Goal: Book appointment/travel/reservation

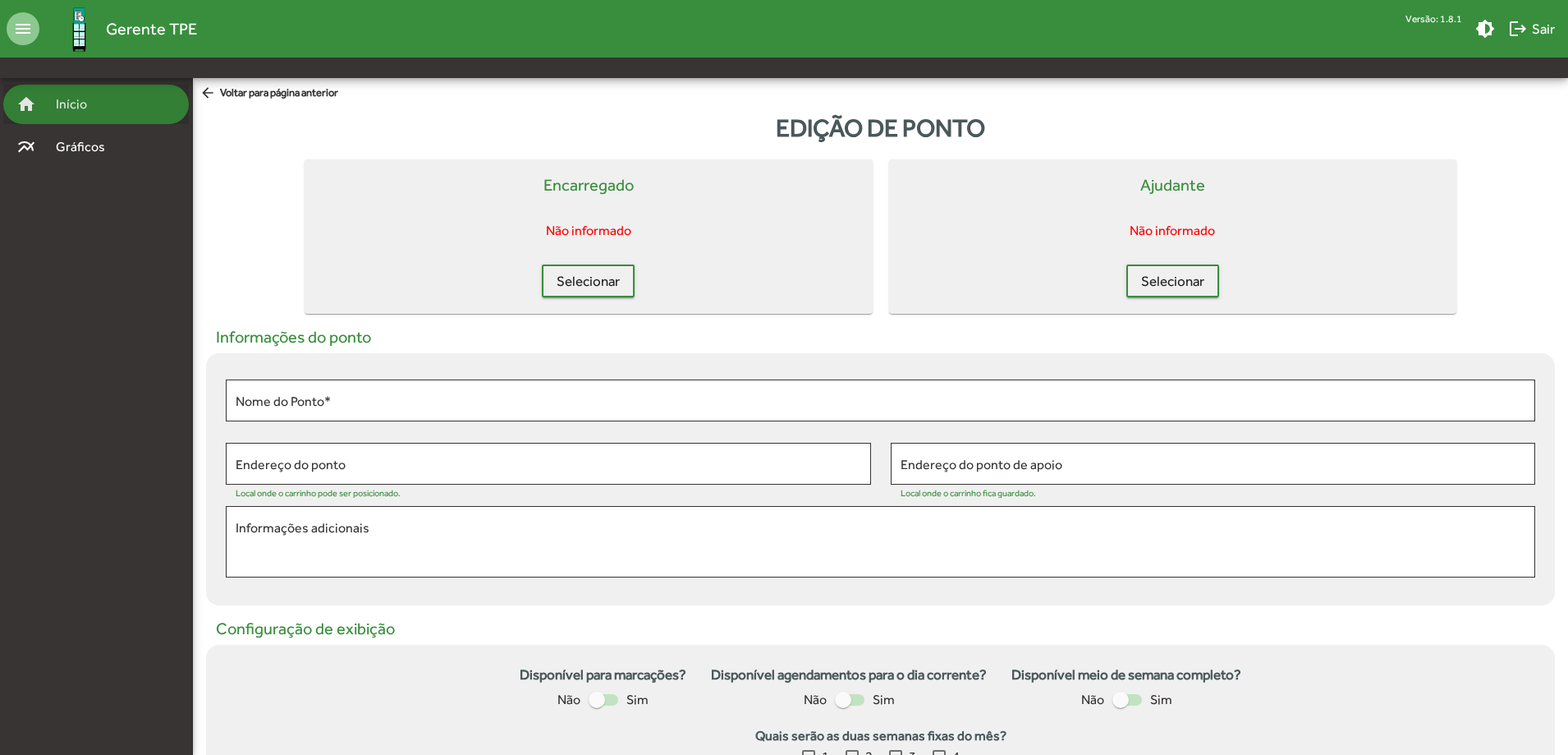
click at [94, 107] on span "Início" at bounding box center [78, 104] width 65 height 20
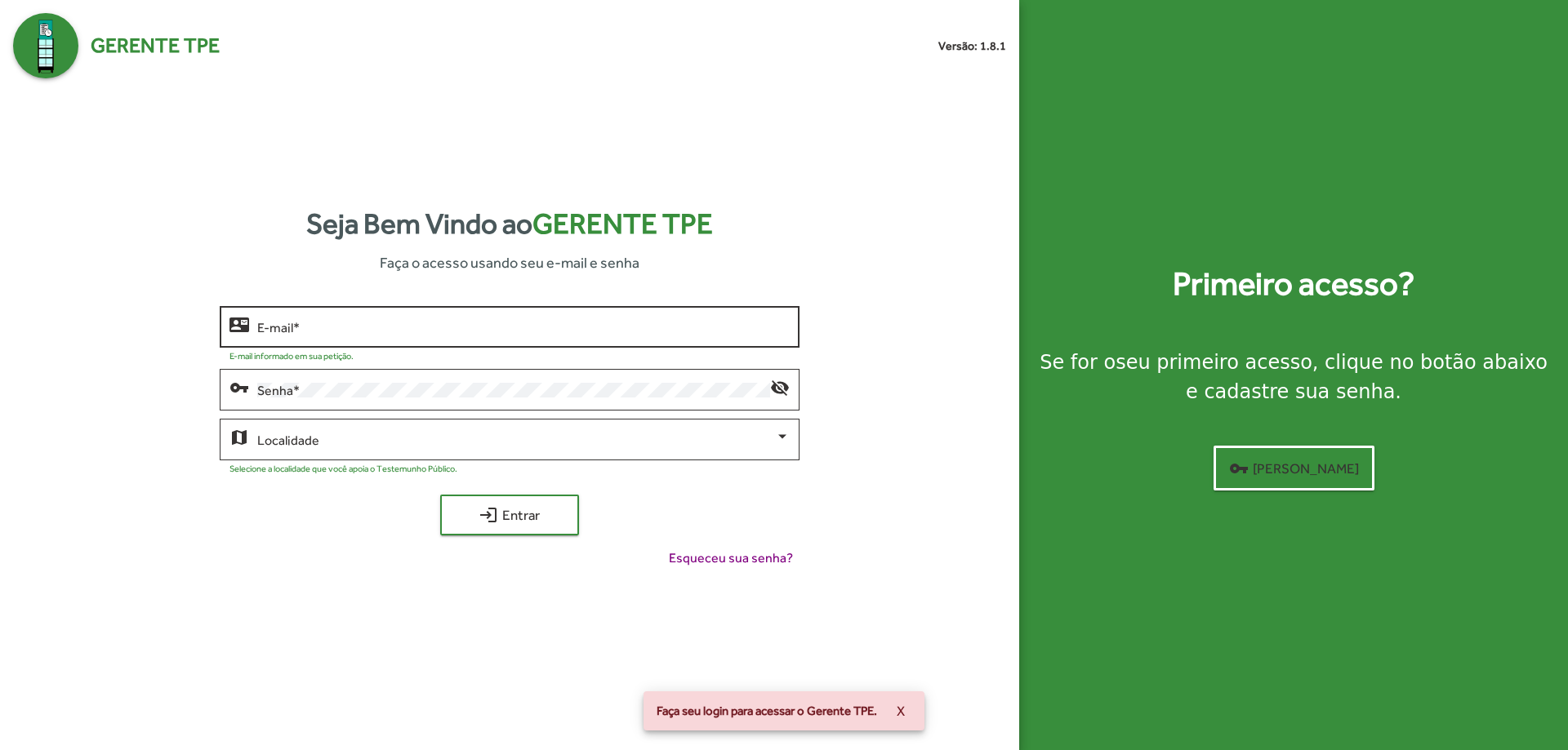
click at [357, 334] on input "E-mail *" at bounding box center [522, 327] width 531 height 15
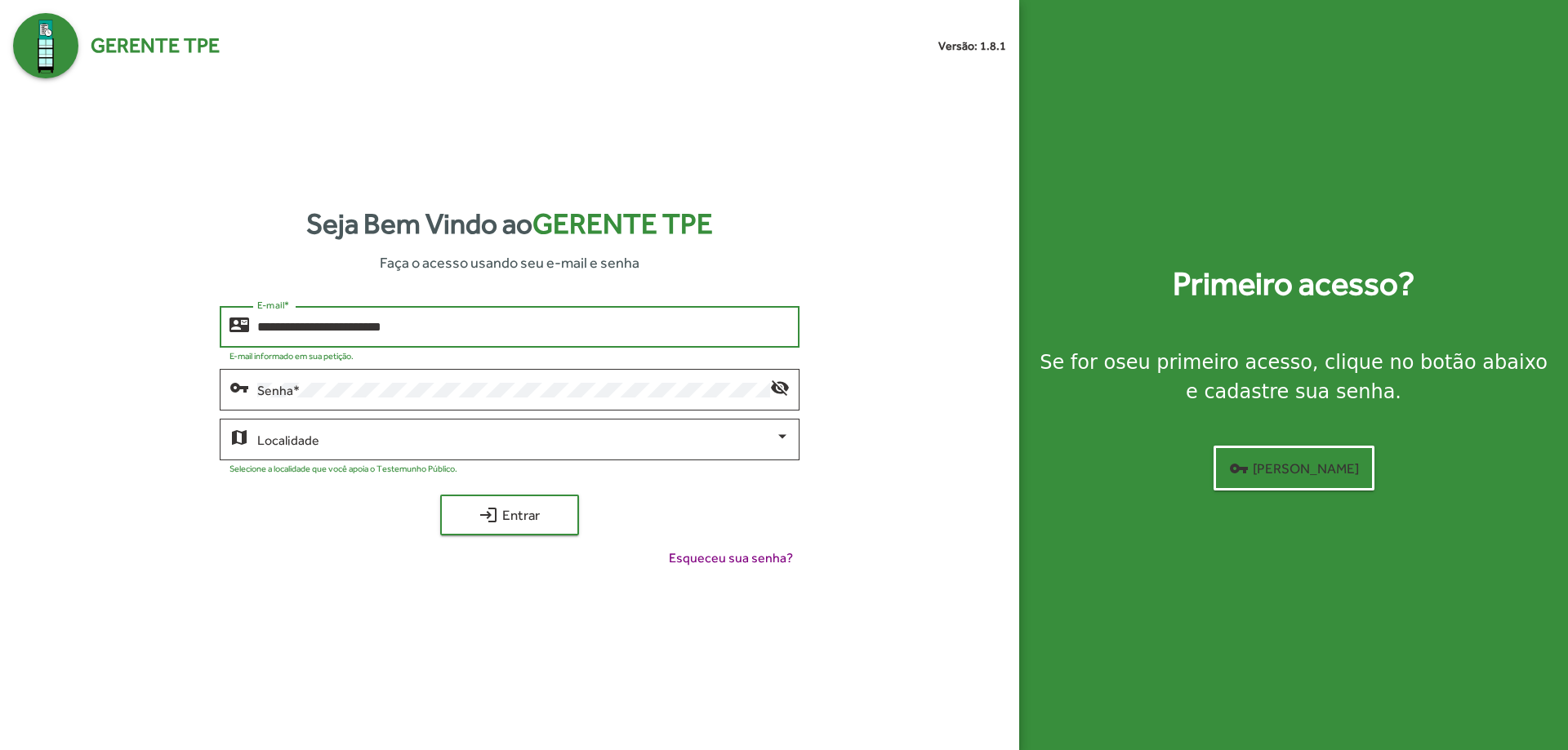
type input "**********"
click at [440, 495] on button "login Entrar" at bounding box center [509, 515] width 139 height 41
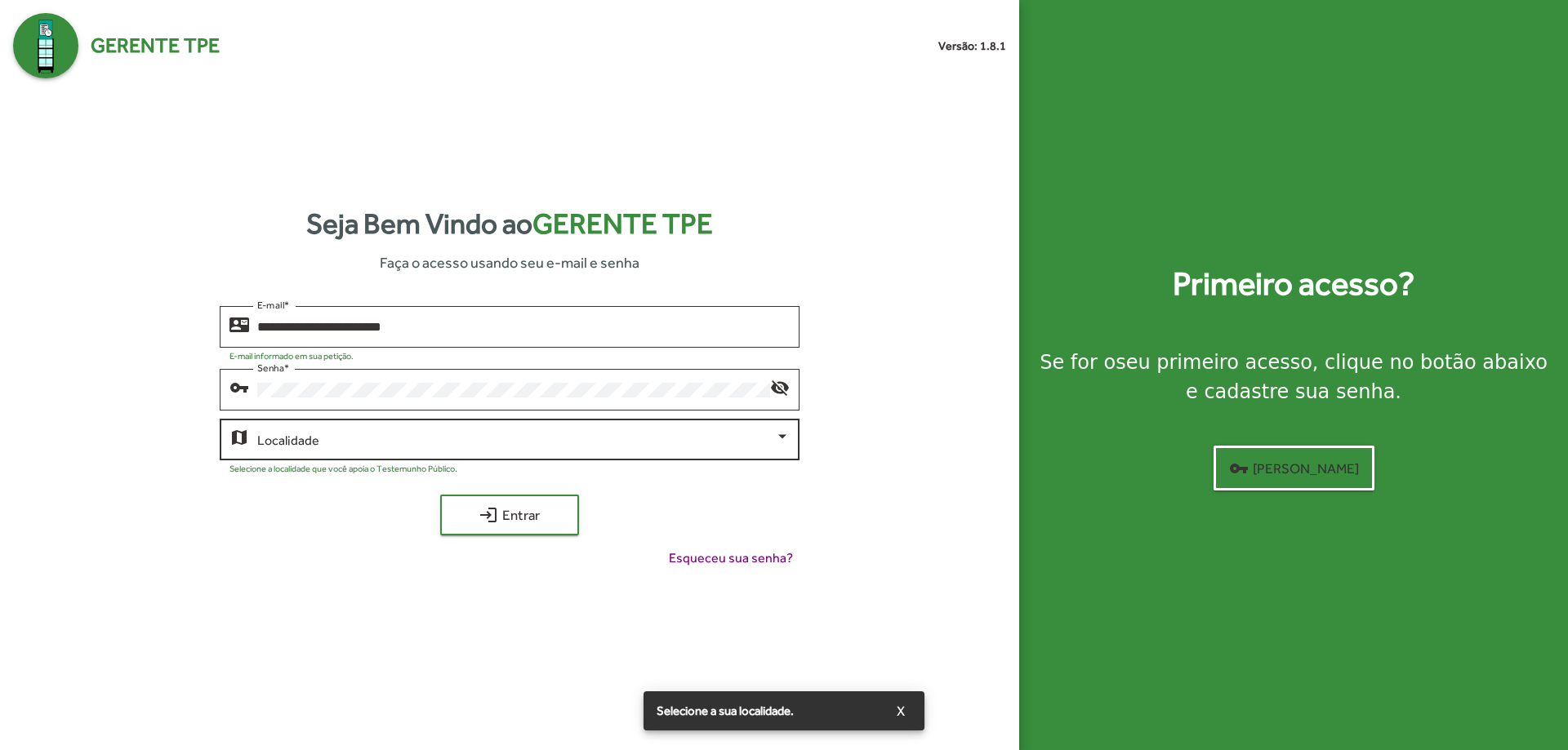
click at [434, 426] on div "Localidade" at bounding box center [522, 438] width 531 height 45
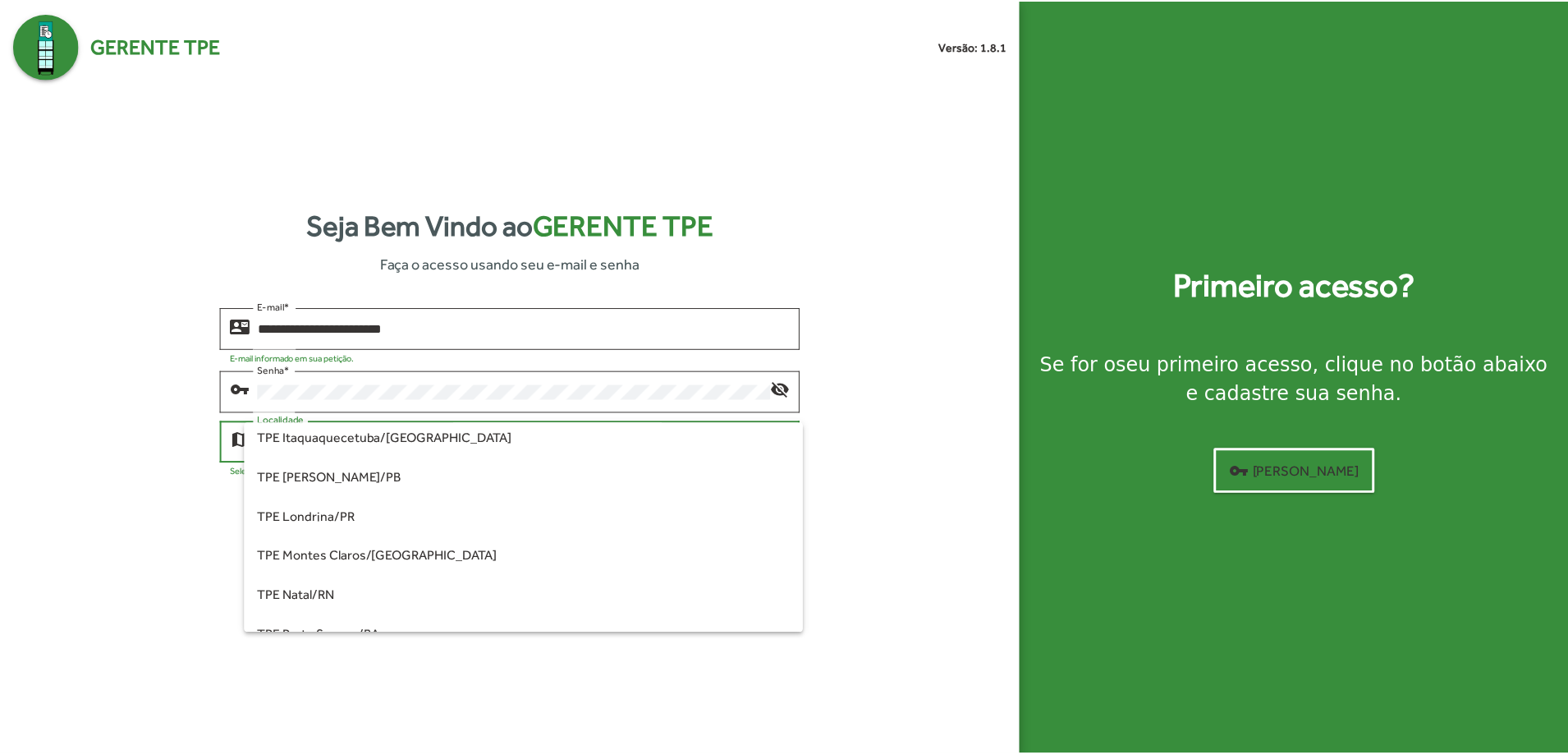
scroll to position [80, 0]
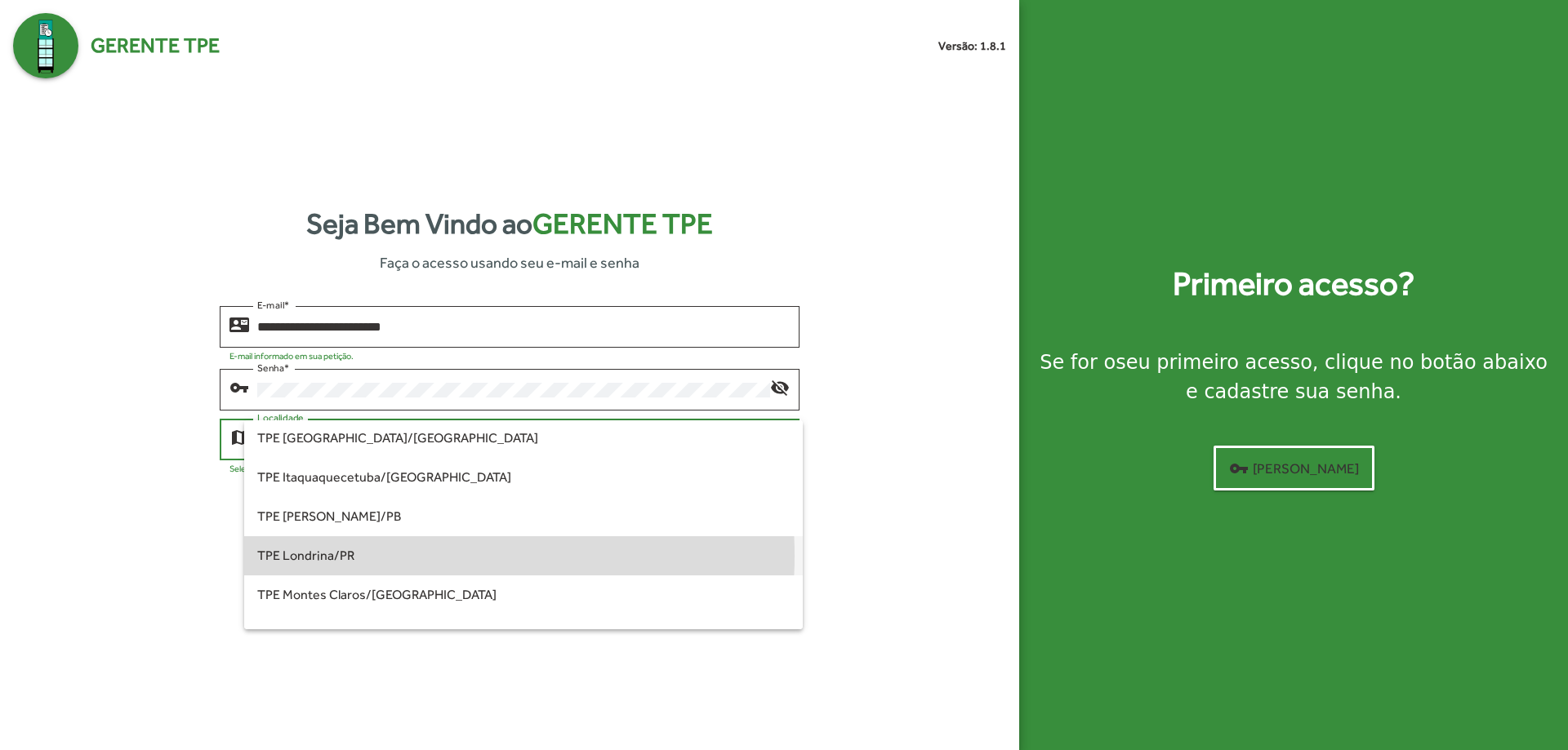
click at [399, 556] on span "TPE Londrina/PR" at bounding box center [522, 556] width 531 height 39
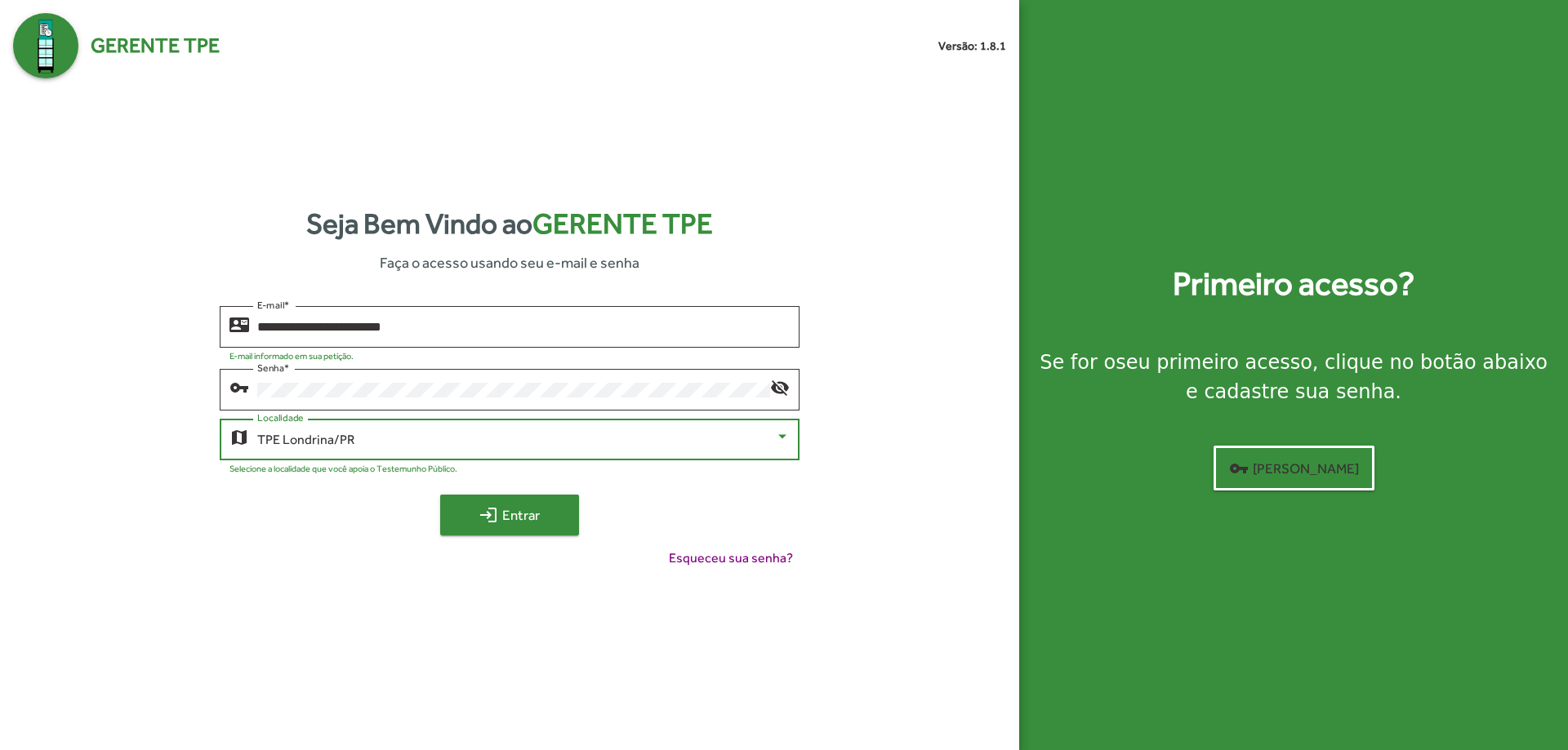
click at [515, 519] on span "login Entrar" at bounding box center [509, 514] width 109 height 29
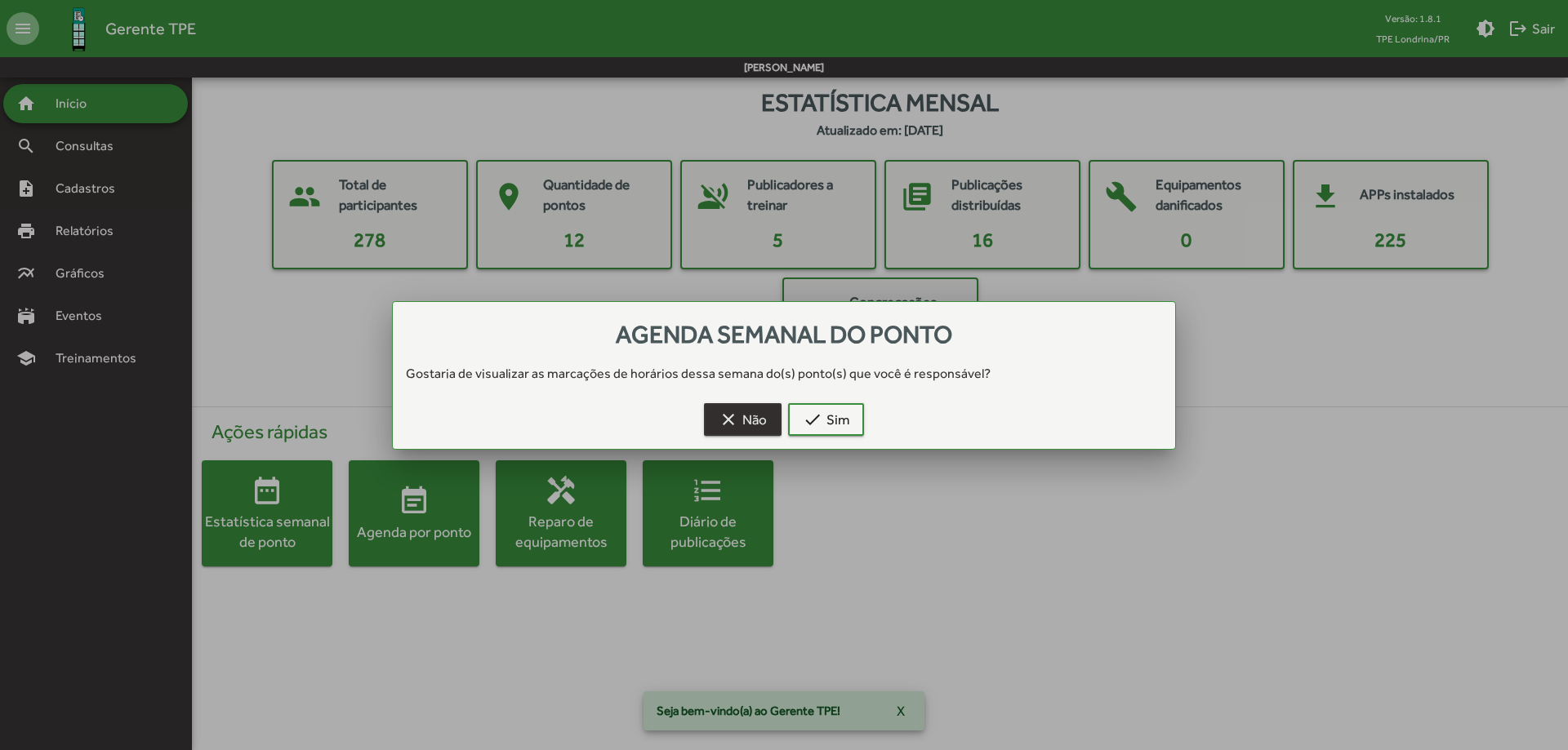
click at [755, 412] on span "clear Não" at bounding box center [742, 419] width 48 height 29
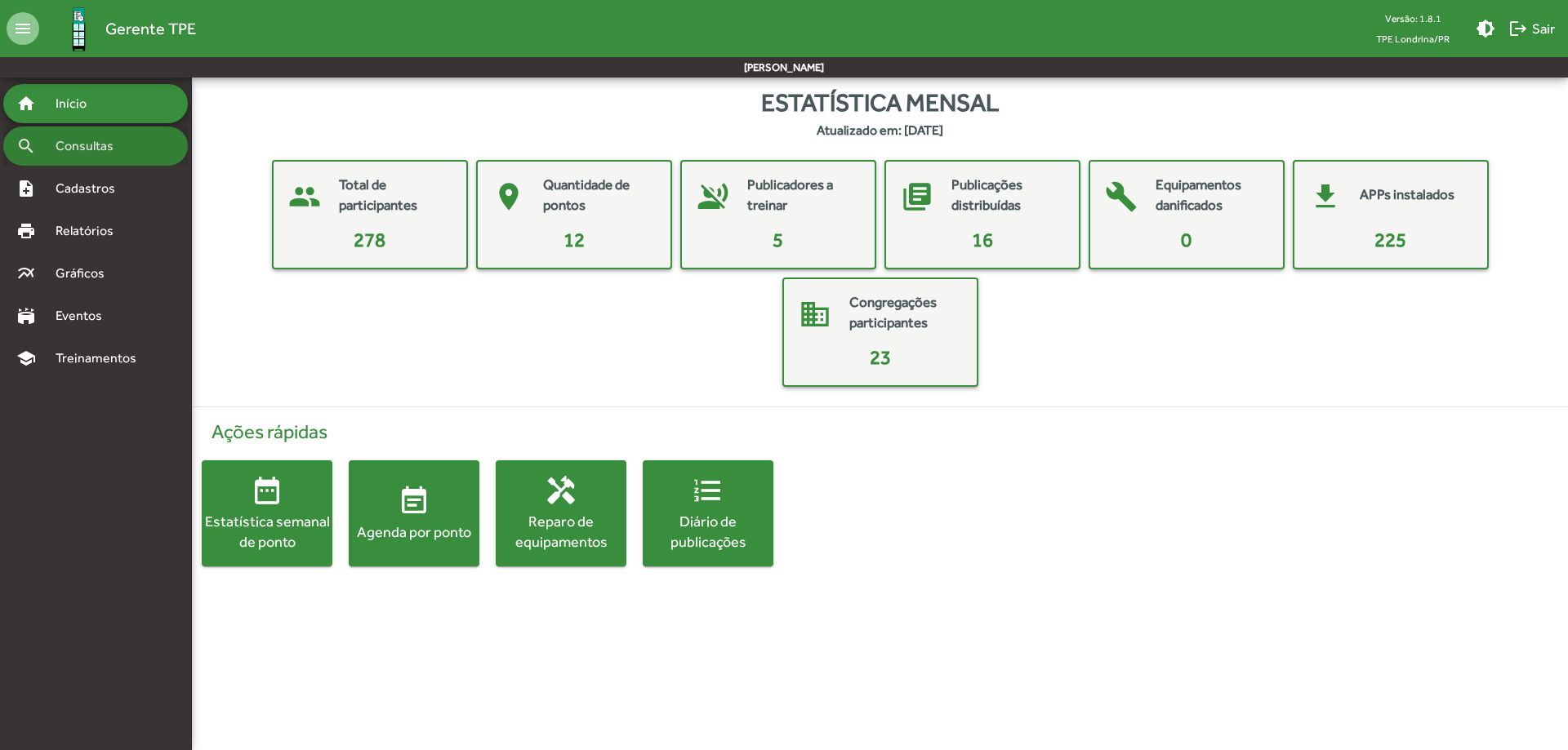
click at [89, 152] on span "Consultas" at bounding box center [90, 146] width 89 height 20
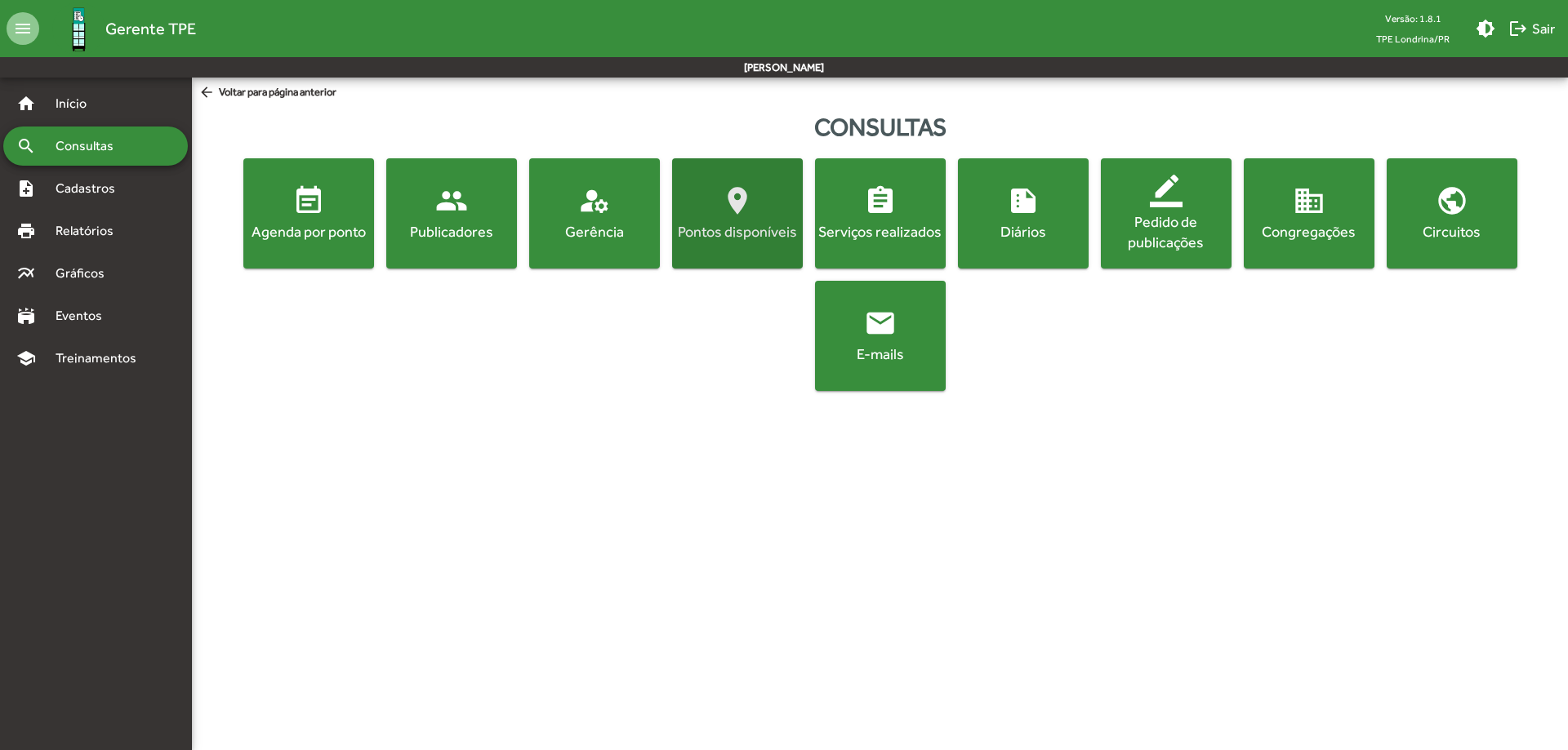
click at [732, 206] on mat-icon "location_on" at bounding box center [737, 200] width 33 height 33
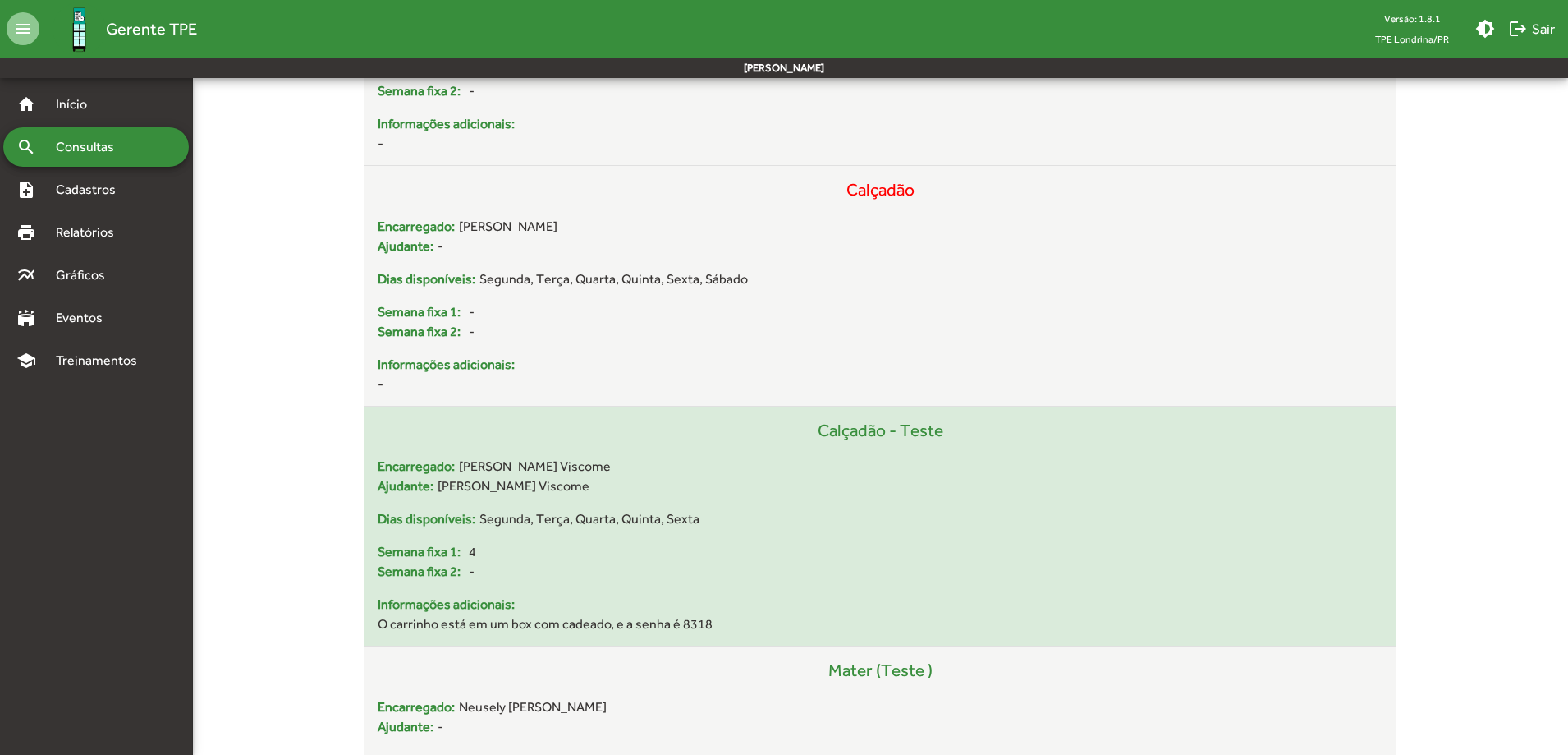
scroll to position [499, 0]
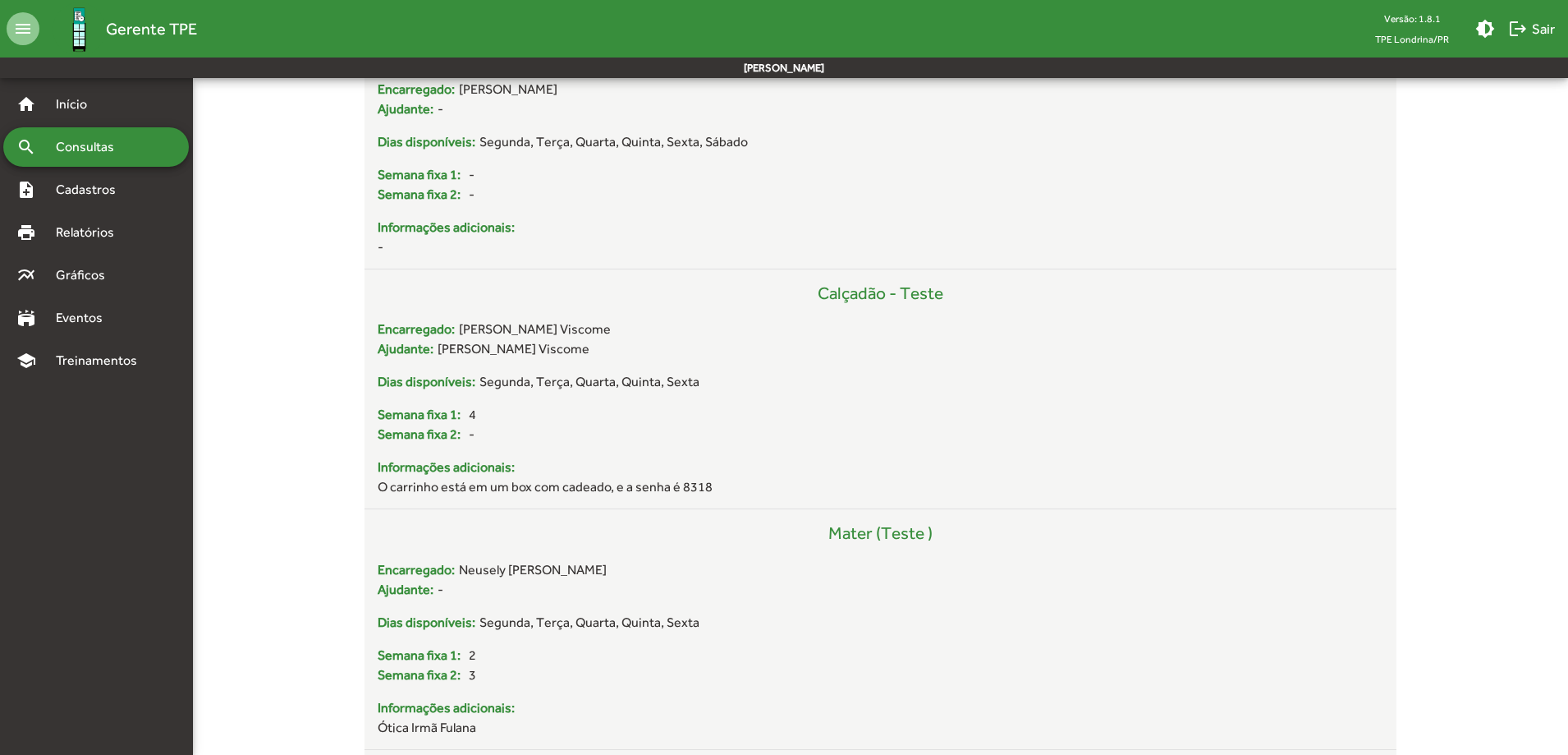
click at [153, 142] on div "search Consultas" at bounding box center [96, 147] width 186 height 39
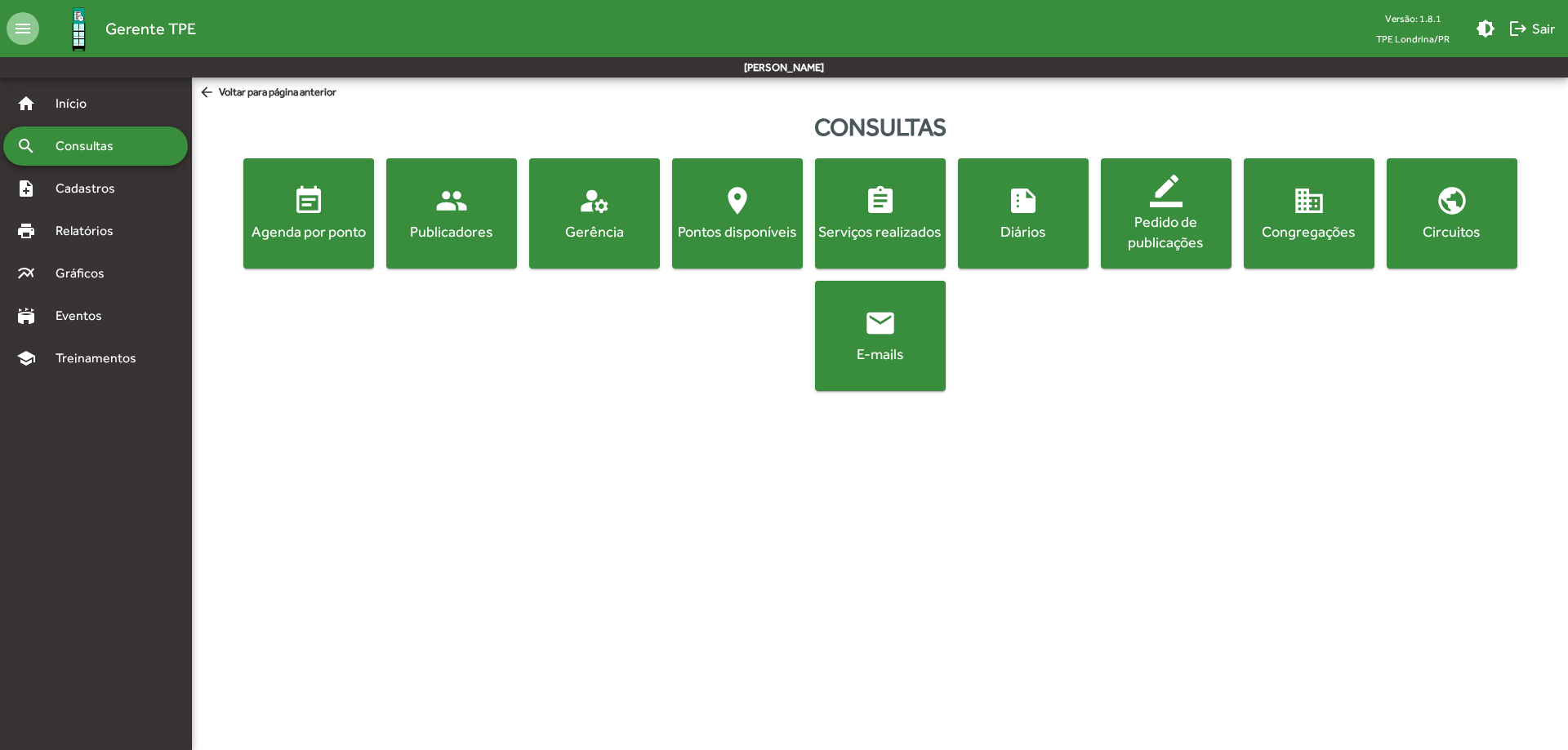
click at [324, 221] on div "Agenda por ponto" at bounding box center [309, 230] width 124 height 20
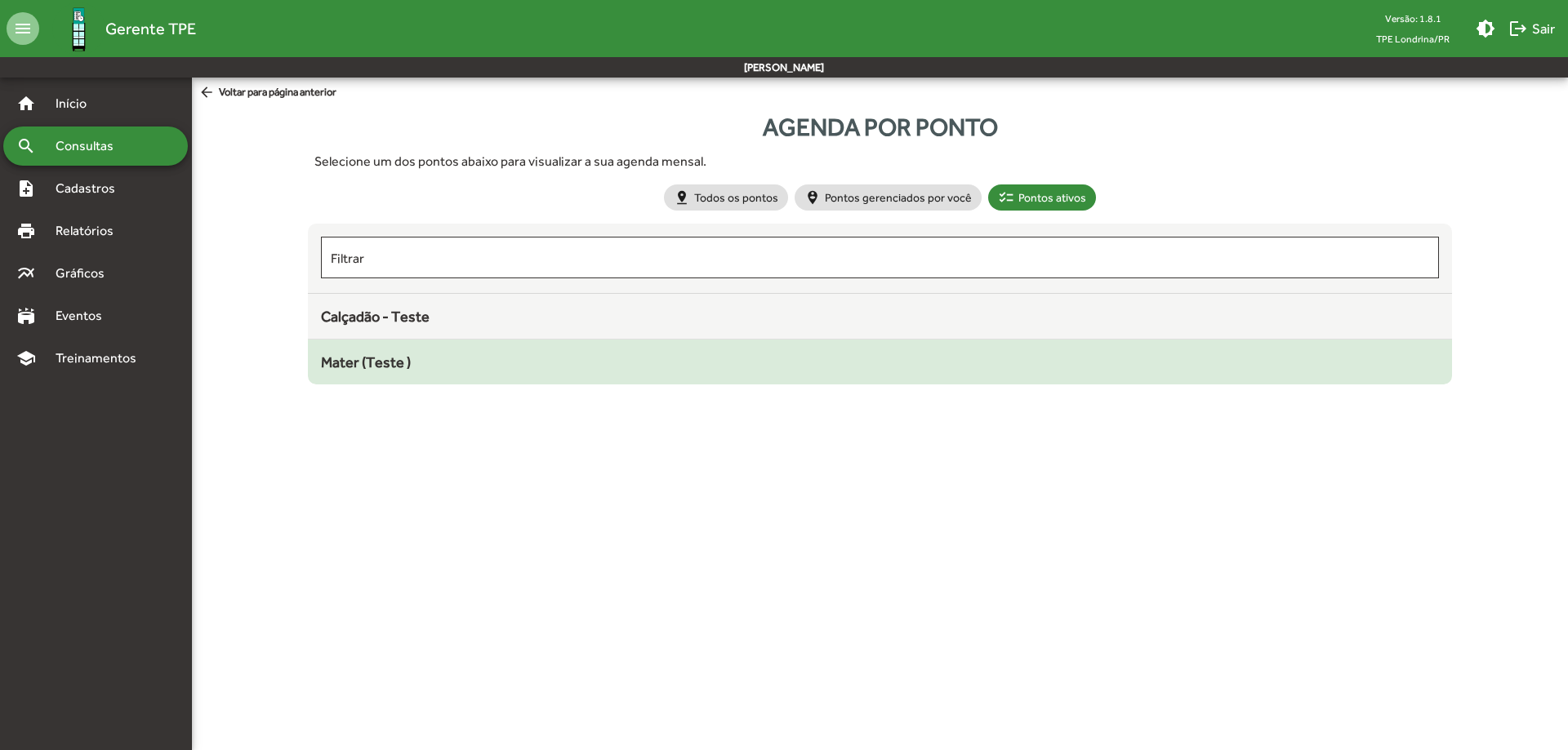
click at [365, 365] on span "Mater (Teste )" at bounding box center [365, 362] width 90 height 17
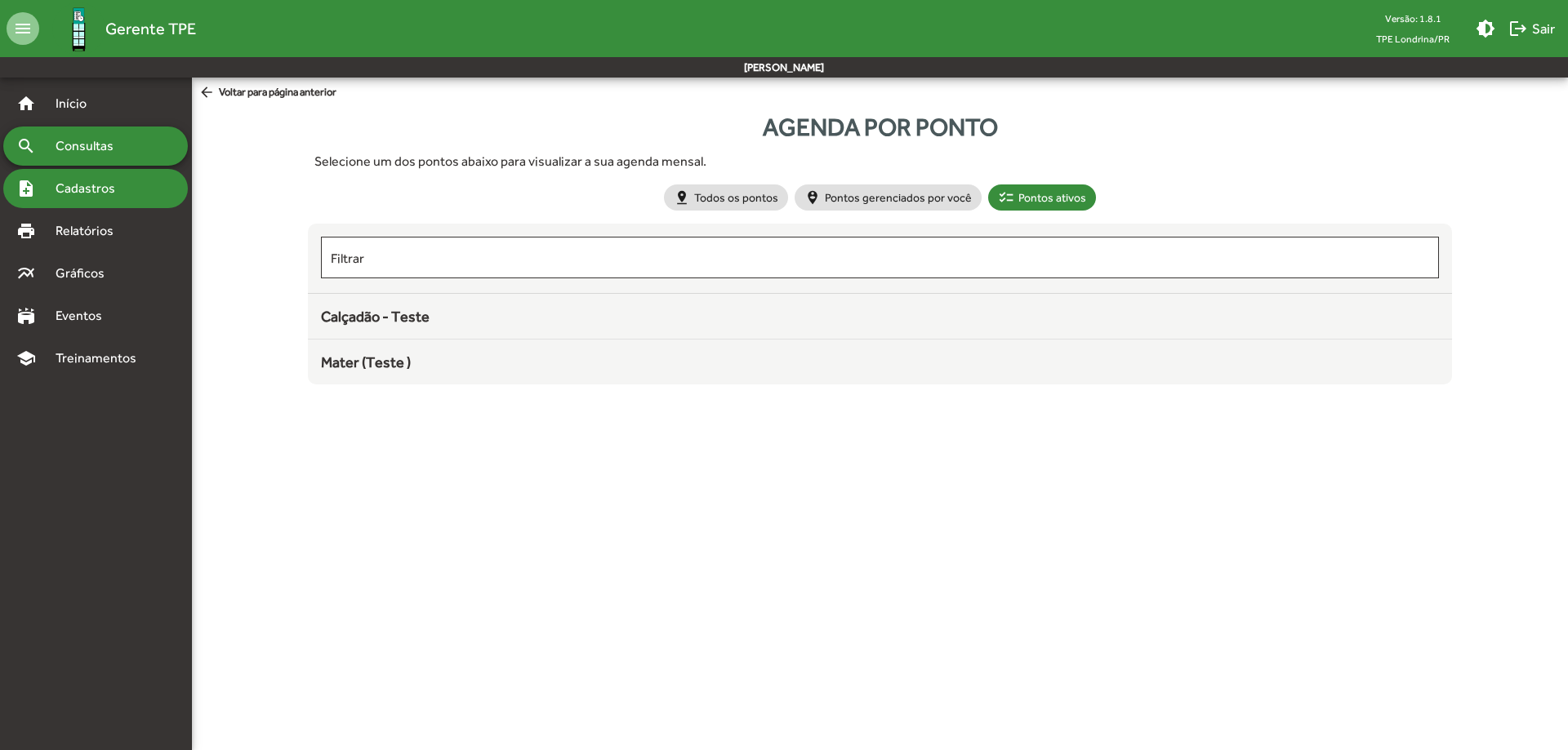
click at [118, 188] on span "Cadastros" at bounding box center [91, 189] width 90 height 20
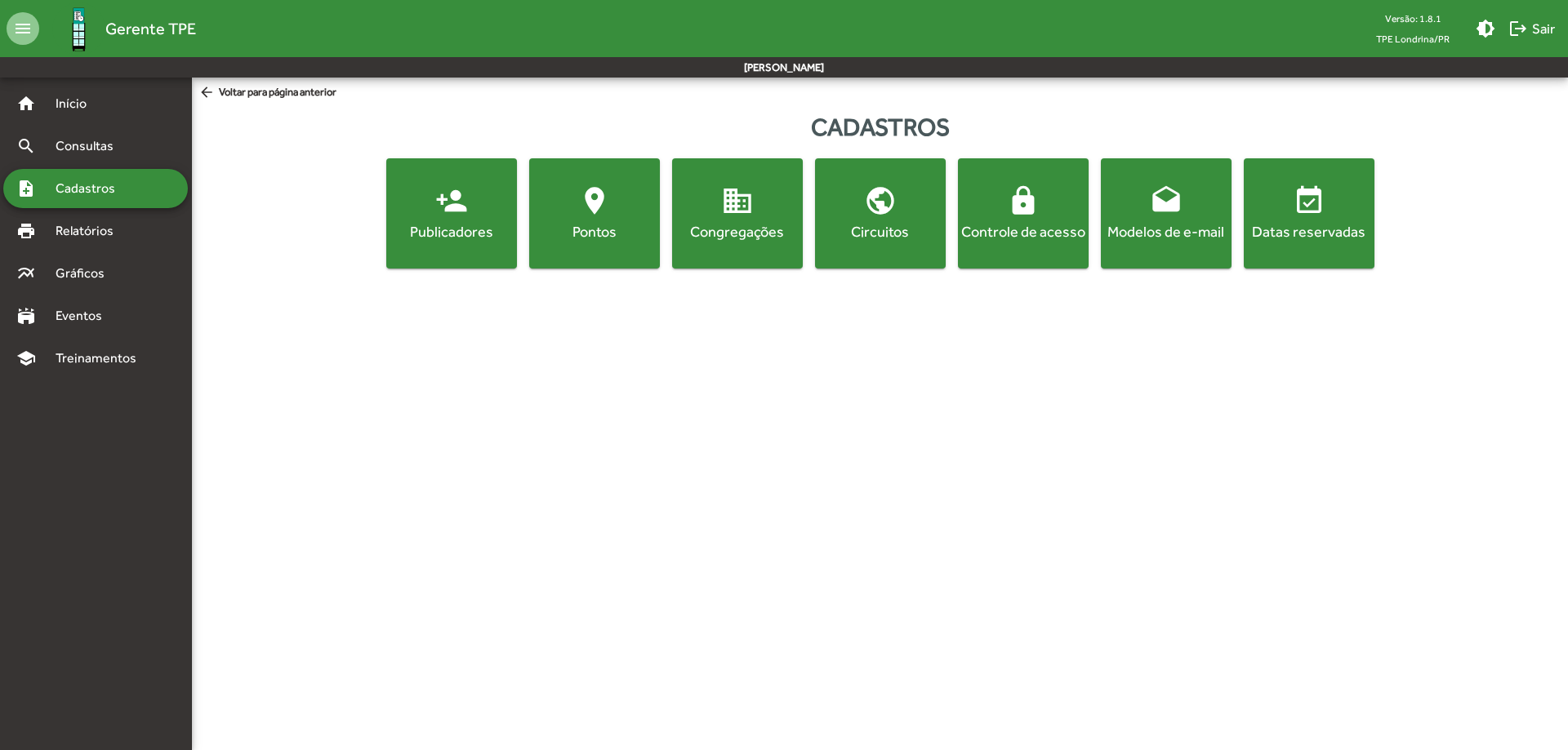
click at [569, 230] on div "Pontos" at bounding box center [594, 230] width 124 height 20
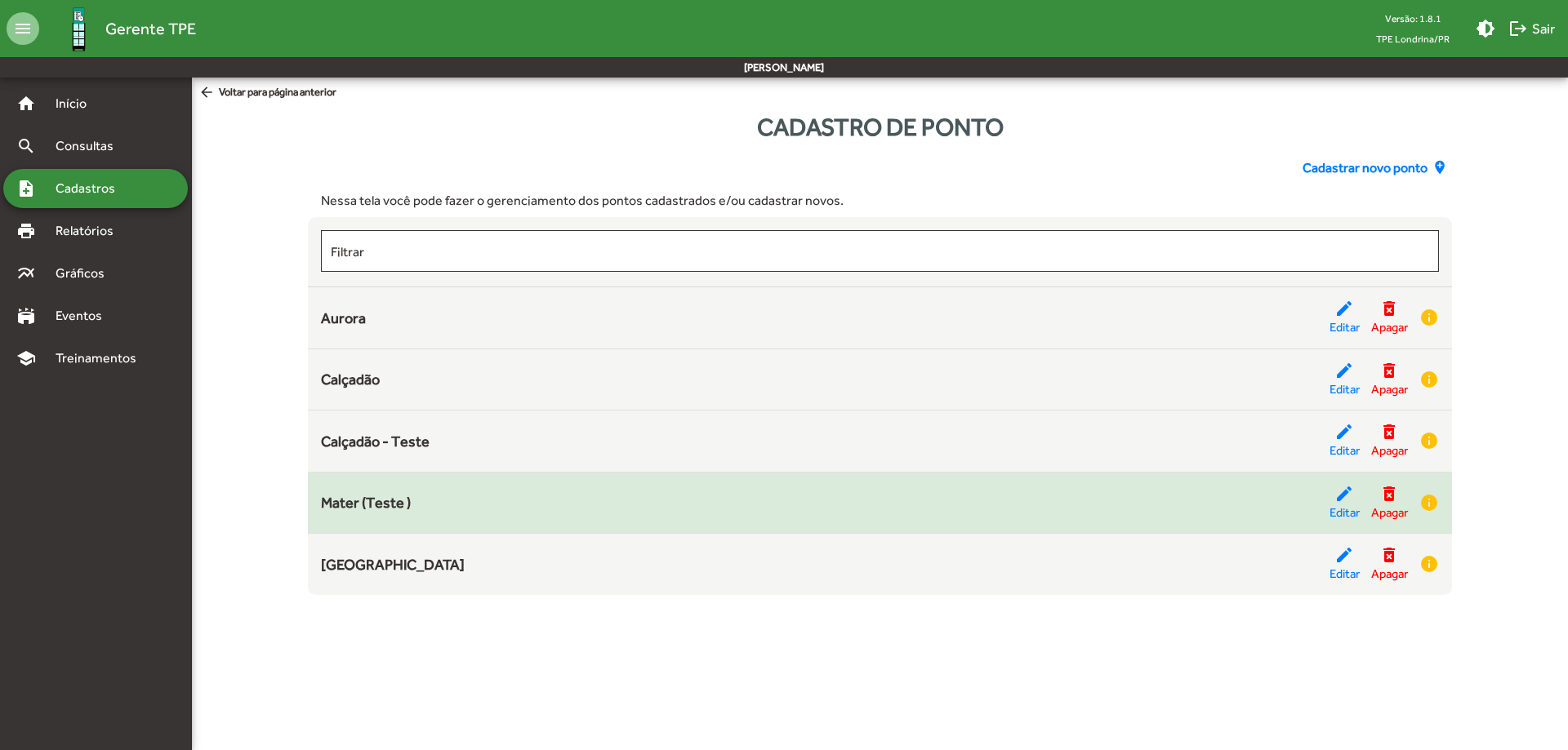
click at [429, 507] on div "Mater (Teste )" at bounding box center [825, 502] width 1007 height 22
click at [1345, 498] on mat-icon "edit" at bounding box center [1344, 494] width 20 height 20
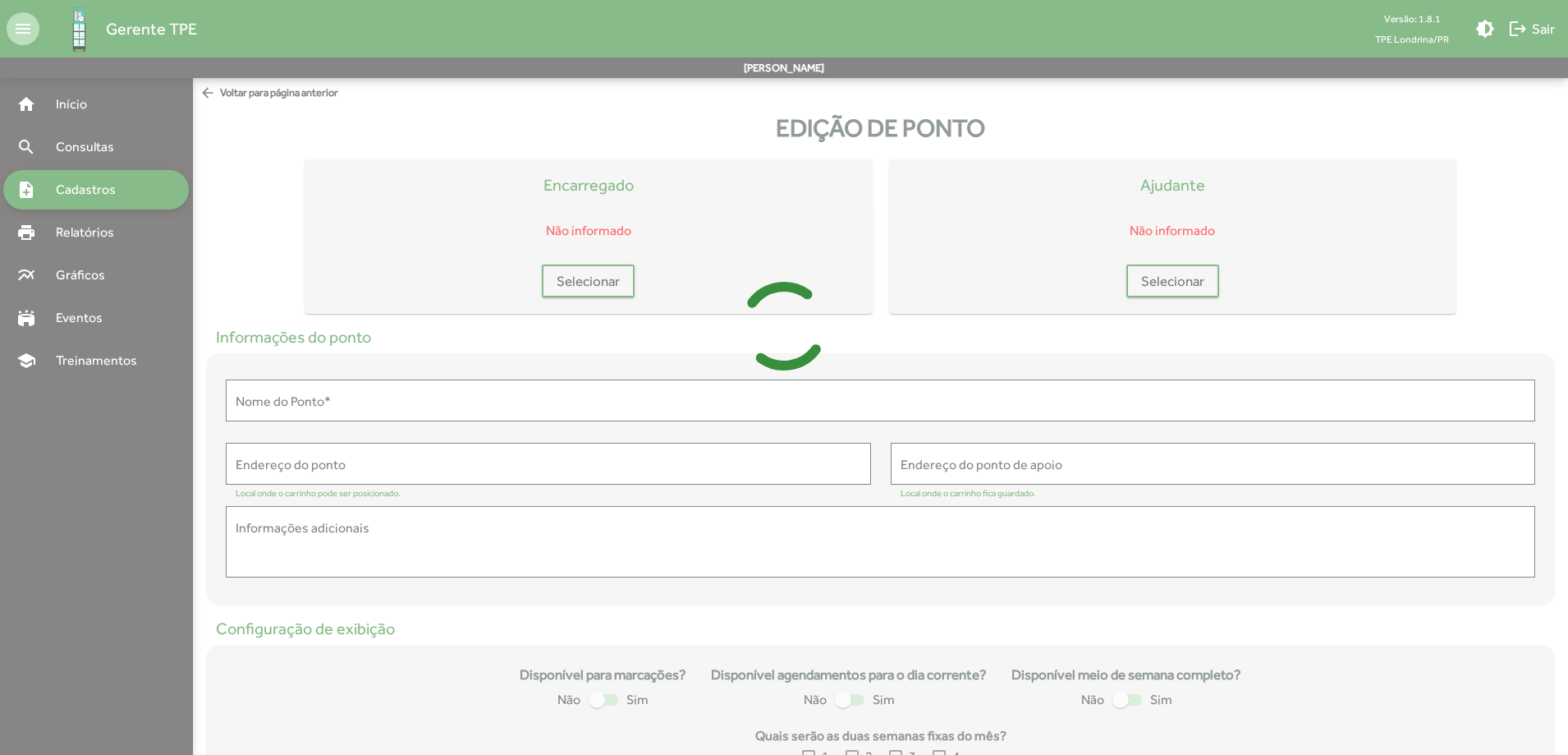
type input "**********"
type textarea "**********"
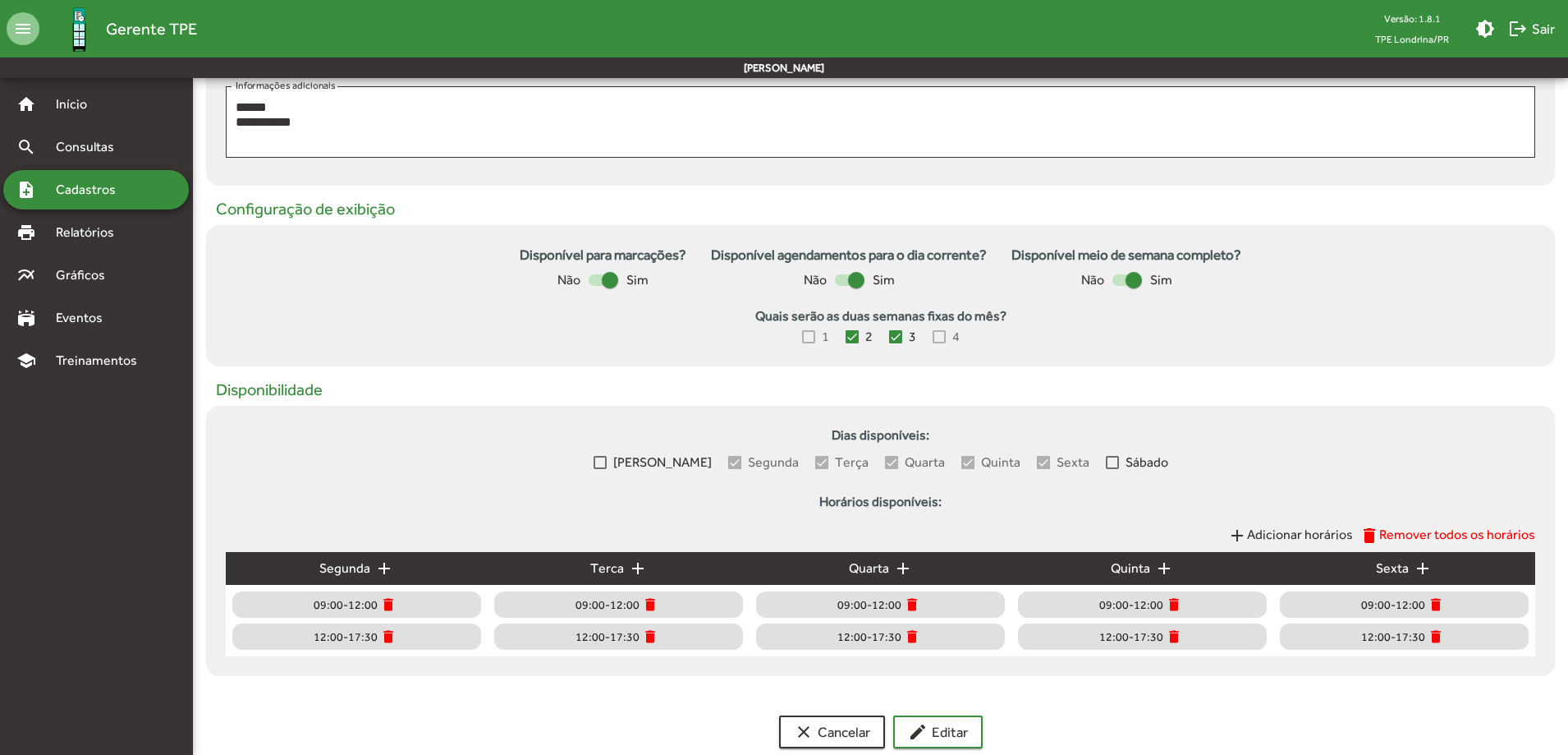
scroll to position [452, 0]
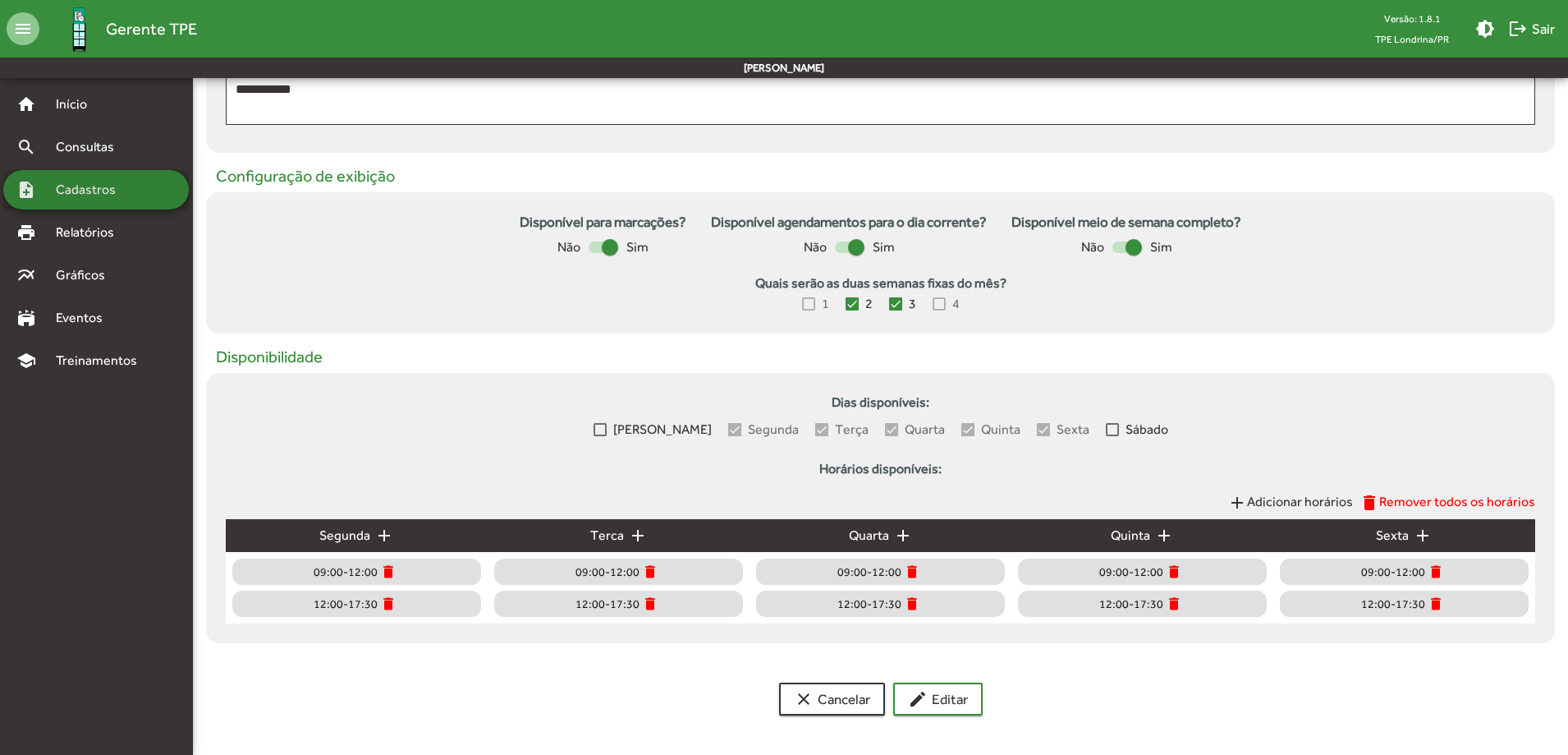
click at [87, 178] on div "note_add Cadastros" at bounding box center [96, 190] width 186 height 39
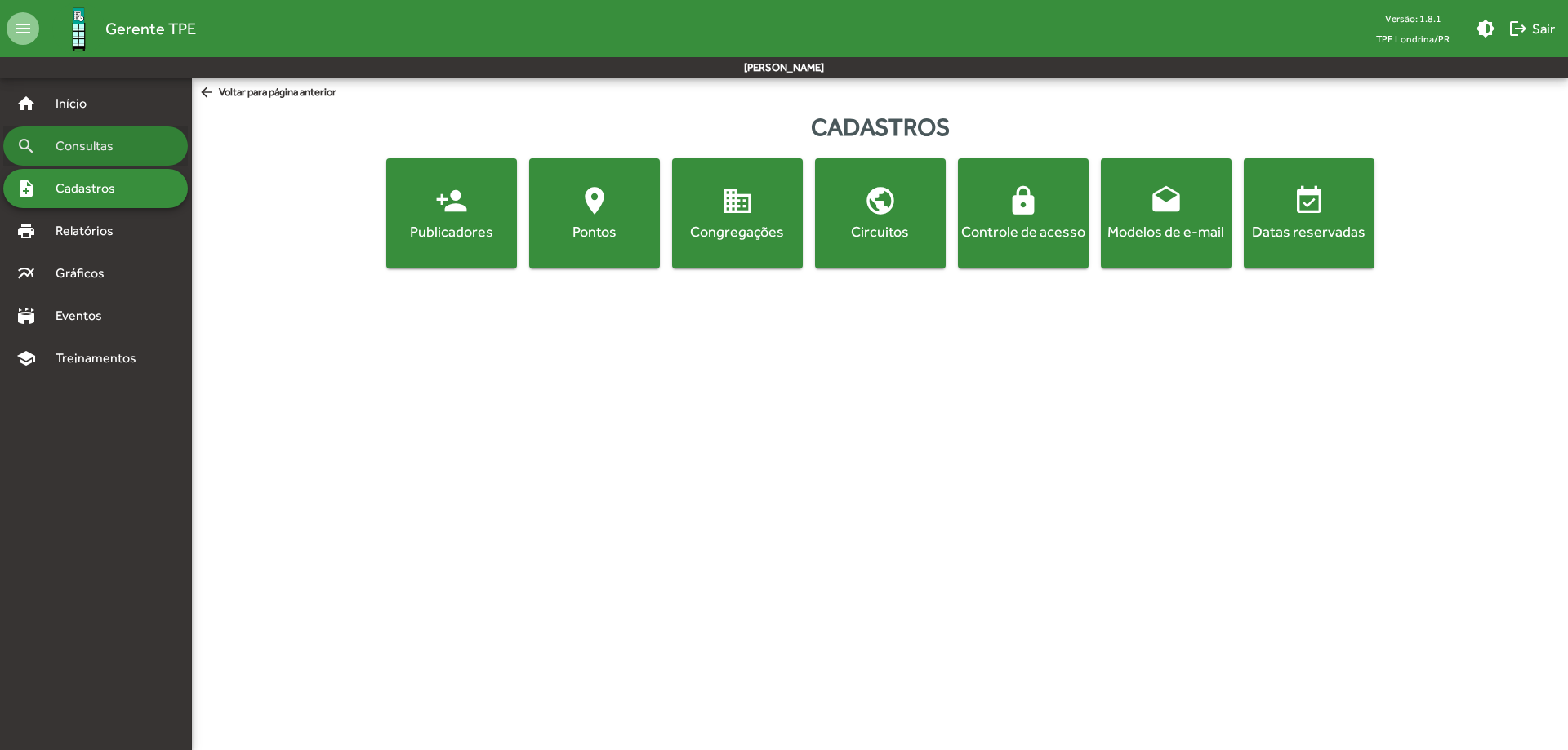
click at [102, 151] on span "Consultas" at bounding box center [90, 146] width 89 height 20
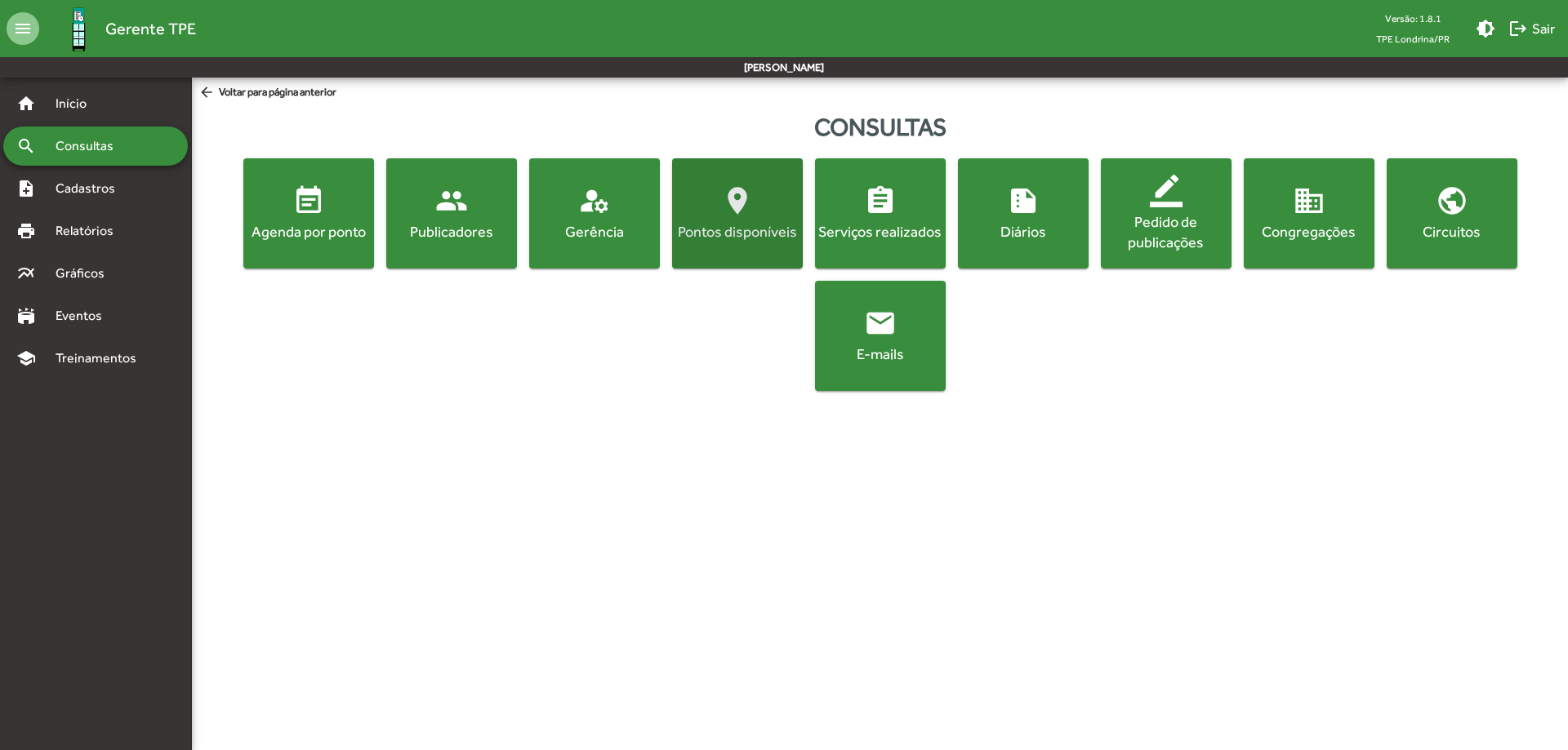
click at [720, 229] on div "Pontos disponíveis" at bounding box center [737, 230] width 124 height 20
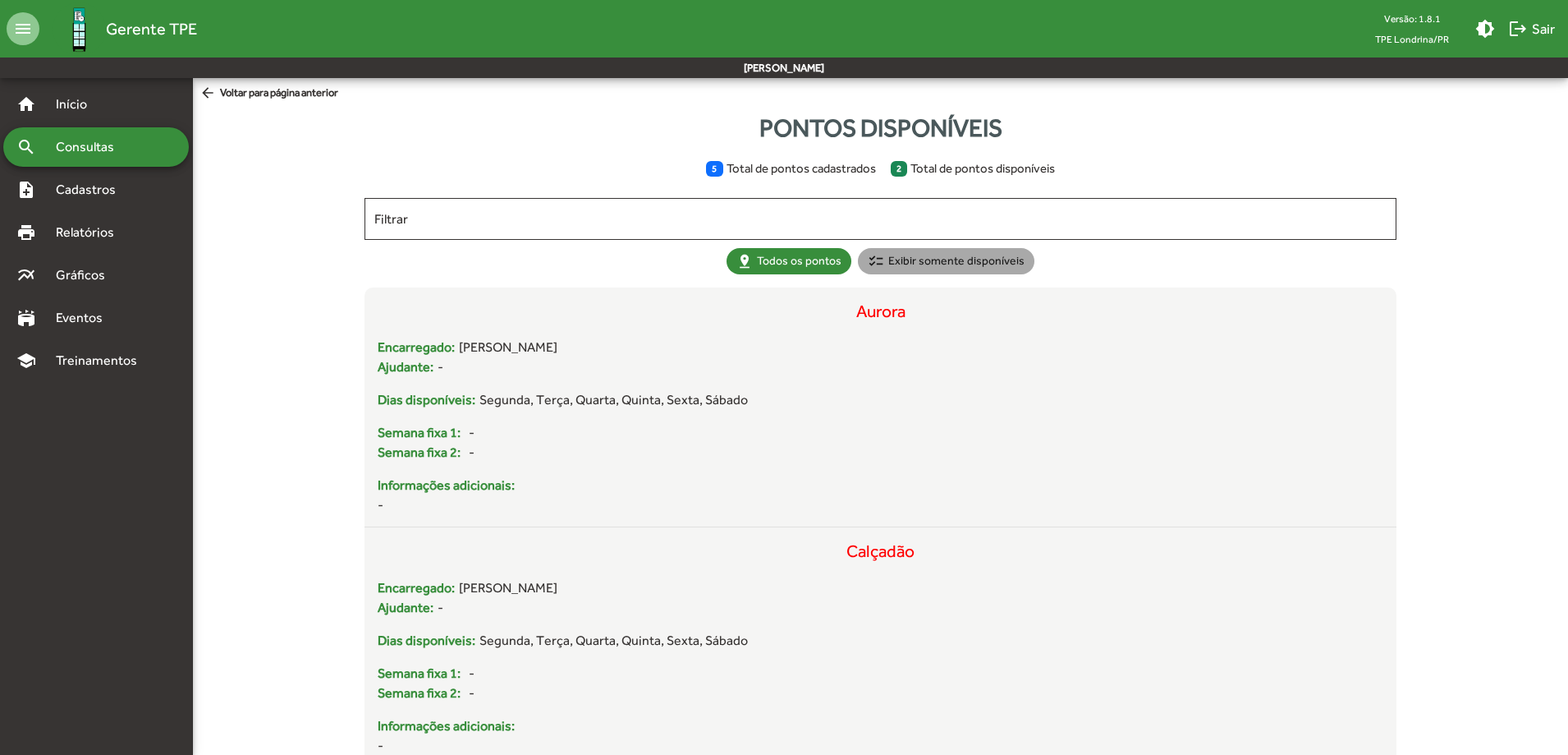
click at [981, 261] on mat-chip "checklist Exibir somente disponíveis" at bounding box center [946, 261] width 177 height 26
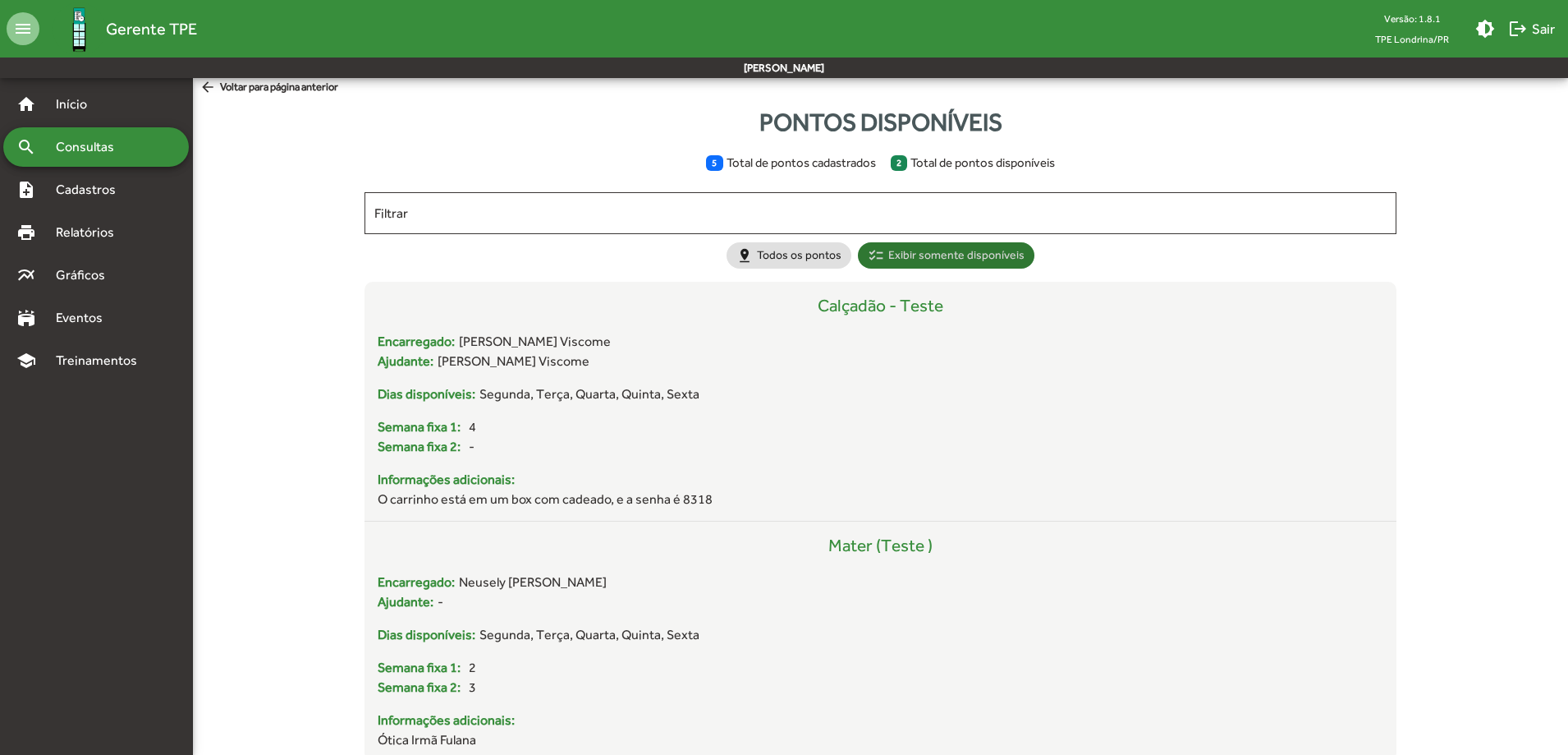
scroll to position [32, 0]
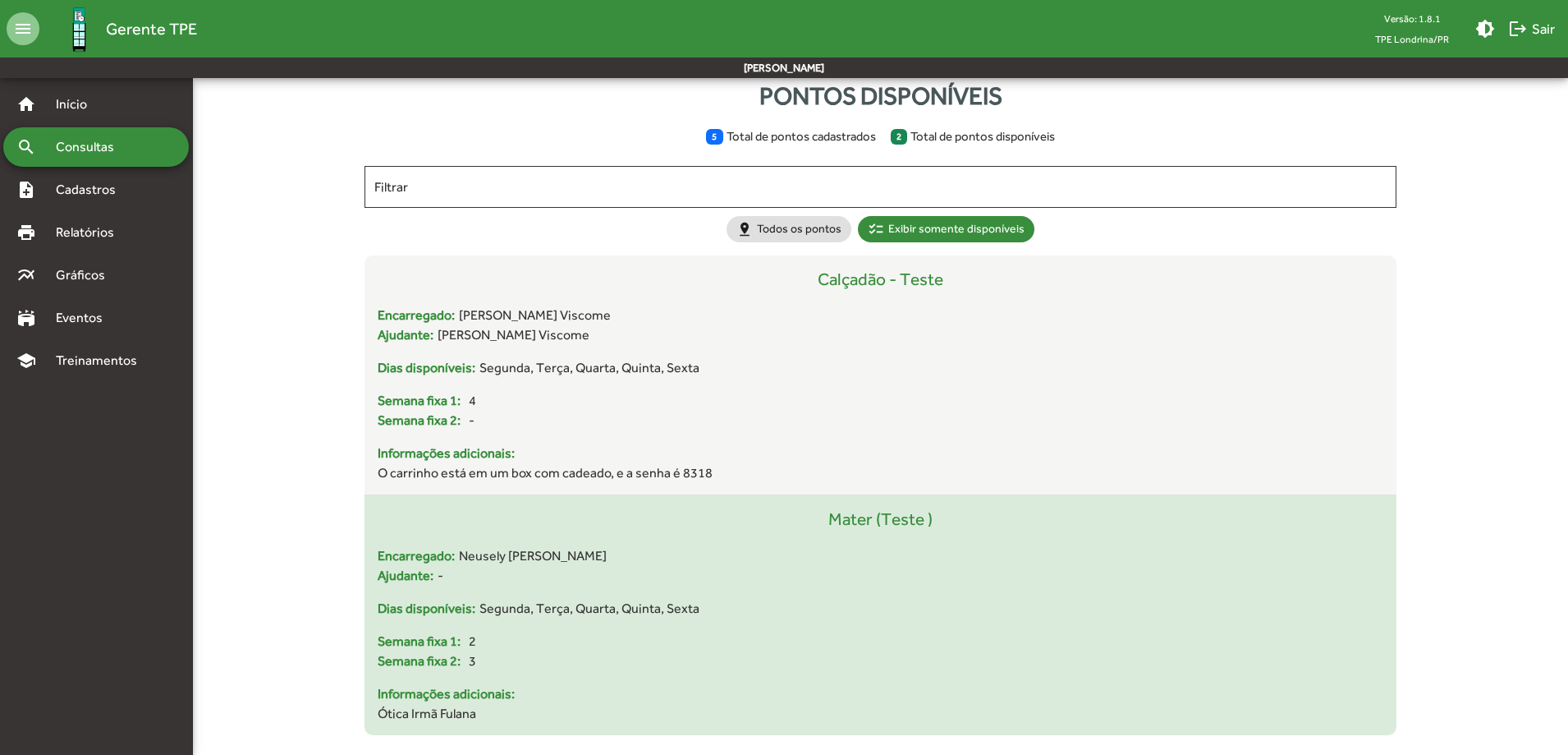
click at [776, 600] on div "Dias disponíveis: Segunda, Terça, Quarta, Quinta, Sexta" at bounding box center [879, 609] width 1005 height 20
click at [828, 553] on div "Encarregado: Neusely Regina Mello" at bounding box center [879, 556] width 1005 height 20
click at [856, 528] on div "Mater (Teste )" at bounding box center [879, 527] width 1005 height 39
click at [838, 573] on div "Ajudante: -" at bounding box center [879, 576] width 1005 height 20
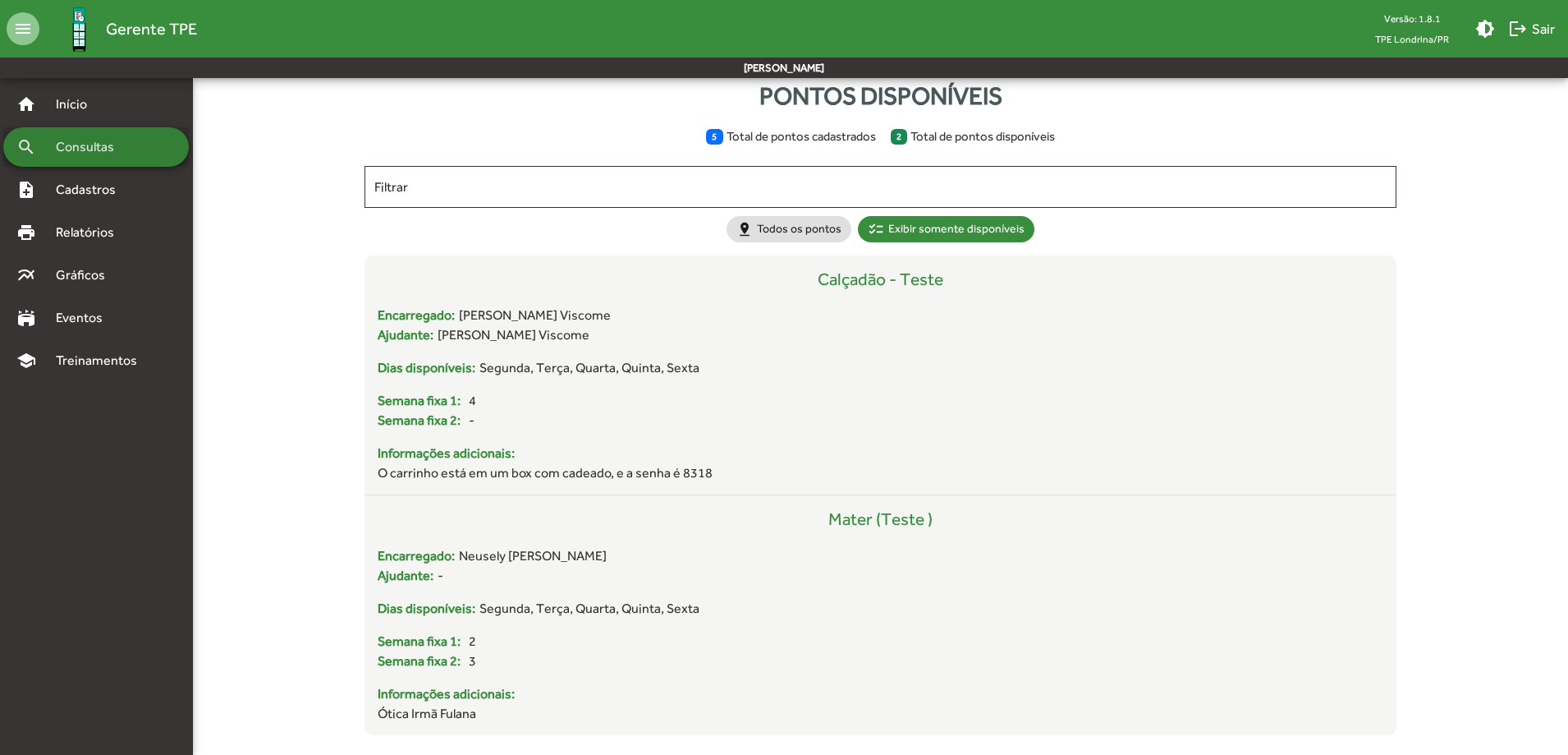
click at [114, 152] on span "Consultas" at bounding box center [91, 147] width 89 height 20
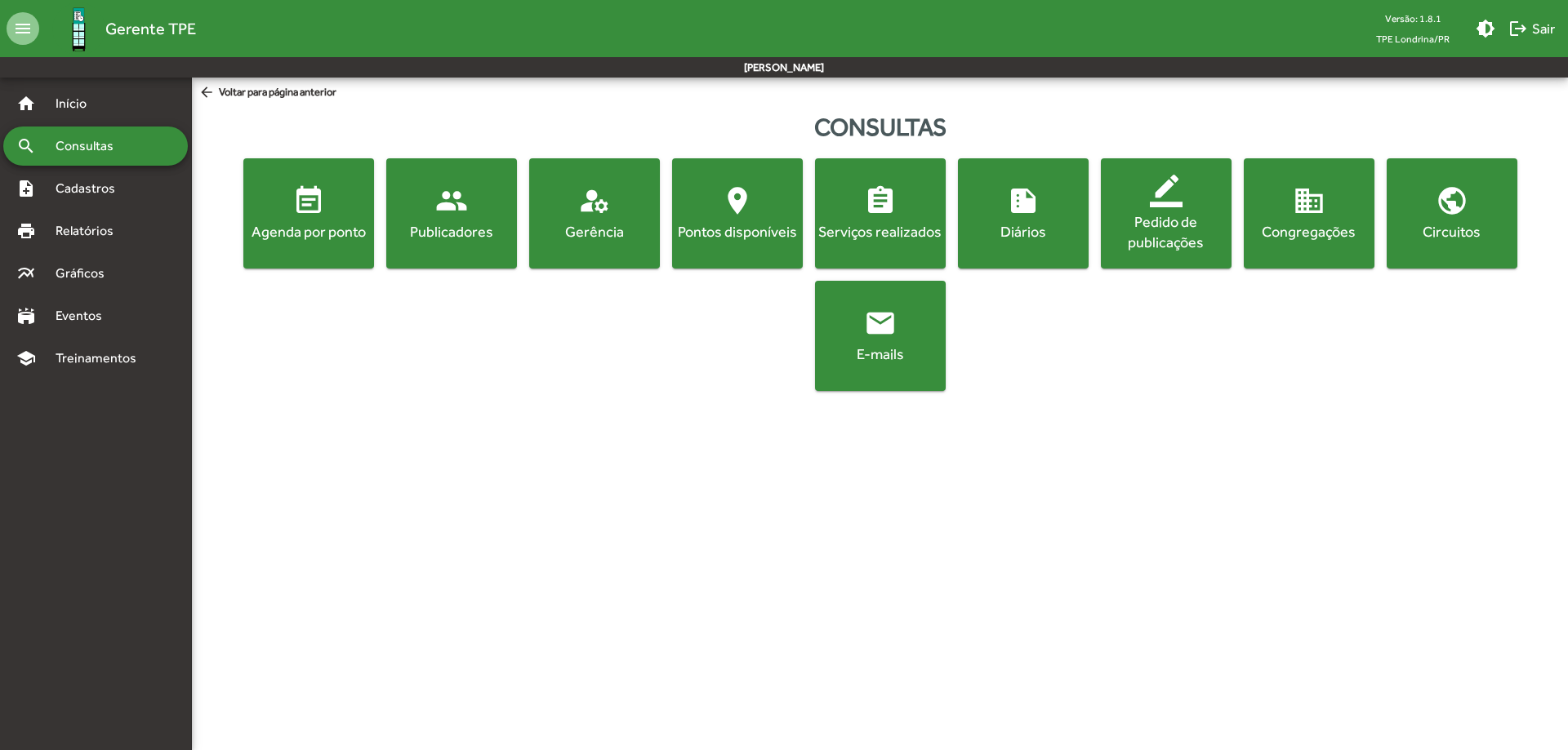
click at [730, 207] on mat-icon "location_on" at bounding box center [737, 200] width 33 height 33
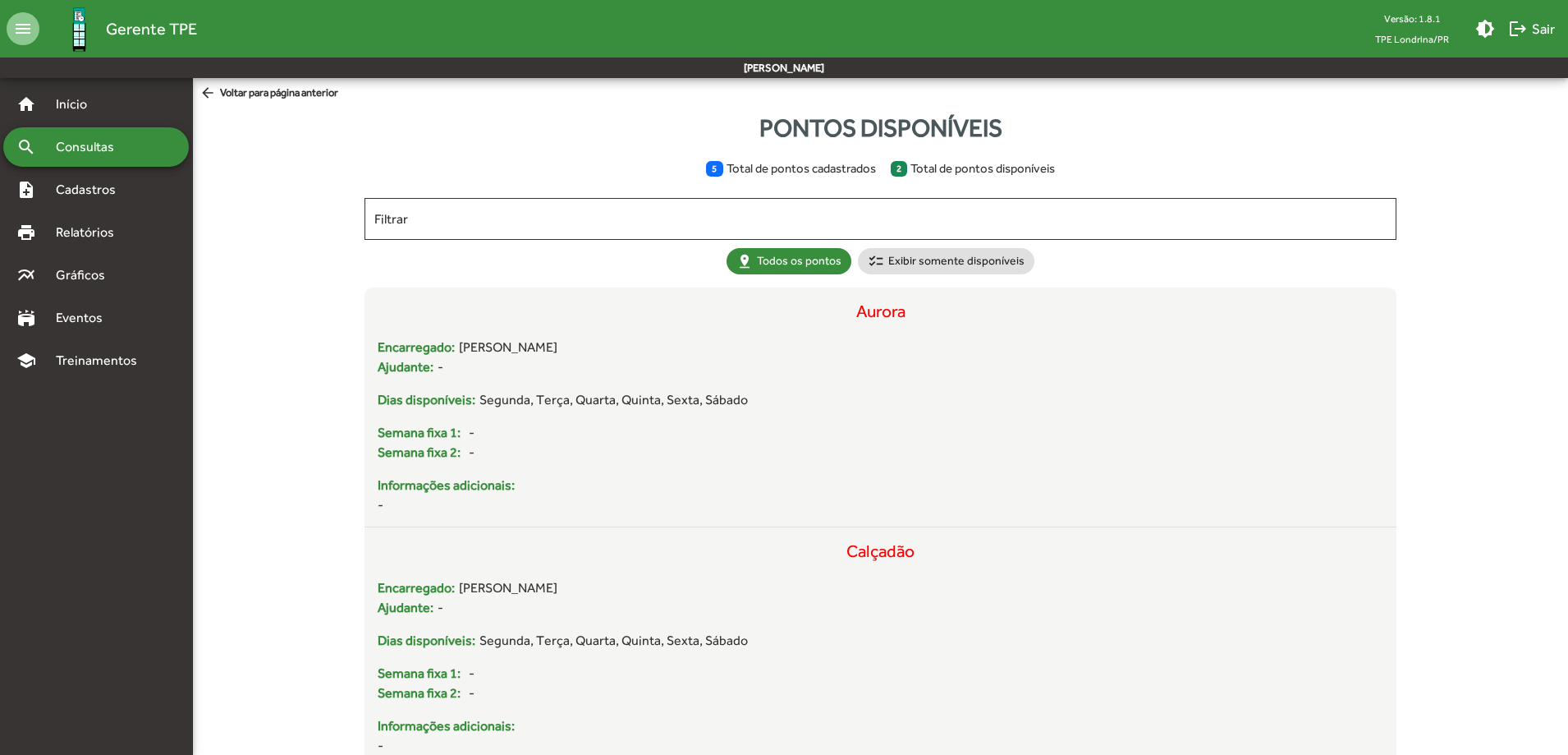
scroll to position [274, 0]
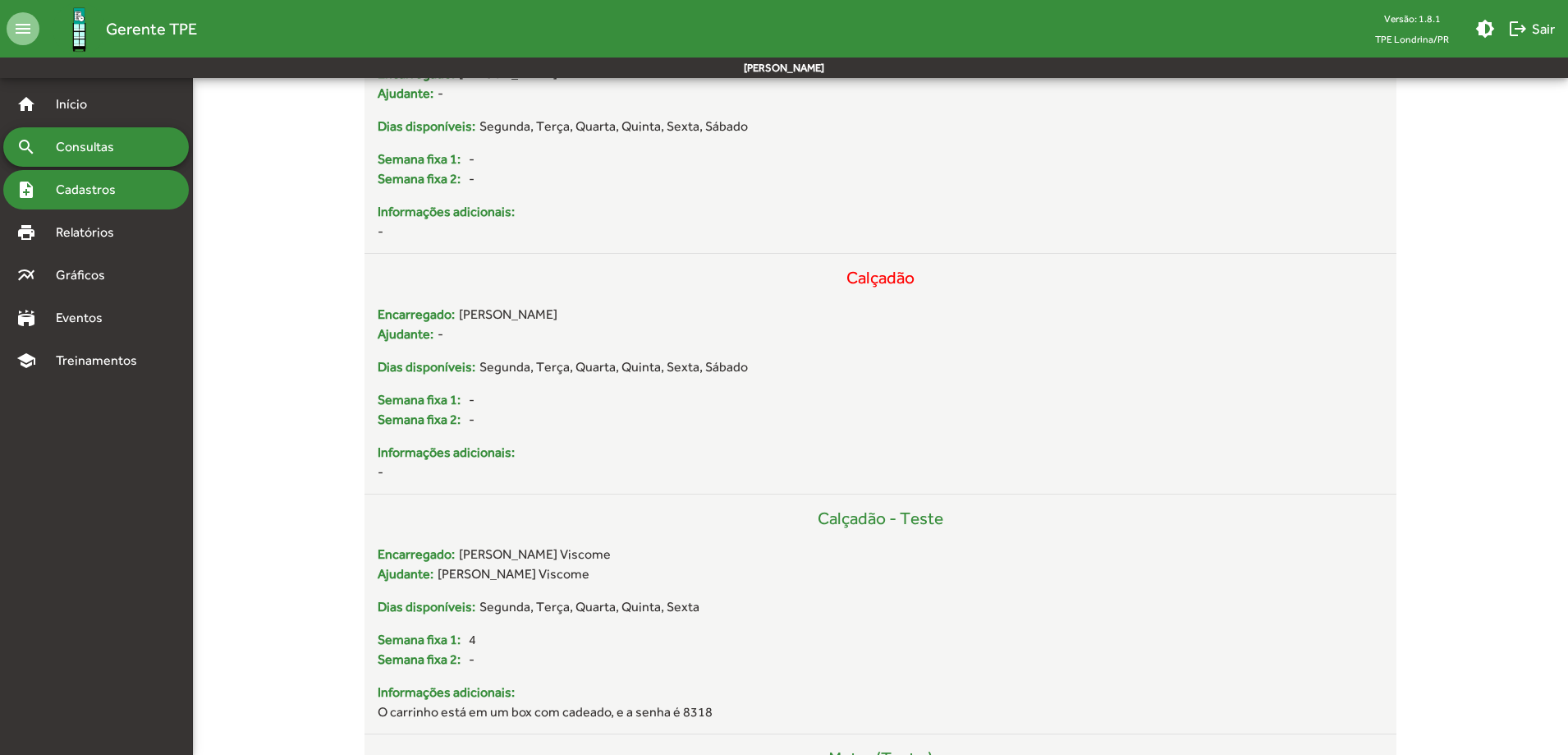
click at [107, 192] on span "Cadastros" at bounding box center [92, 190] width 91 height 20
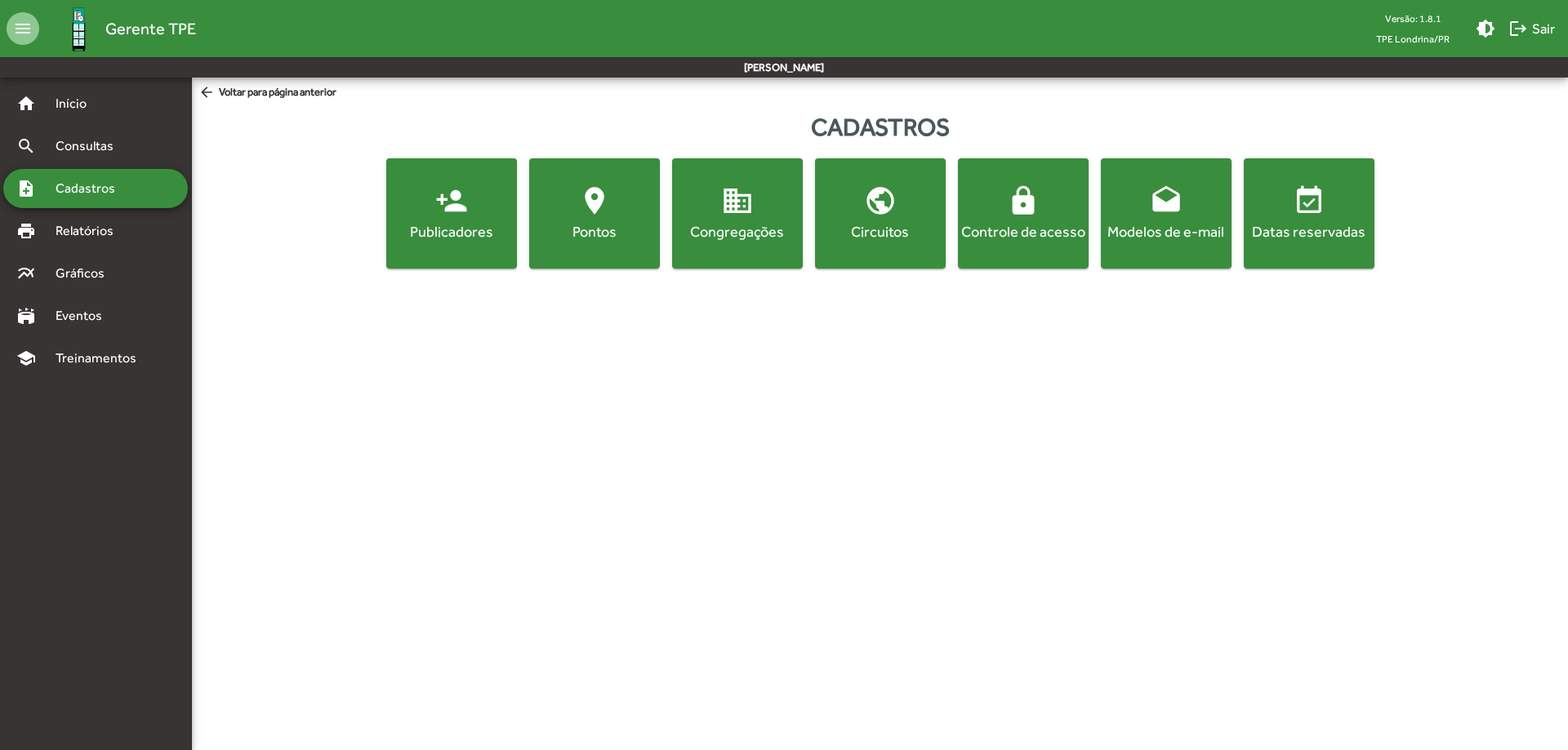
click at [596, 194] on mat-icon "location_on" at bounding box center [594, 200] width 33 height 33
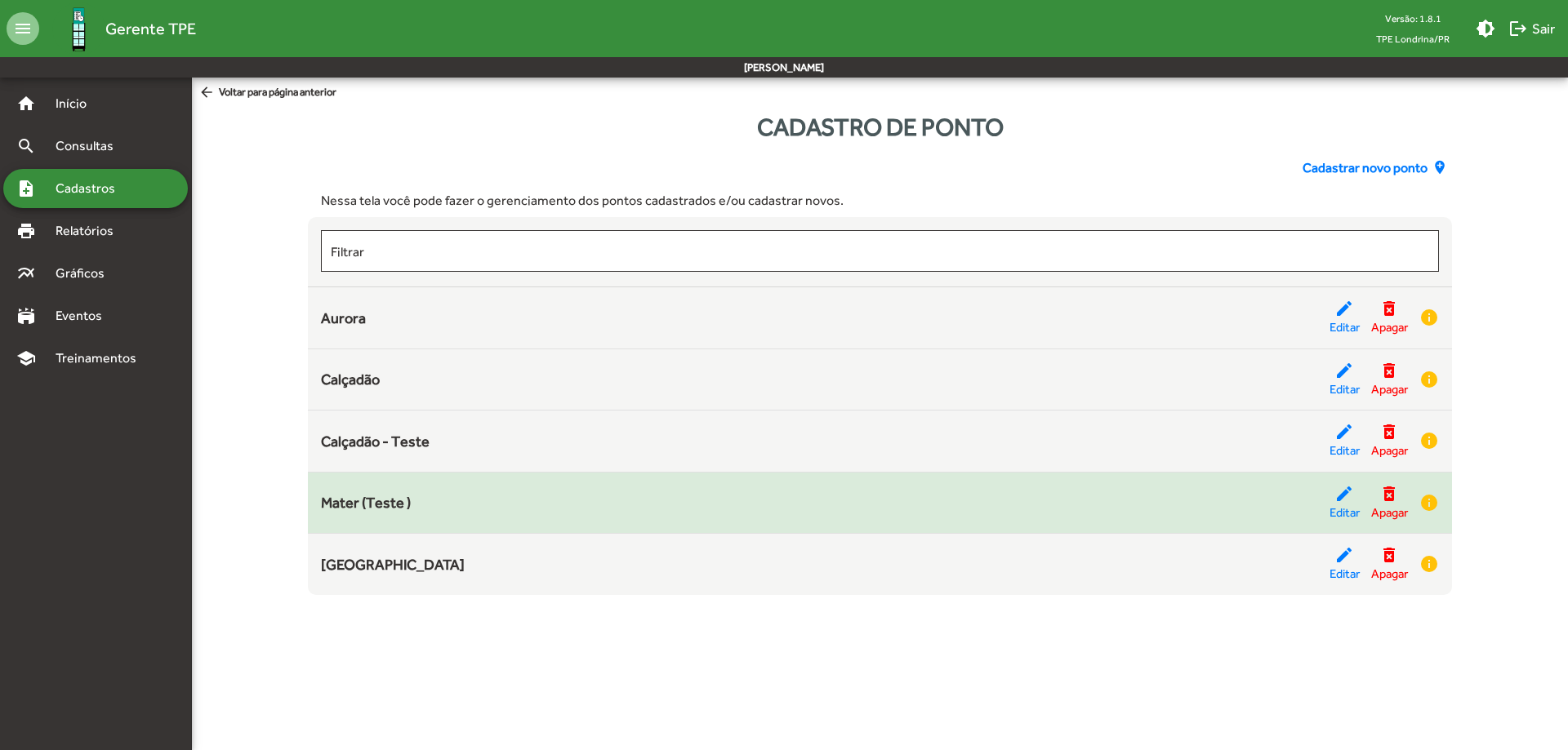
click at [432, 508] on div "Mater (Teste )" at bounding box center [825, 502] width 1007 height 22
click at [1344, 500] on mat-icon "edit" at bounding box center [1344, 494] width 20 height 20
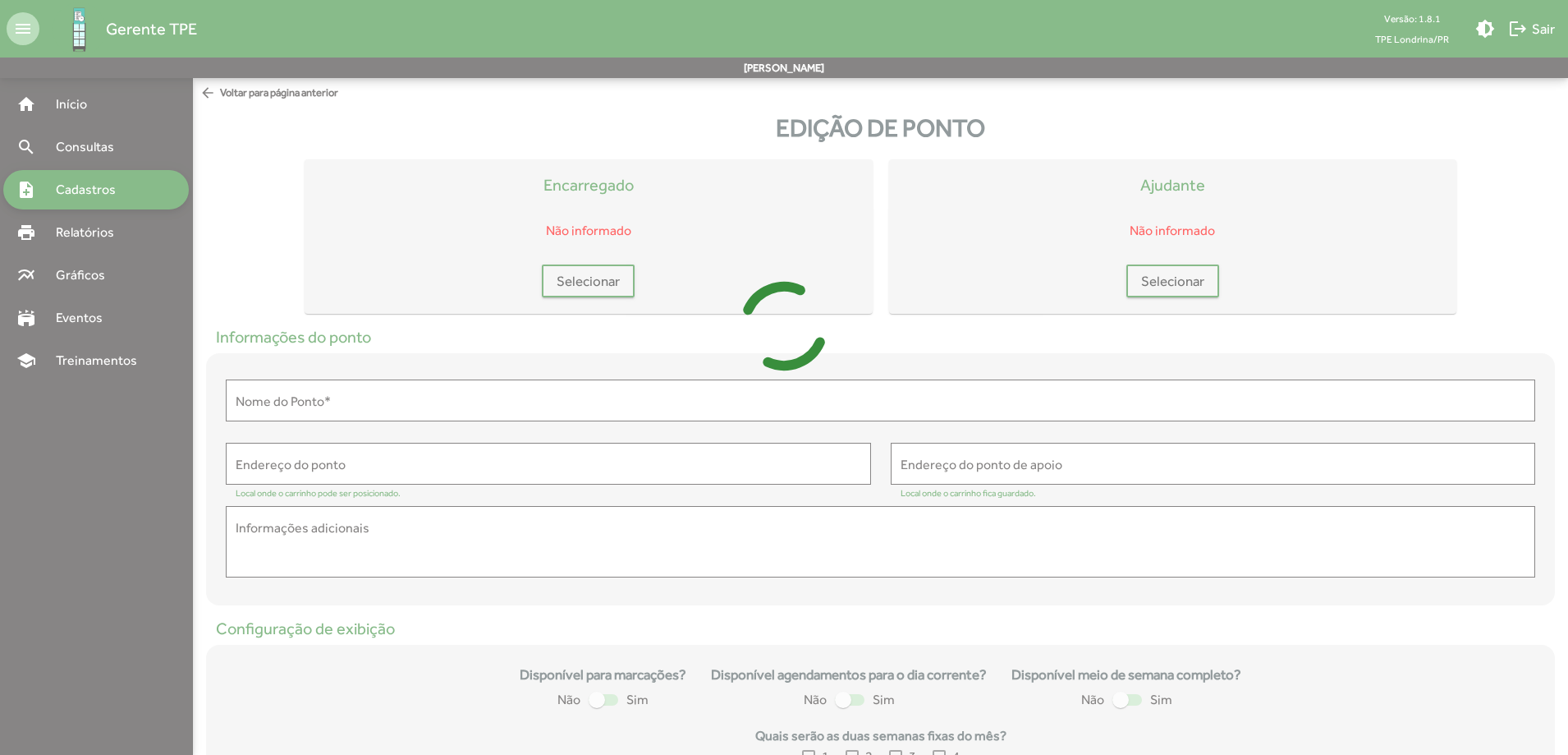
type input "**********"
type textarea "**********"
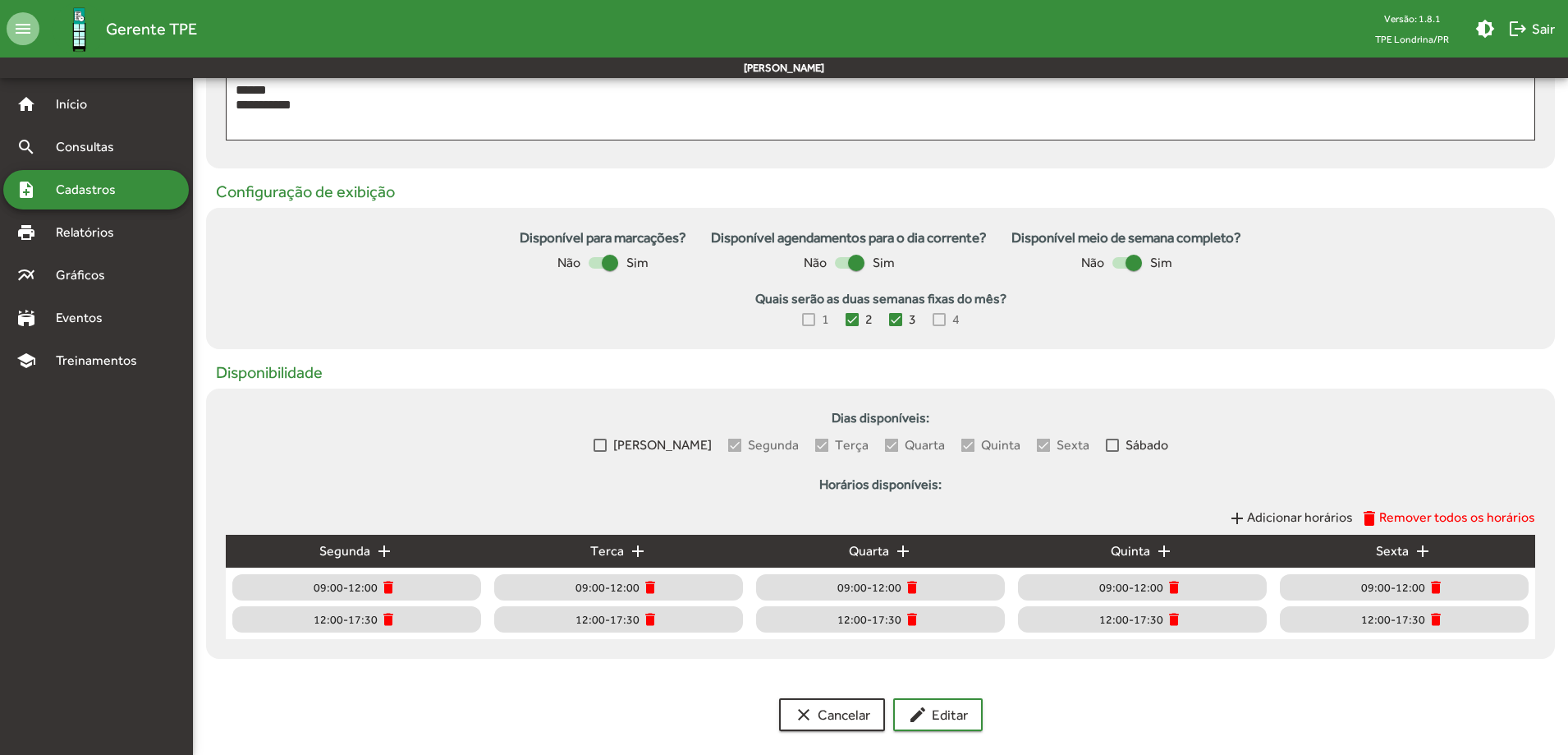
scroll to position [452, 0]
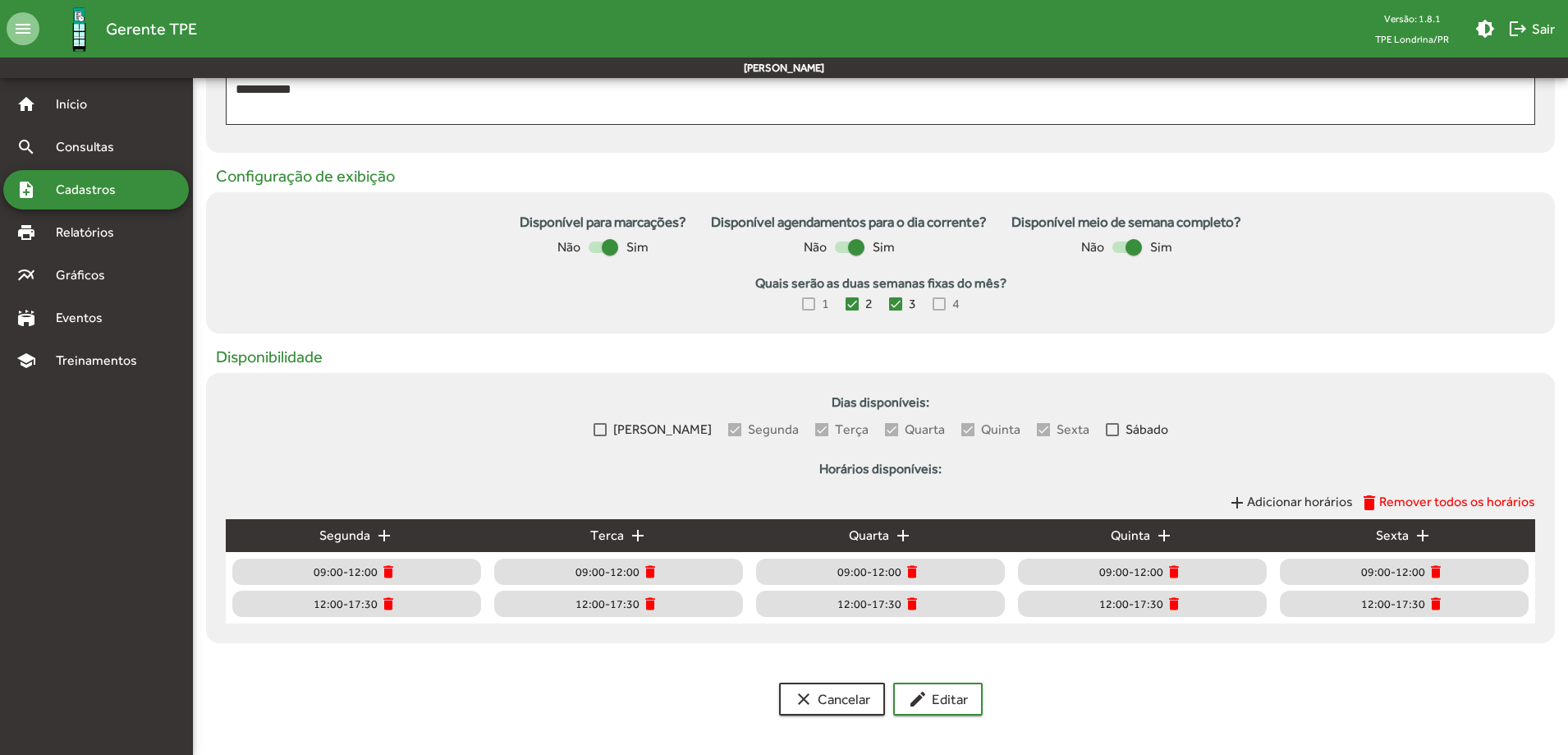
click at [1291, 501] on span "Adicionar horários" at bounding box center [1300, 501] width 106 height 15
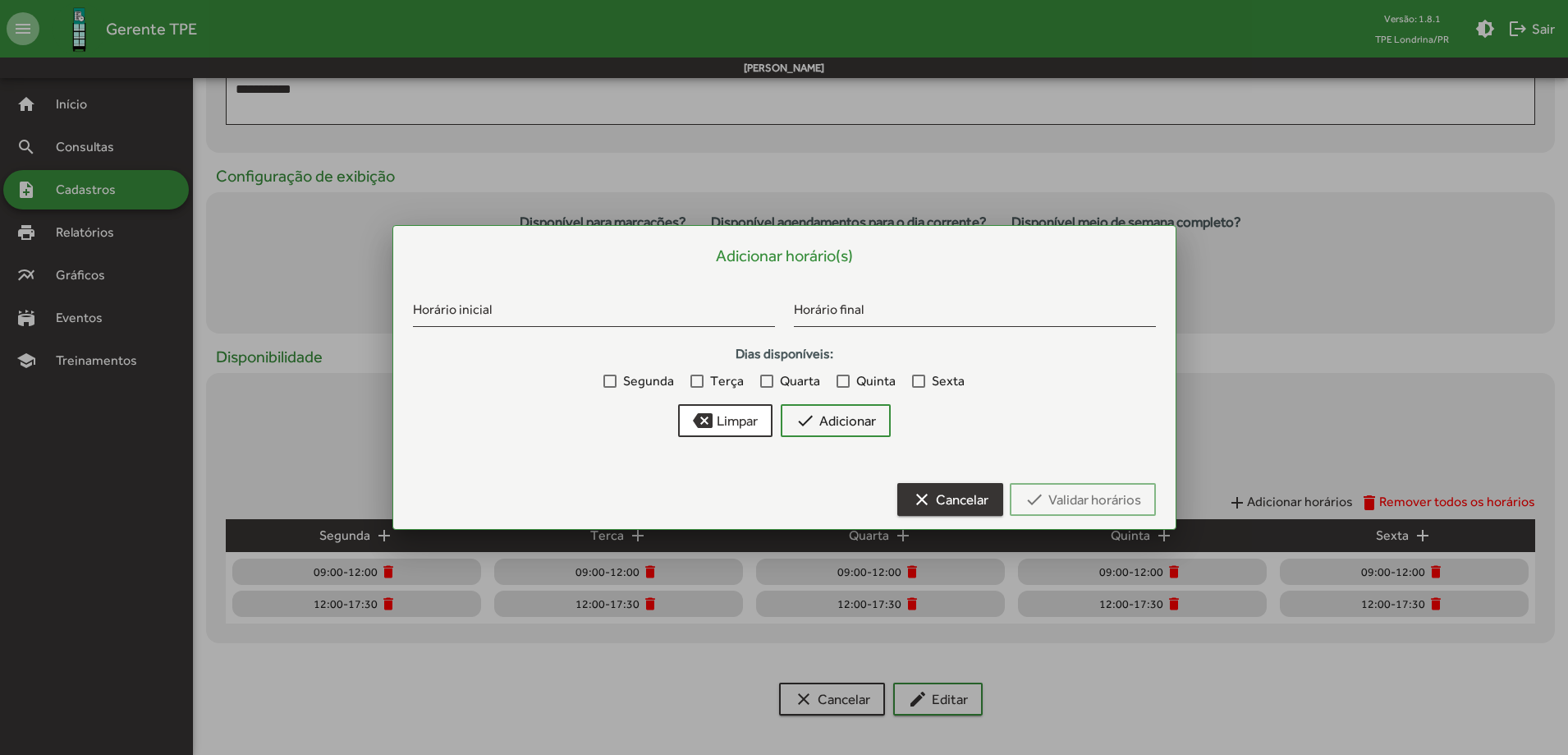
click at [960, 509] on span "clear Cancelar" at bounding box center [951, 499] width 77 height 29
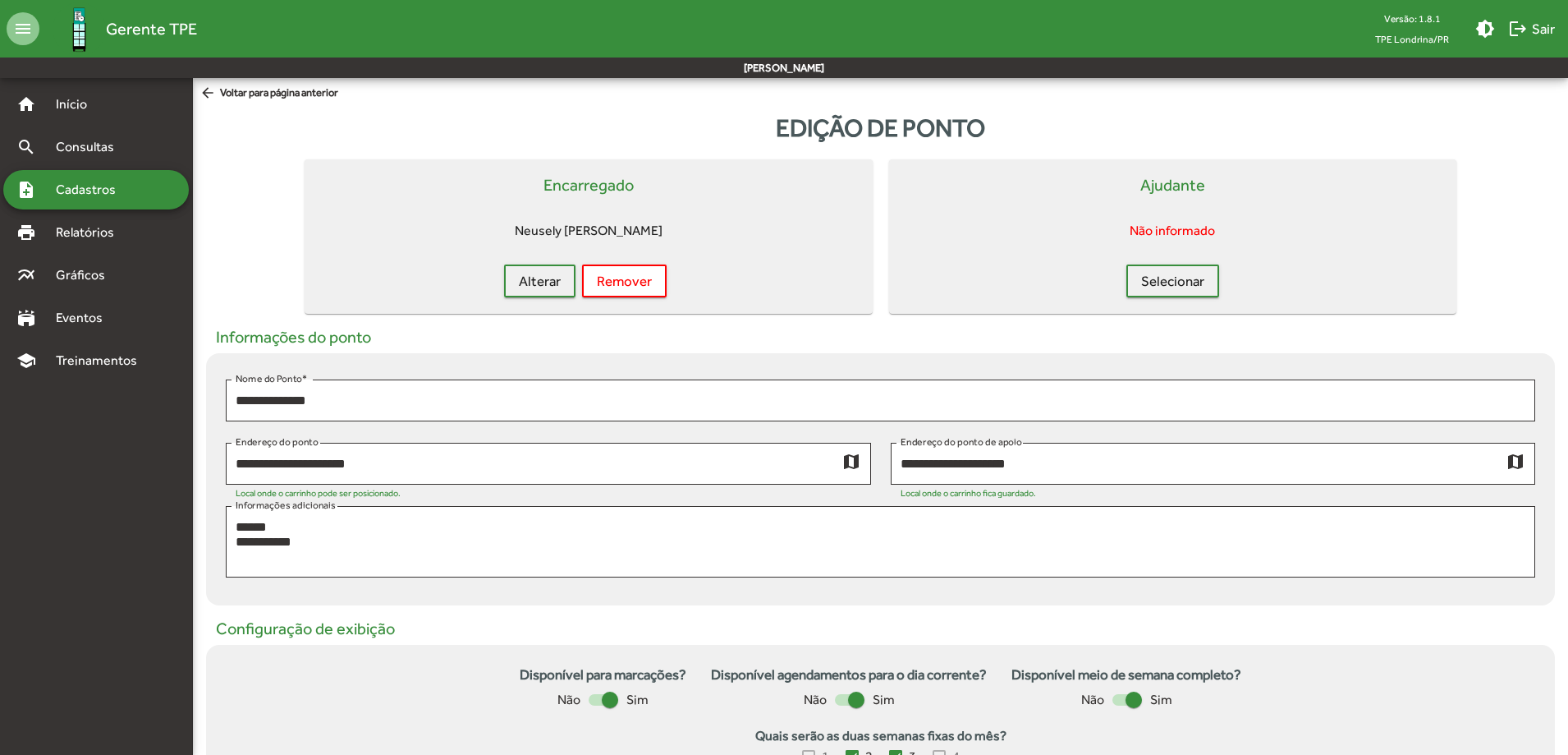
click at [214, 89] on mat-icon "arrow_back" at bounding box center [210, 94] width 21 height 18
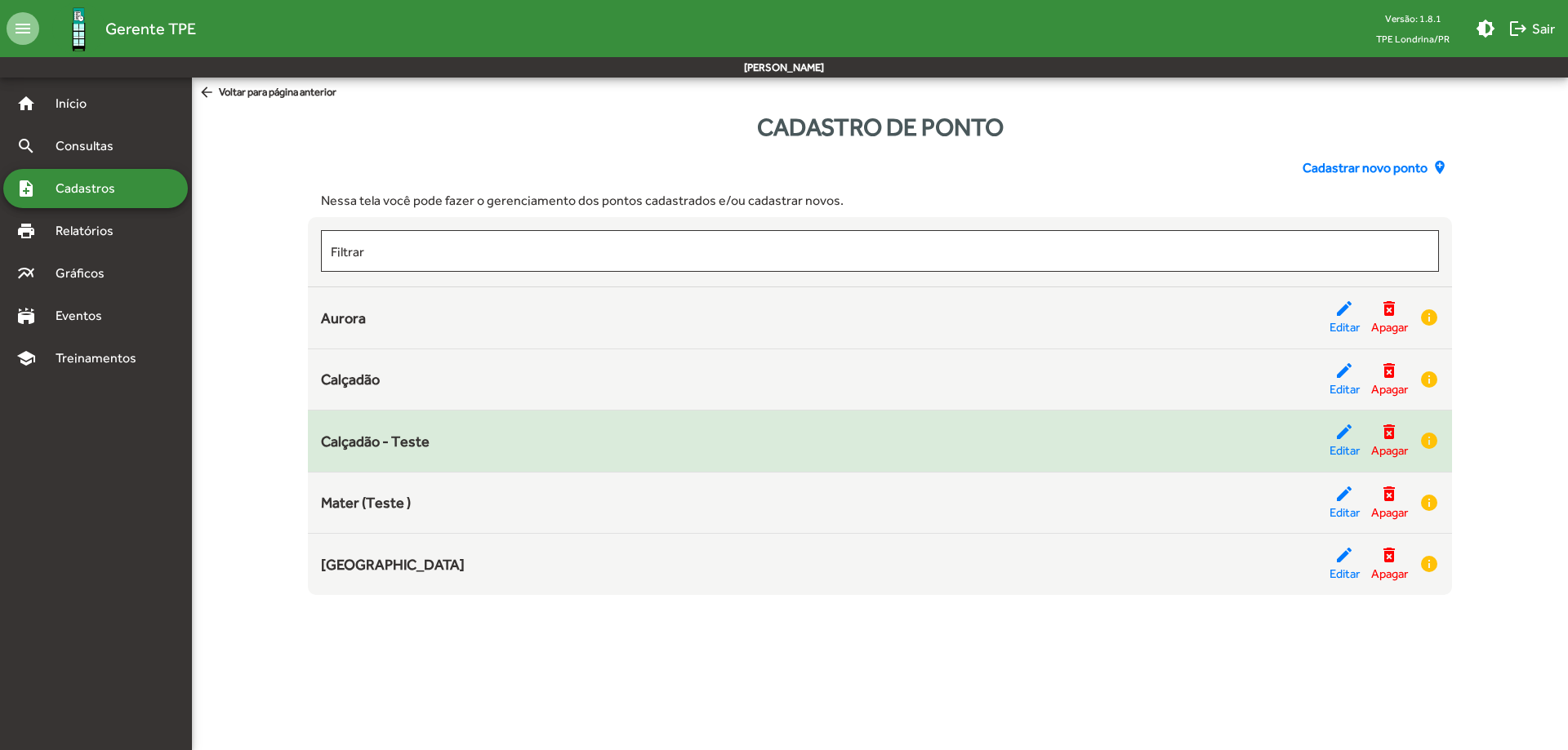
click at [439, 445] on div "Calçadão - Teste" at bounding box center [825, 441] width 1007 height 22
click at [1342, 439] on mat-icon "edit" at bounding box center [1344, 432] width 20 height 20
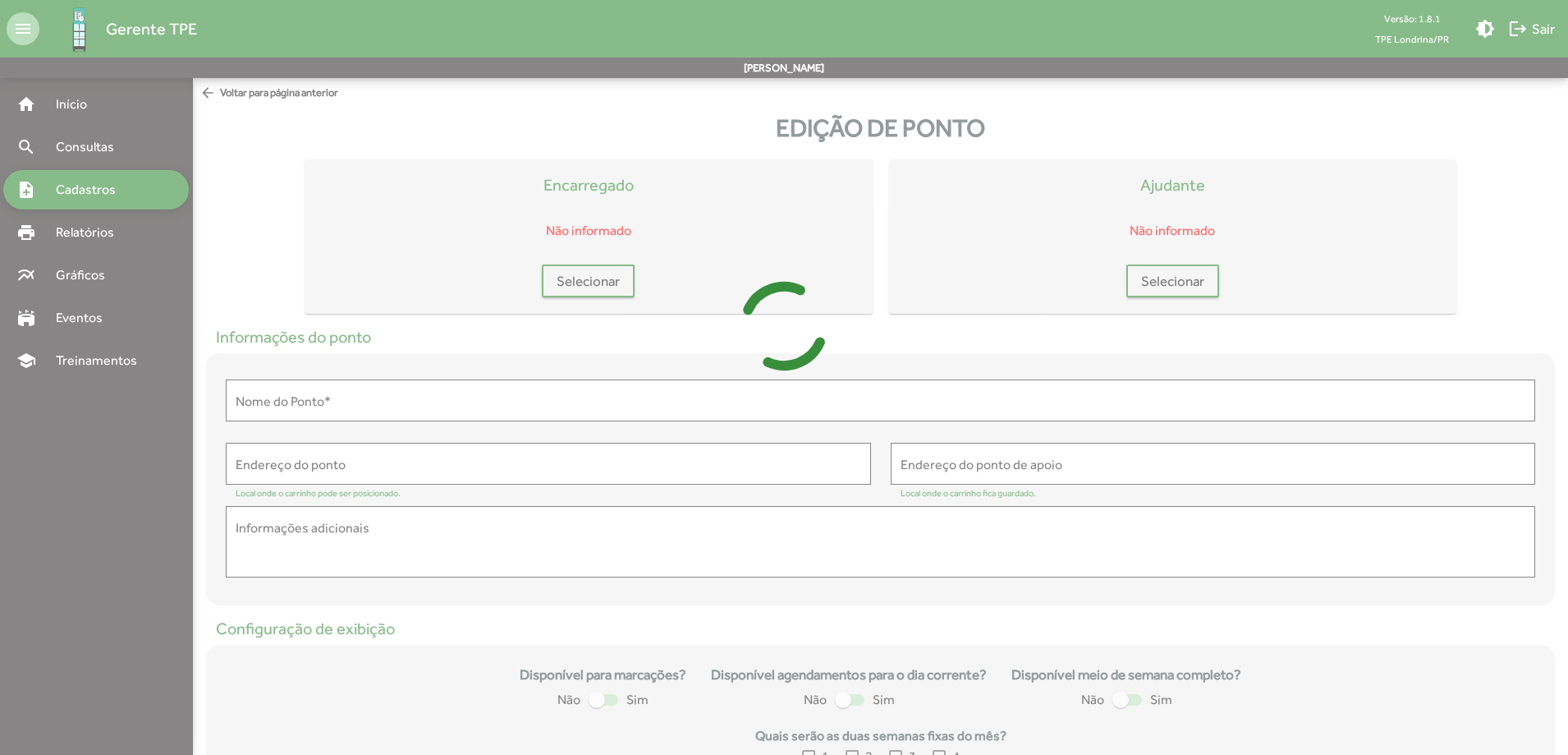
type input "**********"
type textarea "**********"
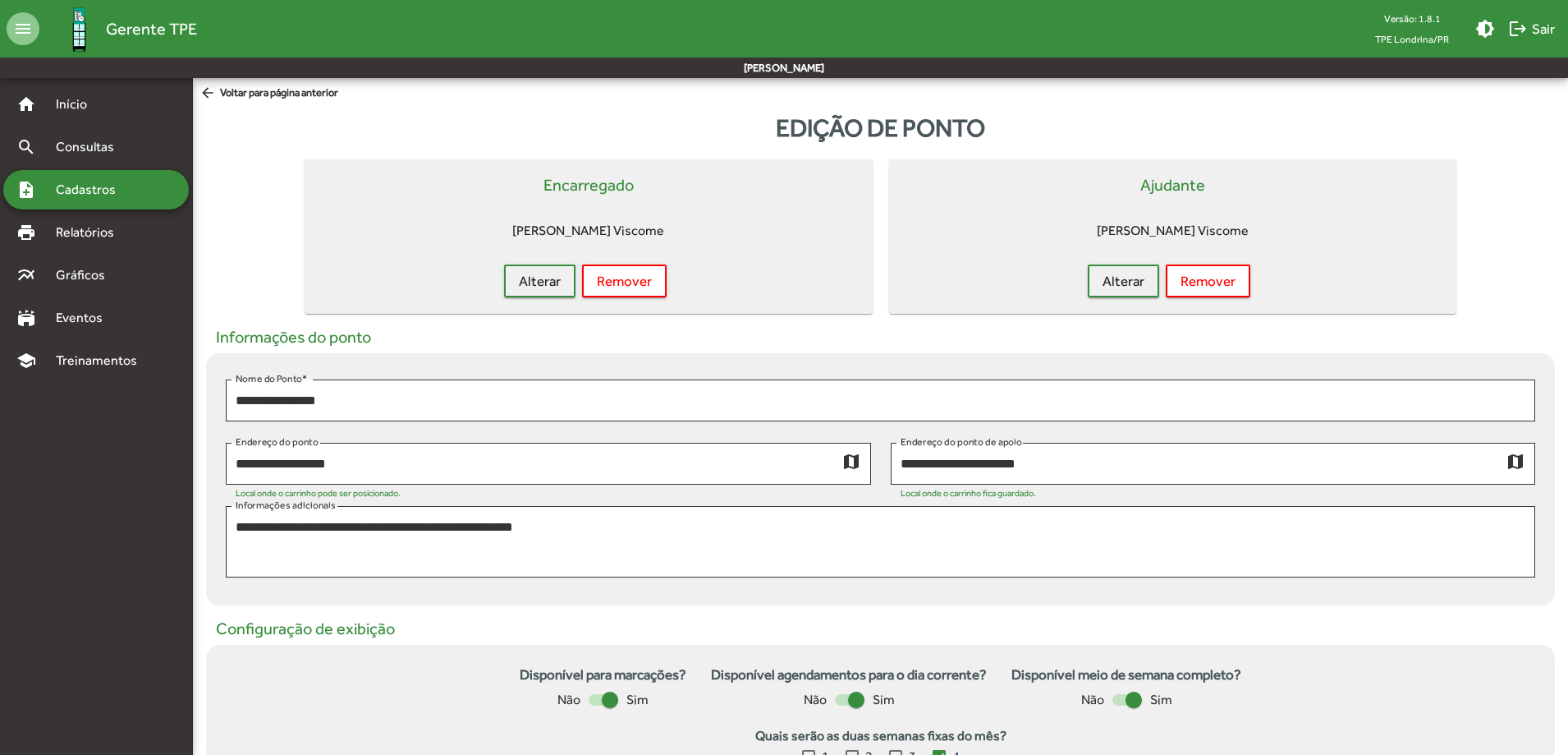
click at [95, 192] on span "Cadastros" at bounding box center [92, 190] width 91 height 20
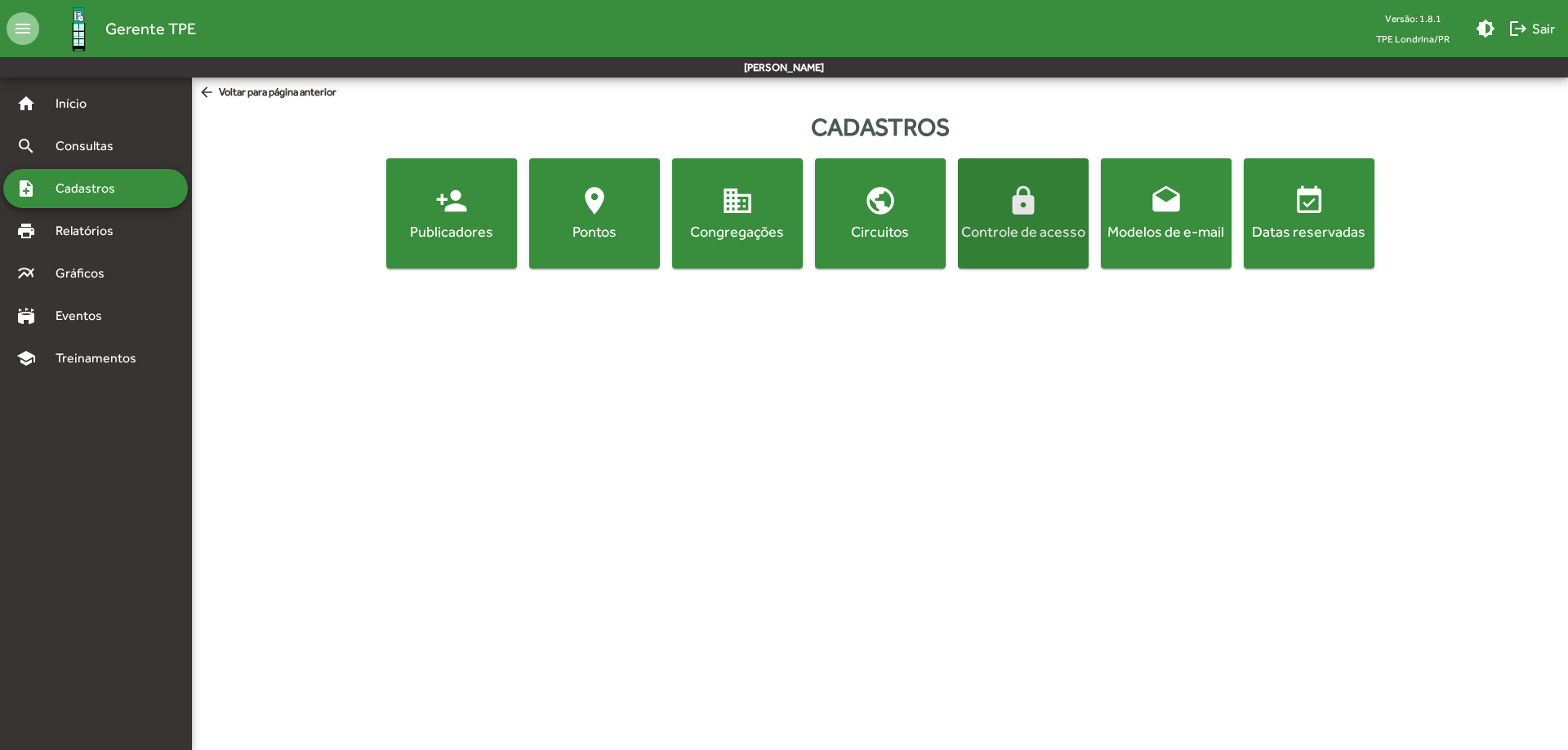
click at [1018, 208] on mat-icon "lock" at bounding box center [1023, 200] width 33 height 33
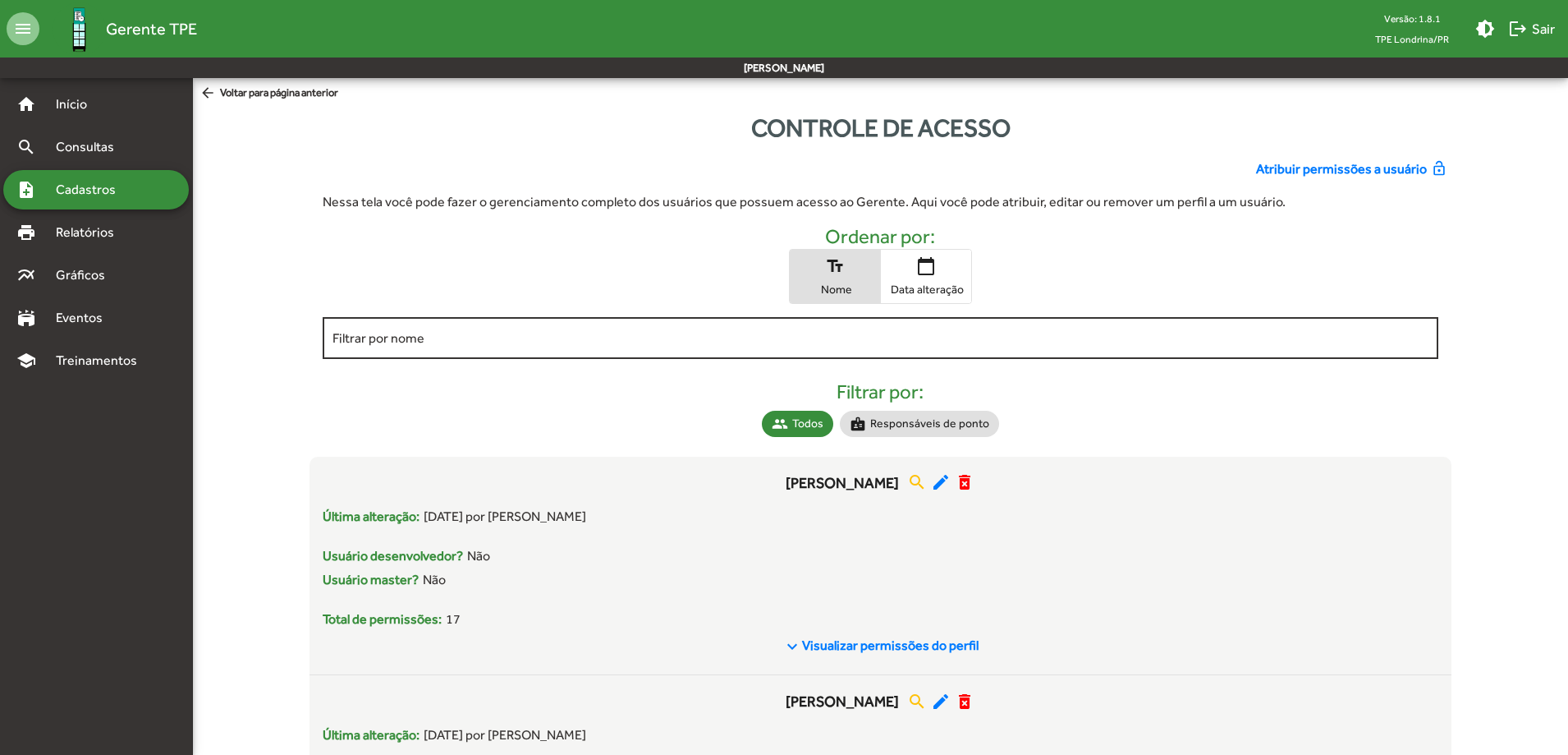
click at [736, 316] on div "Filtrar por nome" at bounding box center [881, 336] width 1097 height 46
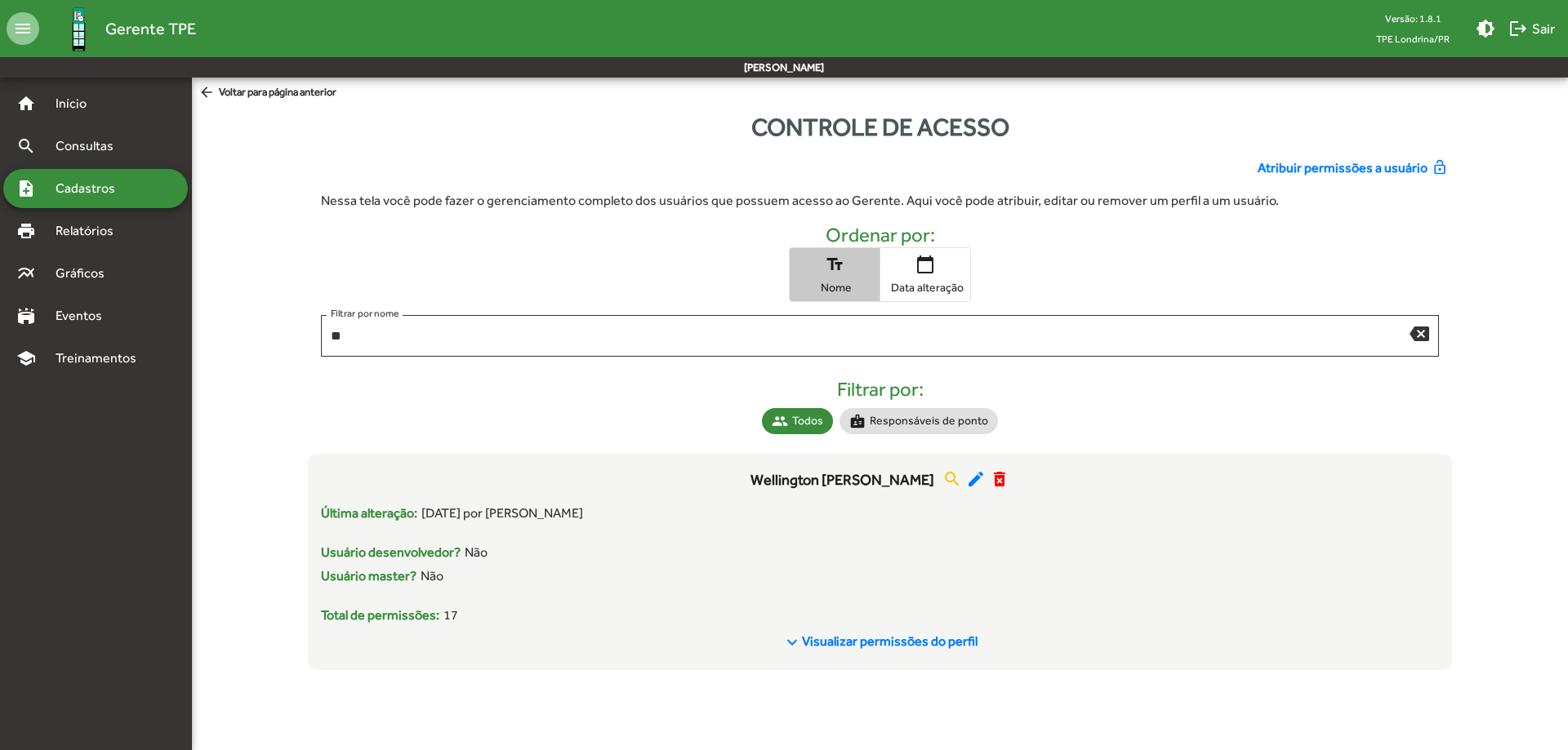
click at [820, 283] on span "Nome" at bounding box center [835, 287] width 82 height 15
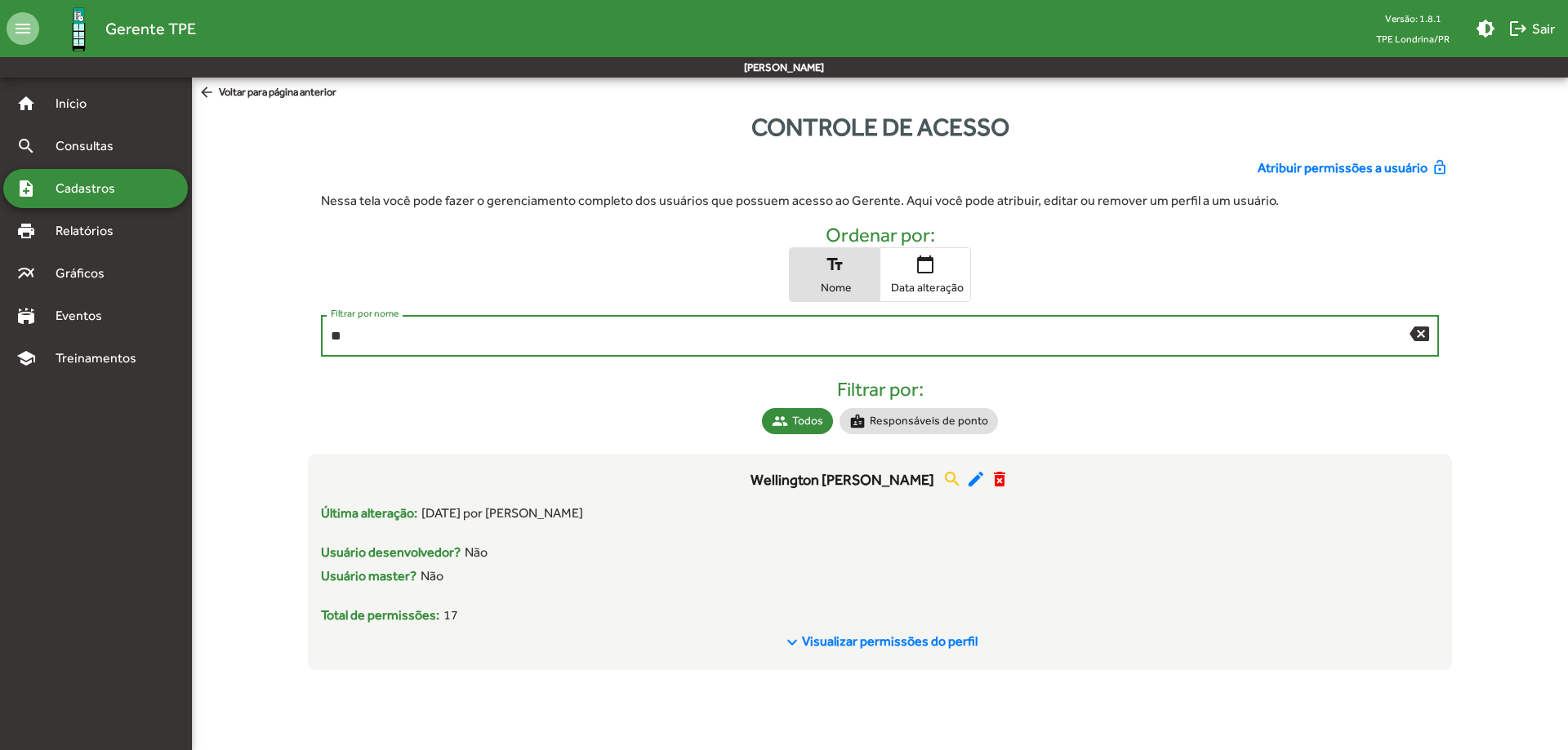
click at [392, 339] on input "**" at bounding box center [869, 336] width 1078 height 15
type input "*"
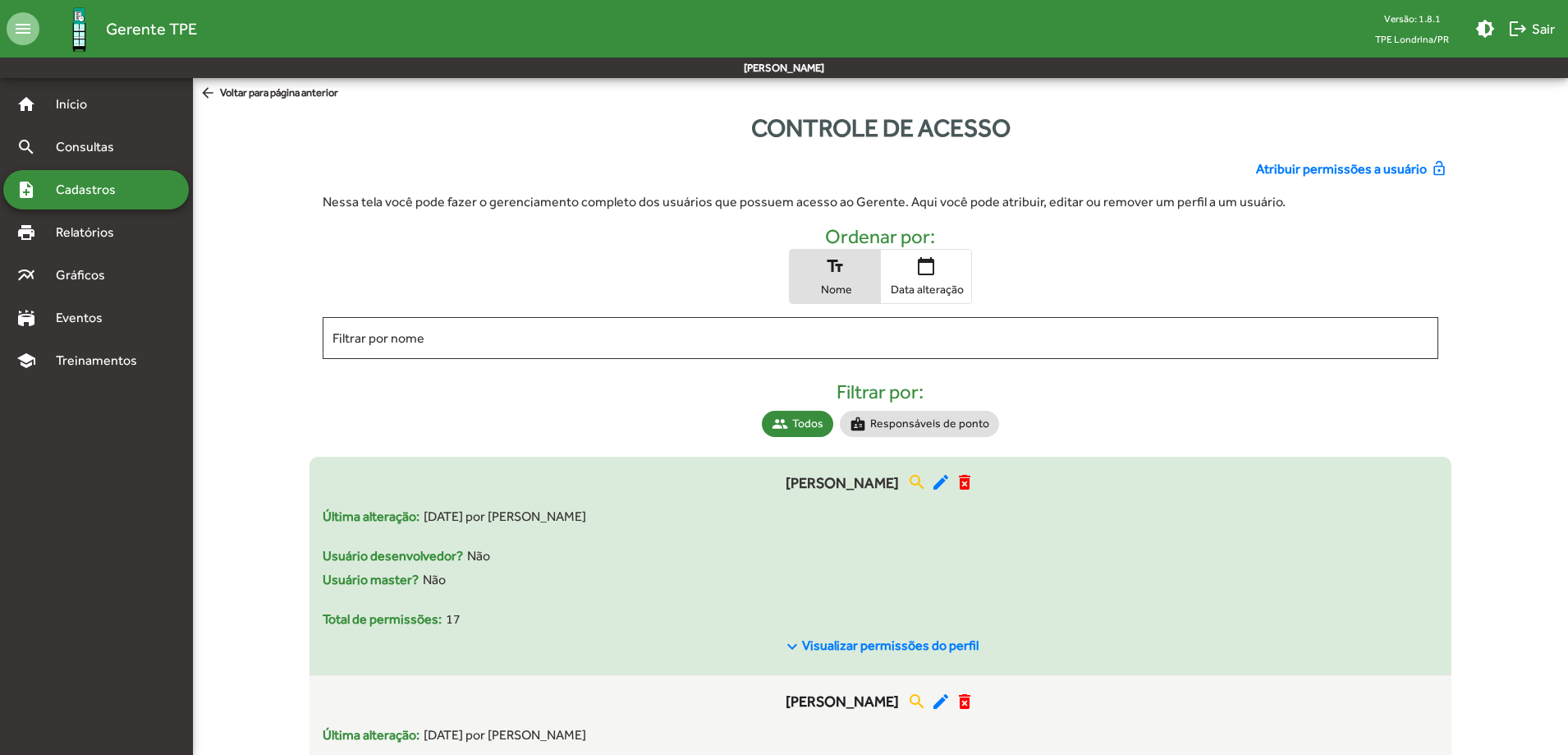
click at [408, 547] on span "Usuário desenvolvedor?" at bounding box center [392, 556] width 140 height 20
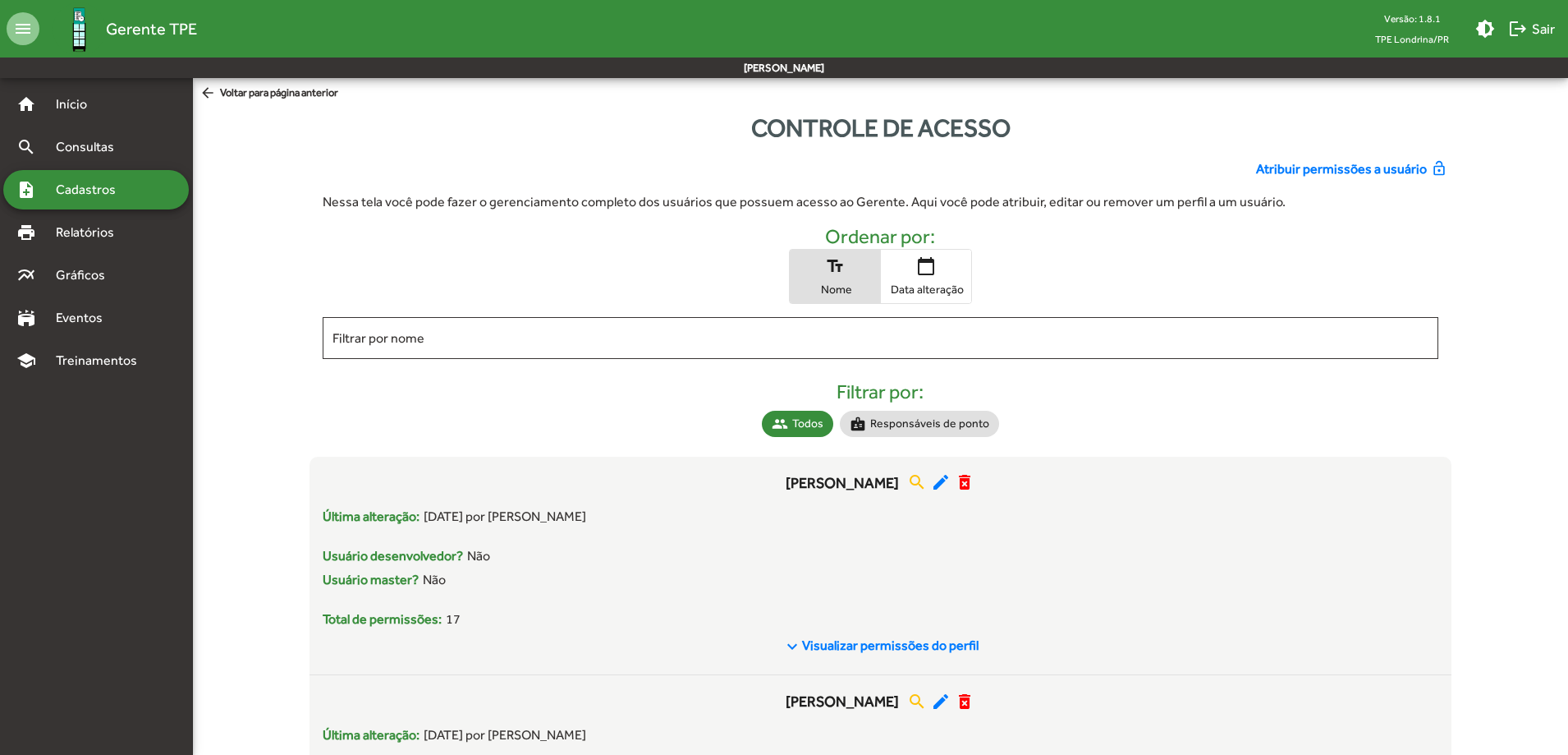
click at [1344, 167] on span "Atribuir permissões a usuário" at bounding box center [1341, 170] width 170 height 20
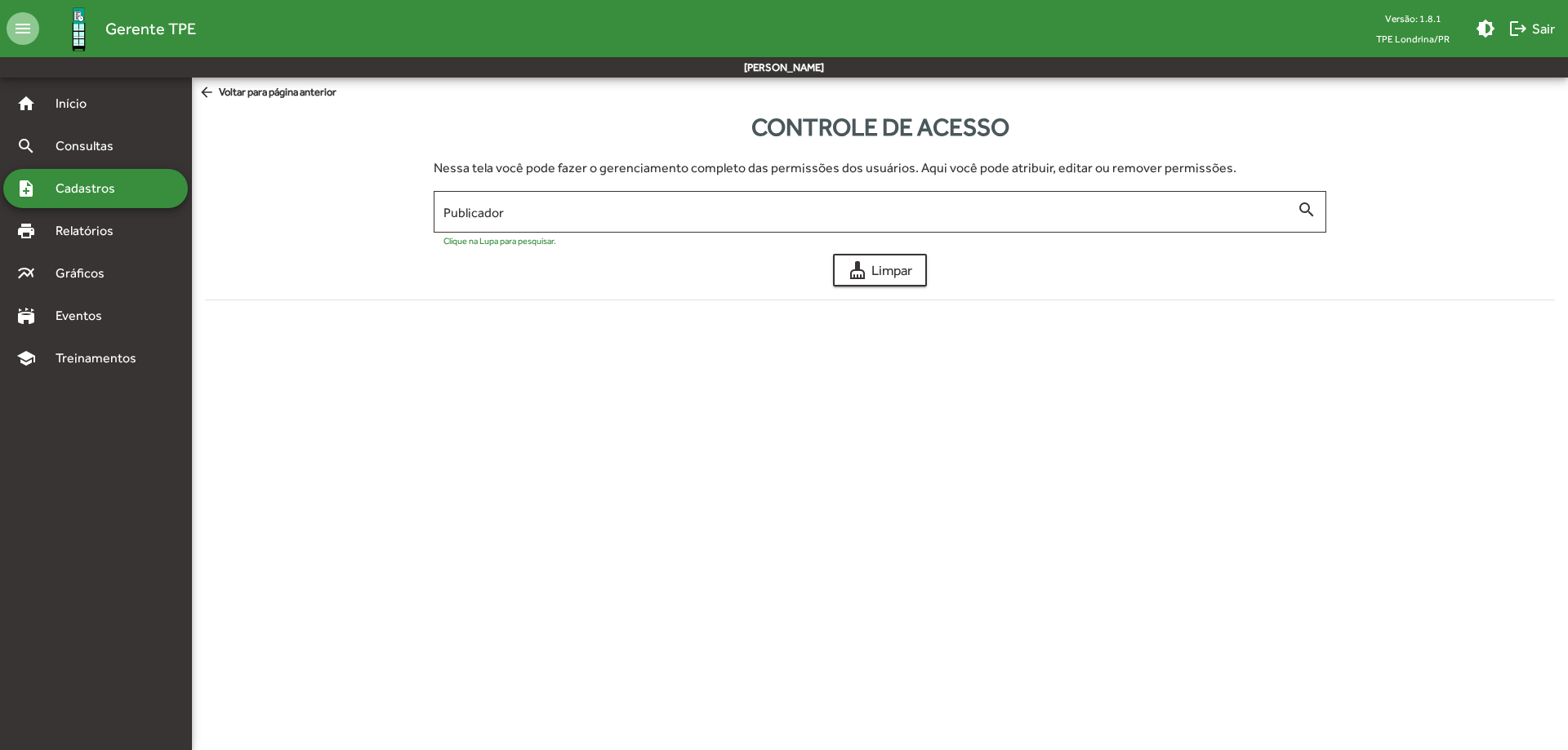
click at [520, 233] on div "Clique na Lupa para pesquisar." at bounding box center [880, 238] width 874 height 15
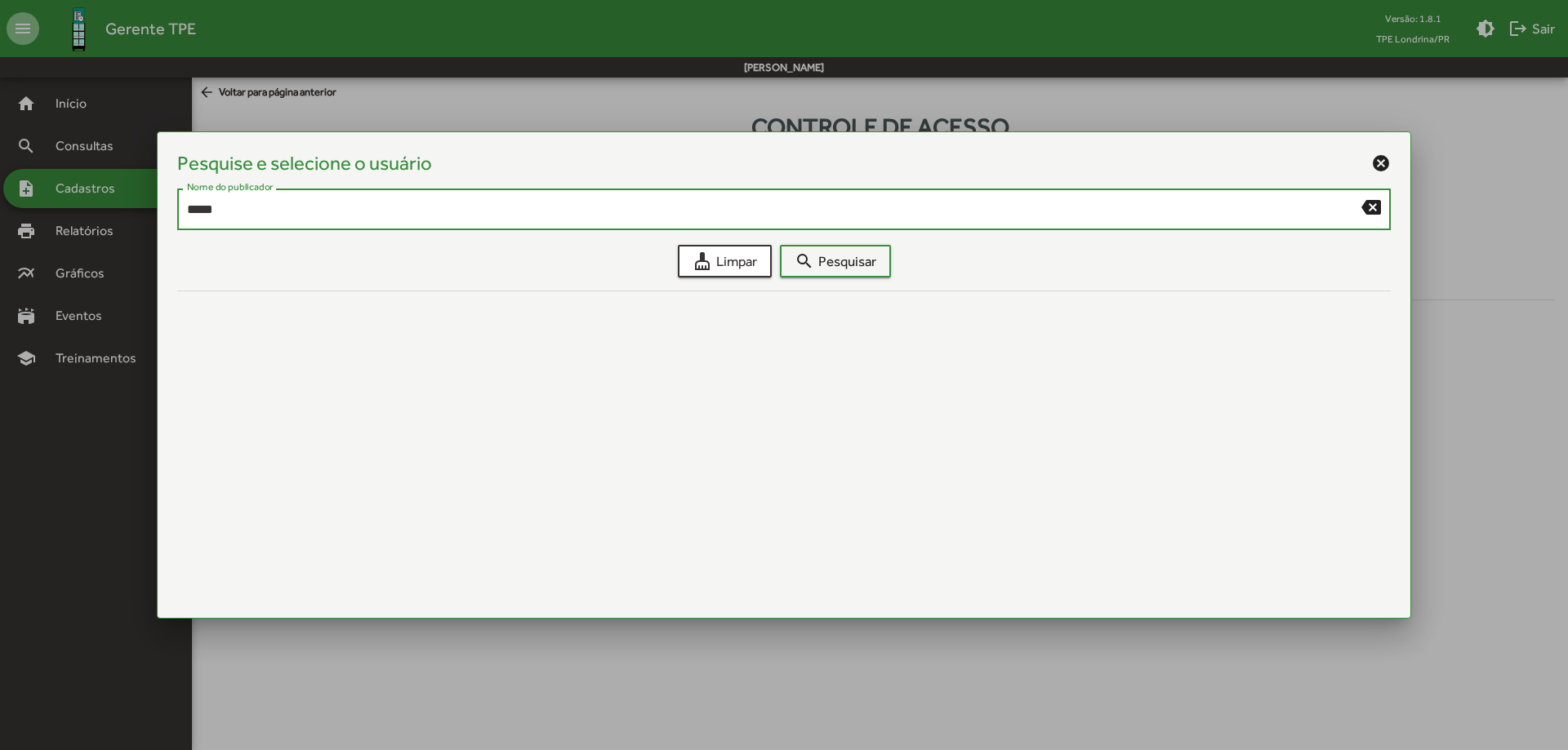
type input "*****"
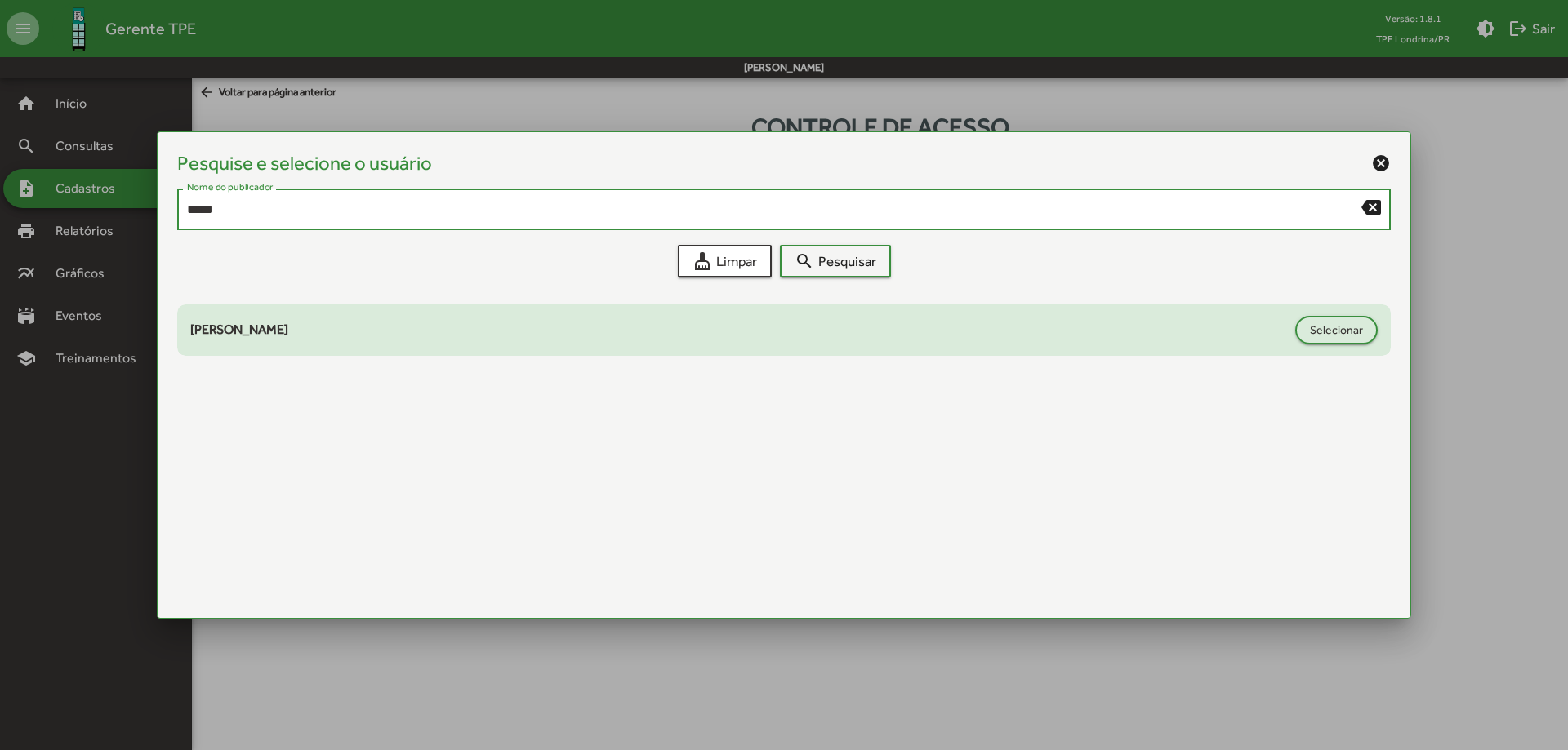
click at [349, 327] on div "[PERSON_NAME]" at bounding box center [739, 330] width 1096 height 20
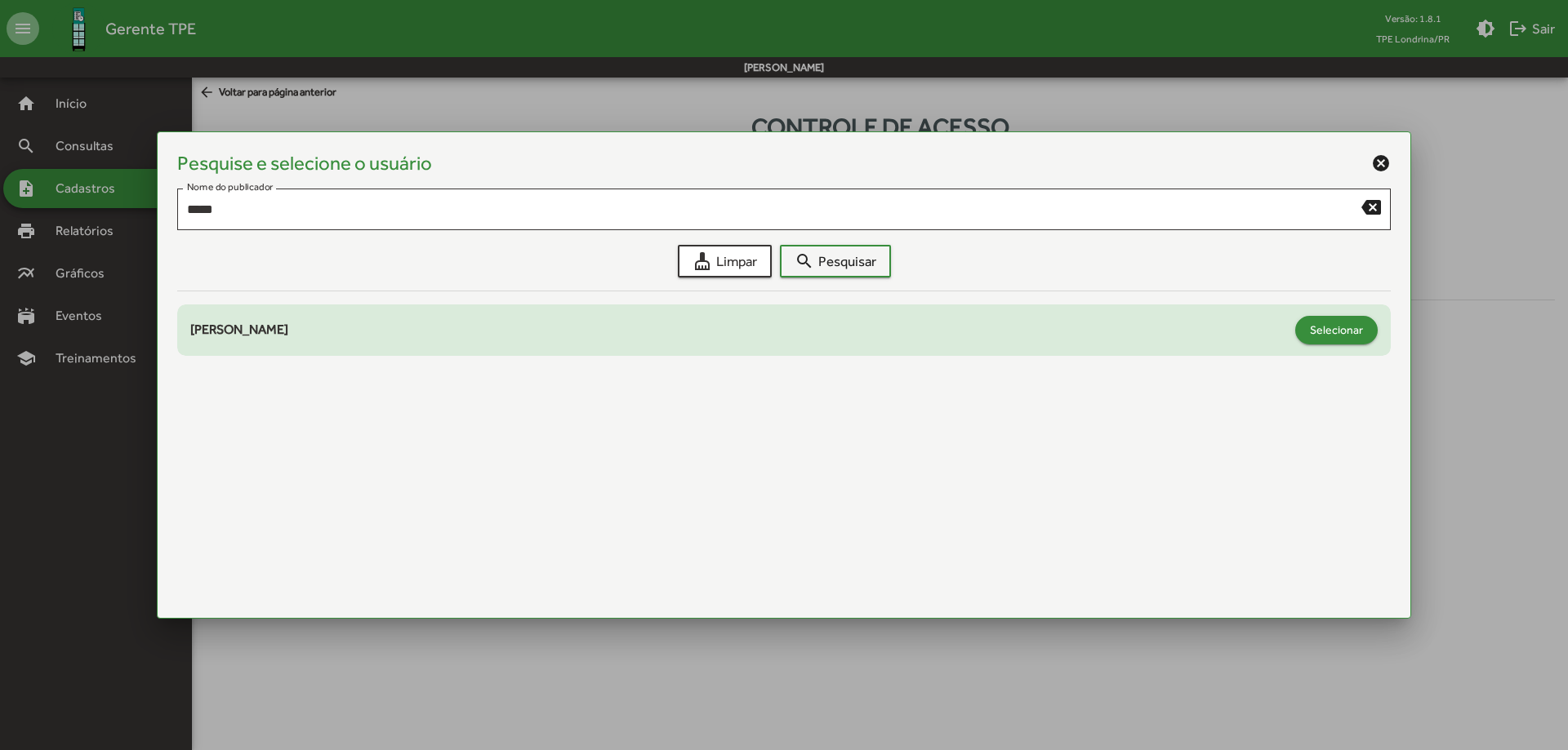
click at [1321, 335] on span "Selecionar" at bounding box center [1337, 329] width 53 height 29
type input "**********"
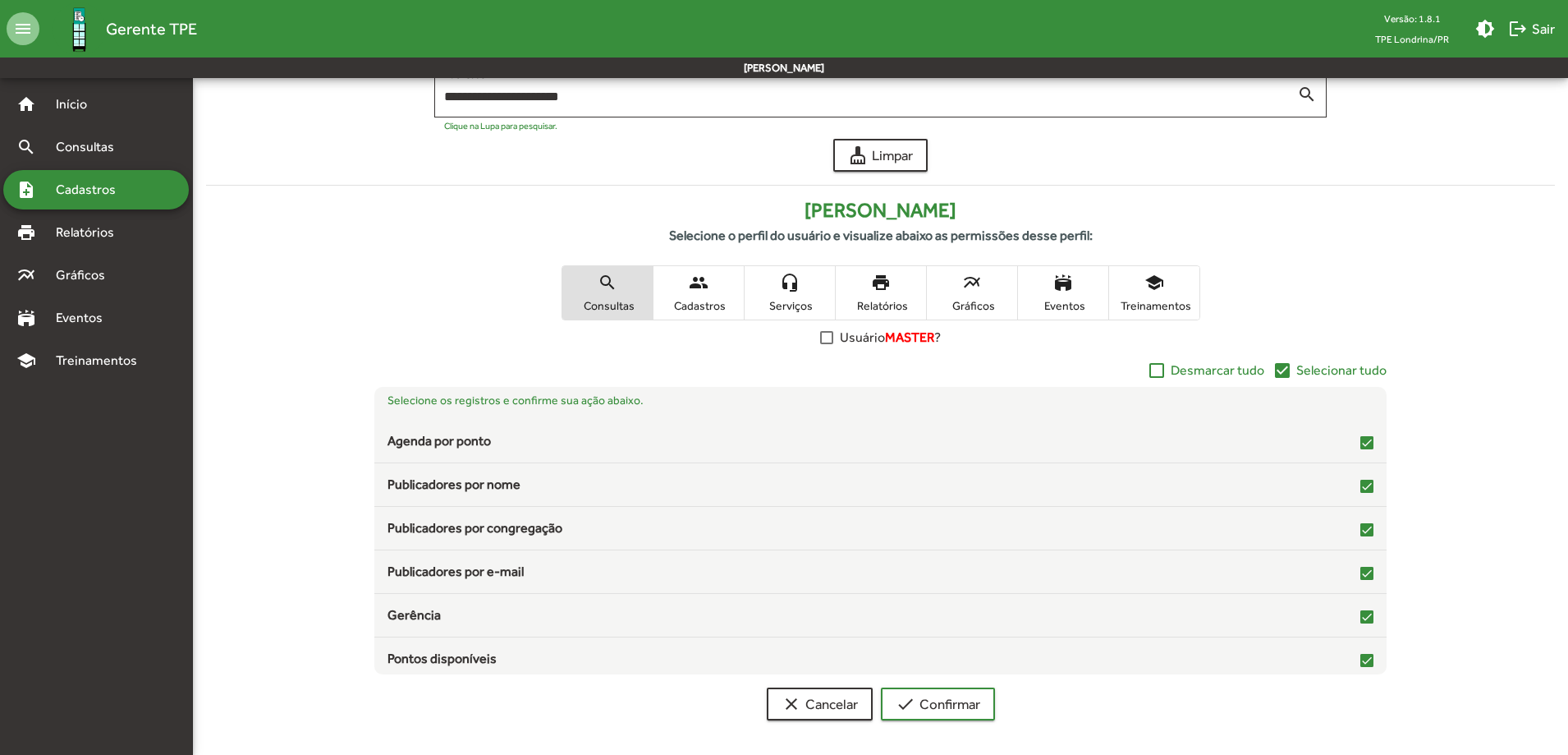
scroll to position [121, 0]
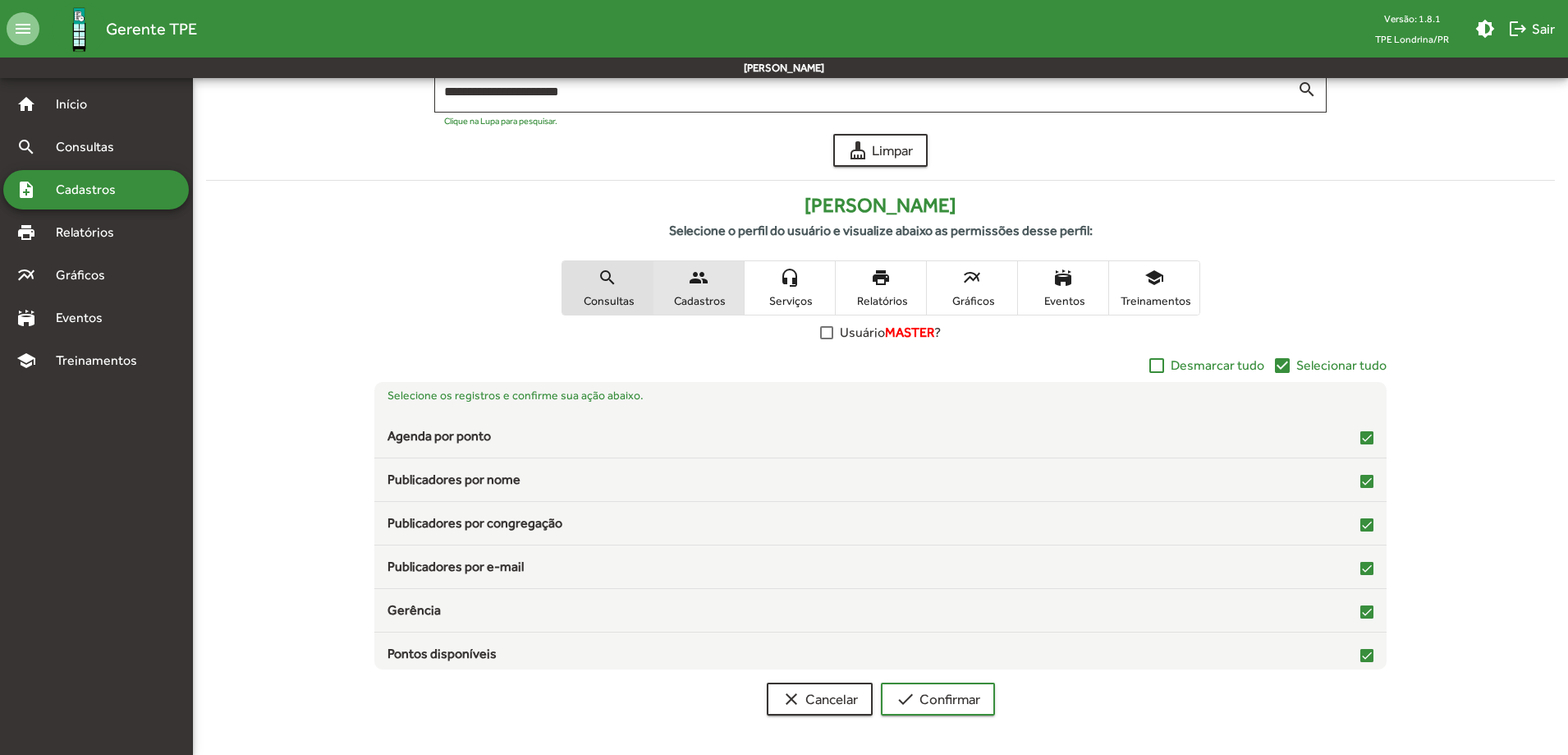
click at [719, 294] on span "Cadastros" at bounding box center [698, 301] width 82 height 15
click at [781, 285] on mat-icon "headset_mic" at bounding box center [790, 278] width 20 height 20
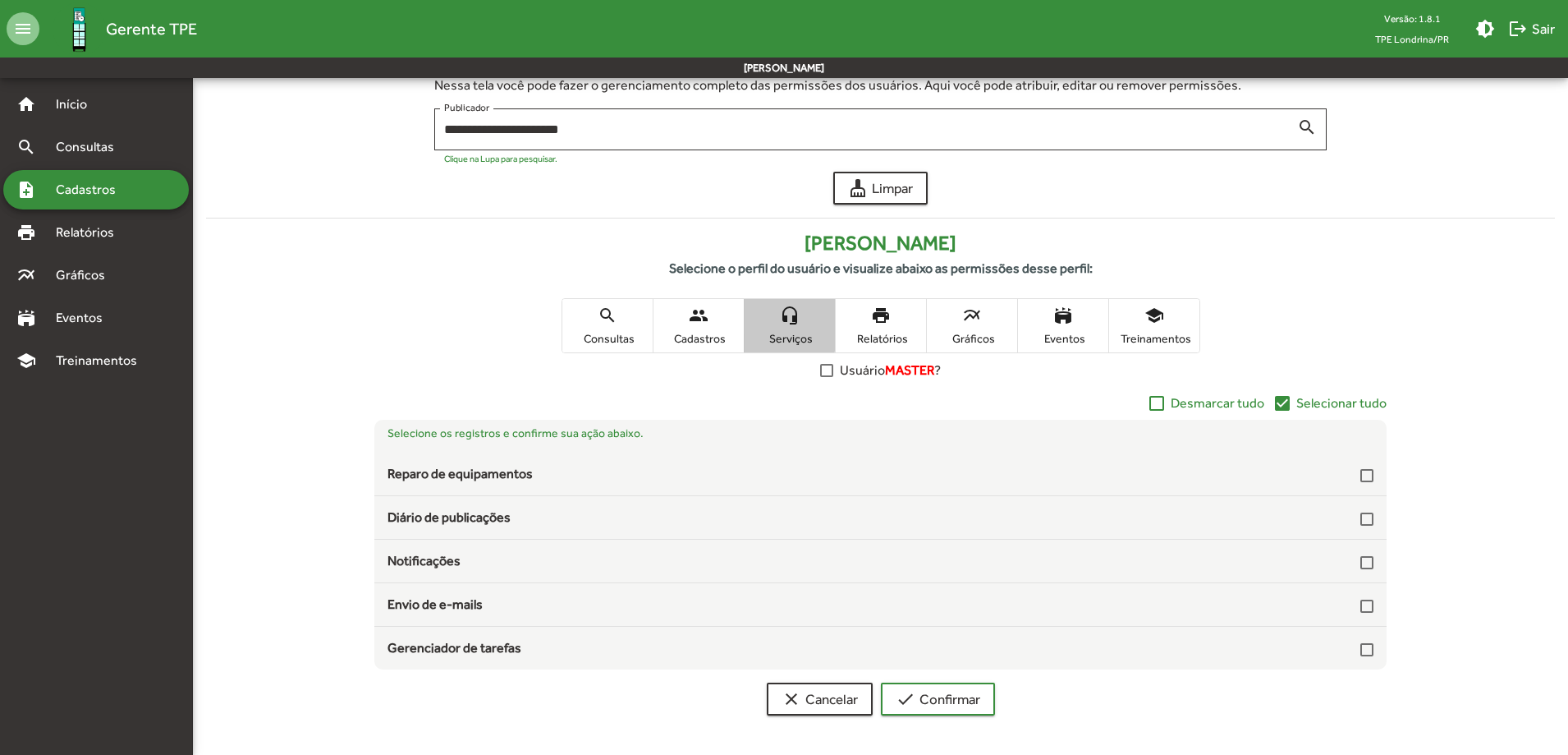
scroll to position [84, 0]
click at [887, 331] on span "Relatórios" at bounding box center [881, 338] width 82 height 15
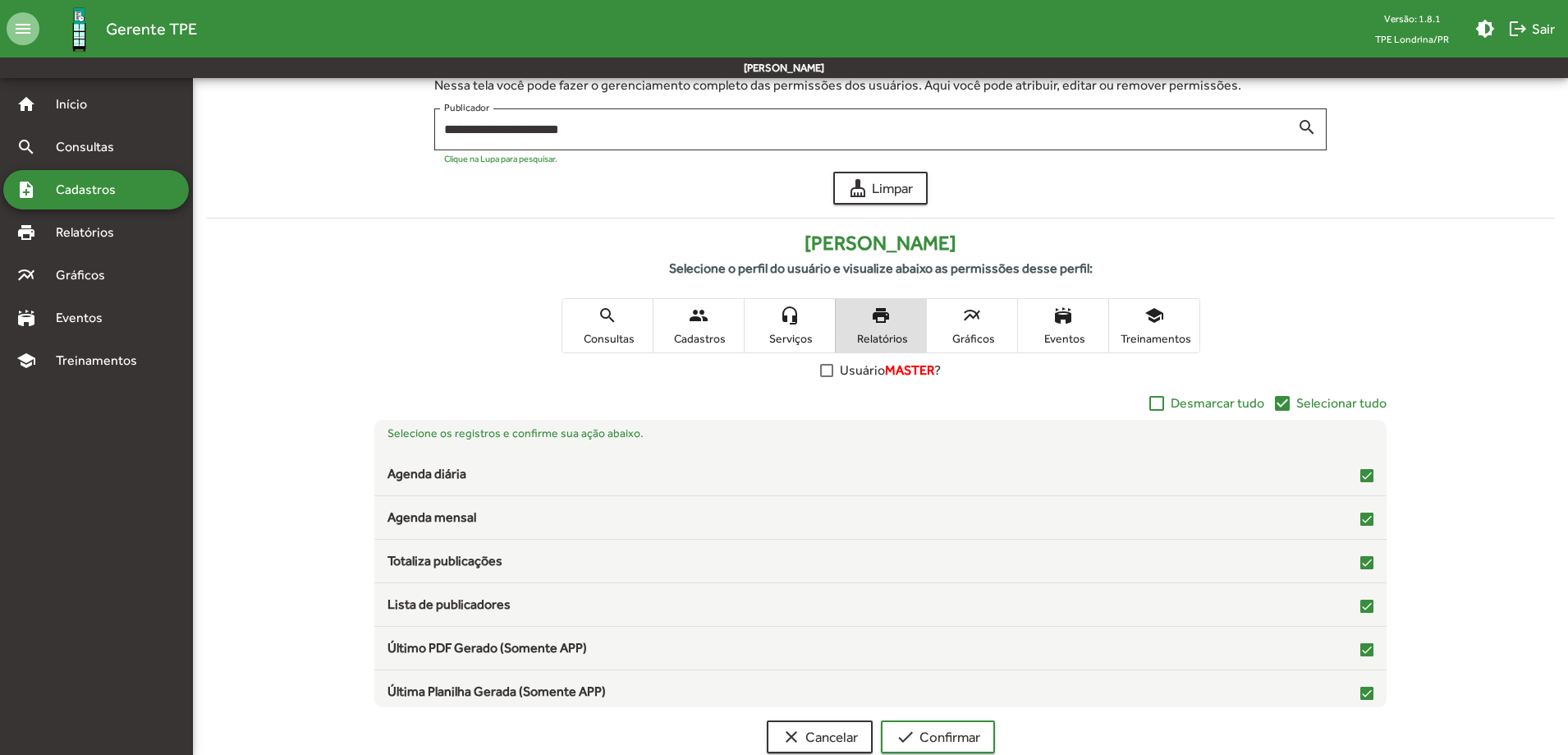
click at [985, 334] on span "Gráficos" at bounding box center [972, 338] width 82 height 15
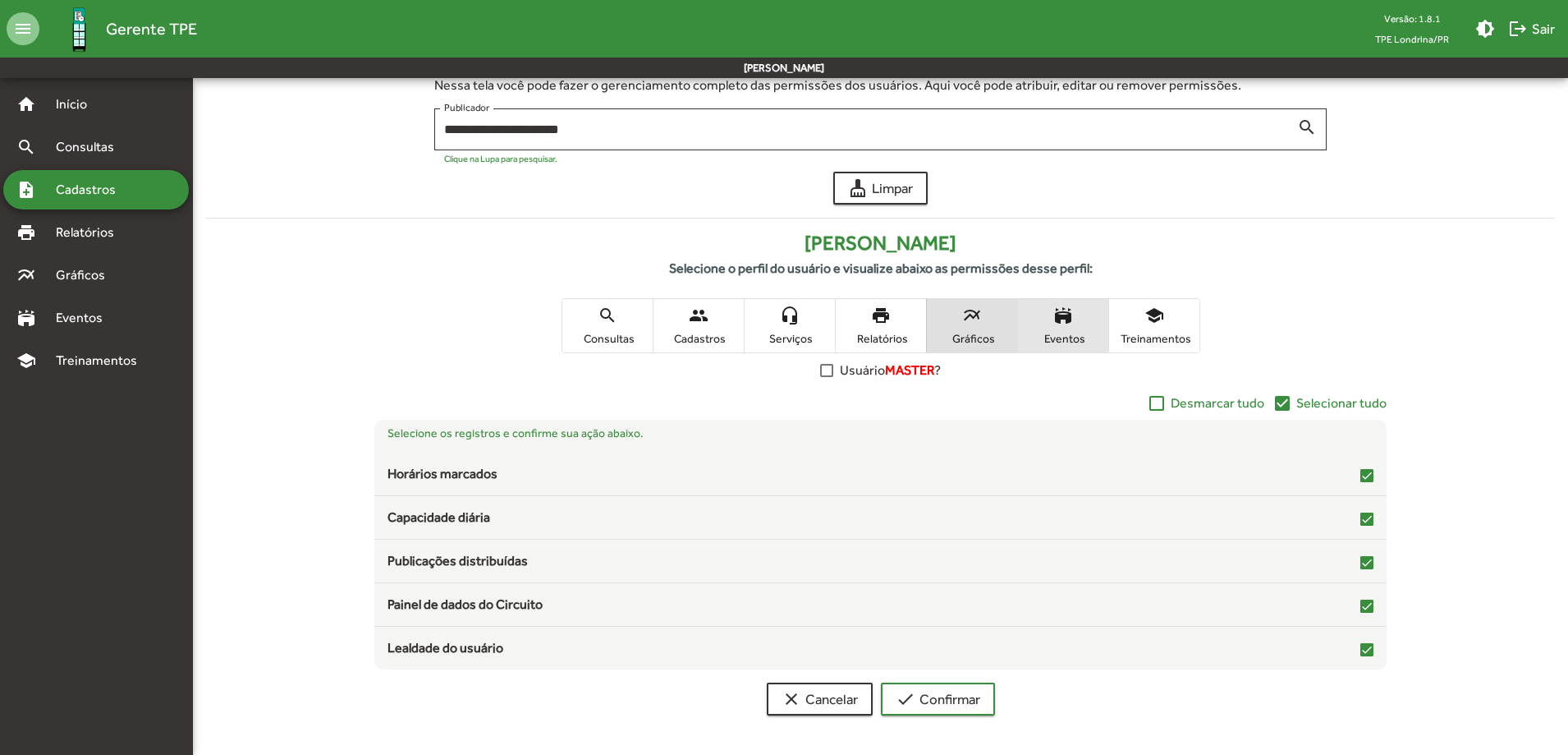
click at [1062, 325] on mat-icon "stadium" at bounding box center [1063, 315] width 20 height 20
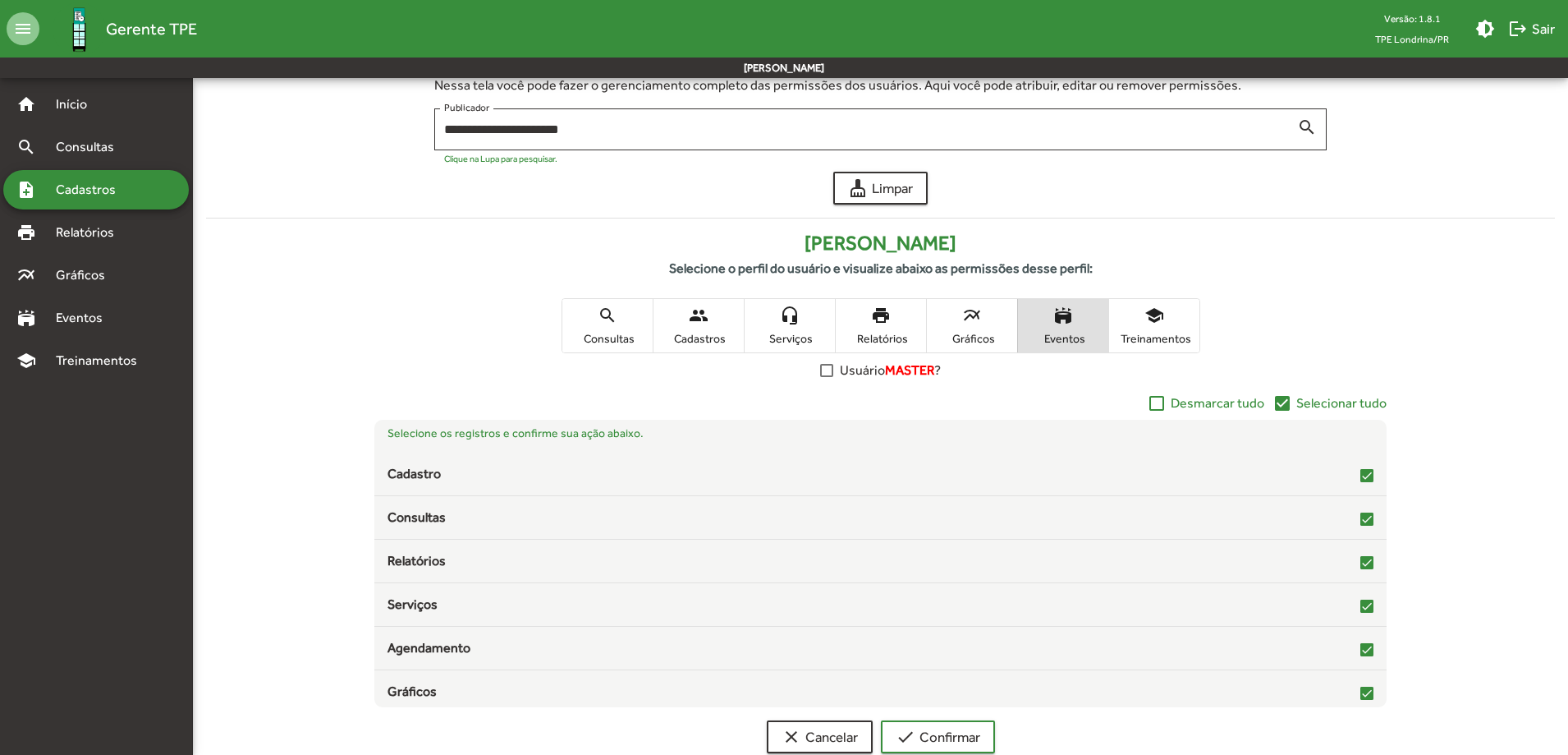
click at [1143, 329] on span "school Treinamentos" at bounding box center [1154, 326] width 90 height 54
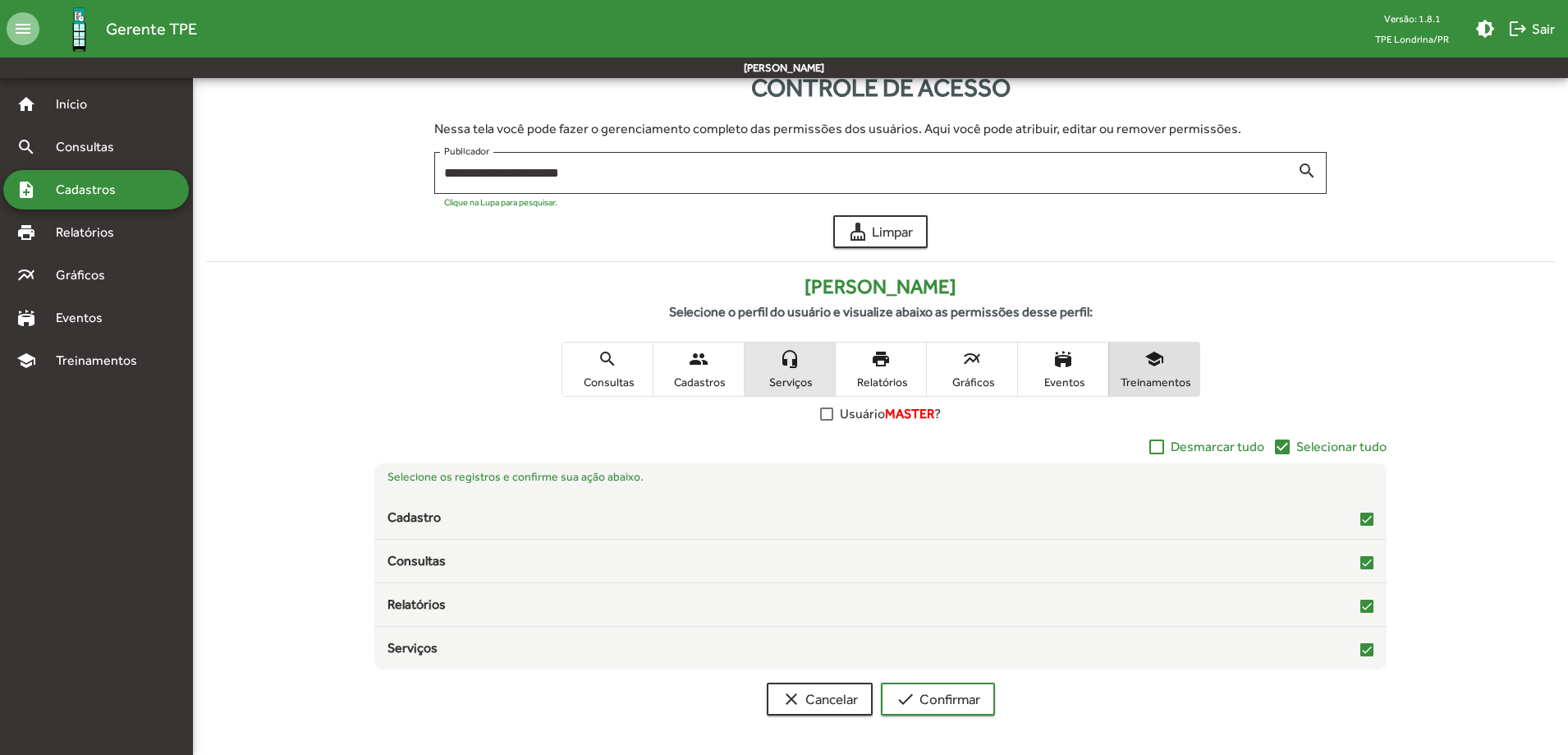
click at [791, 370] on span "headset_mic Serviços" at bounding box center [789, 369] width 90 height 54
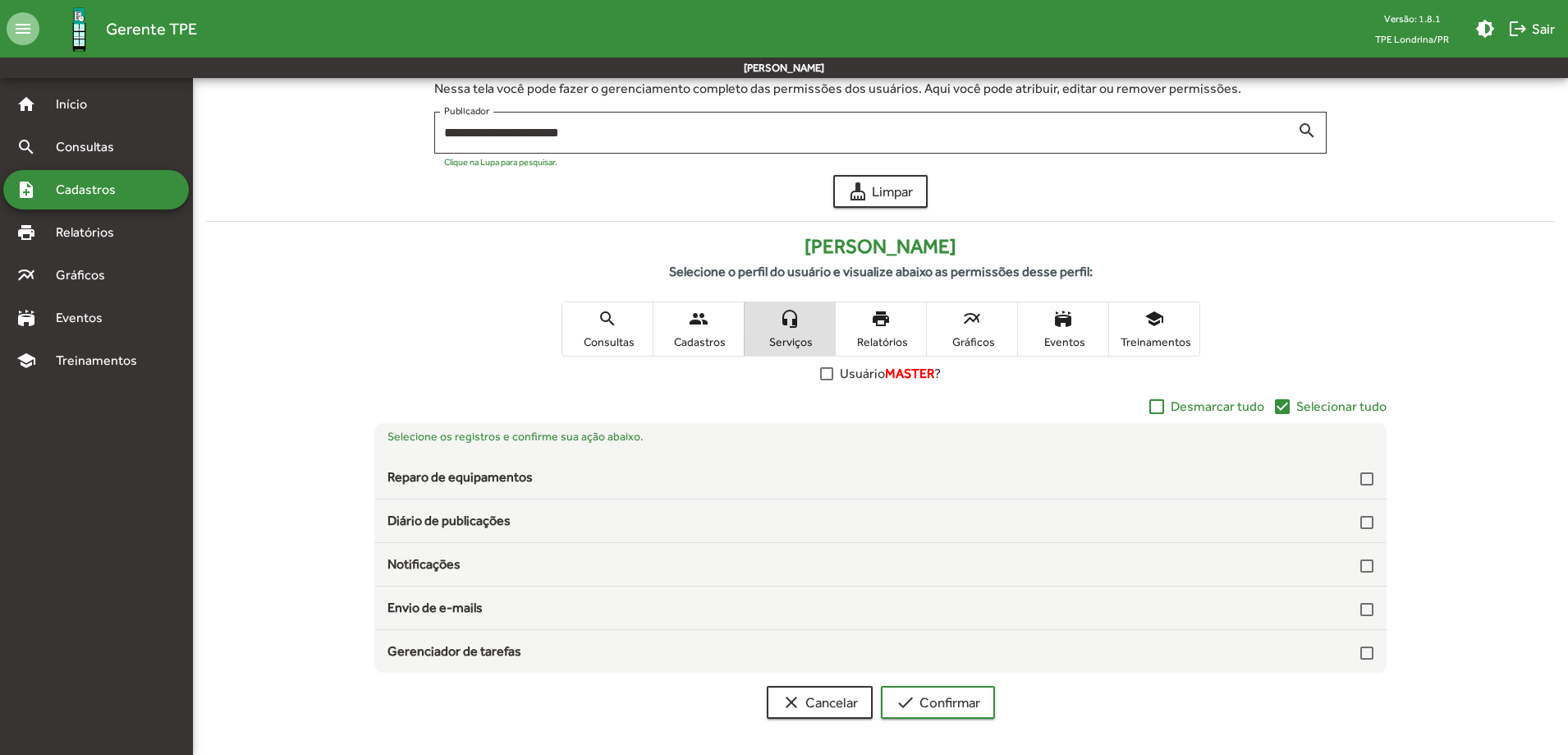
scroll to position [84, 0]
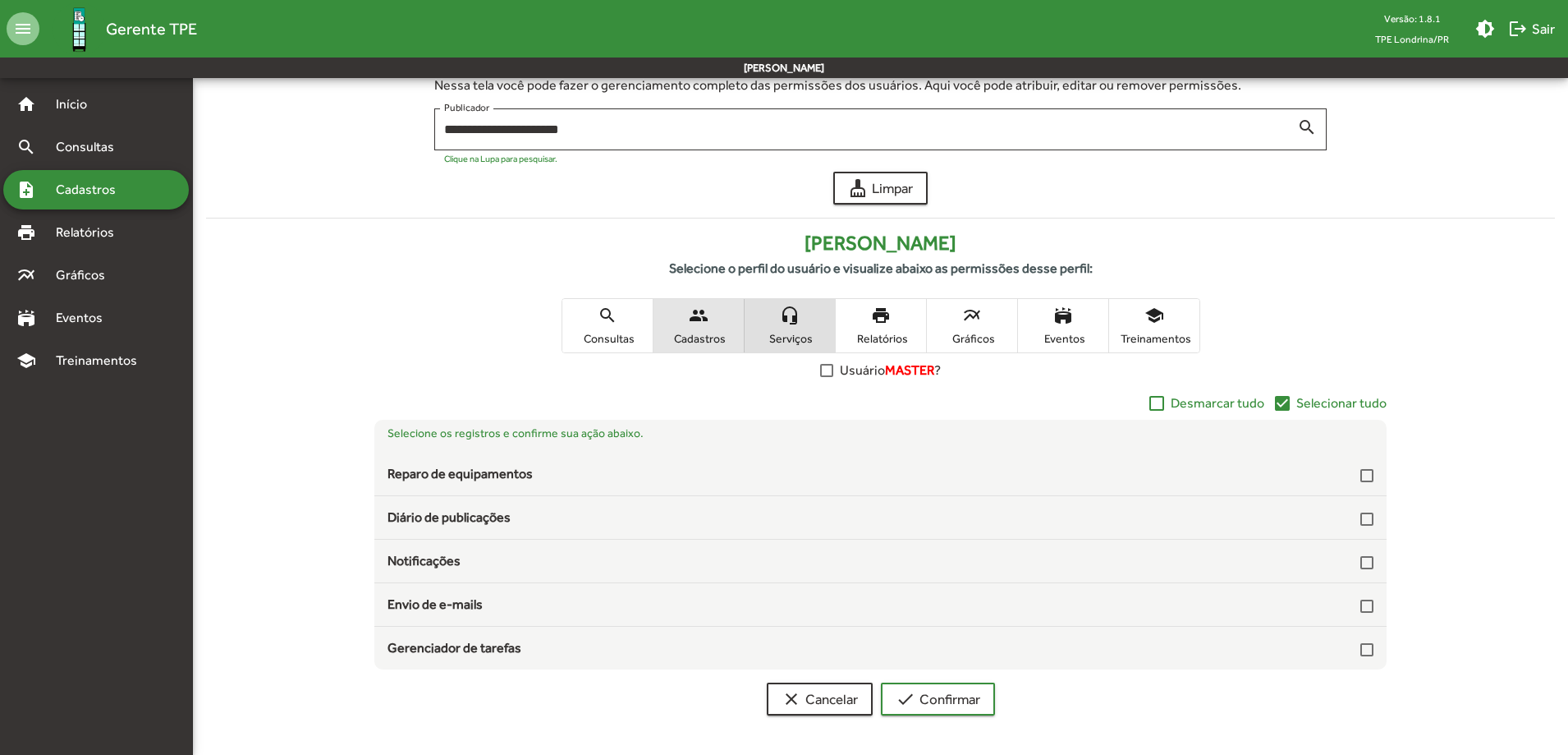
click at [709, 320] on span "people Cadastros" at bounding box center [698, 326] width 90 height 54
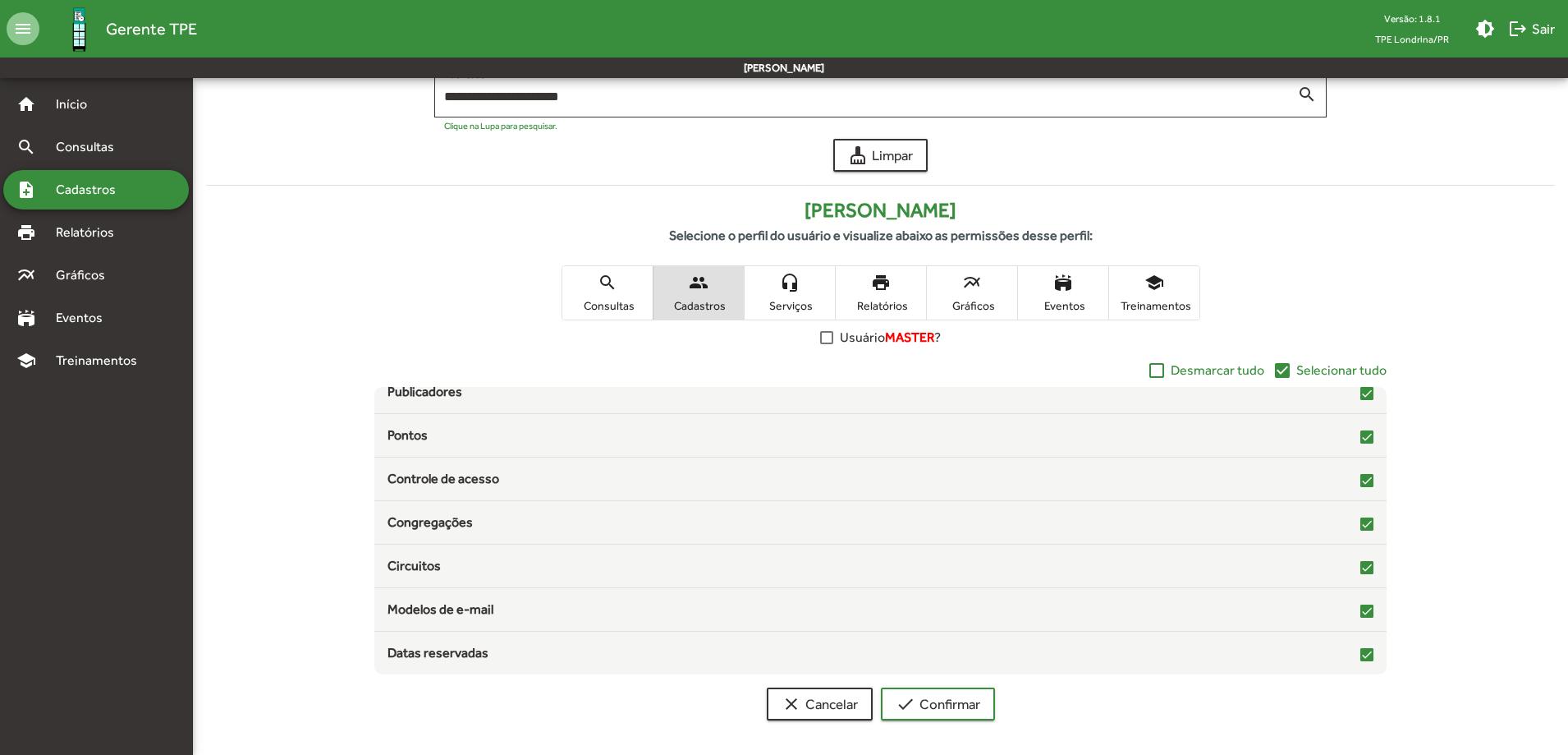
scroll to position [0, 0]
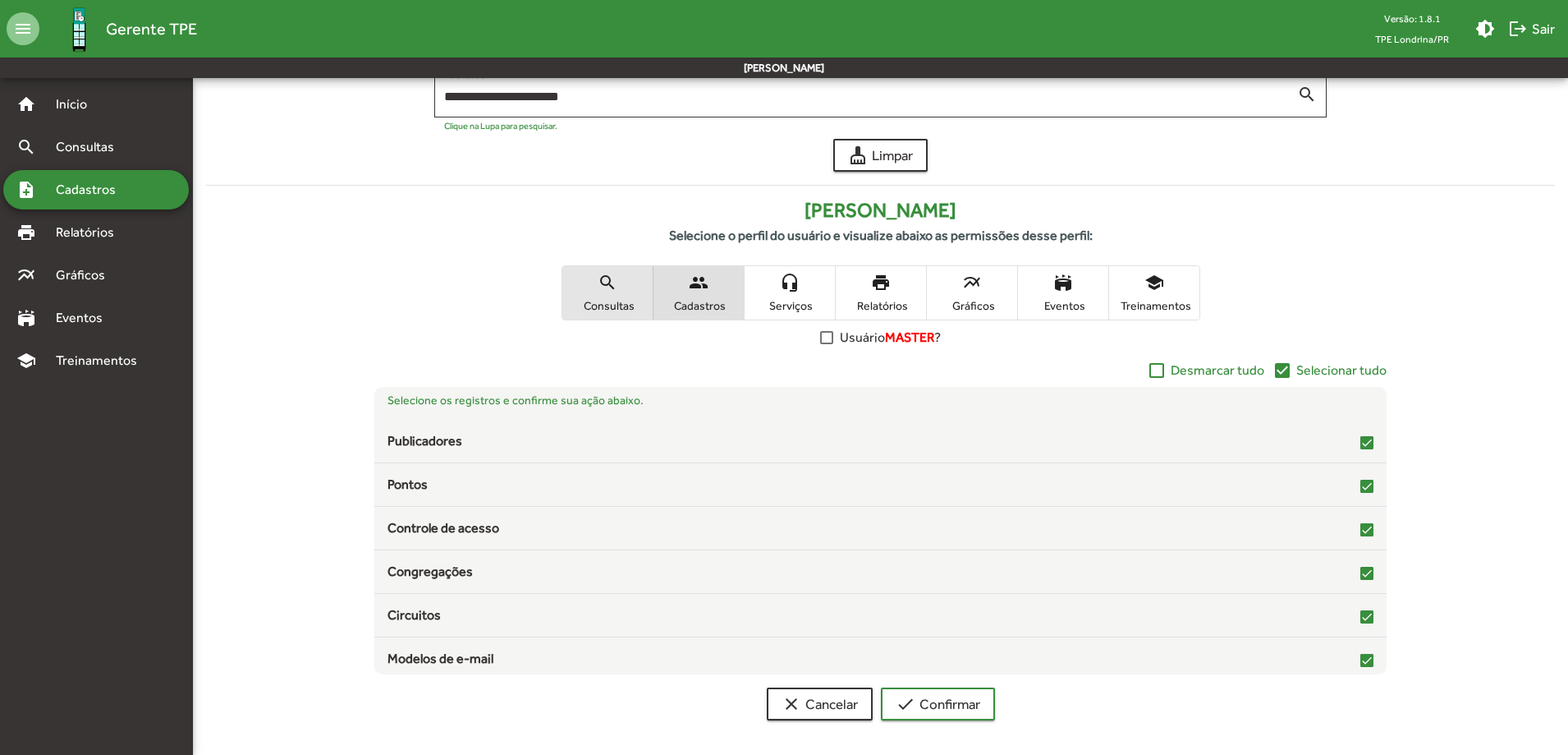
click at [641, 288] on span "search Consultas" at bounding box center [607, 293] width 90 height 54
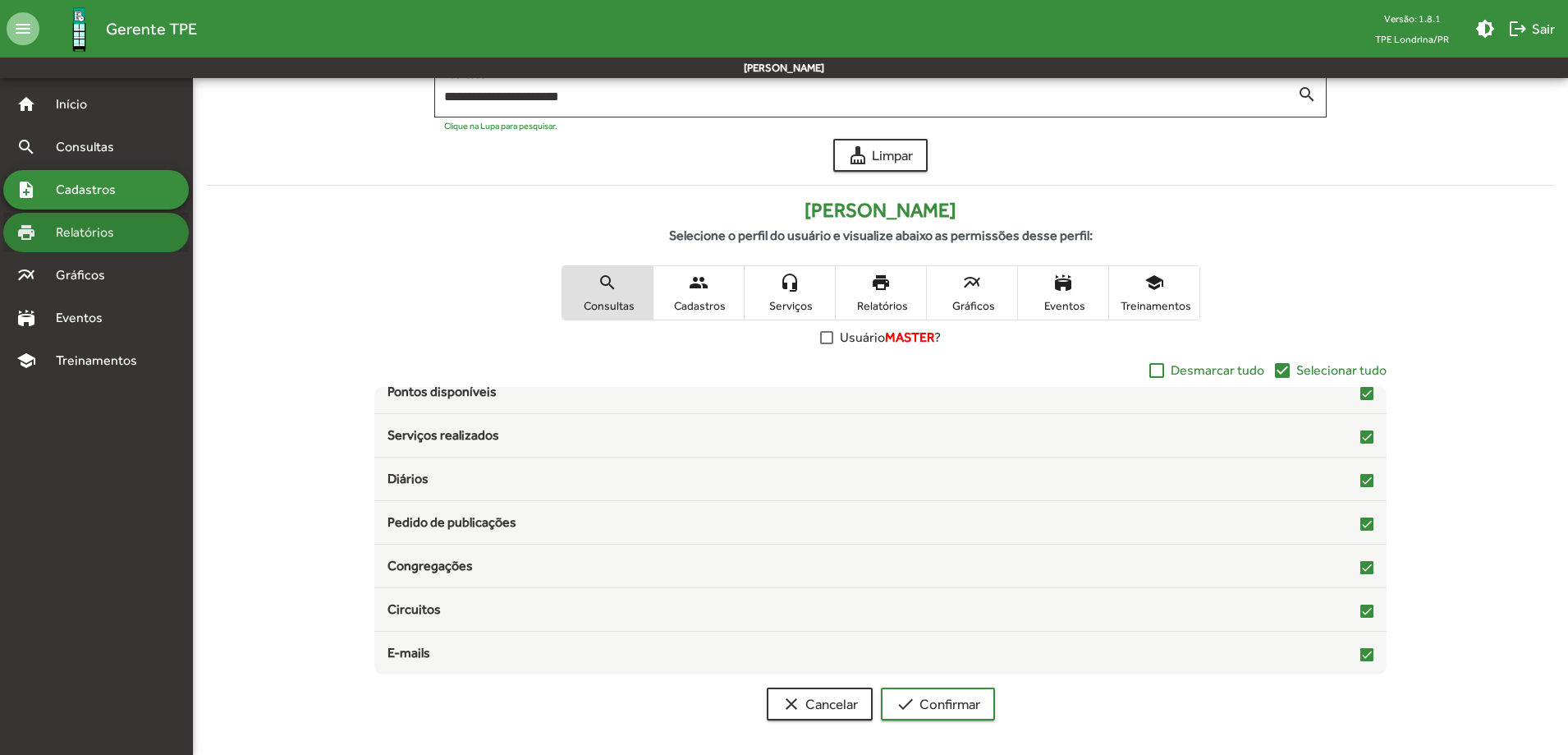
click at [131, 218] on div "print Relatórios" at bounding box center [96, 232] width 186 height 39
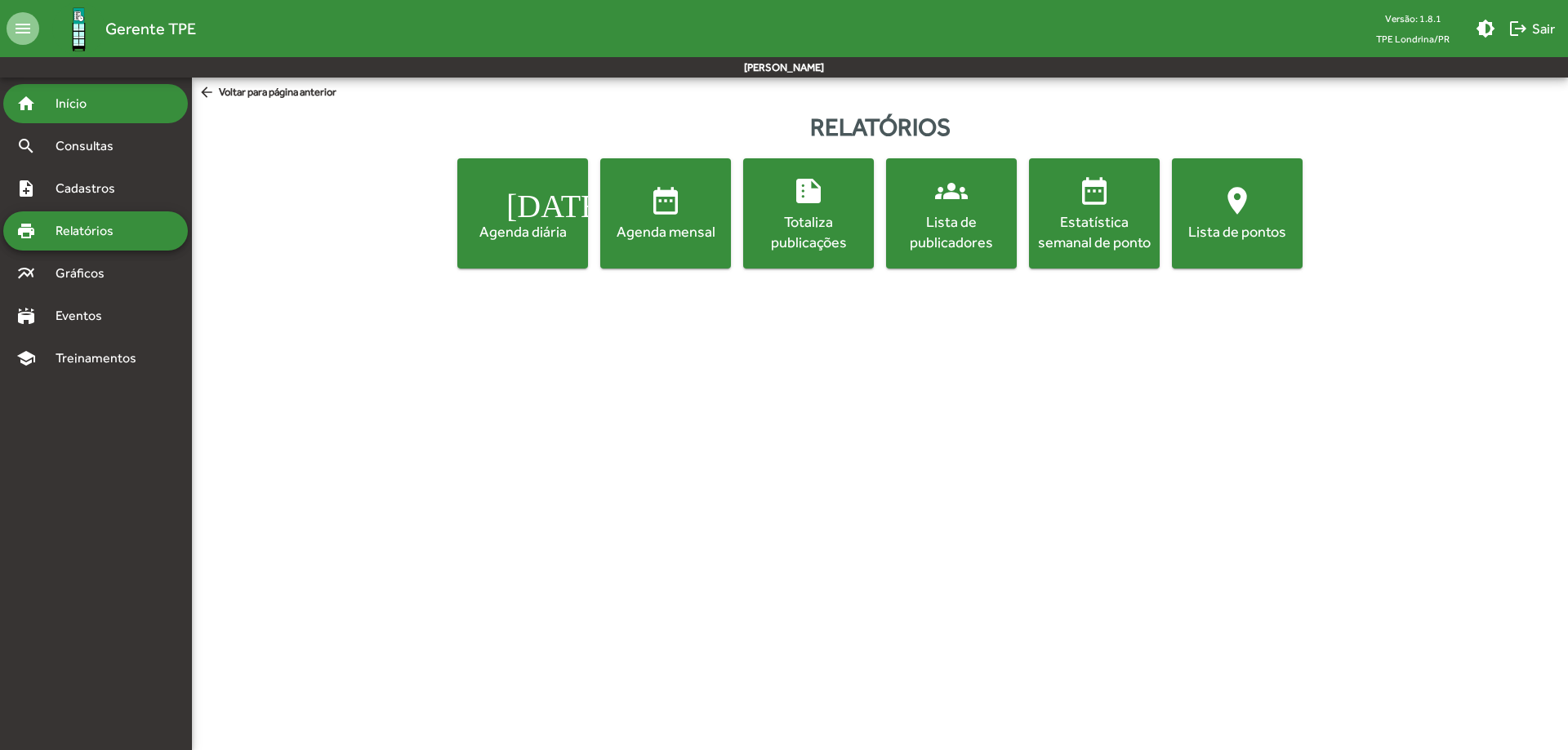
click at [120, 113] on div "home Início" at bounding box center [96, 104] width 184 height 39
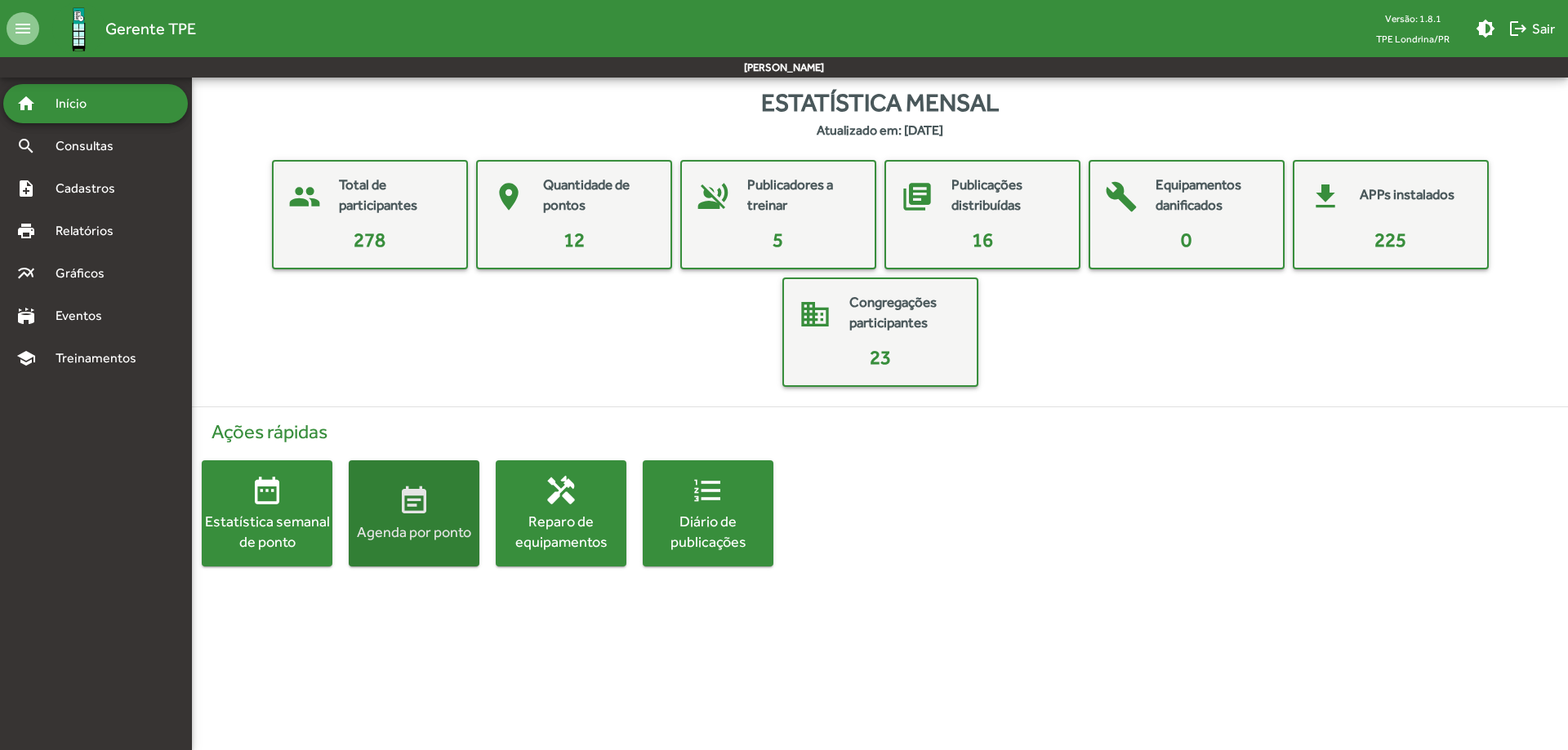
click at [384, 517] on span "event_note Agenda por ponto" at bounding box center [413, 513] width 130 height 57
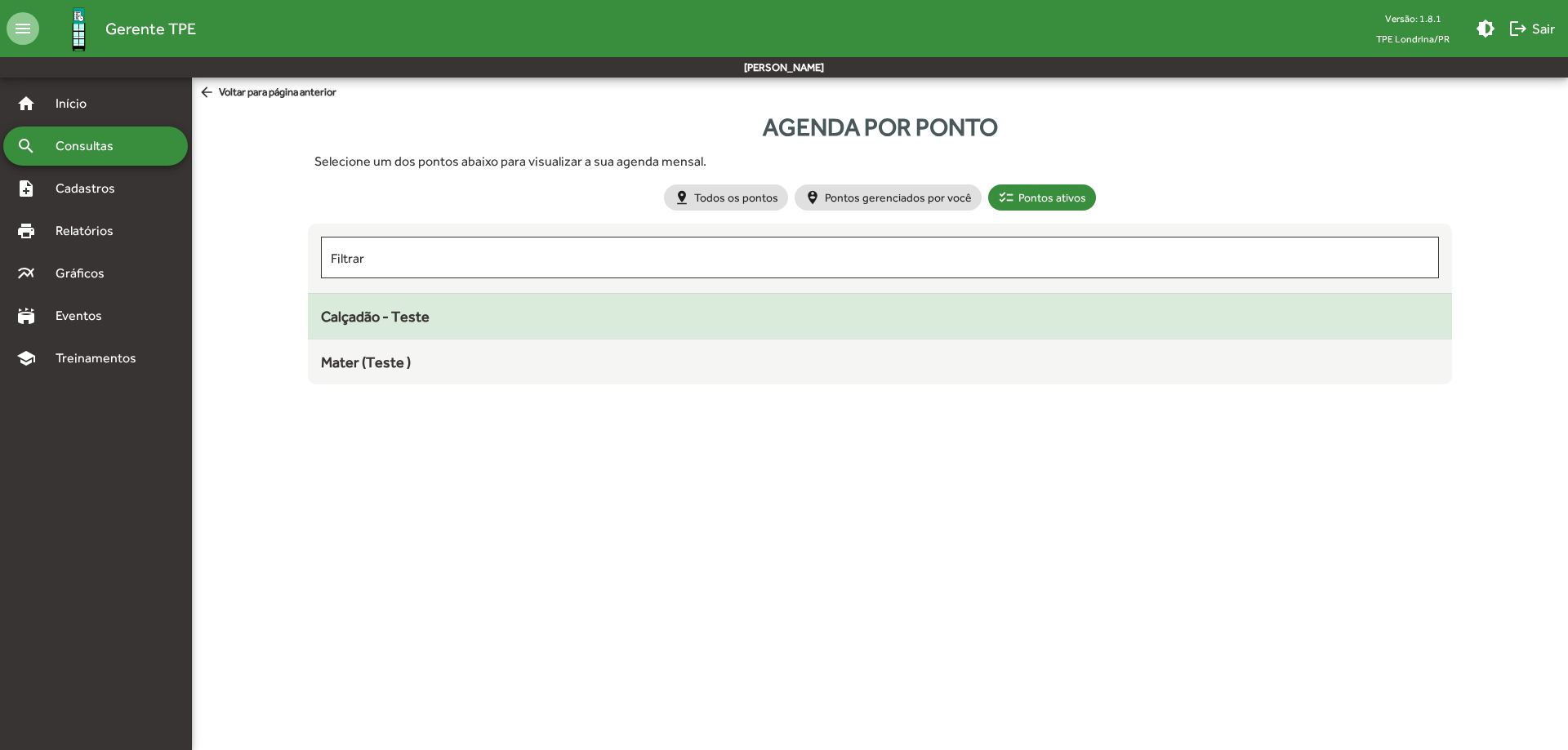
click at [381, 316] on span "Calçadão - Teste" at bounding box center [375, 316] width 108 height 17
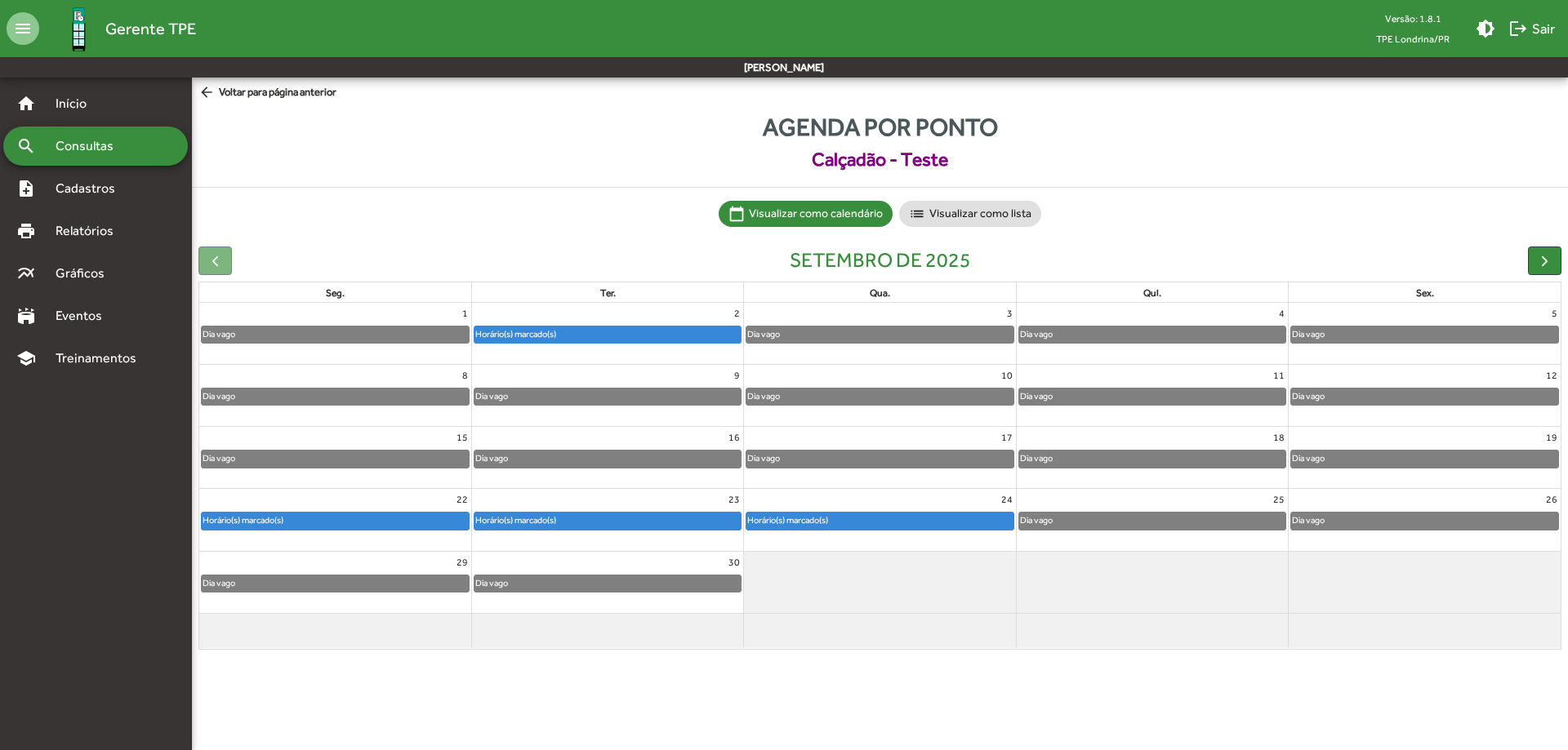
click at [528, 398] on div "Dia vago" at bounding box center [608, 396] width 266 height 16
drag, startPoint x: 528, startPoint y: 398, endPoint x: 511, endPoint y: 399, distance: 17.0
click at [511, 399] on link "Dia vago" at bounding box center [608, 396] width 268 height 18
click at [76, 139] on span "Consultas" at bounding box center [90, 146] width 89 height 20
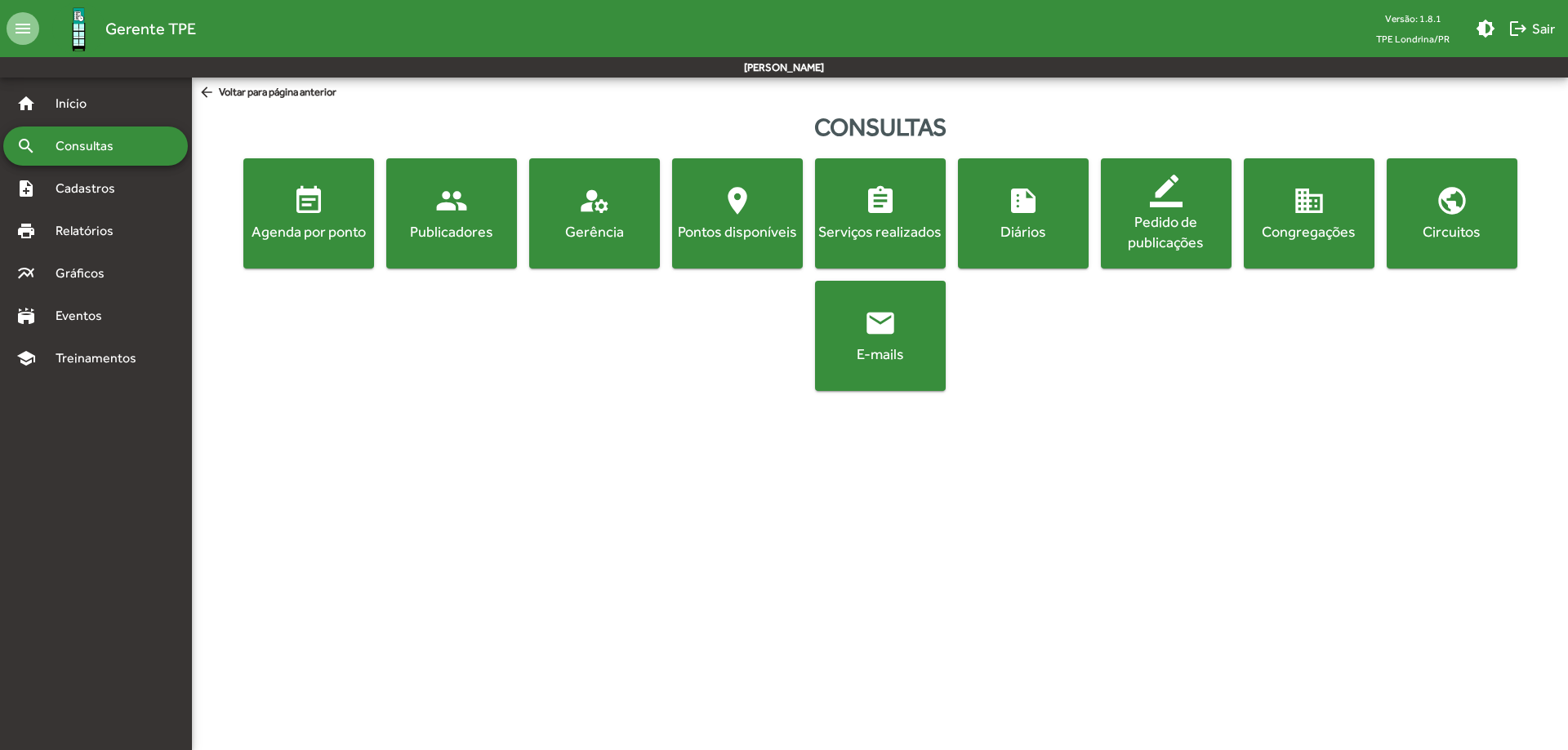
click at [764, 224] on div "Pontos disponíveis" at bounding box center [737, 230] width 124 height 20
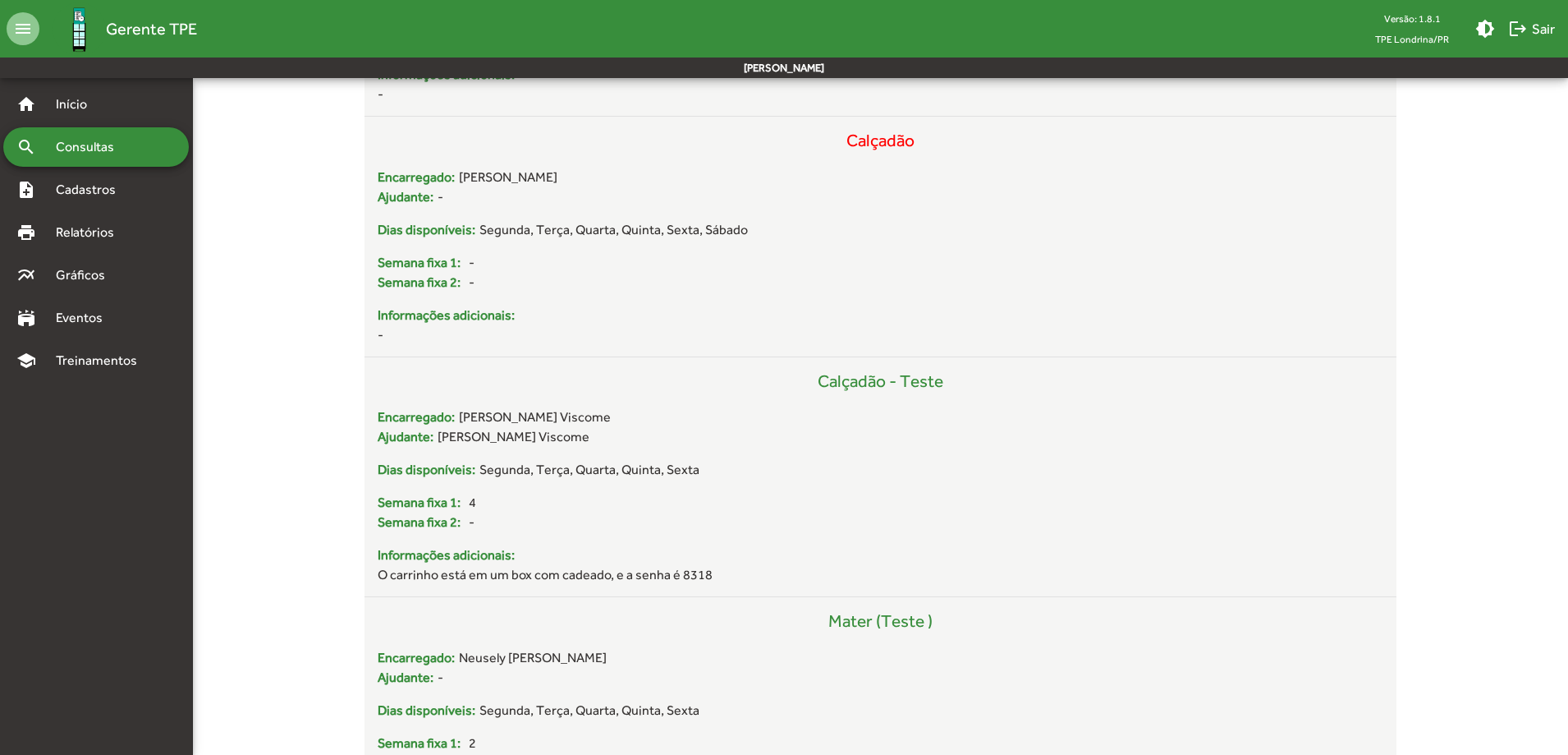
scroll to position [772, 0]
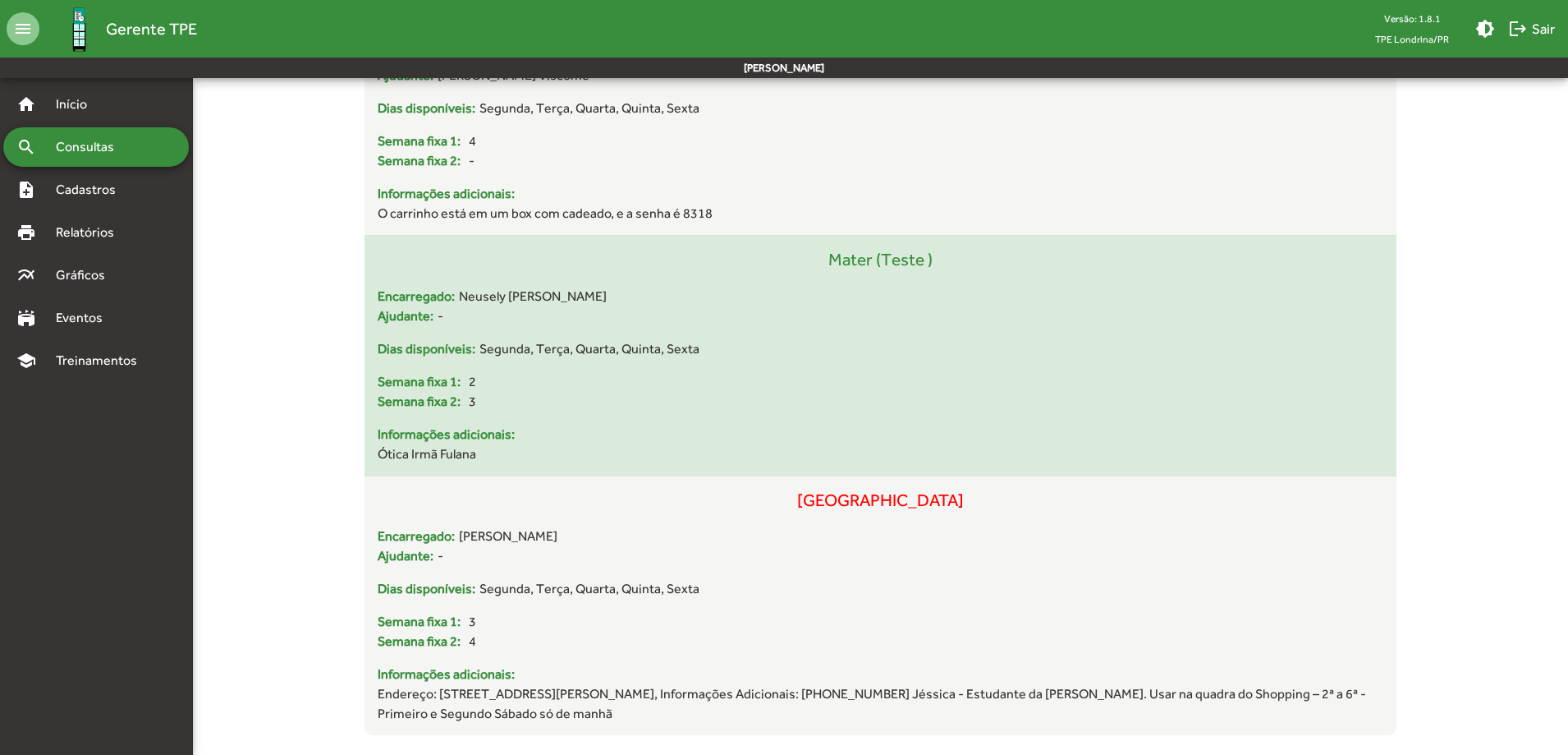
click at [707, 353] on div "Dias disponíveis: Segunda, Terça, Quarta, Quinta, Sexta" at bounding box center [879, 349] width 1005 height 20
click at [711, 342] on div "Dias disponíveis: Segunda, Terça, Quarta, Quinta, Sexta" at bounding box center [879, 349] width 1005 height 20
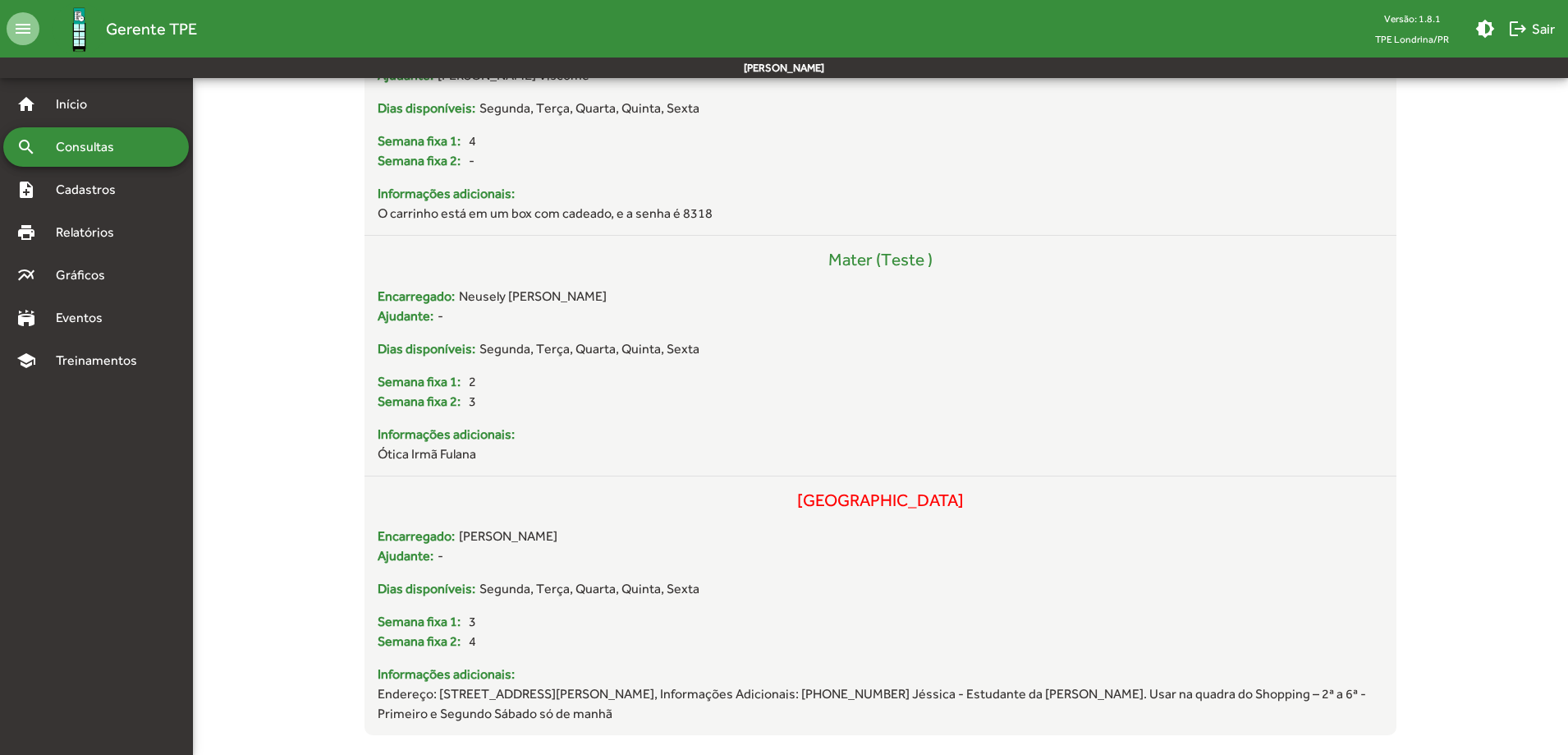
click at [62, 141] on span "Consultas" at bounding box center [91, 147] width 89 height 20
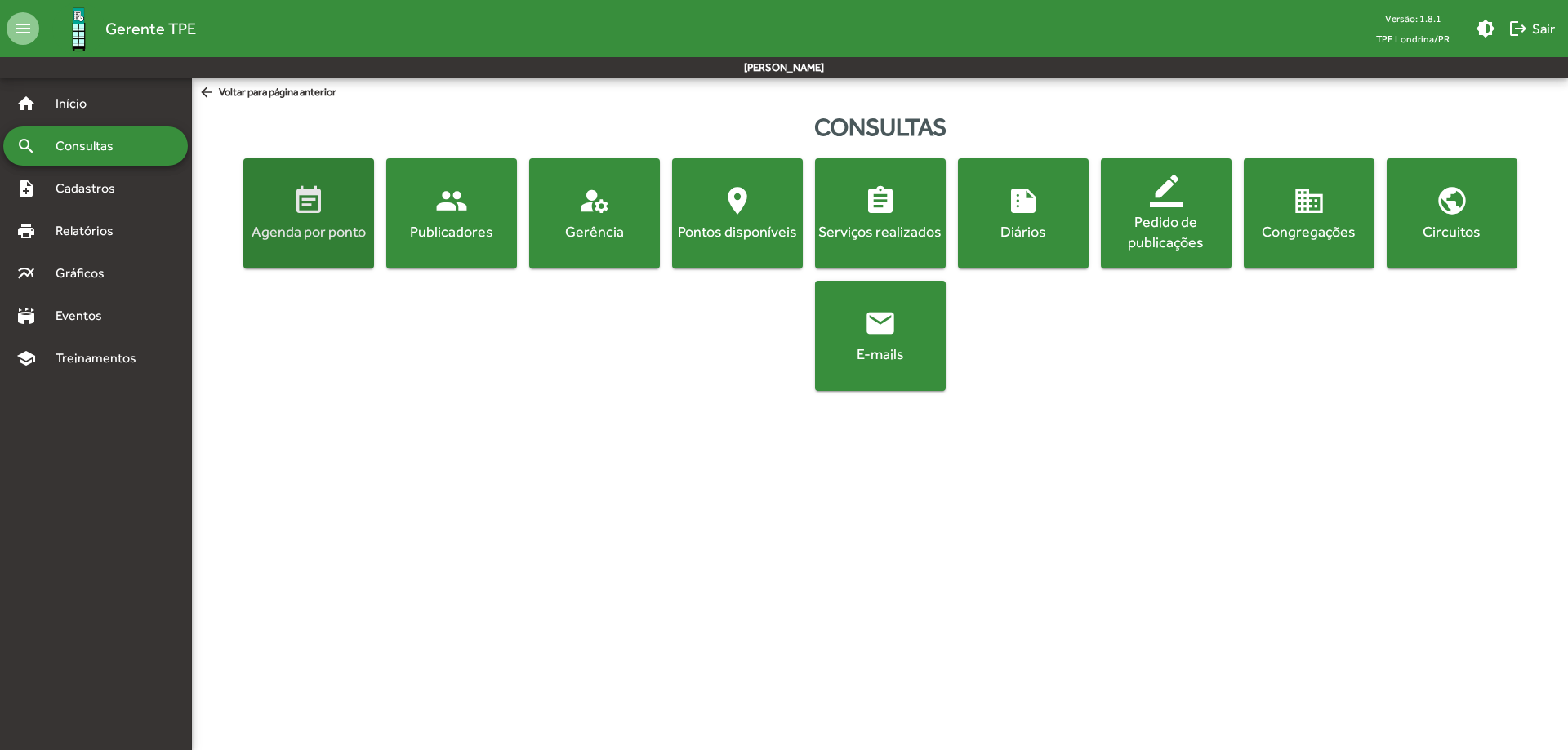
click at [295, 223] on div "Agenda por ponto" at bounding box center [309, 230] width 124 height 20
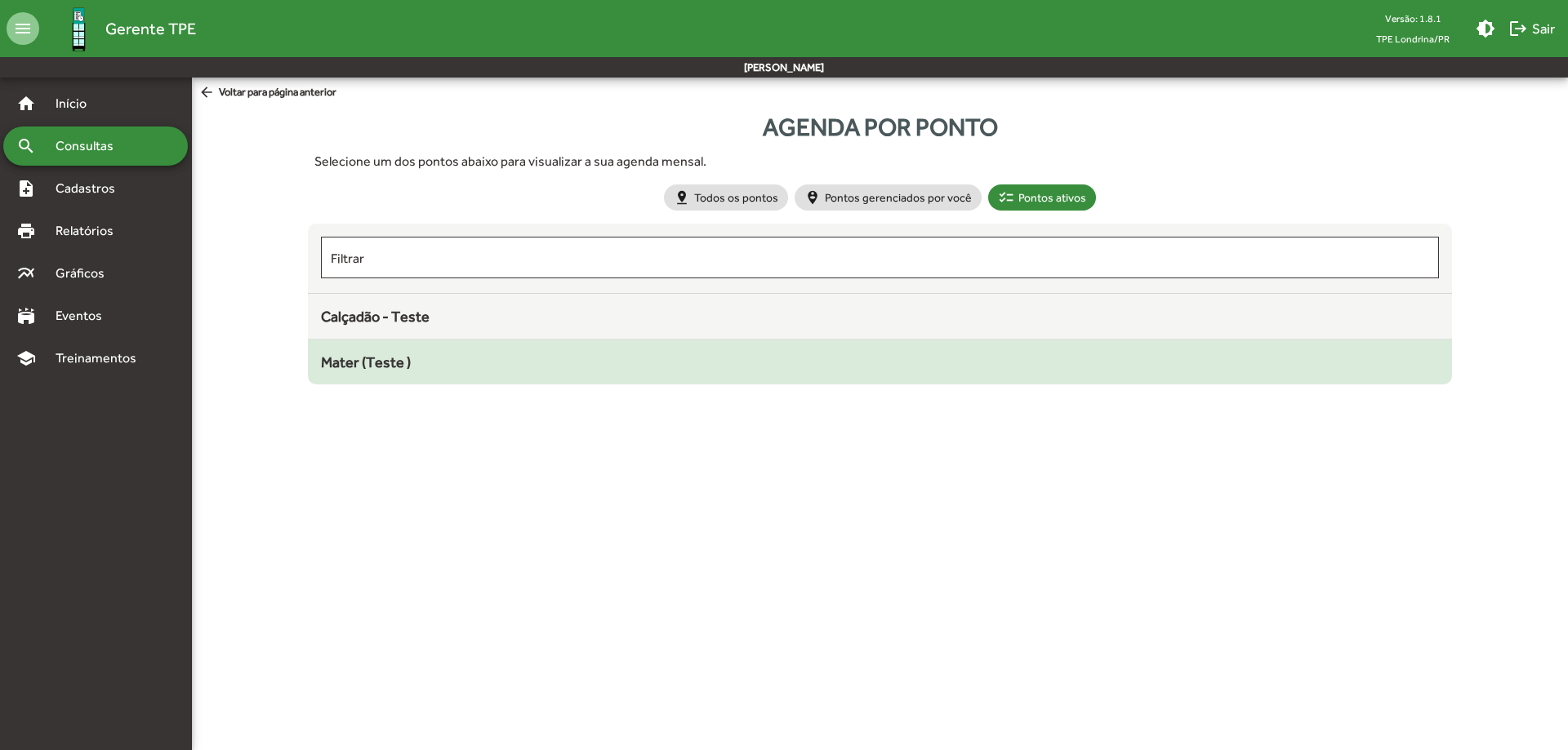
click at [357, 354] on span "Mater (Teste )" at bounding box center [365, 362] width 90 height 17
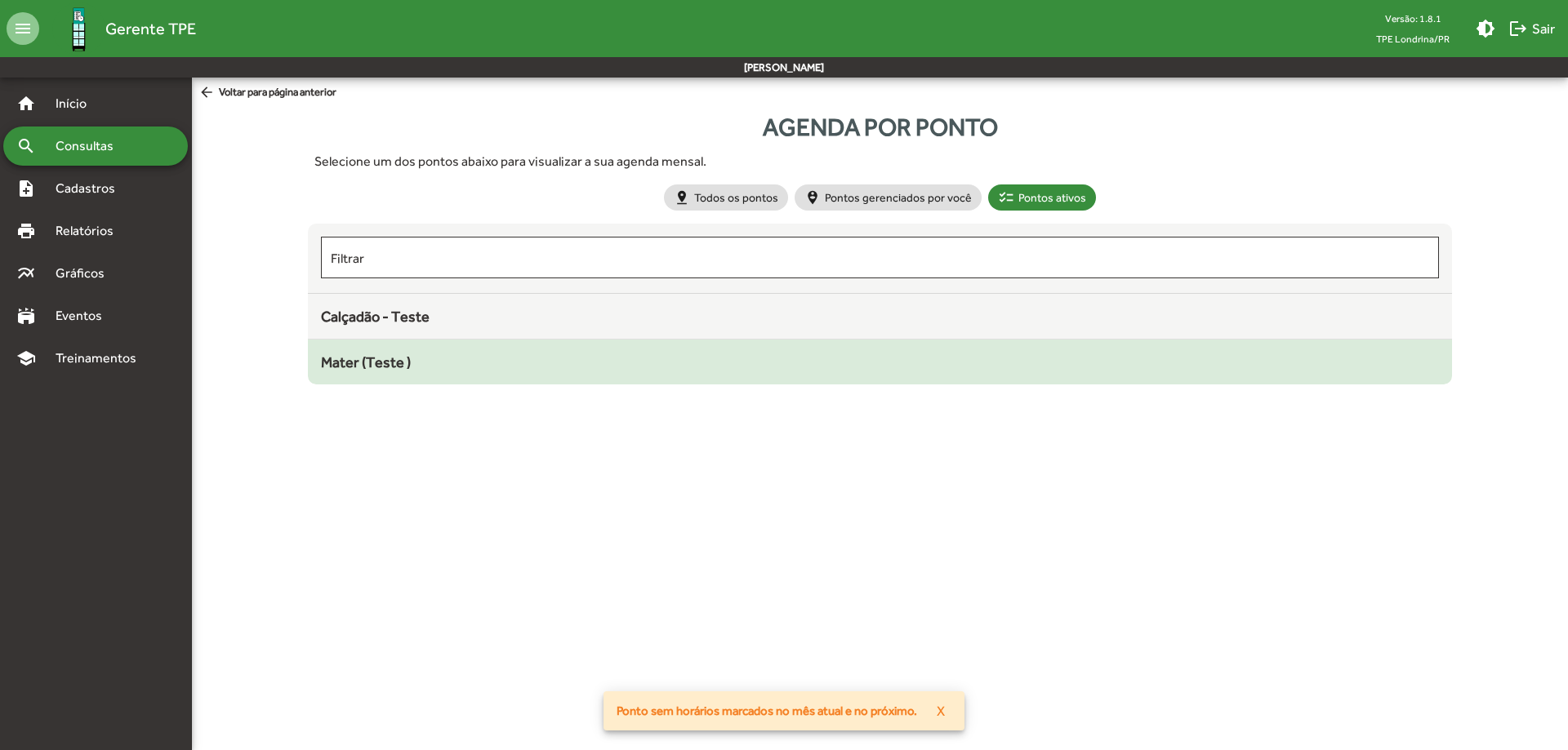
click at [391, 372] on div "Mater (Teste )" at bounding box center [879, 362] width 1117 height 22
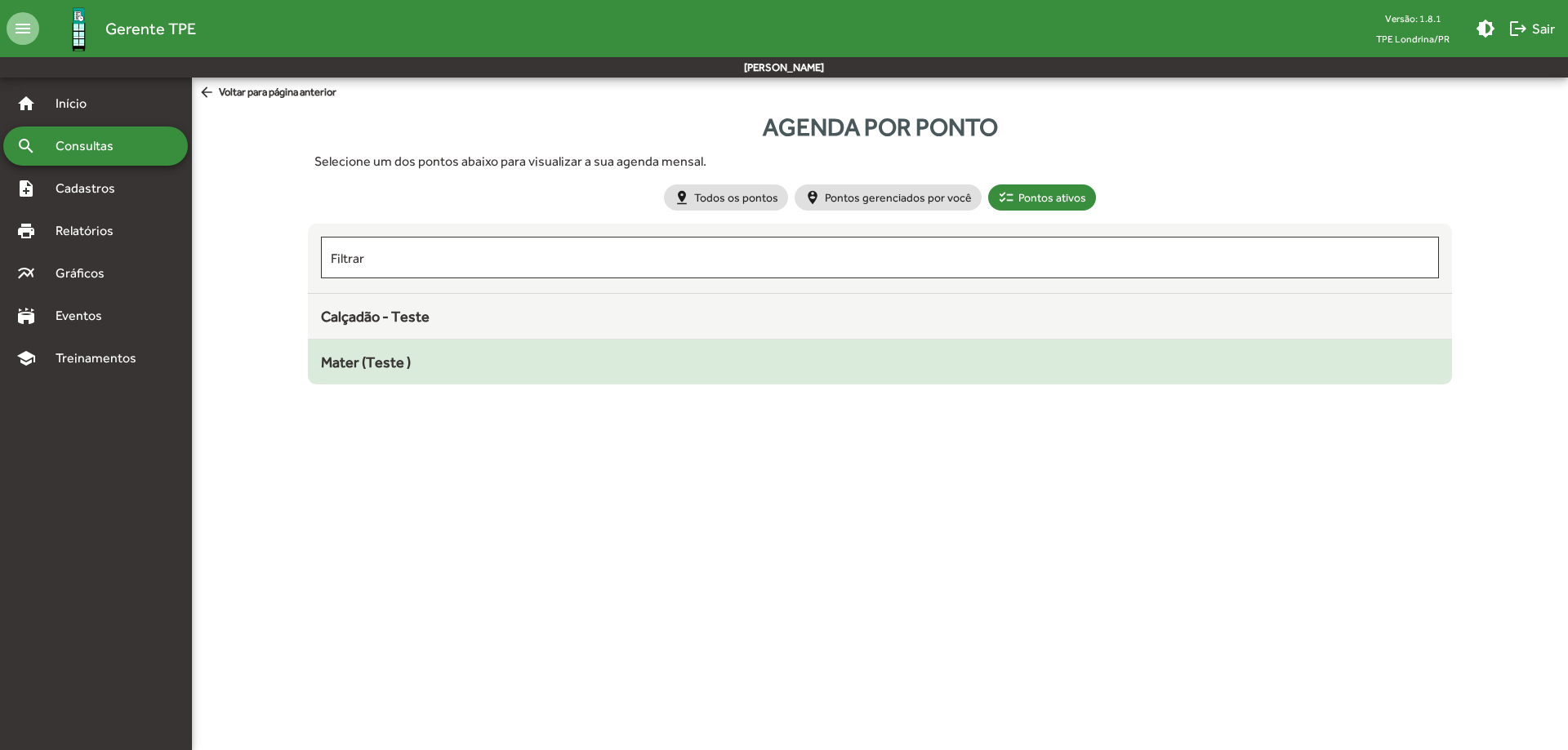
click at [696, 380] on mat-list-item "Mater (Teste )" at bounding box center [879, 362] width 1143 height 45
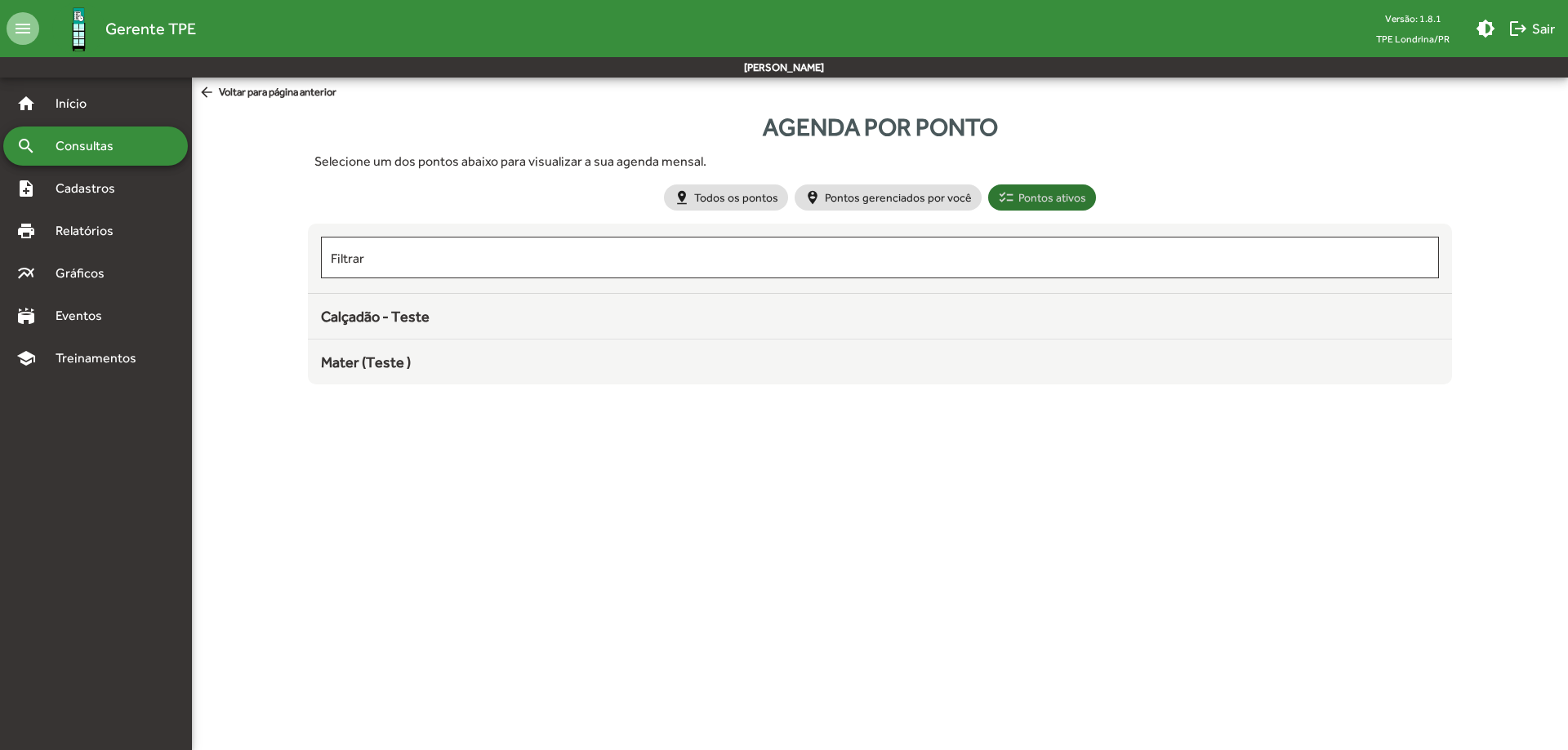
click at [1030, 198] on mat-chip "checklist Pontos ativos" at bounding box center [1042, 197] width 108 height 26
click at [904, 212] on div "pin_drop Todos os pontos person_pin_circle Pontos gerenciados por você checklis…" at bounding box center [880, 197] width 438 height 33
click at [903, 199] on mat-chip "person_pin_circle Pontos gerenciados por você" at bounding box center [888, 197] width 187 height 26
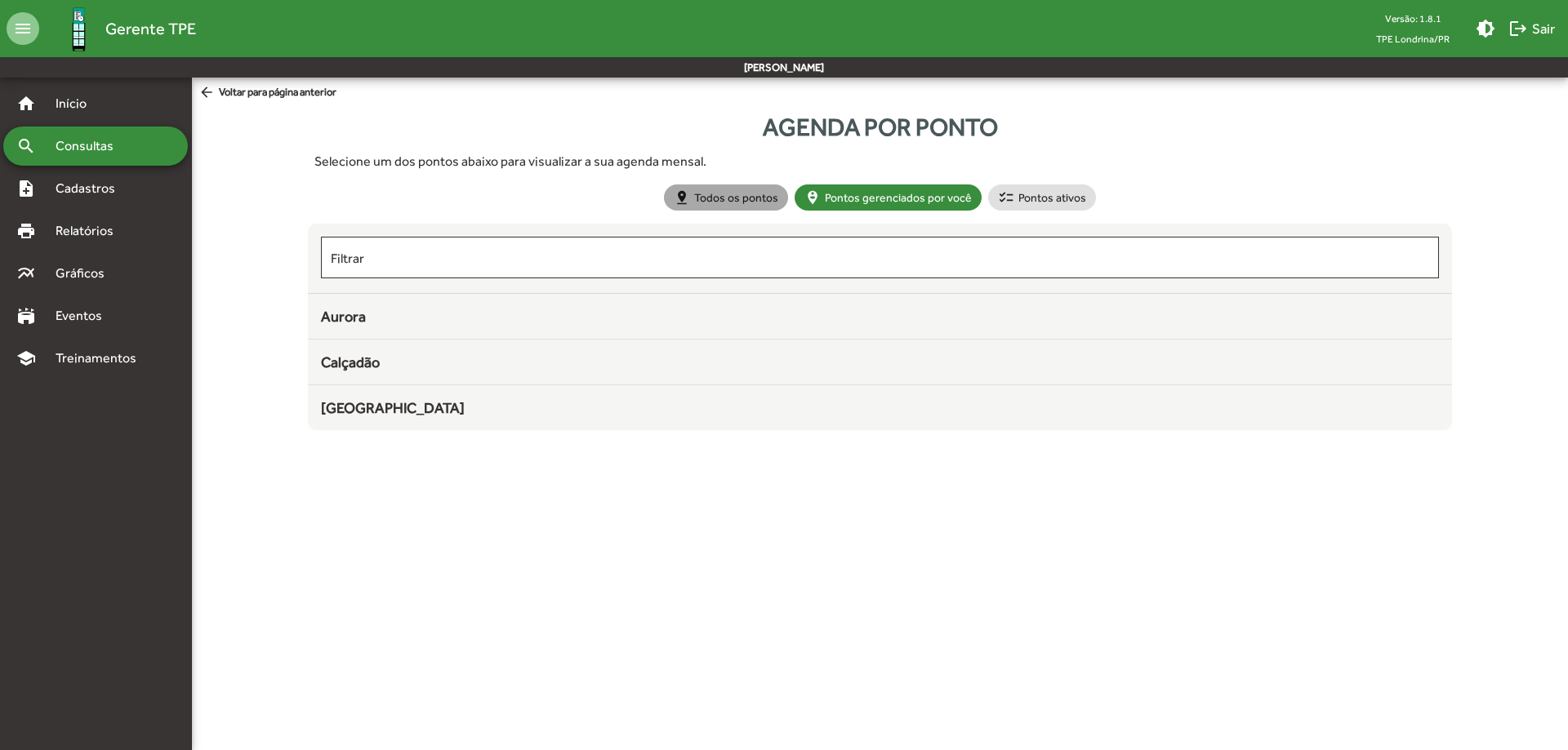
click at [741, 196] on mat-chip "pin_drop Todos os pontos" at bounding box center [725, 197] width 124 height 26
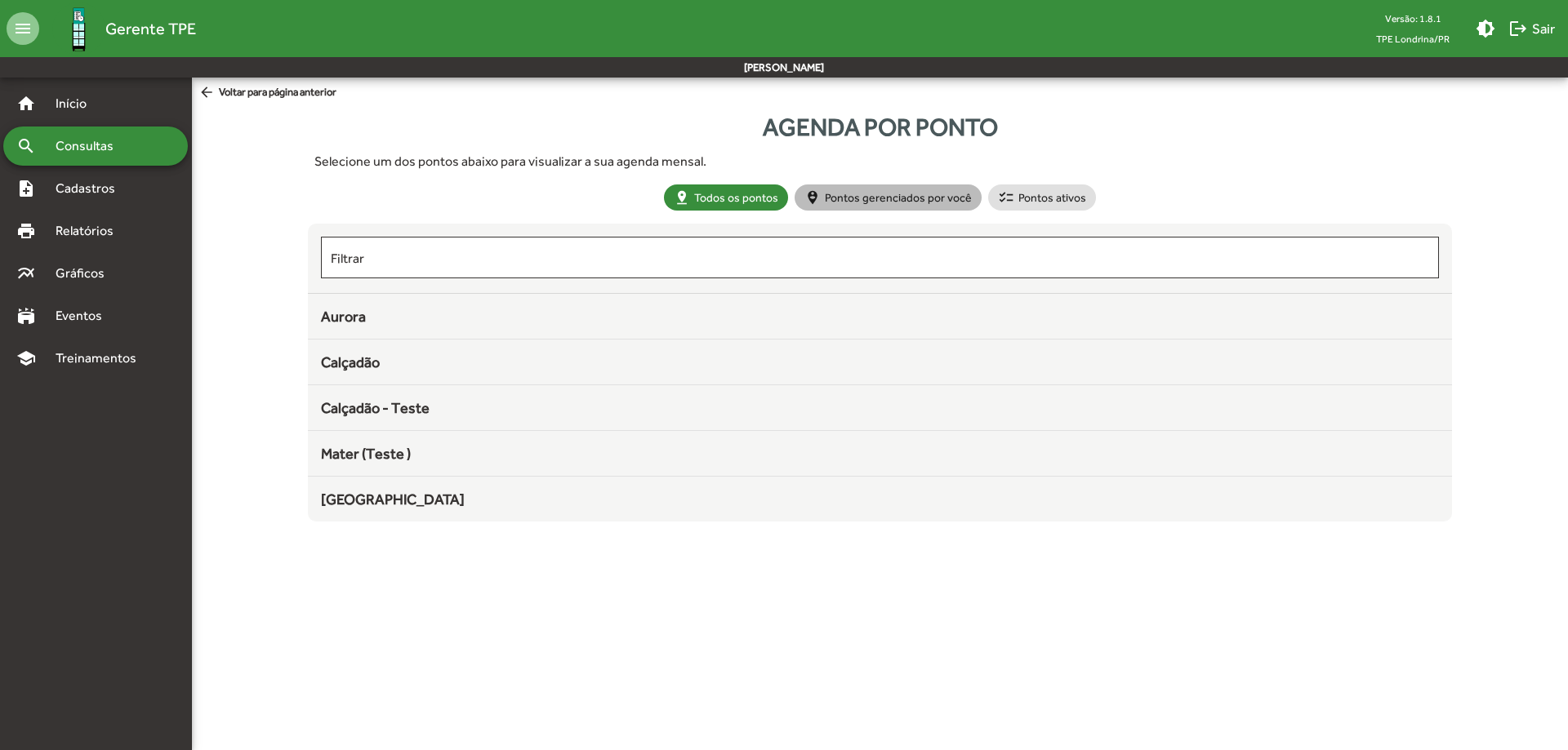
click at [873, 186] on mat-chip "person_pin_circle Pontos gerenciados por você" at bounding box center [888, 197] width 187 height 26
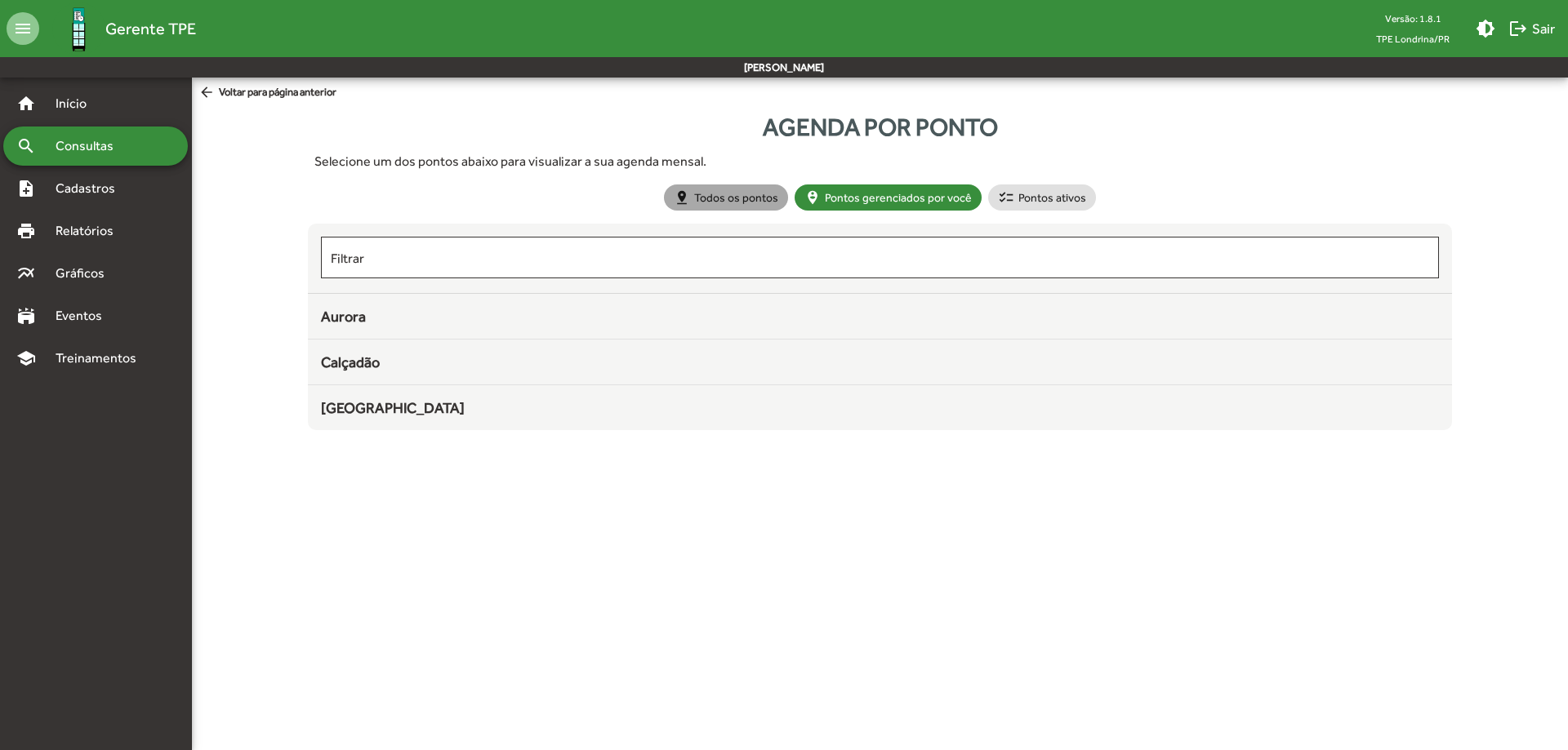
click at [763, 191] on mat-chip "pin_drop Todos os pontos" at bounding box center [725, 197] width 124 height 26
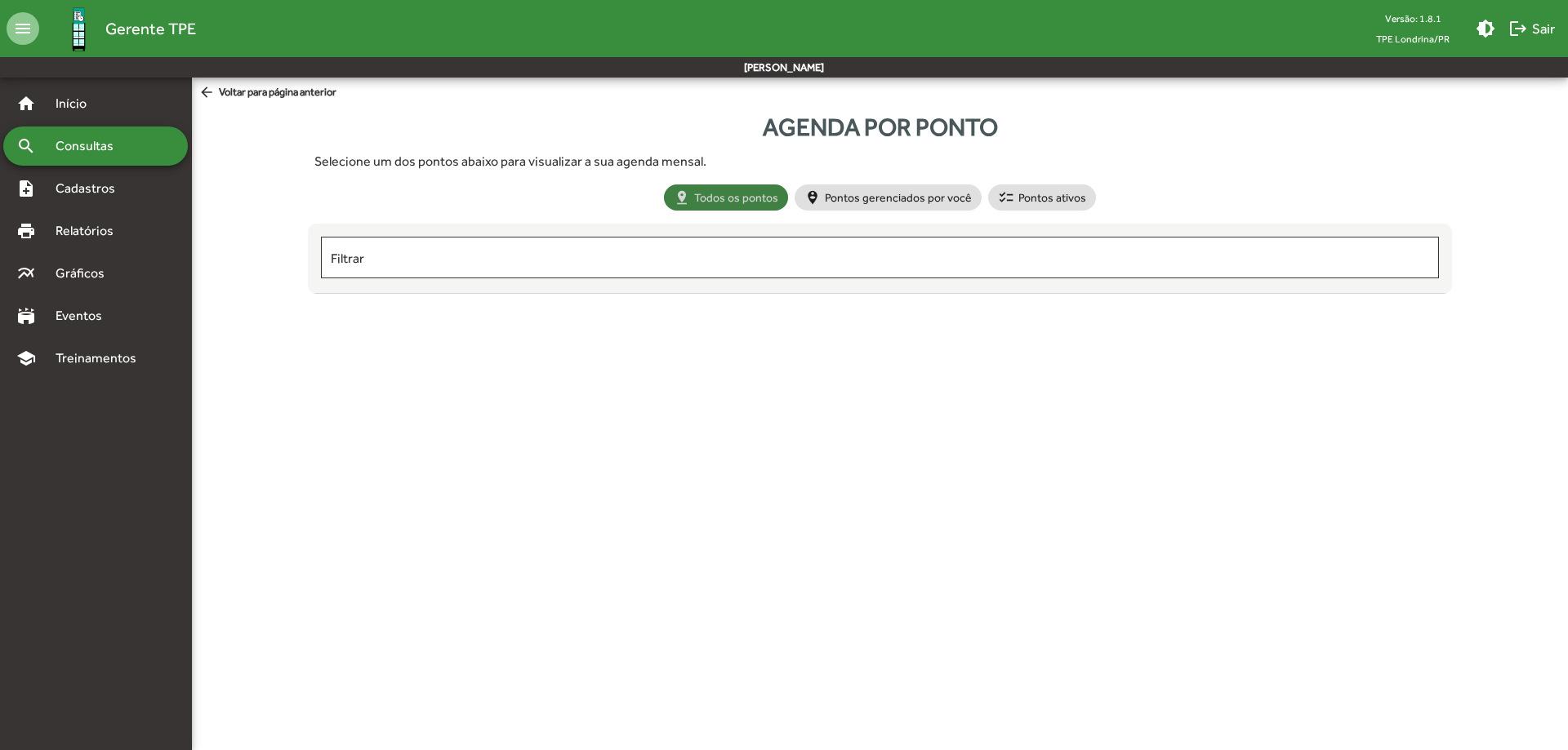
click at [746, 206] on mat-chip "pin_drop Todos os pontos" at bounding box center [725, 197] width 124 height 26
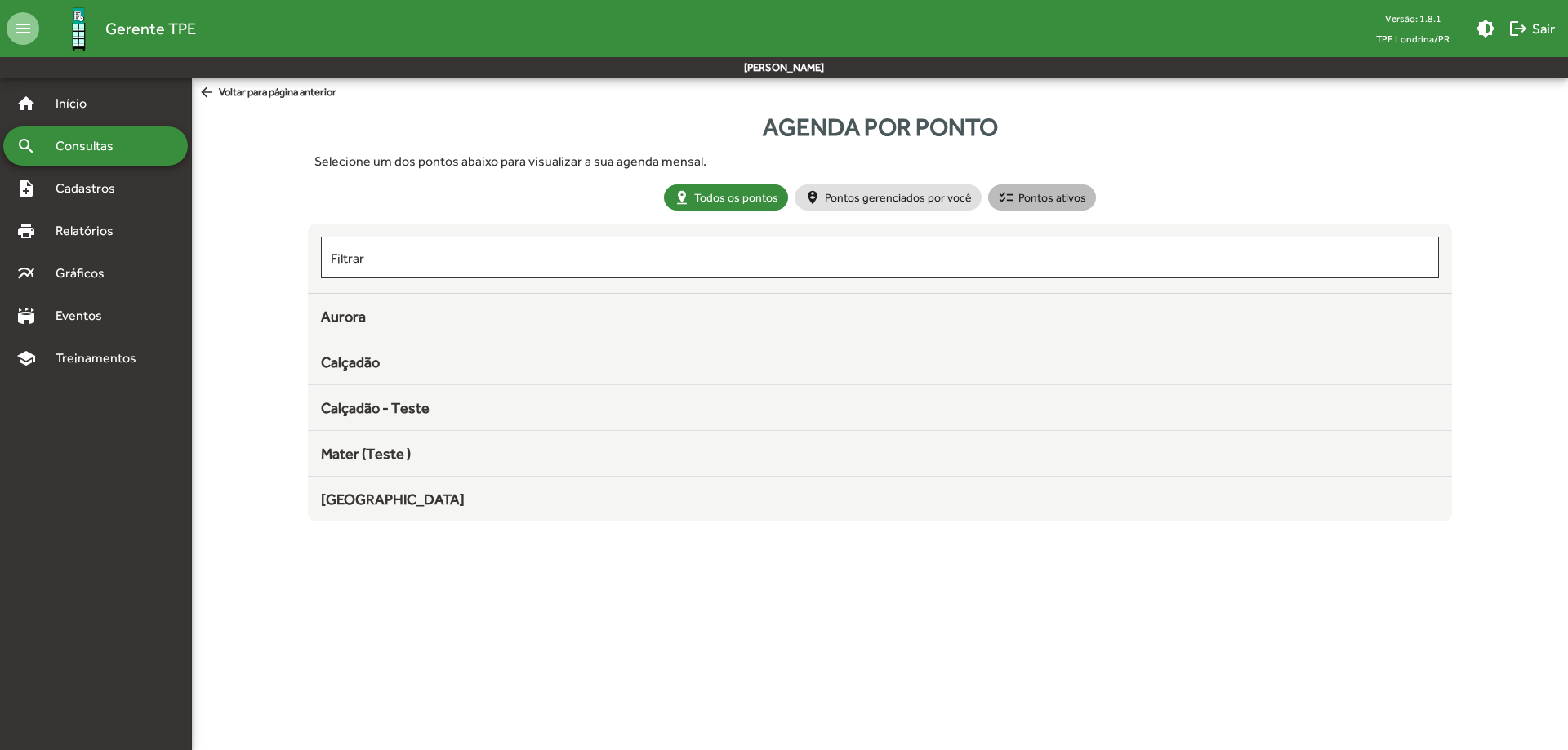
click at [1037, 197] on mat-chip "checklist Pontos ativos" at bounding box center [1042, 197] width 108 height 26
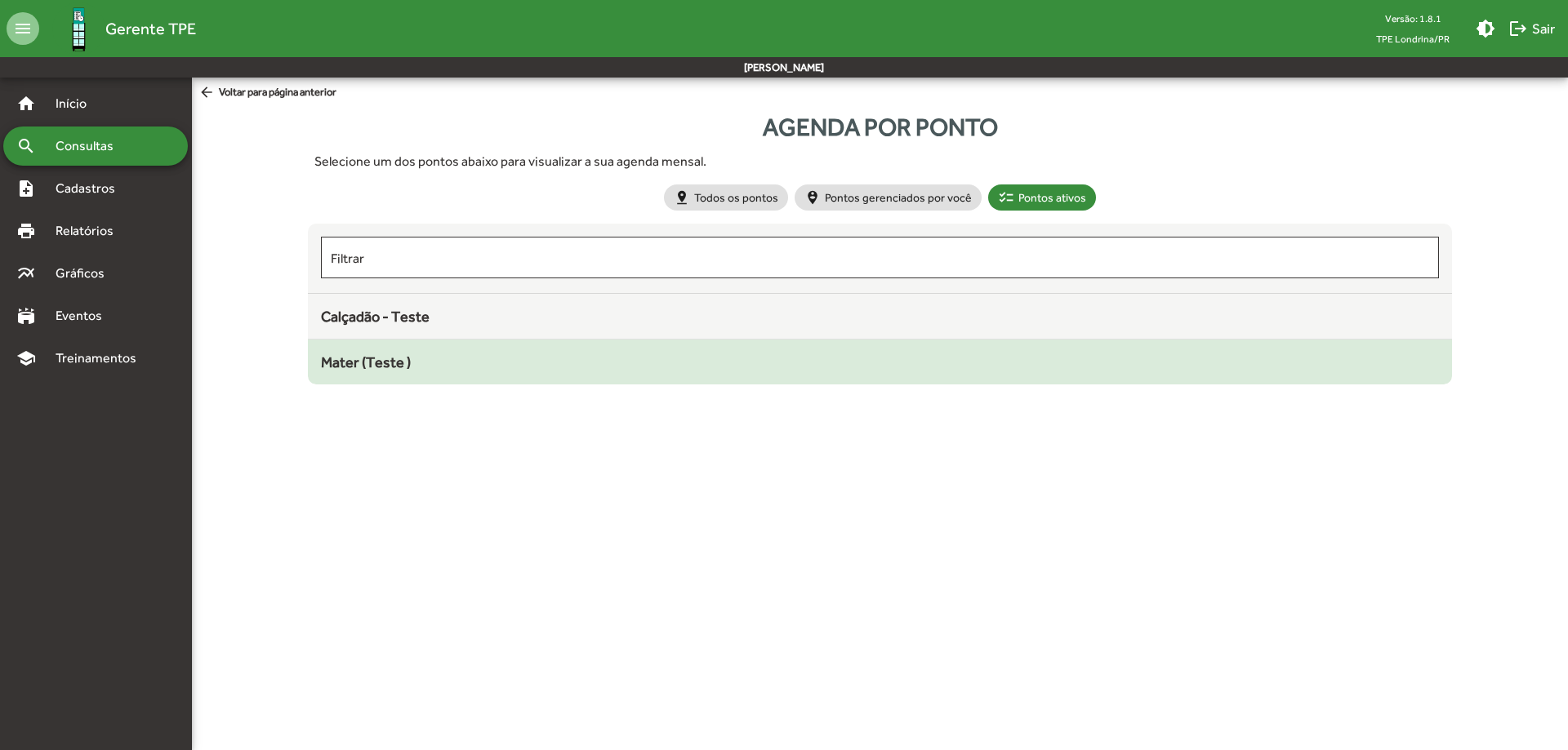
click at [396, 365] on span "Mater (Teste )" at bounding box center [365, 362] width 90 height 17
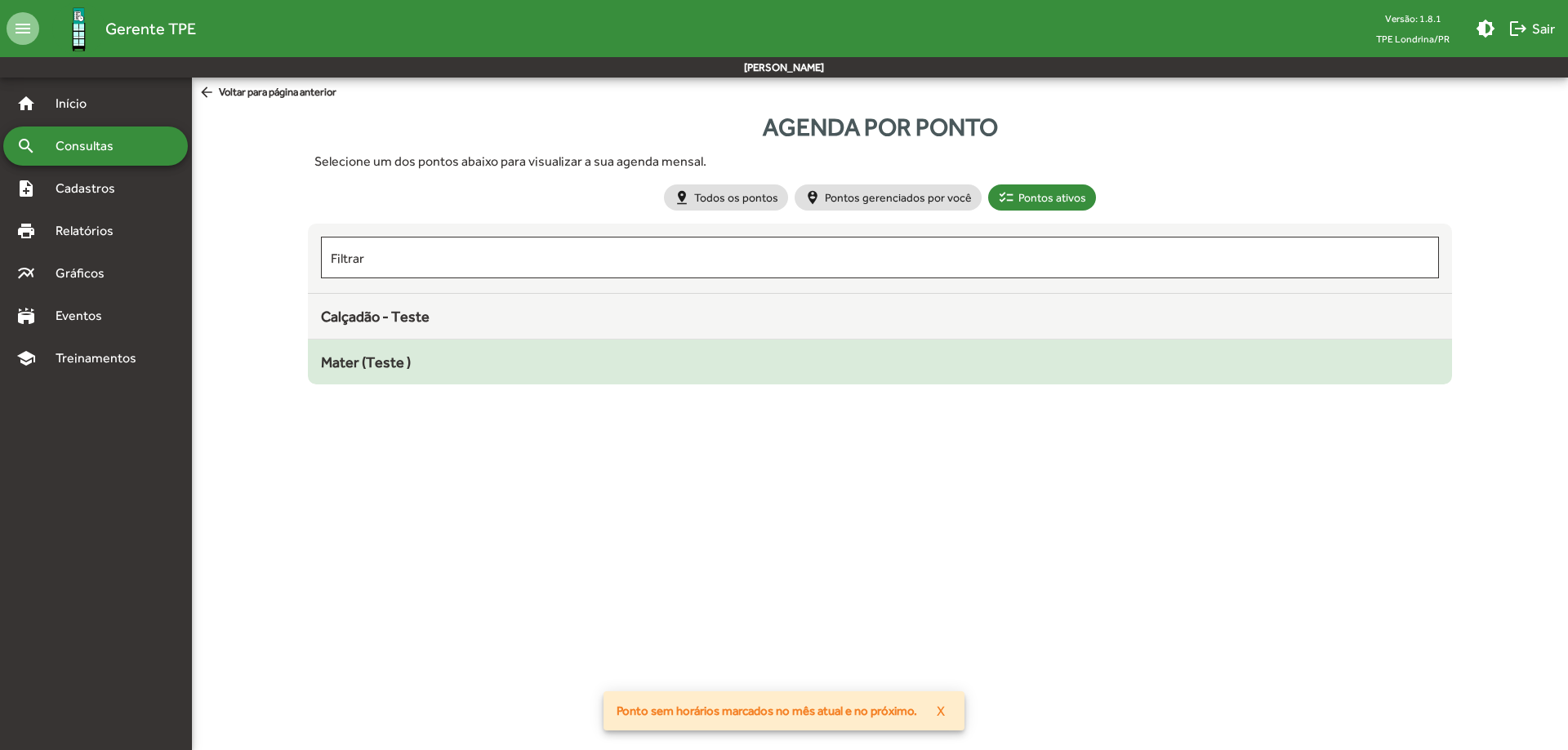
click at [498, 368] on div "Mater (Teste )" at bounding box center [879, 362] width 1117 height 22
click at [498, 368] on html "menu Gerente TPE Versão: 1.8.1 TPE Londrina/PR brightness_medium logout Sair Au…" at bounding box center [784, 202] width 1568 height 404
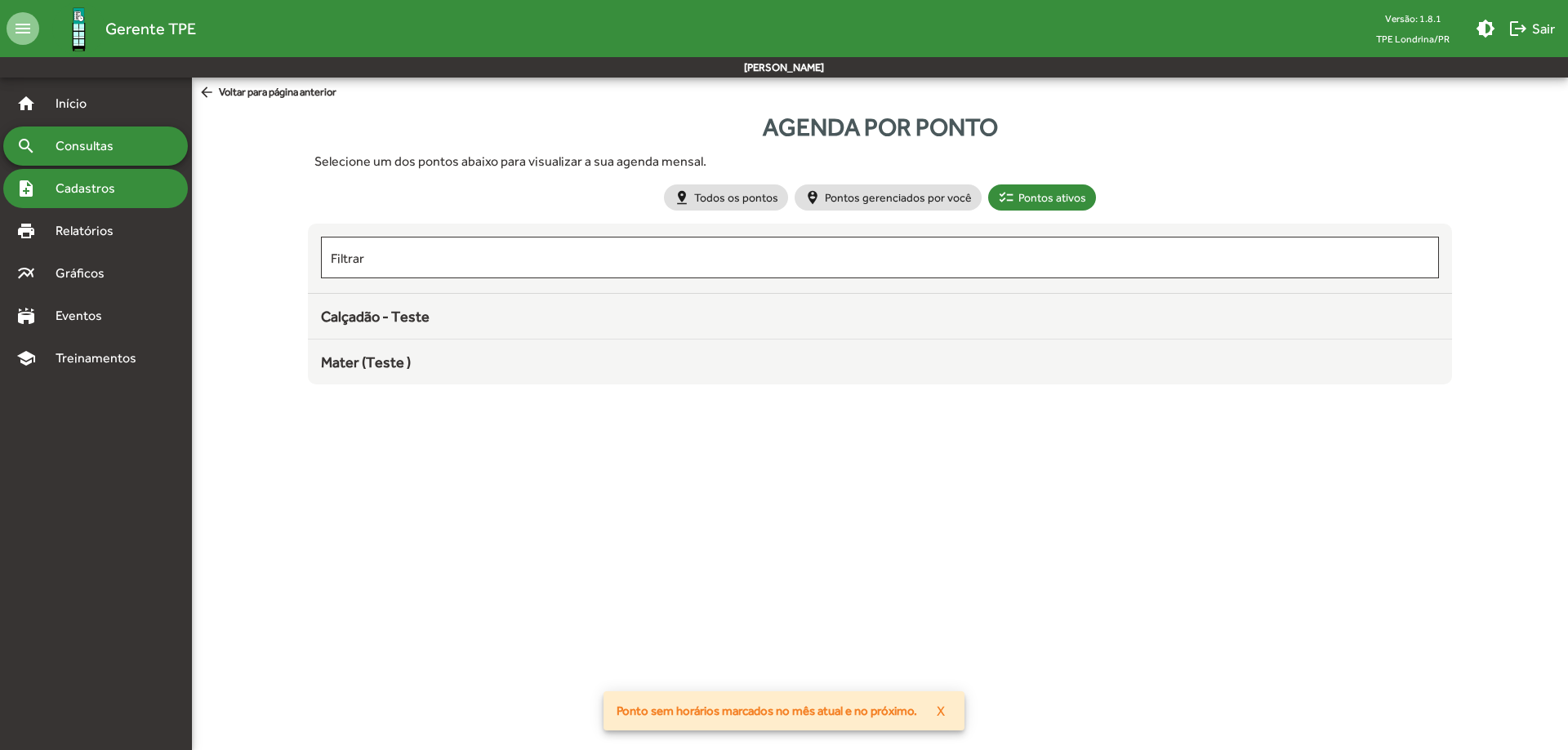
click at [120, 197] on span "Cadastros" at bounding box center [91, 189] width 90 height 20
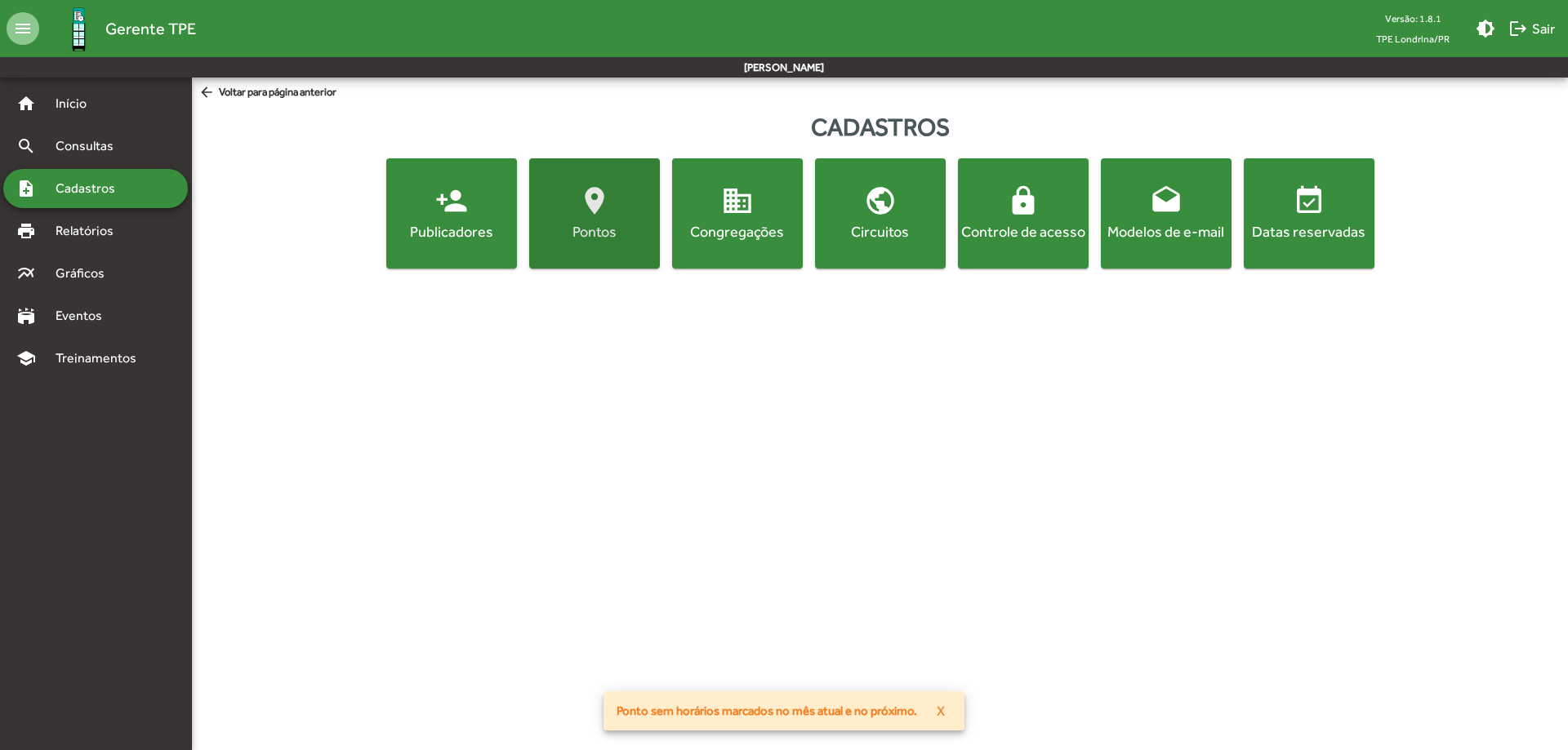
click at [562, 251] on button "location_on Pontos" at bounding box center [594, 214] width 130 height 110
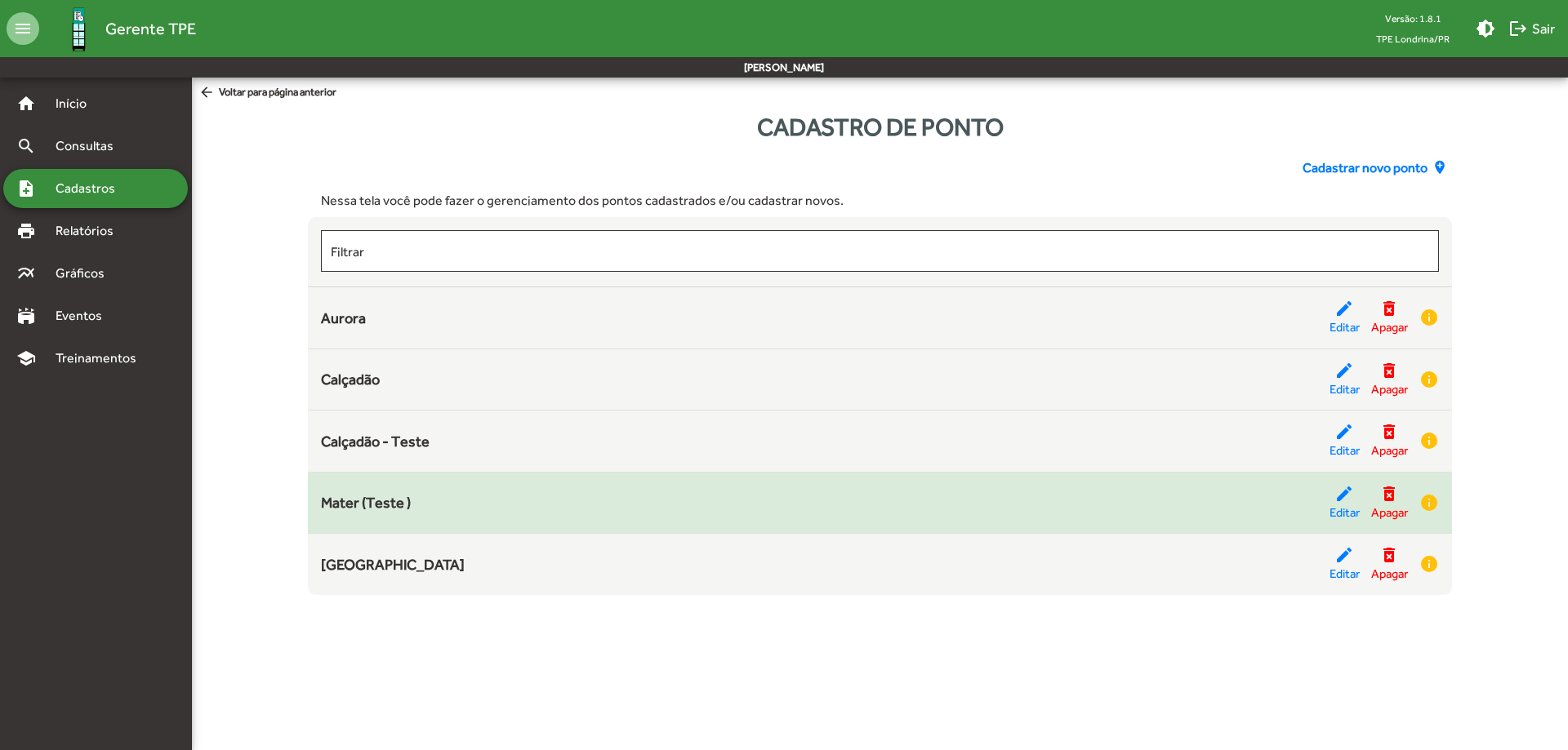
click at [477, 507] on div "Mater (Teste )" at bounding box center [825, 502] width 1007 height 22
click at [1335, 500] on mat-icon "edit" at bounding box center [1344, 494] width 20 height 20
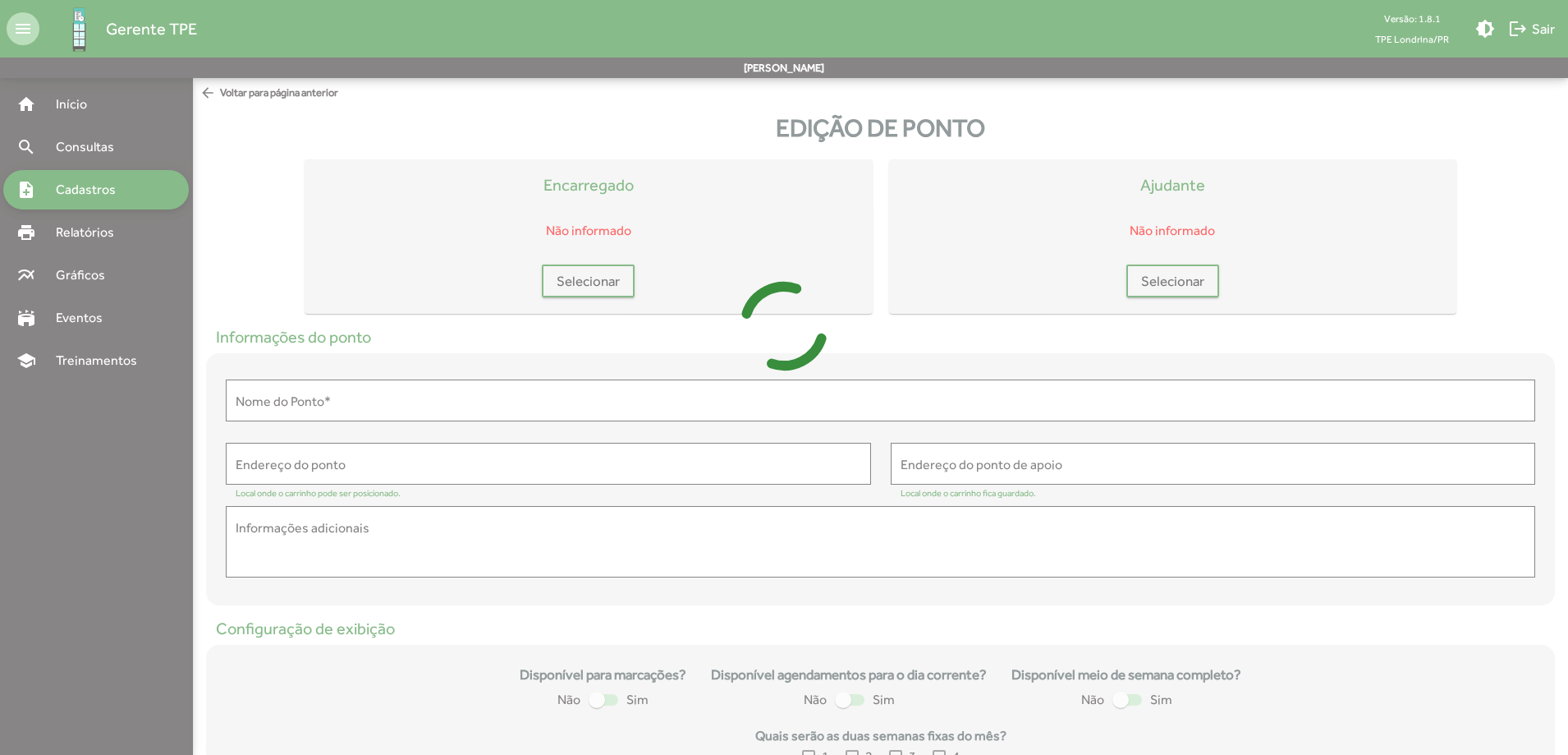
type input "**********"
type textarea "**********"
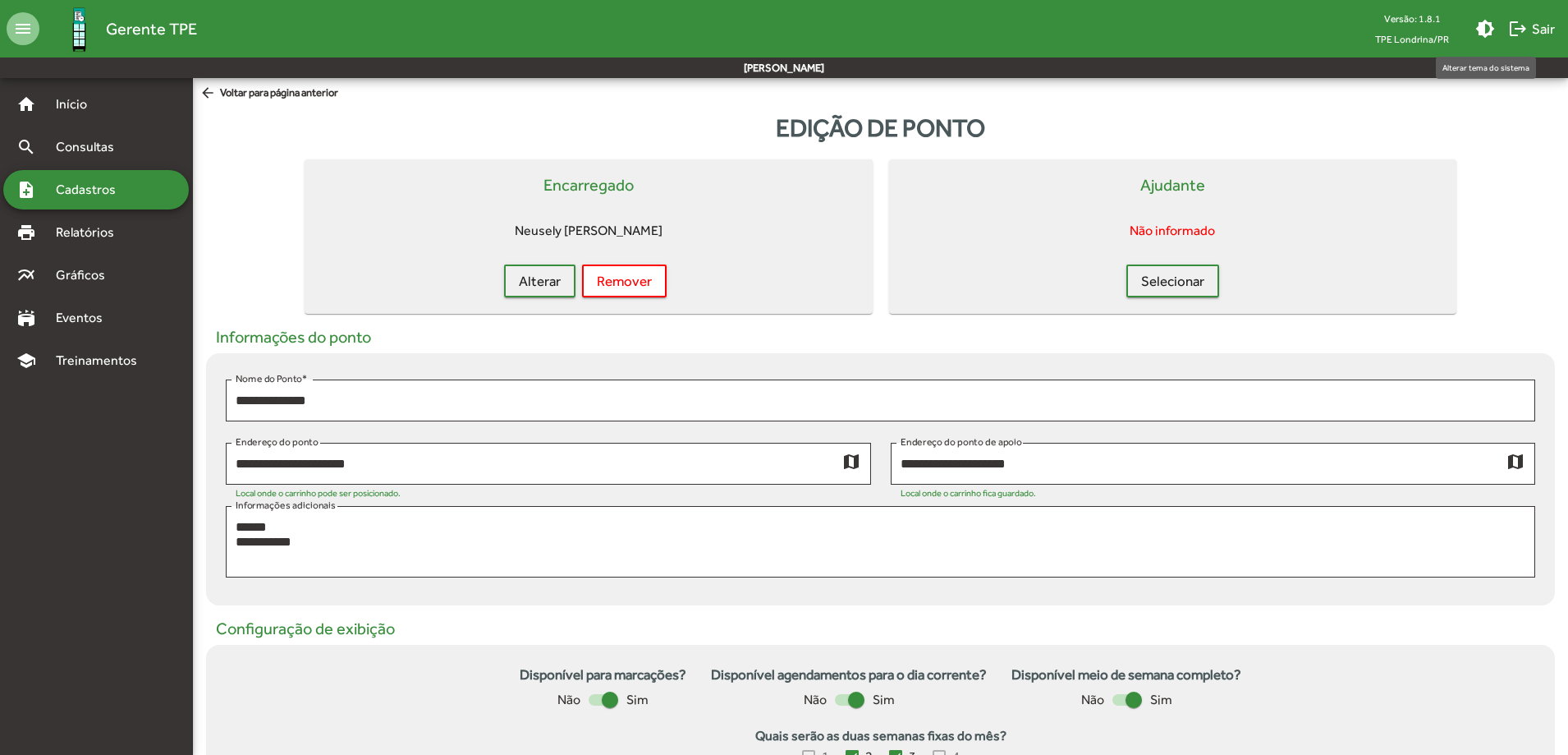
click at [1490, 26] on mat-icon "brightness_medium" at bounding box center [1485, 29] width 20 height 20
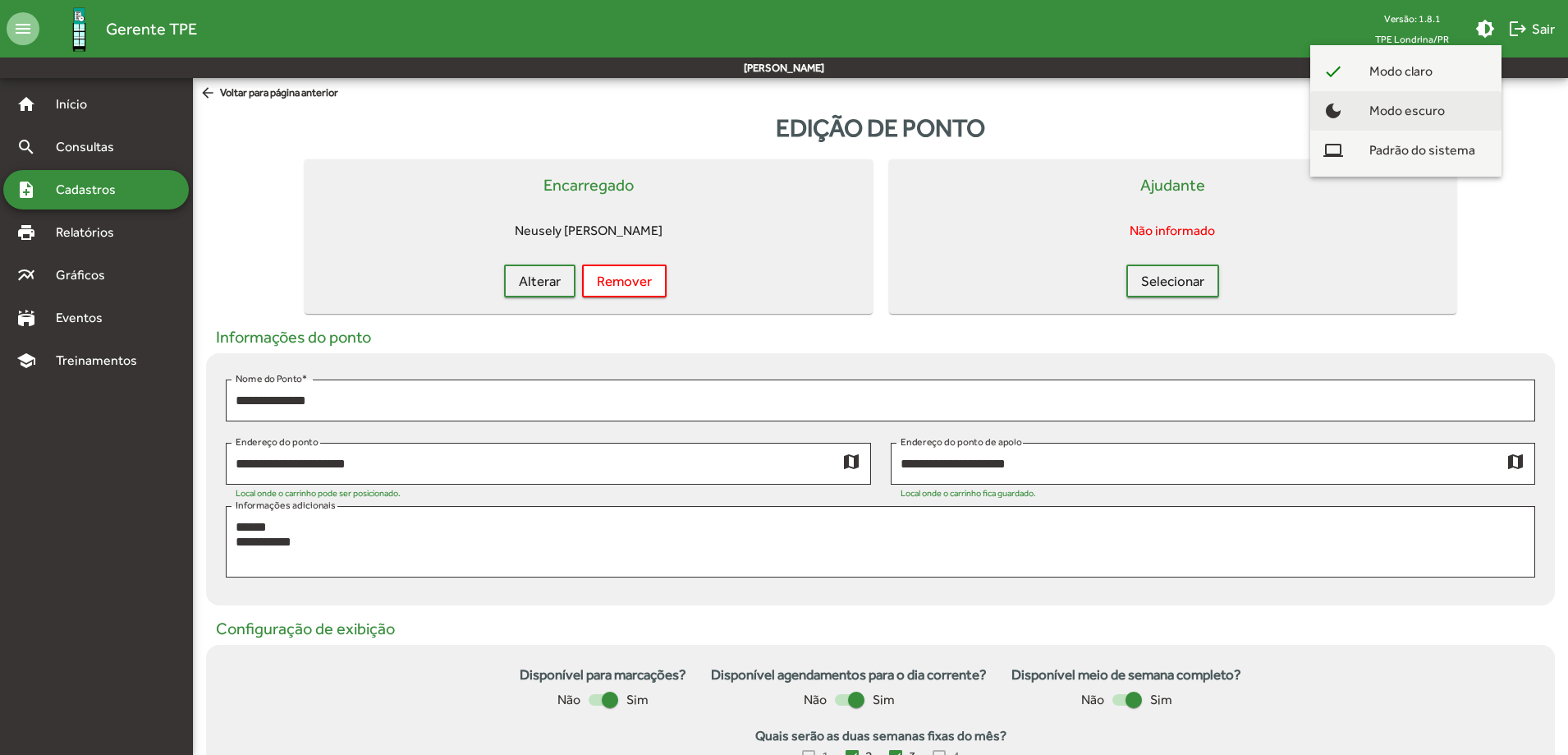
click at [1425, 100] on span "Modo escuro" at bounding box center [1407, 111] width 102 height 39
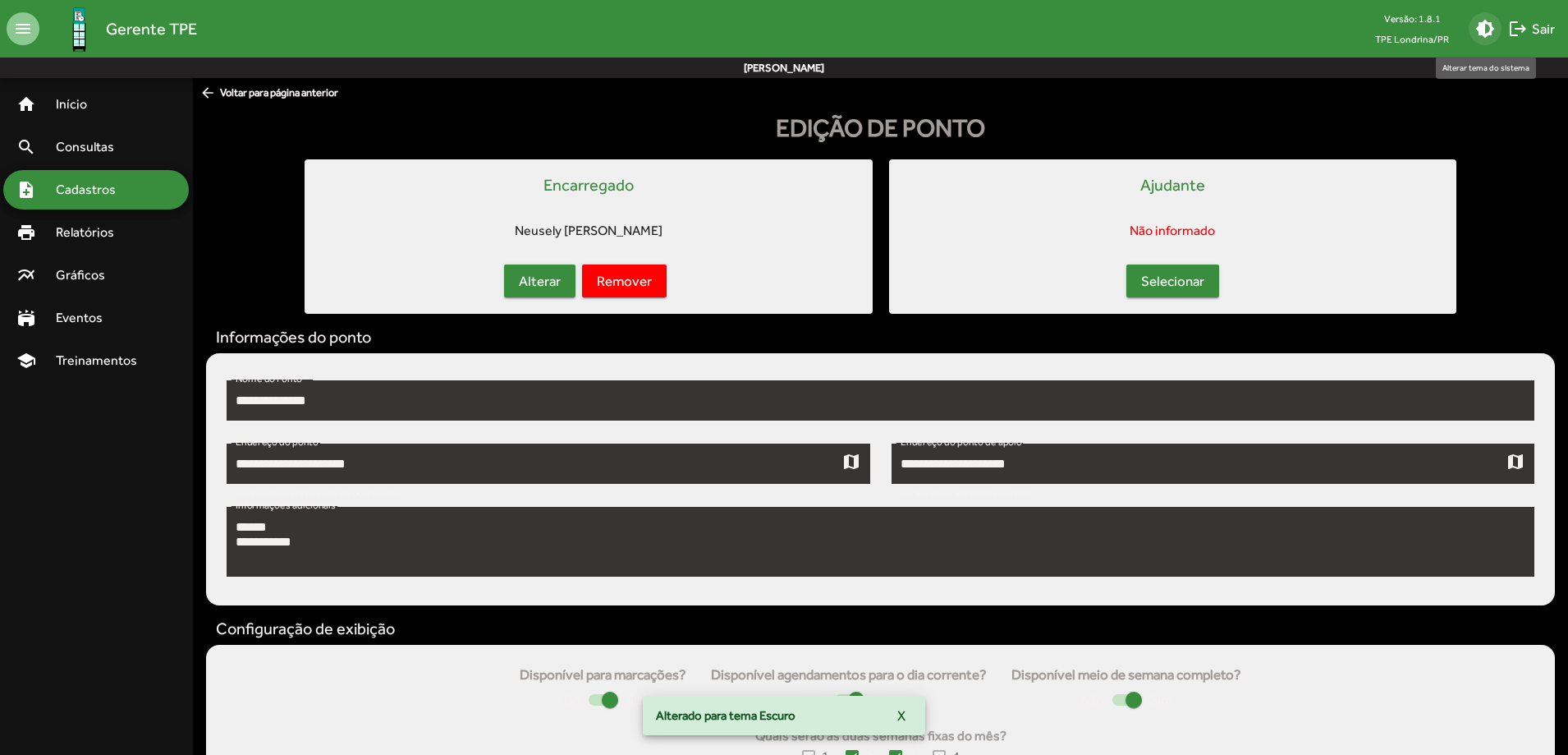
click at [1482, 34] on mat-icon "brightness_medium" at bounding box center [1485, 29] width 20 height 20
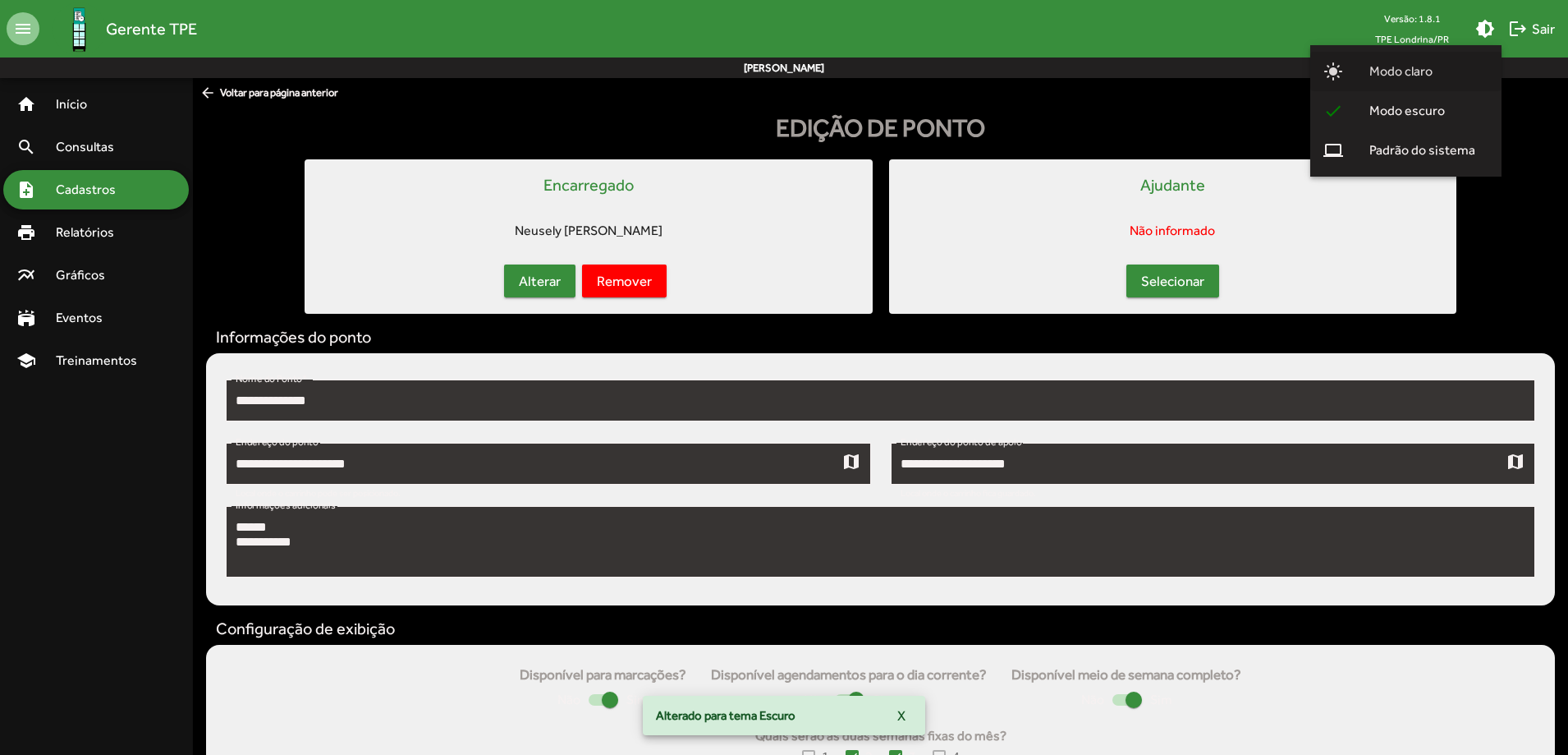
click at [1435, 80] on span "Modo claro" at bounding box center [1401, 71] width 89 height 39
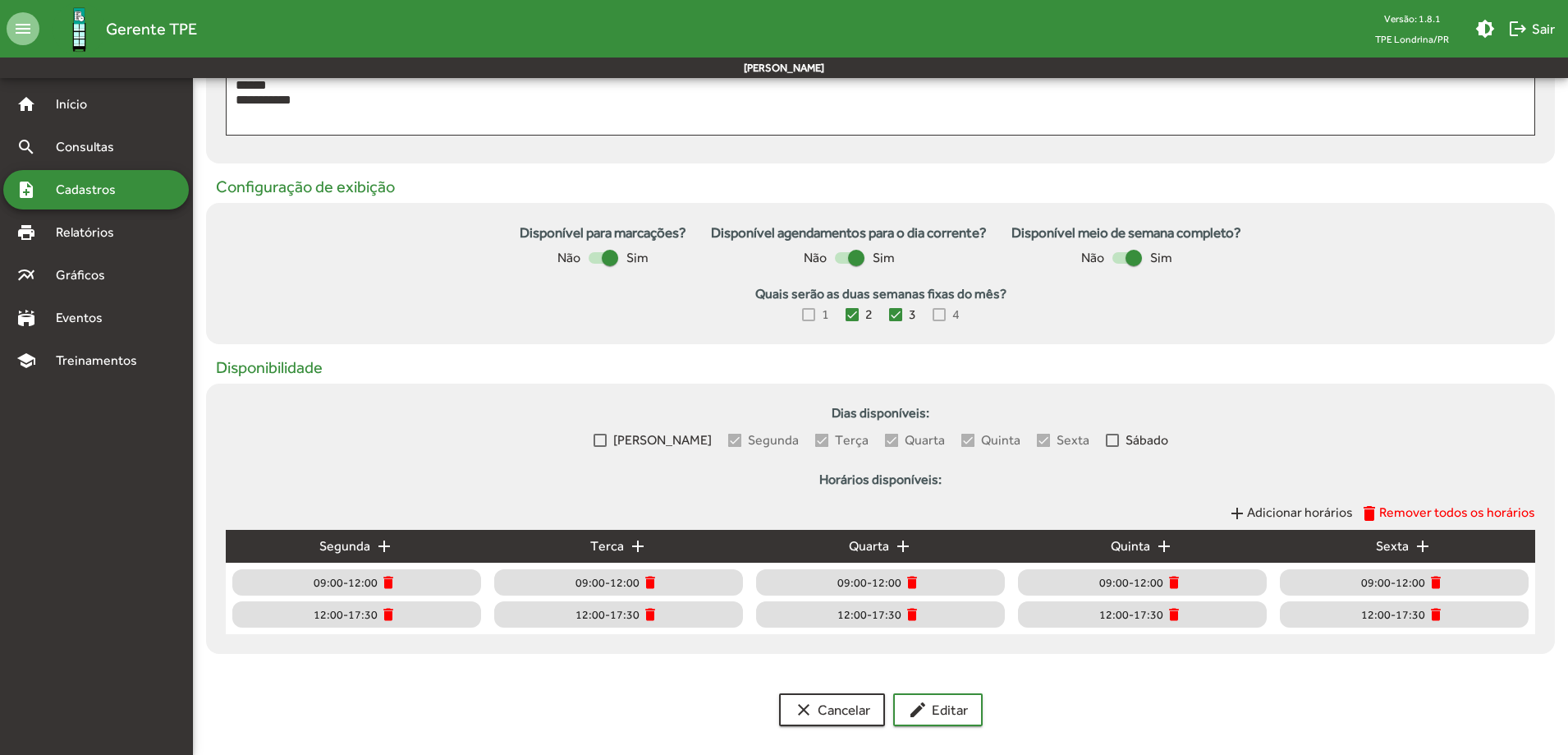
scroll to position [452, 0]
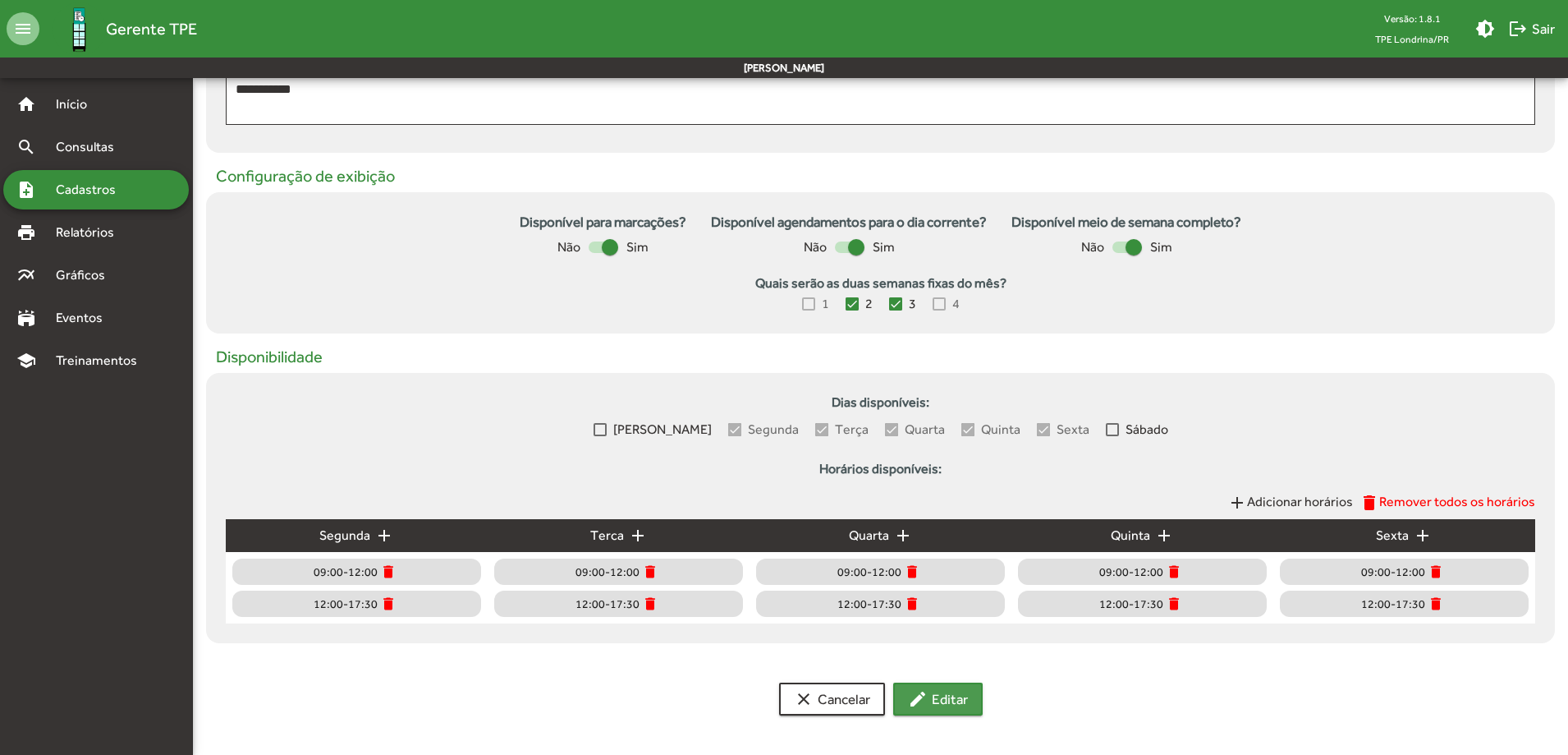
click at [941, 700] on span "edit Editar" at bounding box center [937, 699] width 60 height 29
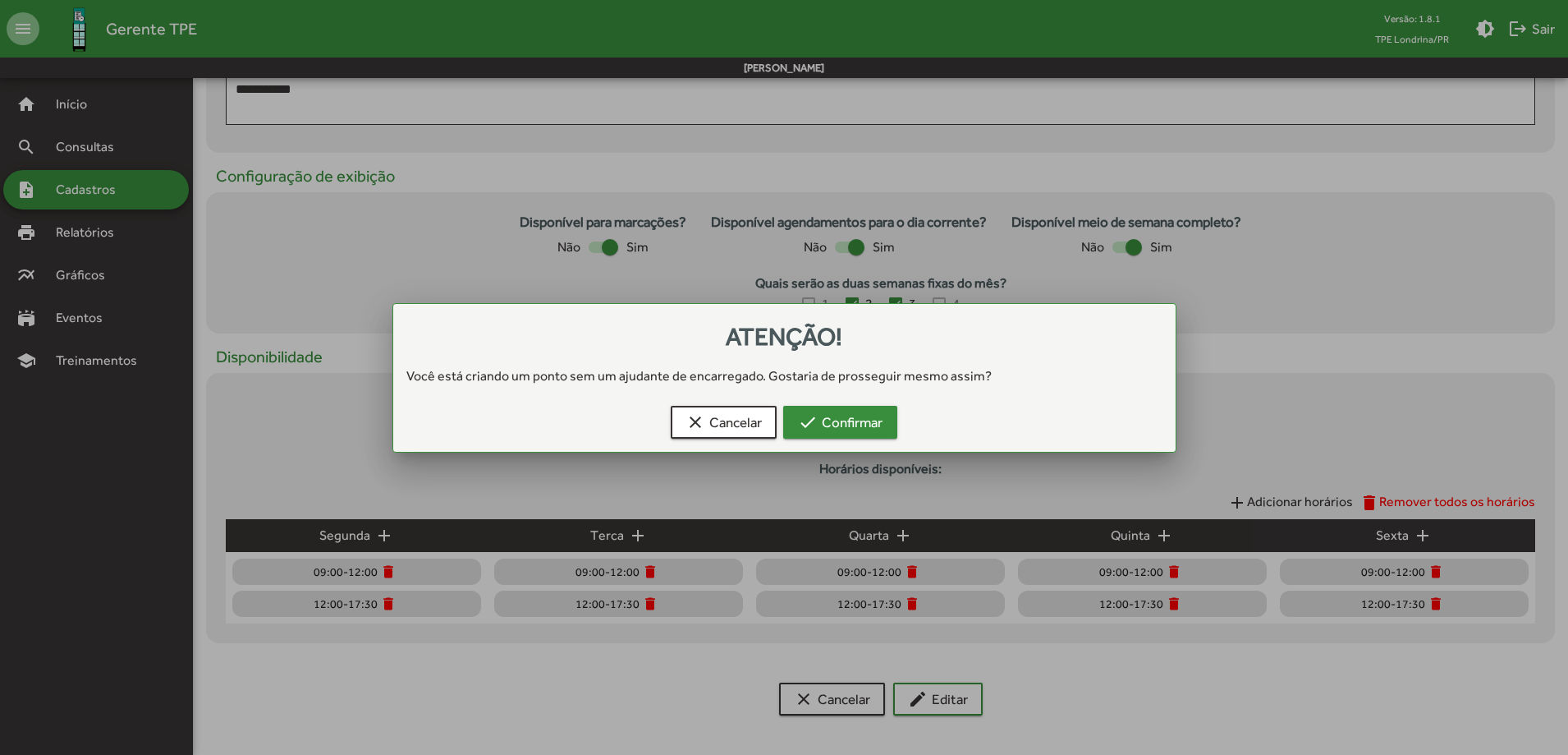
click at [857, 418] on span "check Confirmar" at bounding box center [840, 422] width 85 height 29
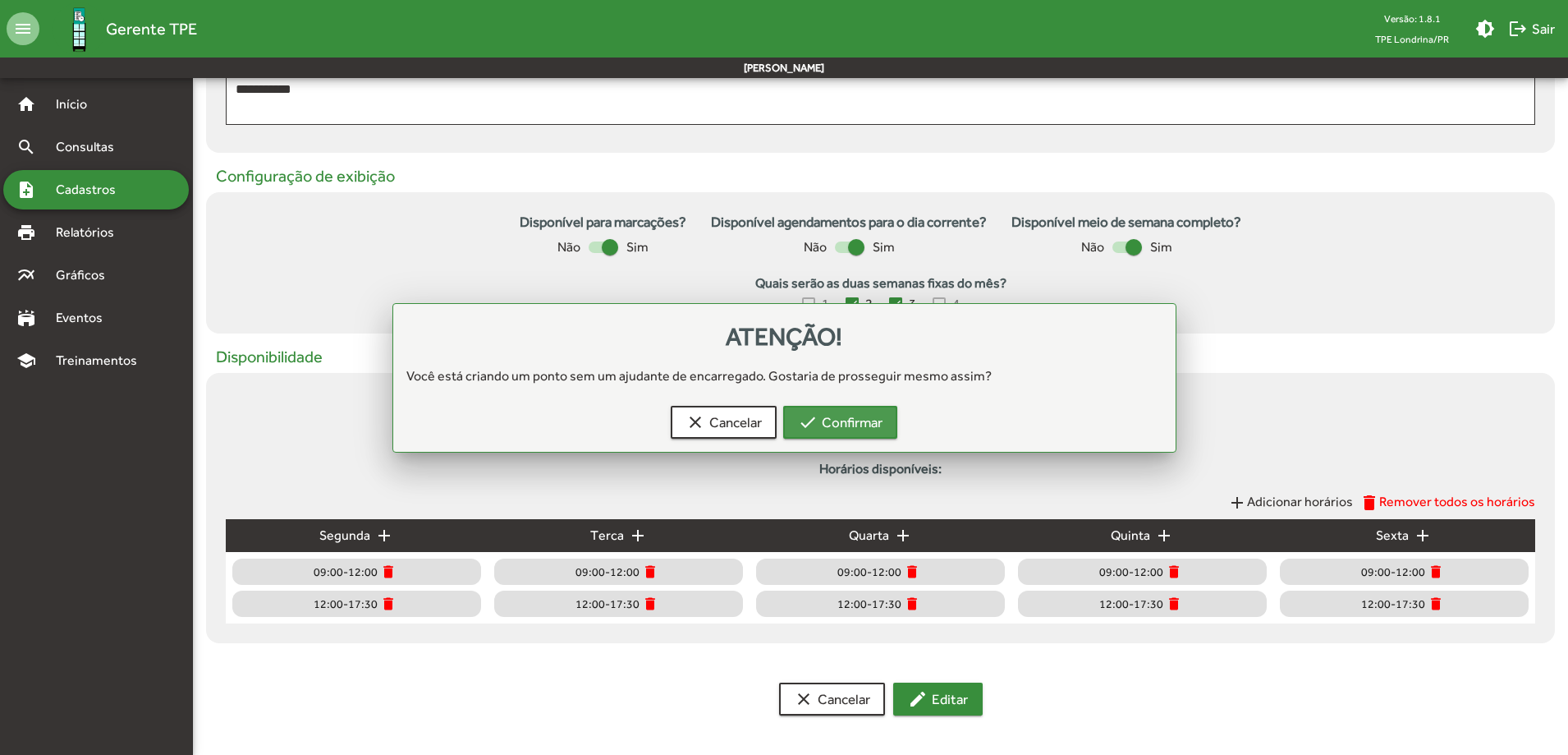
scroll to position [452, 0]
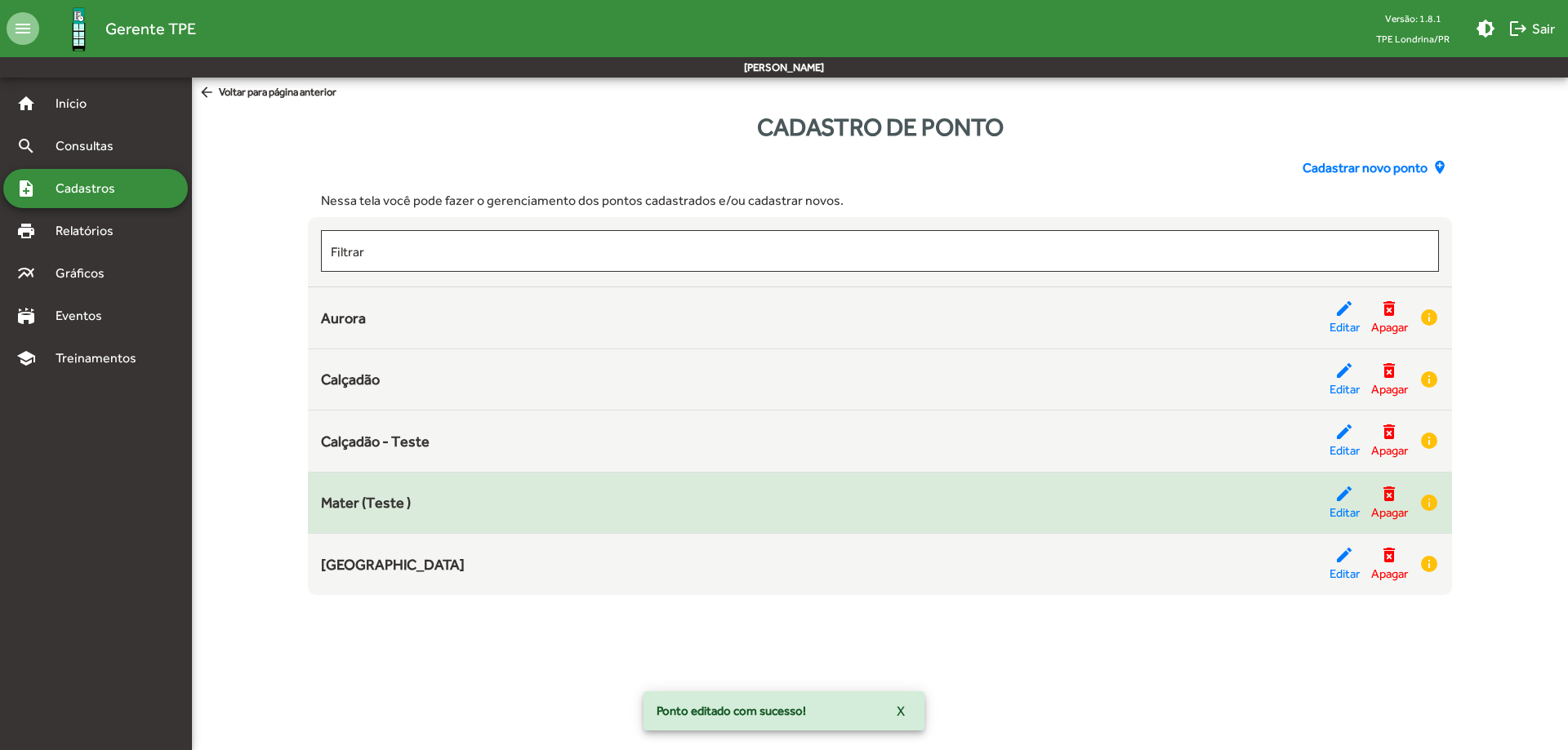
click at [1069, 523] on mat-list-item "Mater (Teste ) edit Editar delete_forever Apagar info" at bounding box center [879, 504] width 1143 height 62
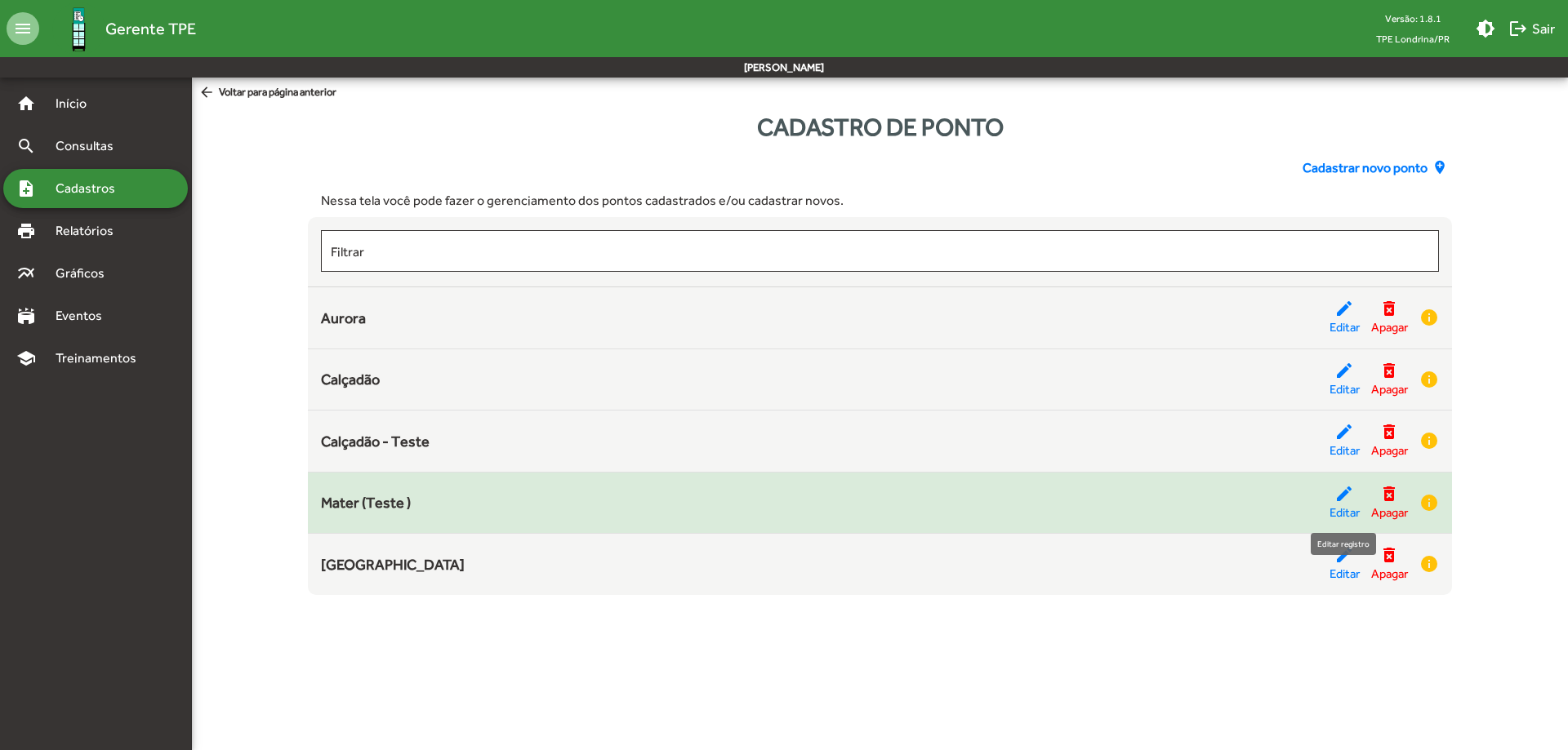
click at [1331, 496] on div "edit Editar" at bounding box center [1345, 503] width 30 height 38
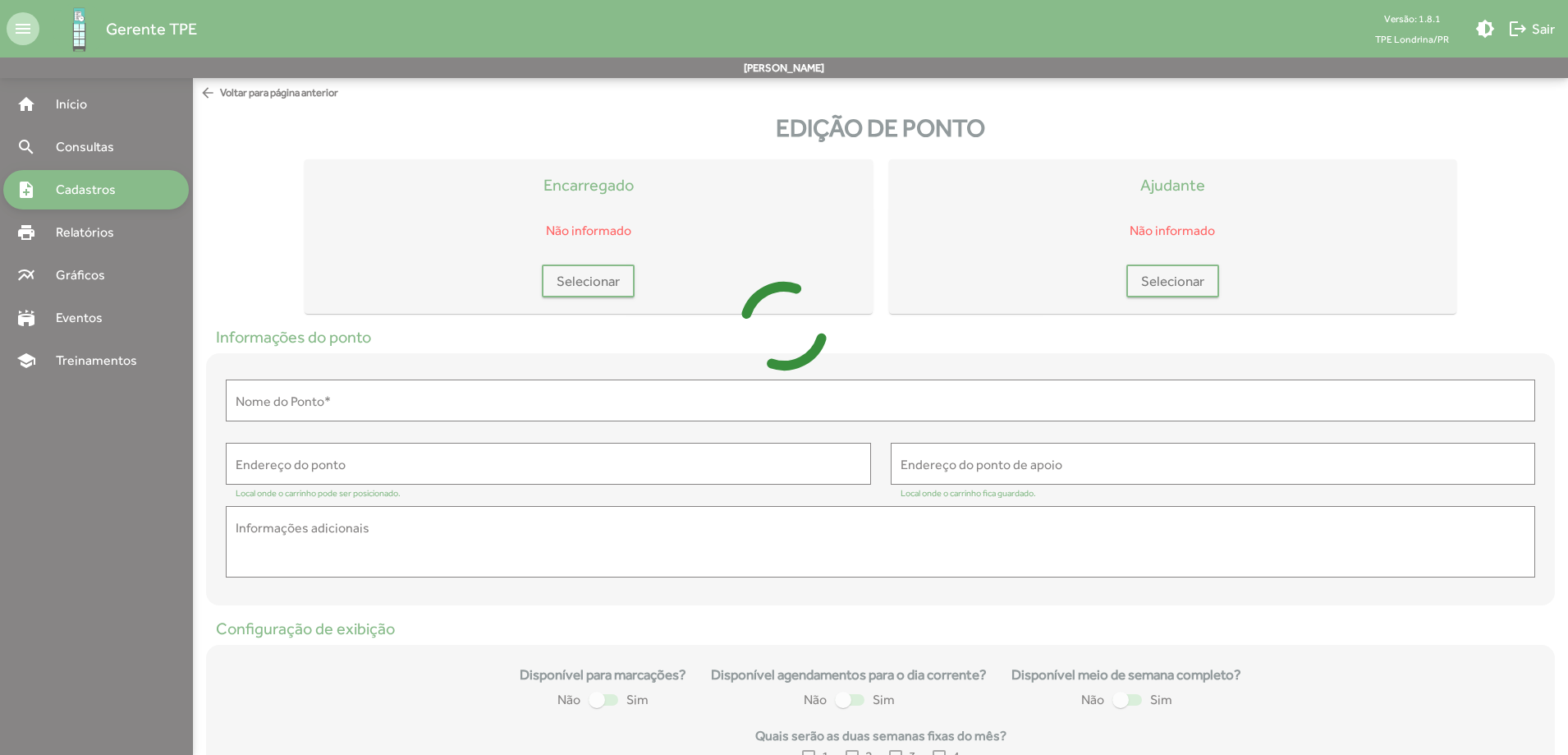
type input "**********"
type textarea "**********"
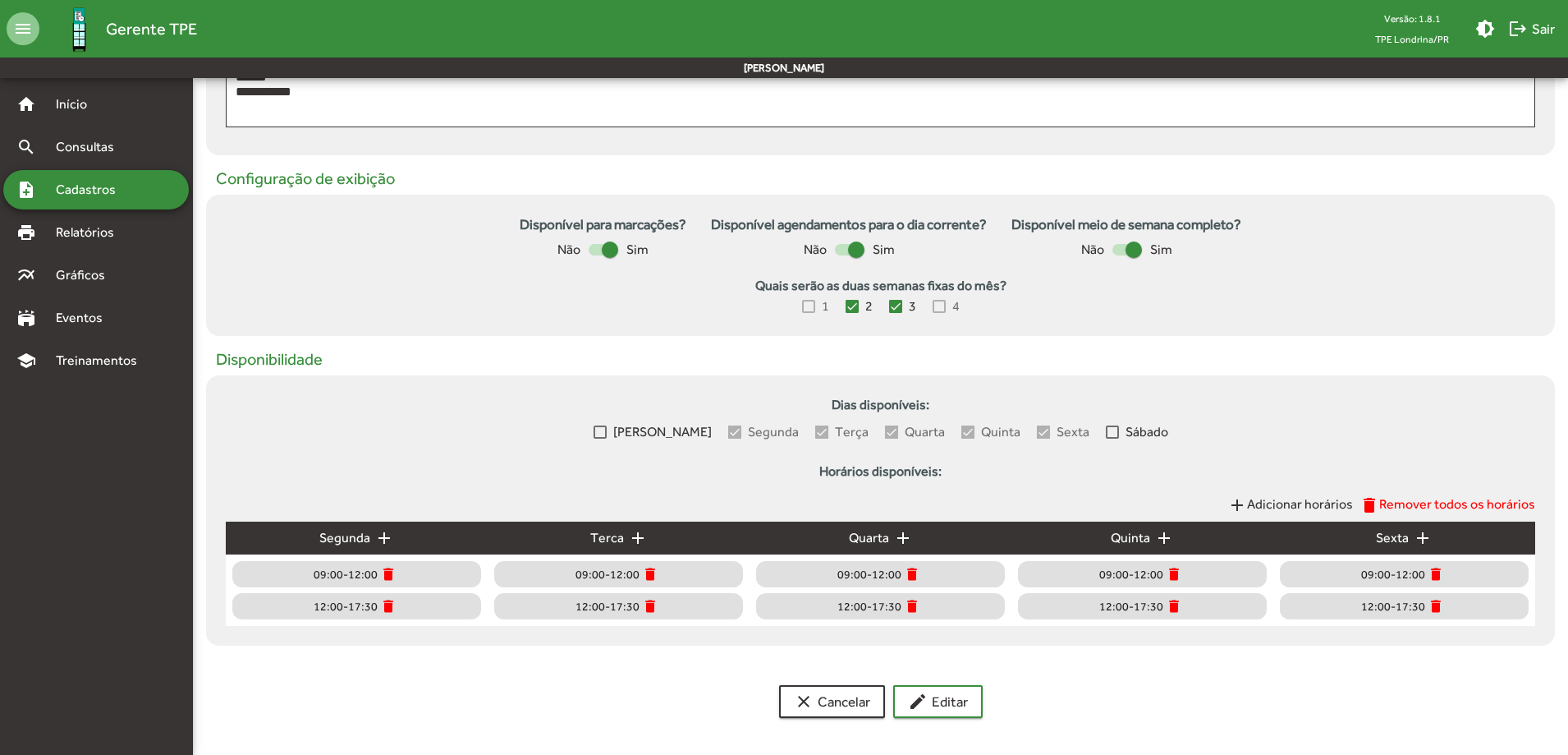
scroll to position [452, 0]
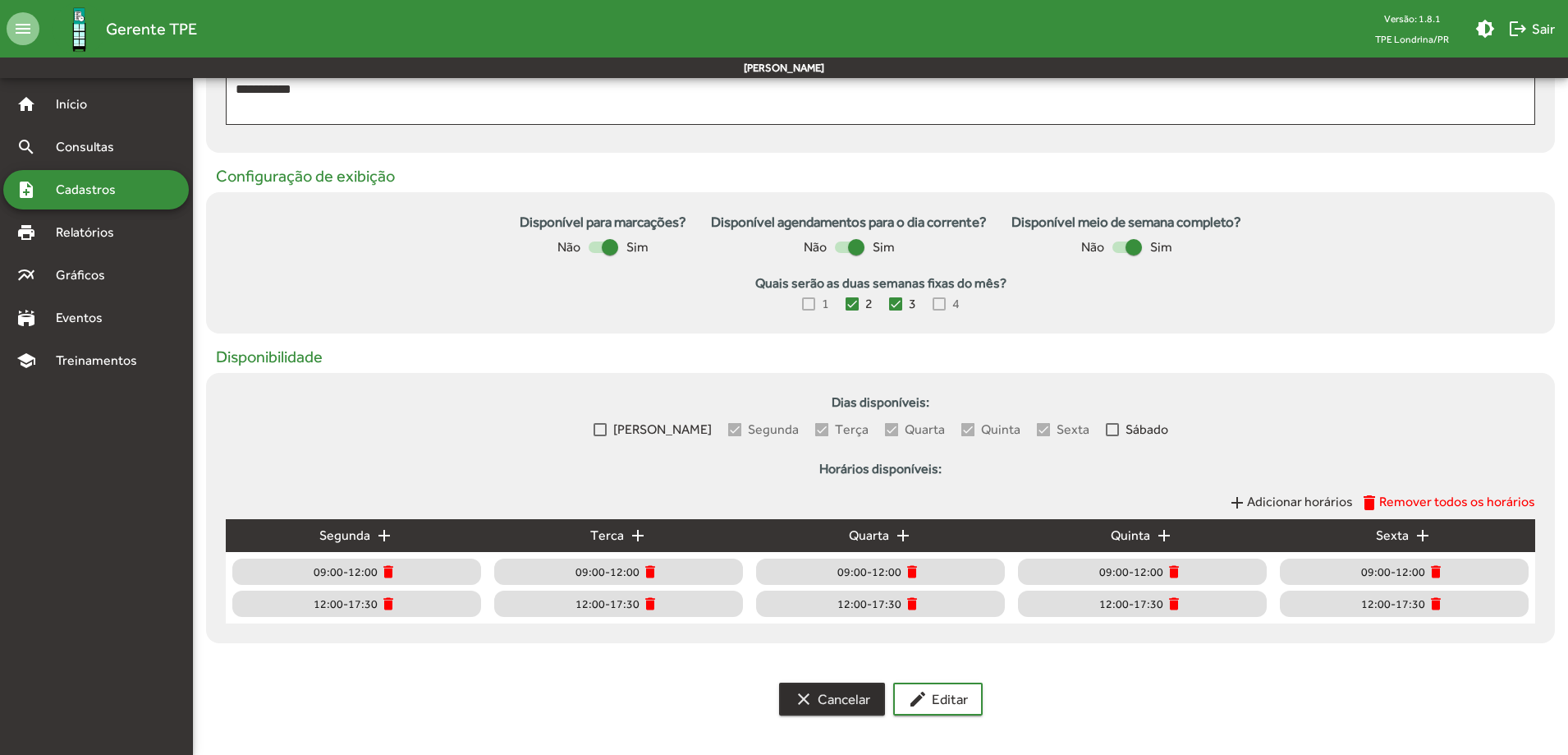
click at [805, 704] on mat-icon "clear" at bounding box center [804, 699] width 20 height 20
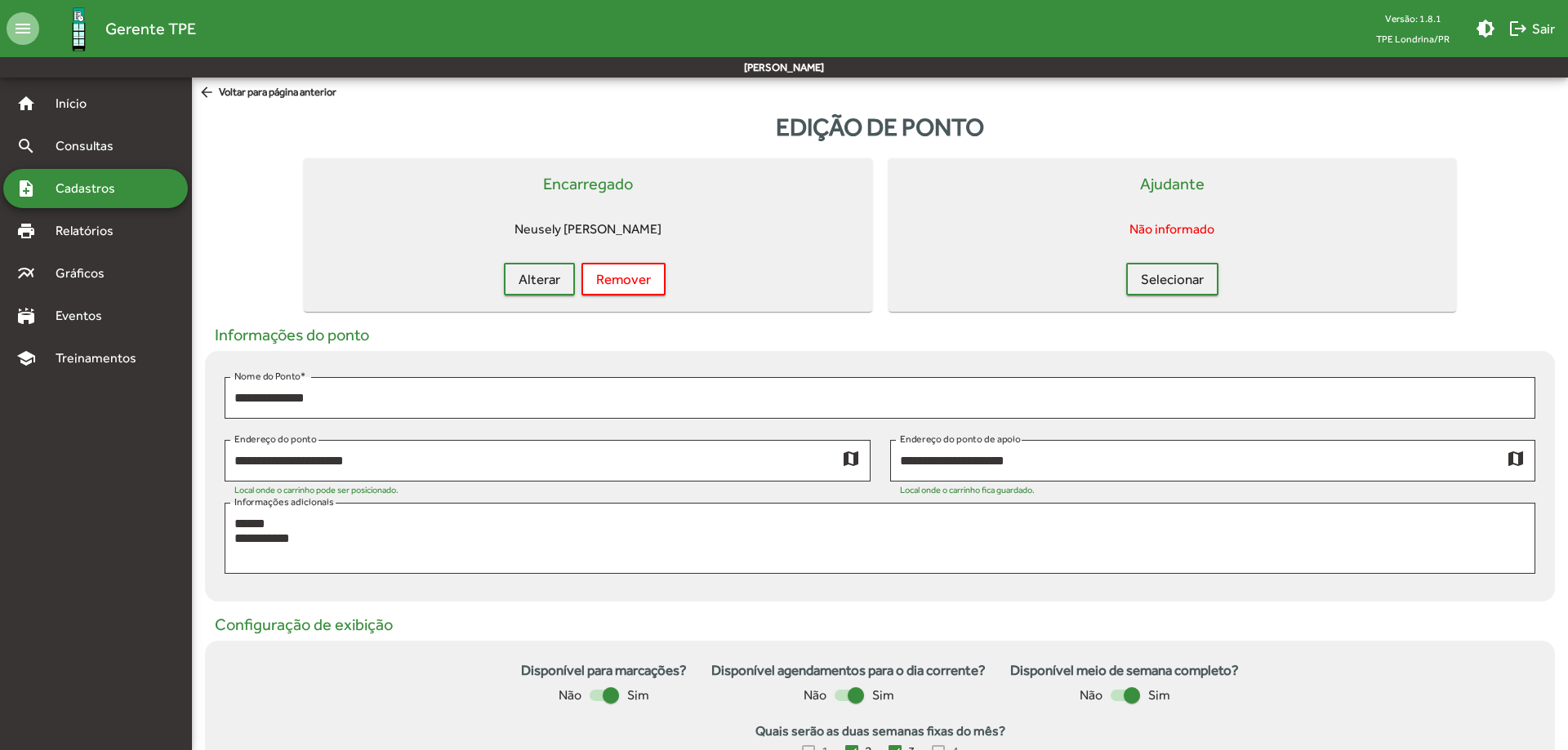
click at [801, 699] on html "**********" at bounding box center [784, 599] width 1568 height 1199
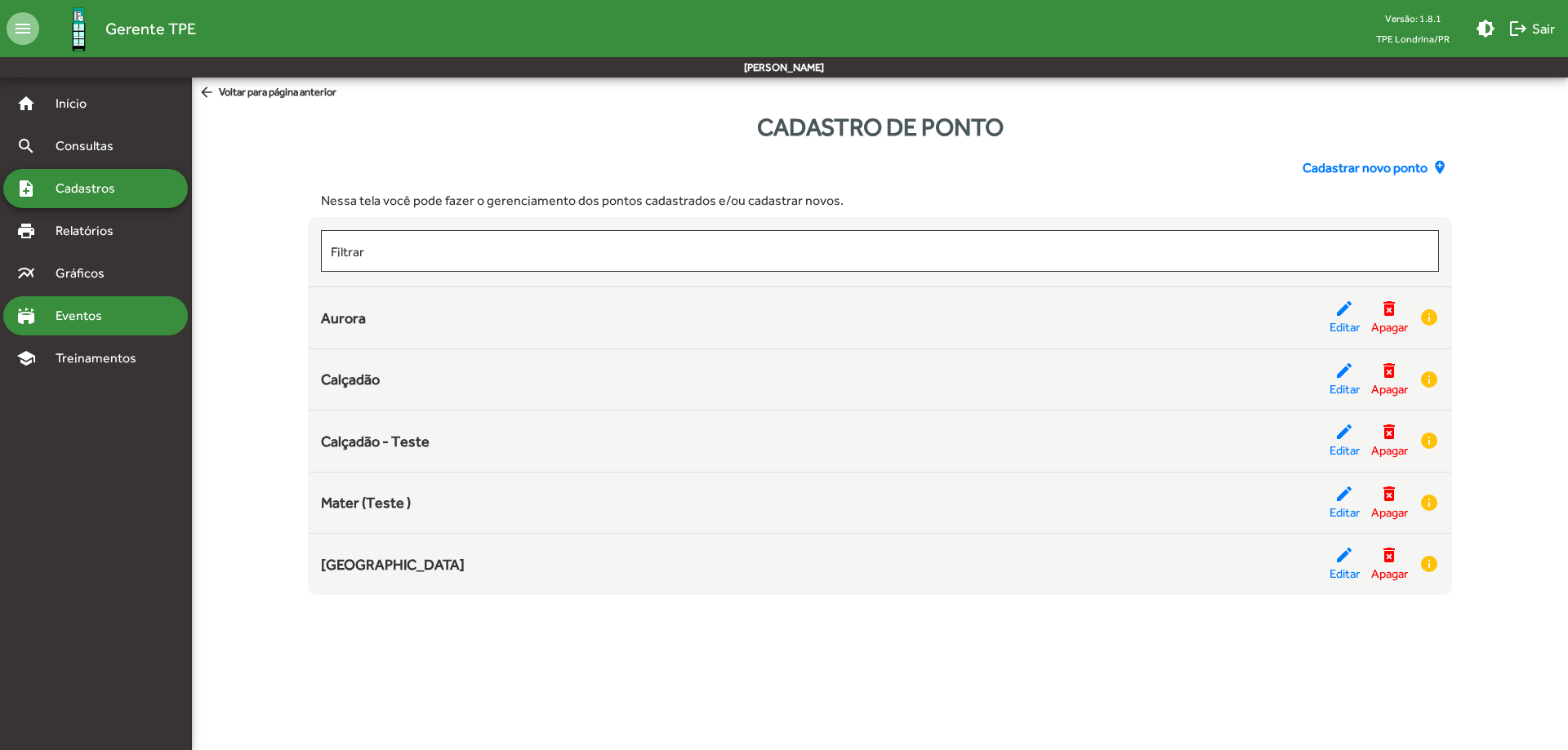
click at [102, 324] on span "Eventos" at bounding box center [85, 316] width 78 height 20
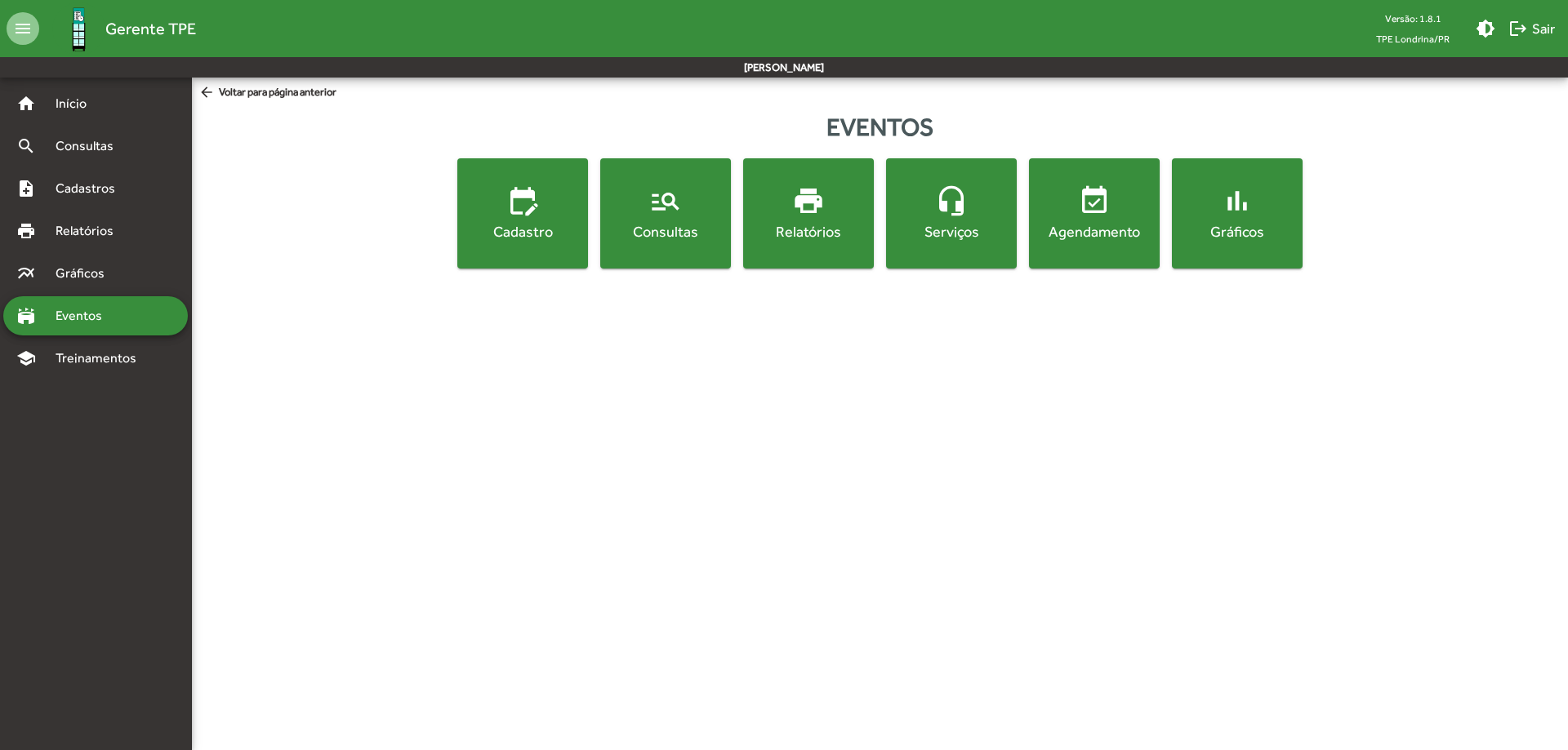
click at [495, 220] on span "edit_calendar Cadastro" at bounding box center [522, 213] width 124 height 57
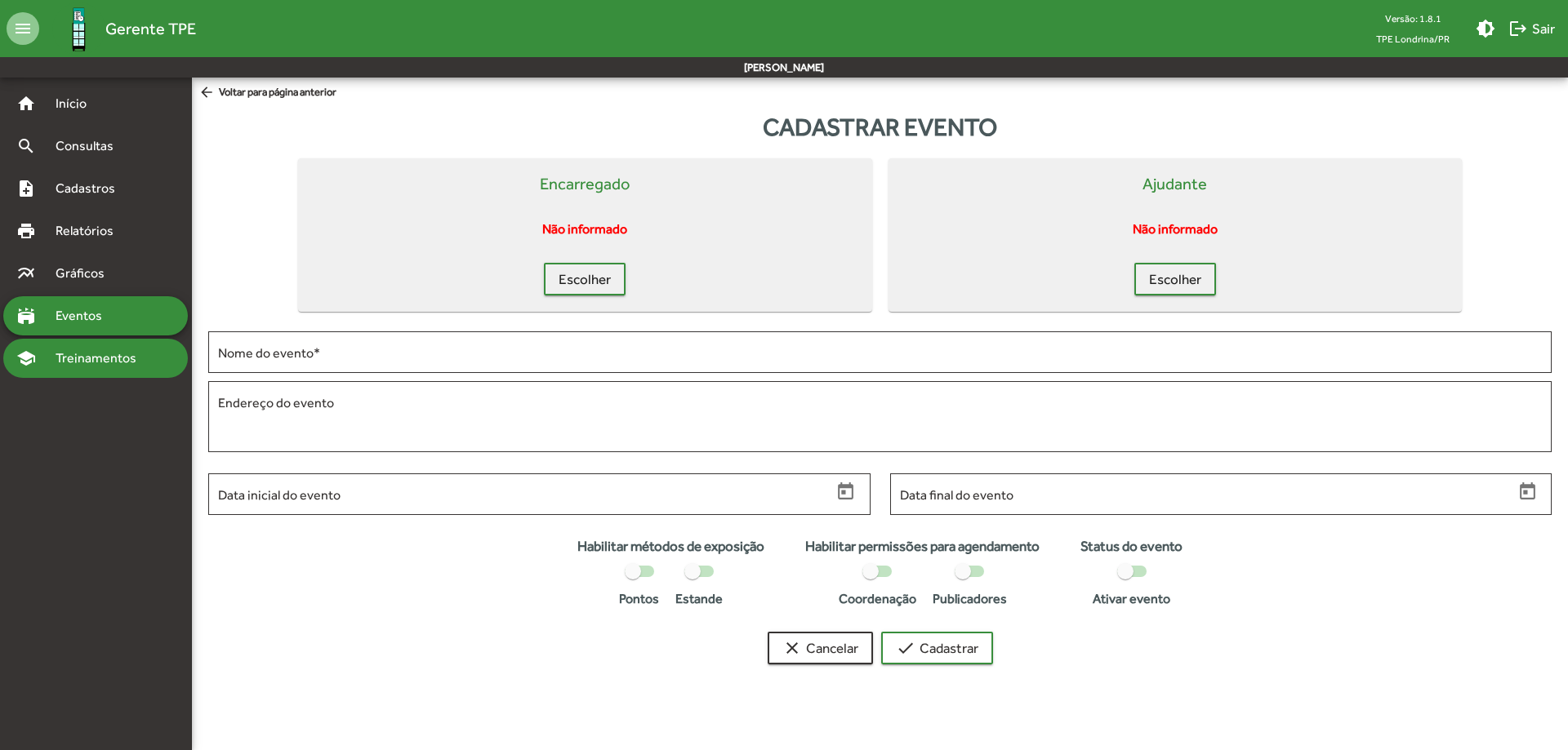
click at [100, 357] on span "Treinamentos" at bounding box center [101, 358] width 110 height 20
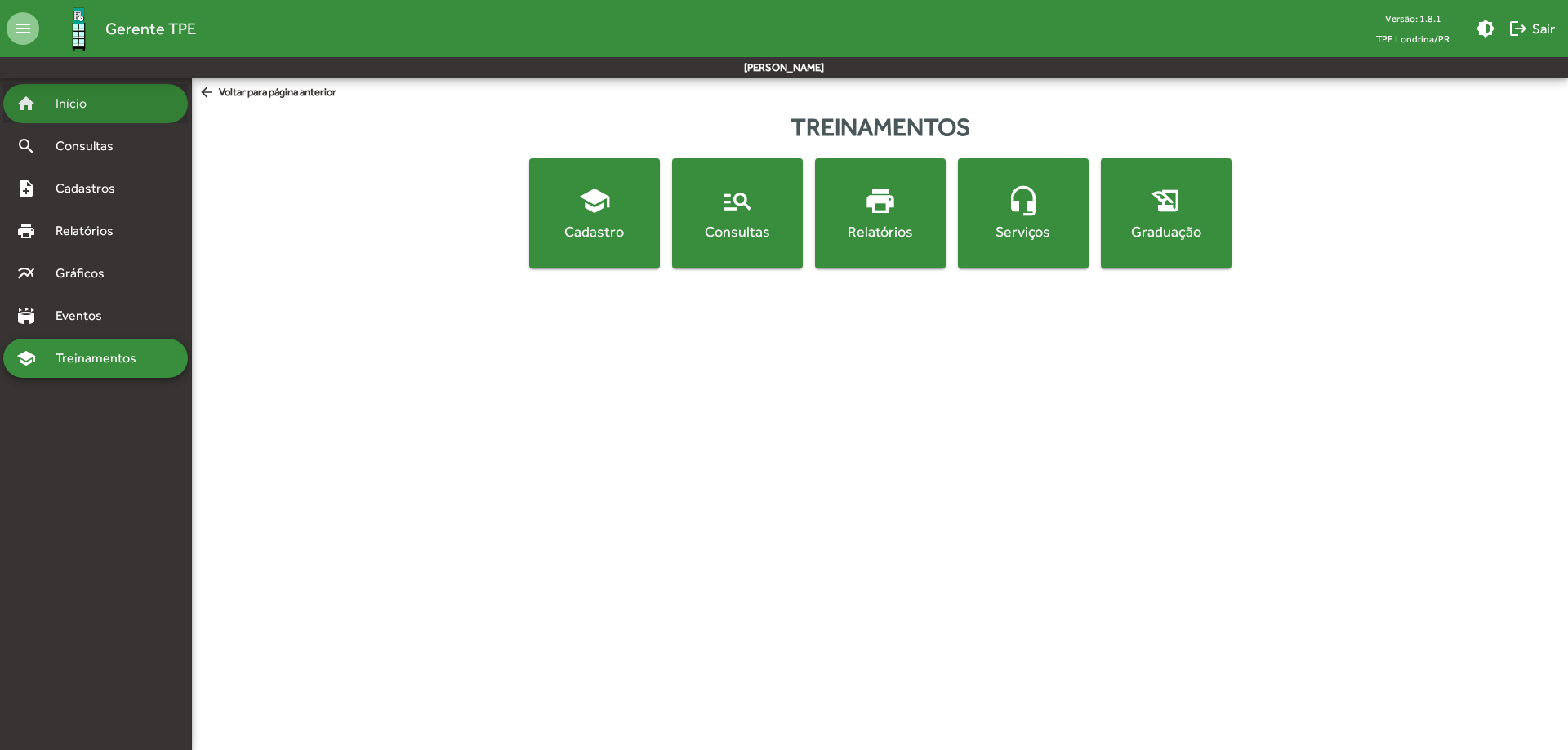
click at [82, 99] on span "Início" at bounding box center [78, 104] width 65 height 20
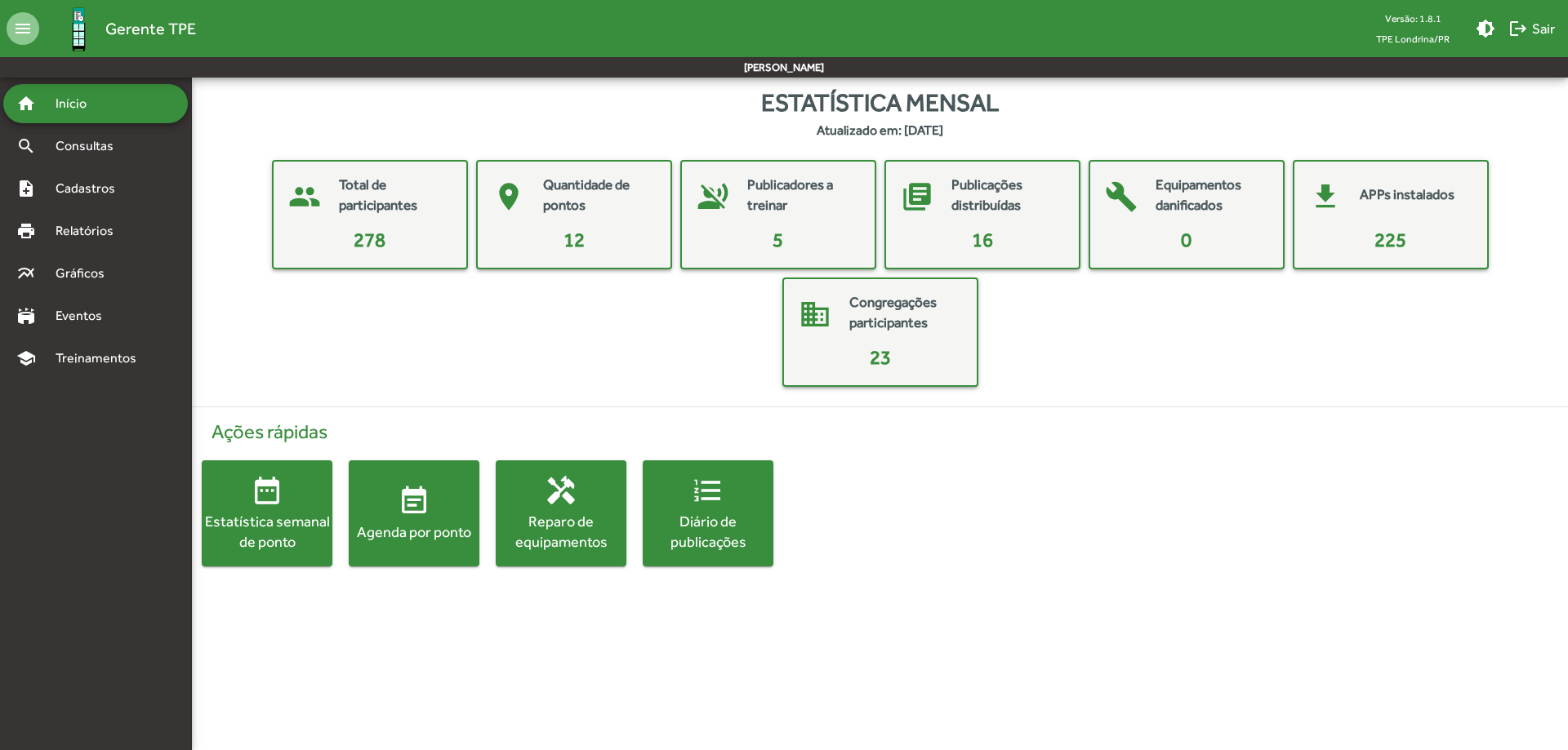
click at [547, 201] on mat-card-title "Quantidade de pontos" at bounding box center [598, 195] width 111 height 42
click at [888, 311] on mat-card-title "Congregações participantes" at bounding box center [904, 313] width 111 height 42
click at [1356, 196] on mat-card-header "get_app APPs instalados" at bounding box center [1391, 197] width 180 height 57
click at [1200, 204] on mat-card-title "Equipamentos danificados" at bounding box center [1211, 195] width 111 height 42
click at [1002, 209] on mat-card-title "Publicações distribuídas" at bounding box center [1007, 195] width 111 height 42
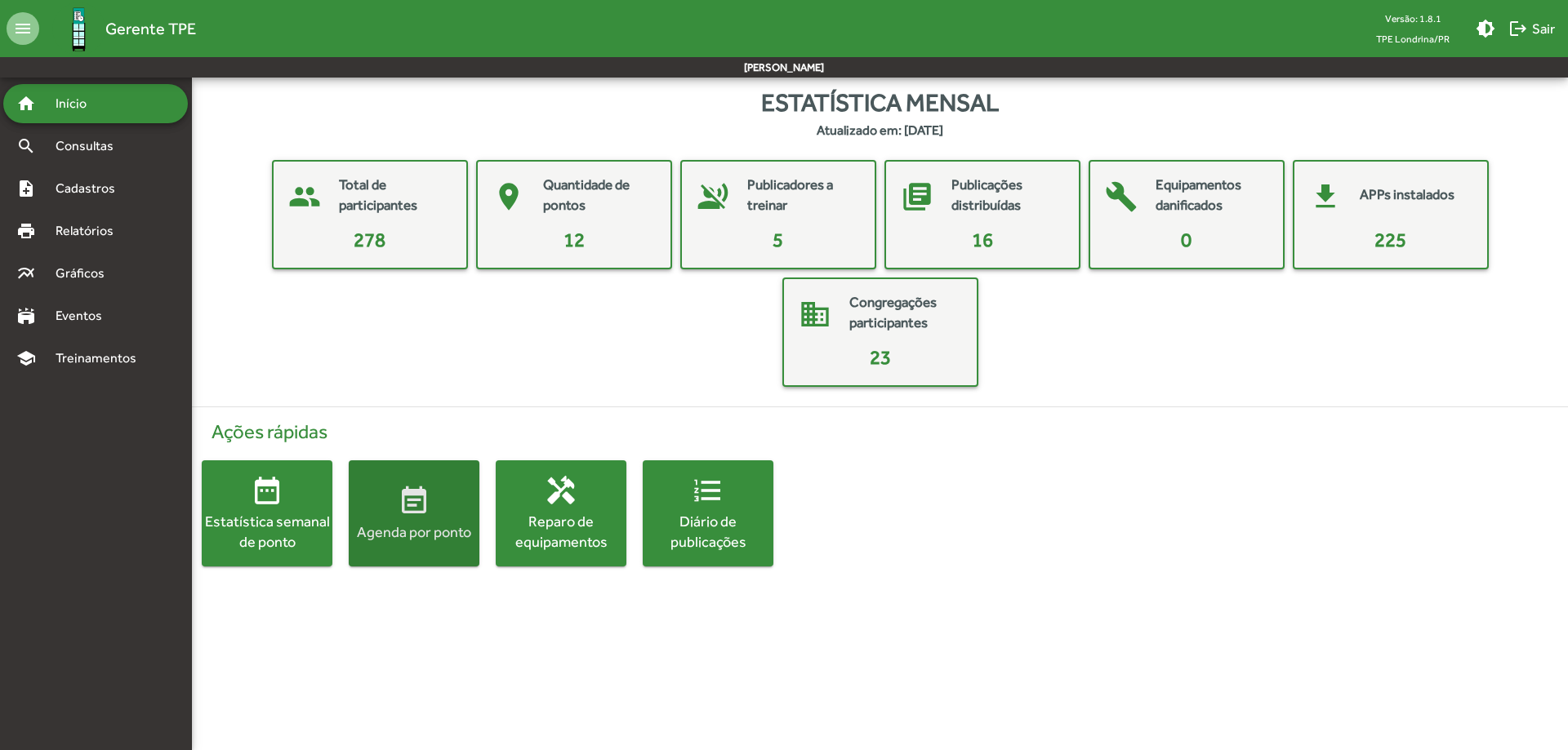
click at [411, 534] on div "Agenda por ponto" at bounding box center [413, 531] width 130 height 20
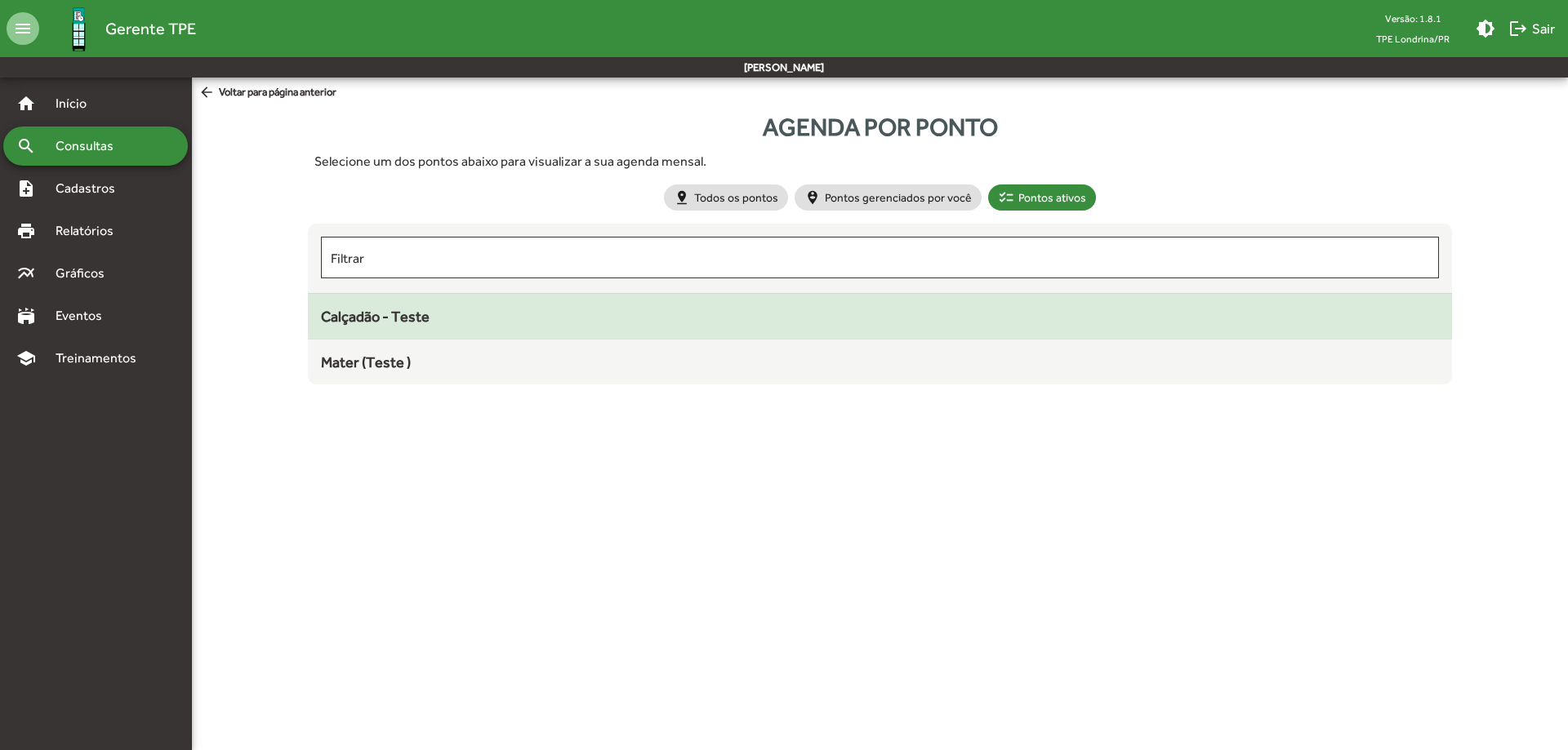
click at [428, 314] on span "Calçadão - Teste" at bounding box center [375, 316] width 108 height 17
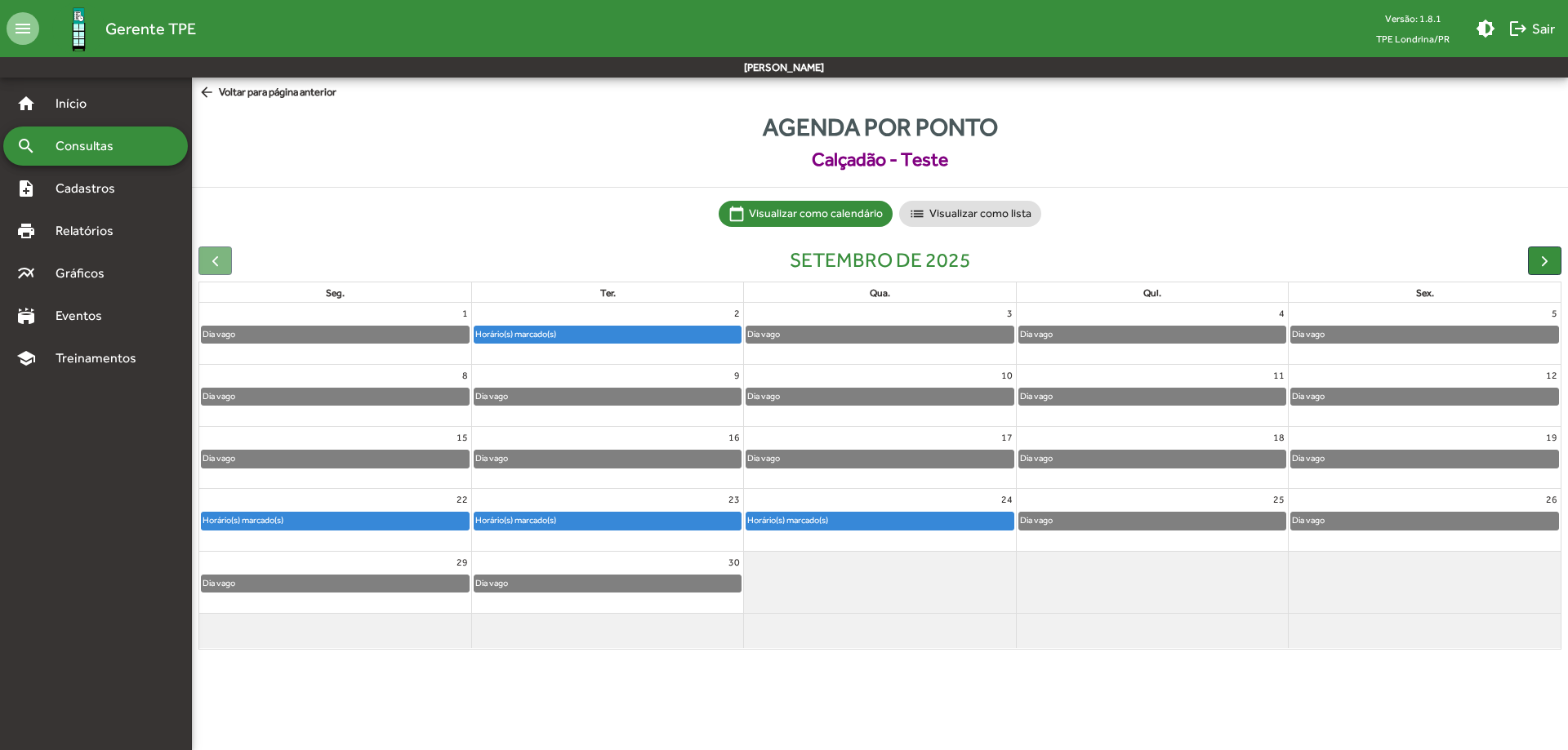
click at [509, 334] on div "Horário(s) marcado(s)" at bounding box center [515, 333] width 82 height 15
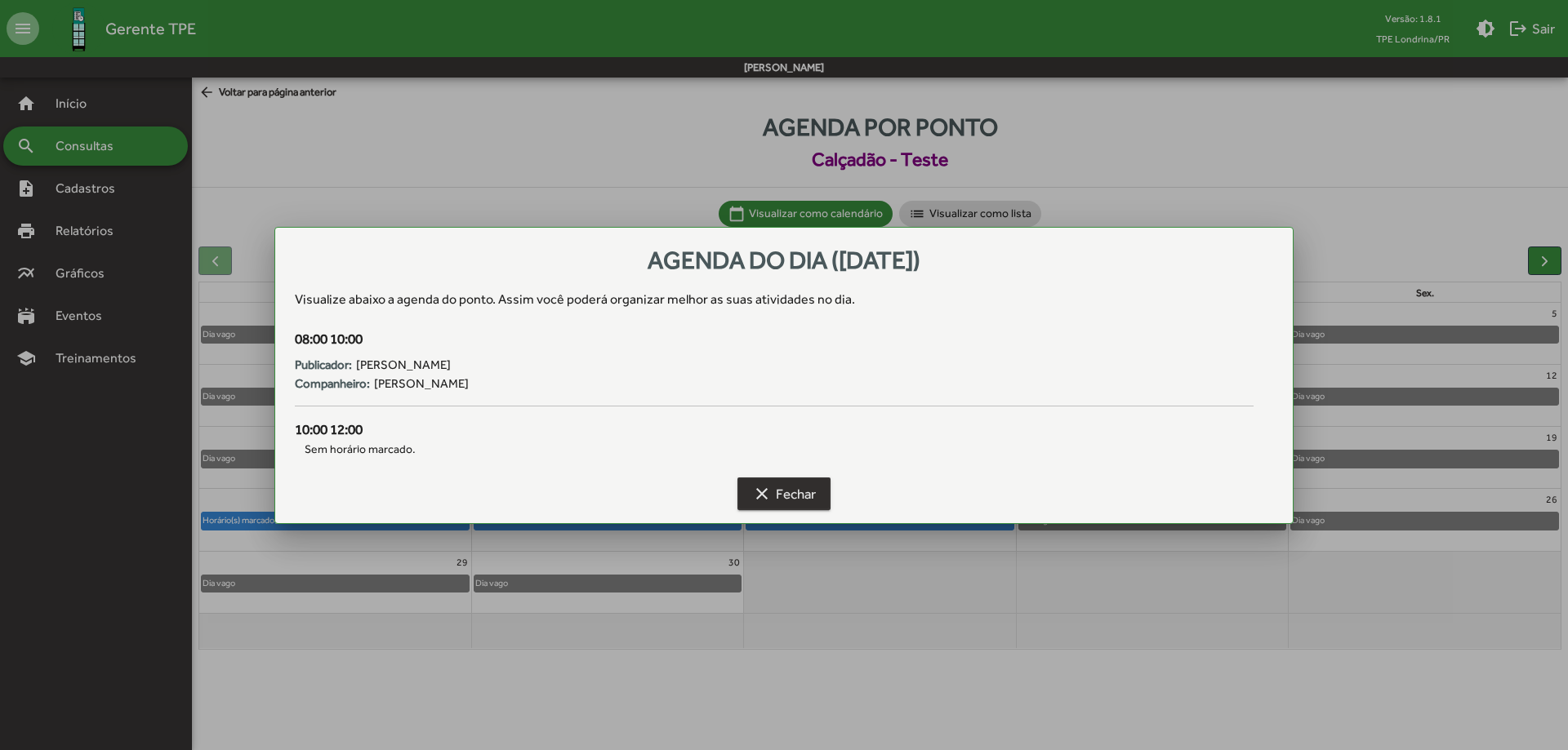
click at [781, 488] on span "clear Fechar" at bounding box center [784, 493] width 64 height 29
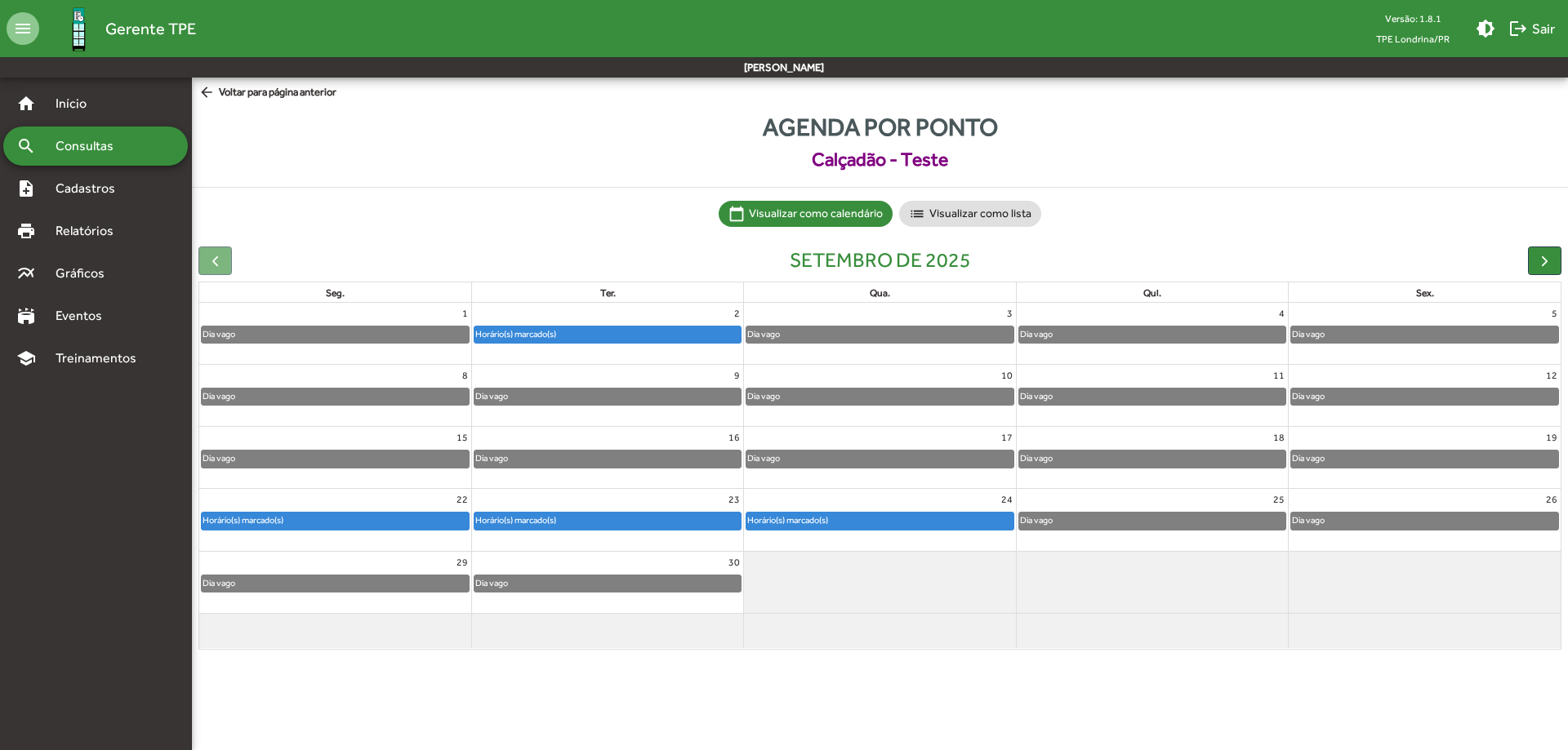
click at [421, 335] on div "Dia vago" at bounding box center [334, 334] width 267 height 16
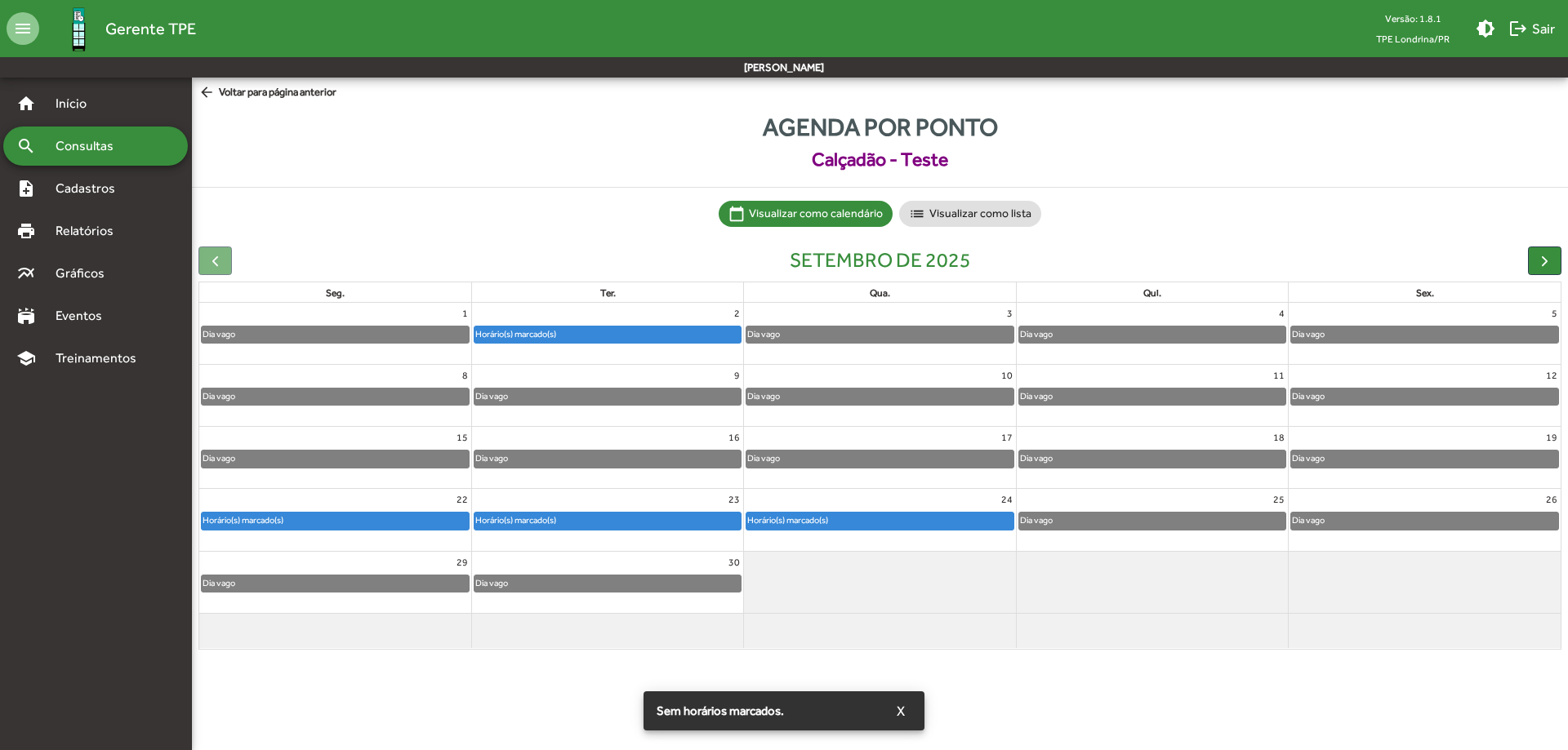
click at [521, 324] on div "2" at bounding box center [608, 314] width 271 height 21
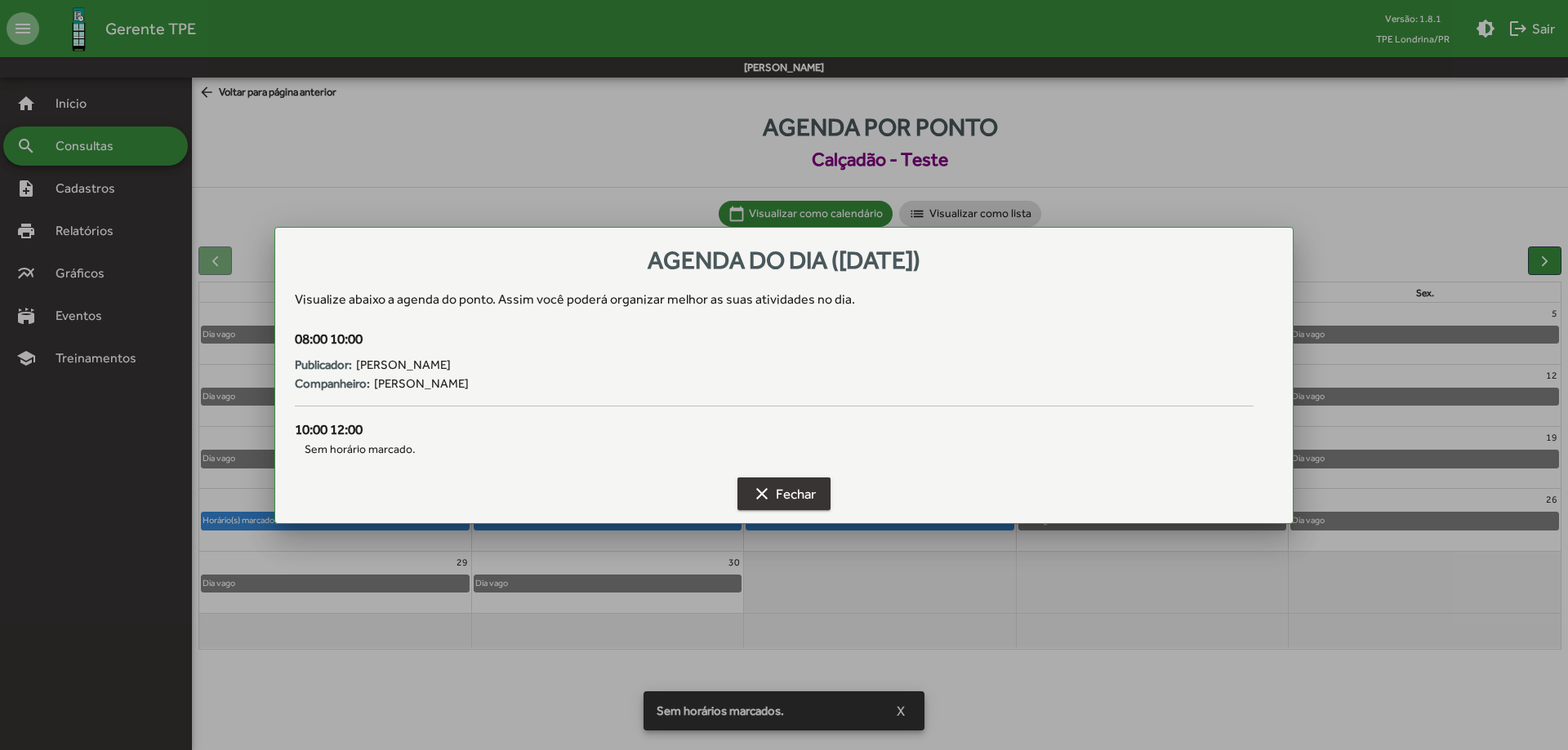
click at [810, 489] on span "clear Fechar" at bounding box center [784, 493] width 64 height 29
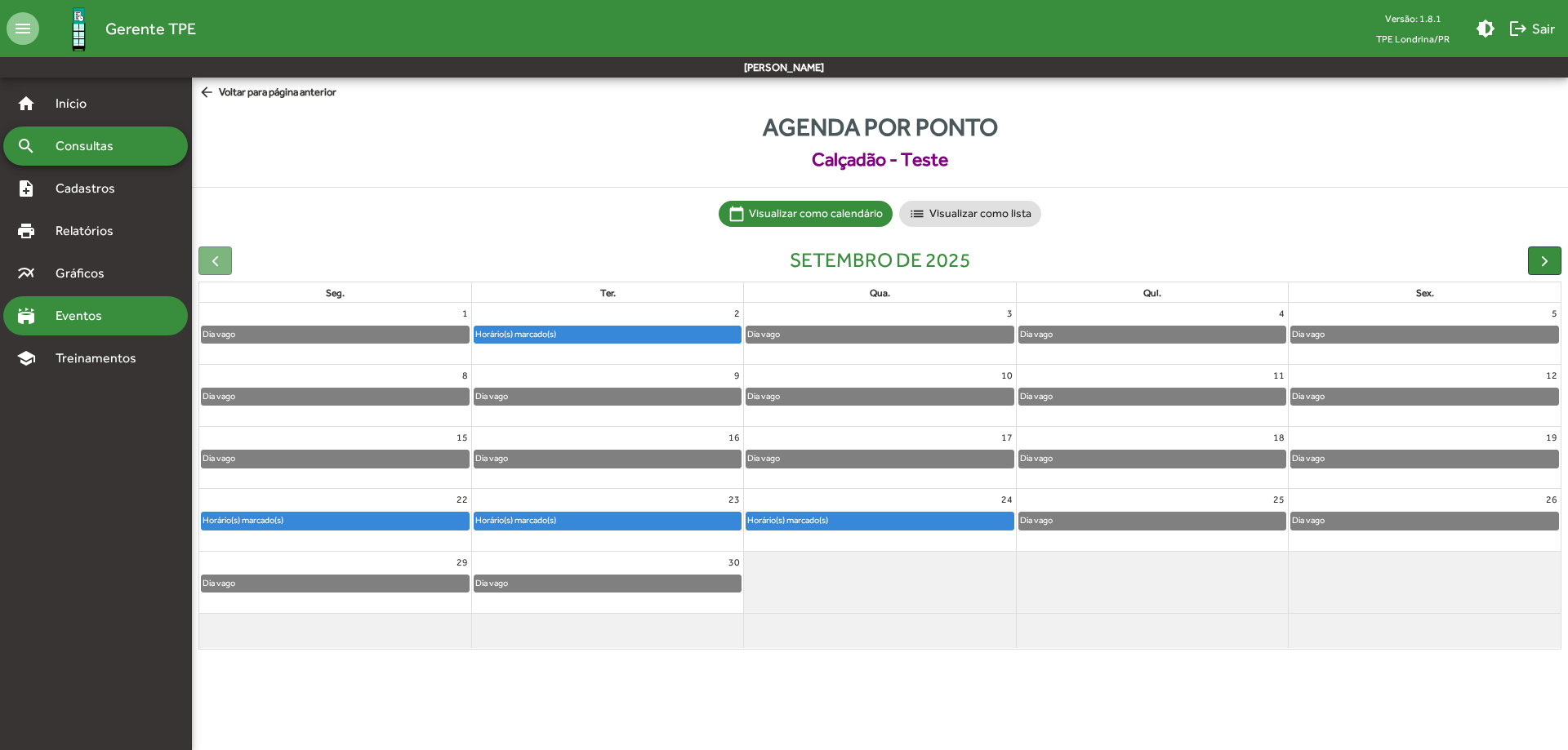
click at [75, 323] on span "Eventos" at bounding box center [85, 316] width 78 height 20
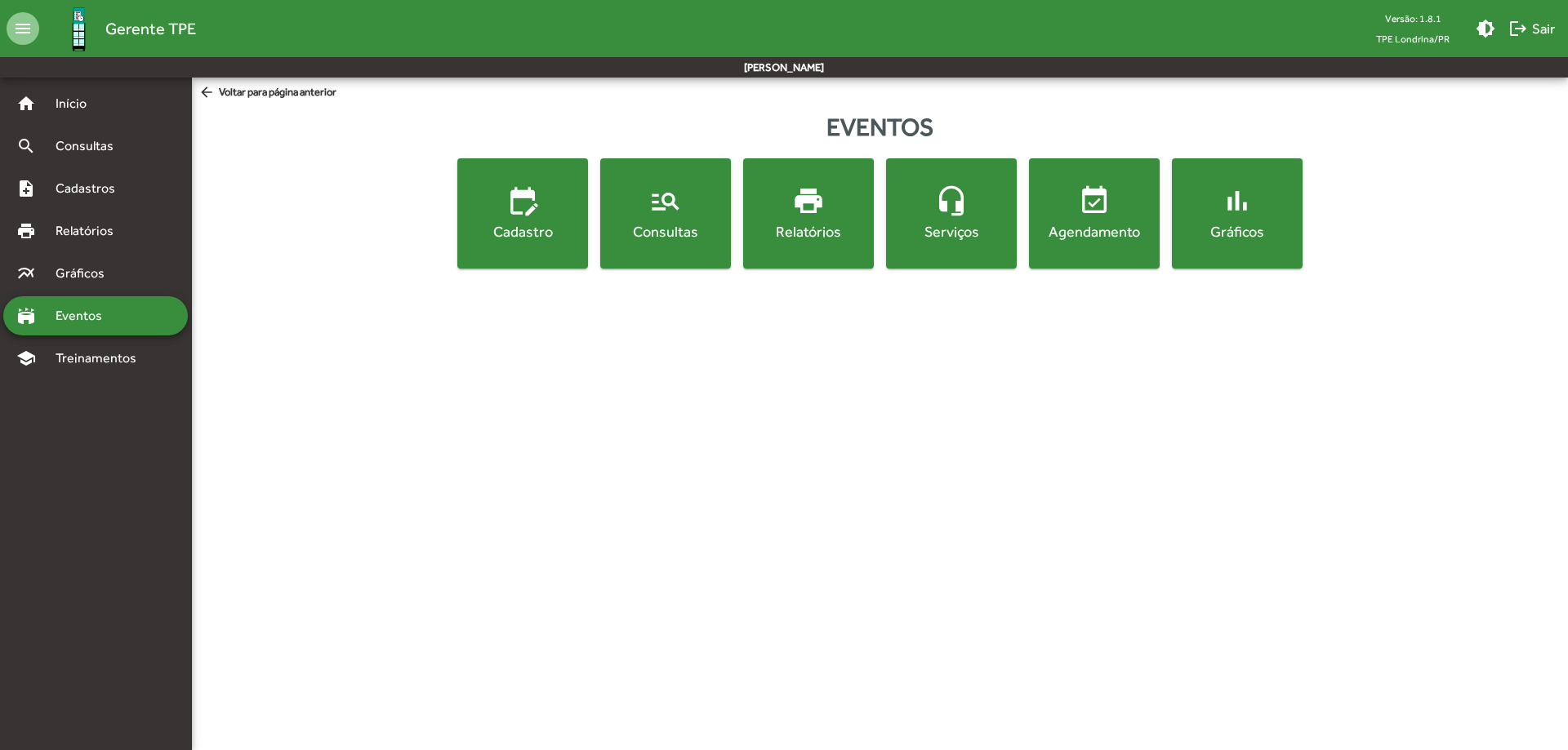
click at [938, 220] on span "headset_mic Serviços" at bounding box center [952, 213] width 124 height 57
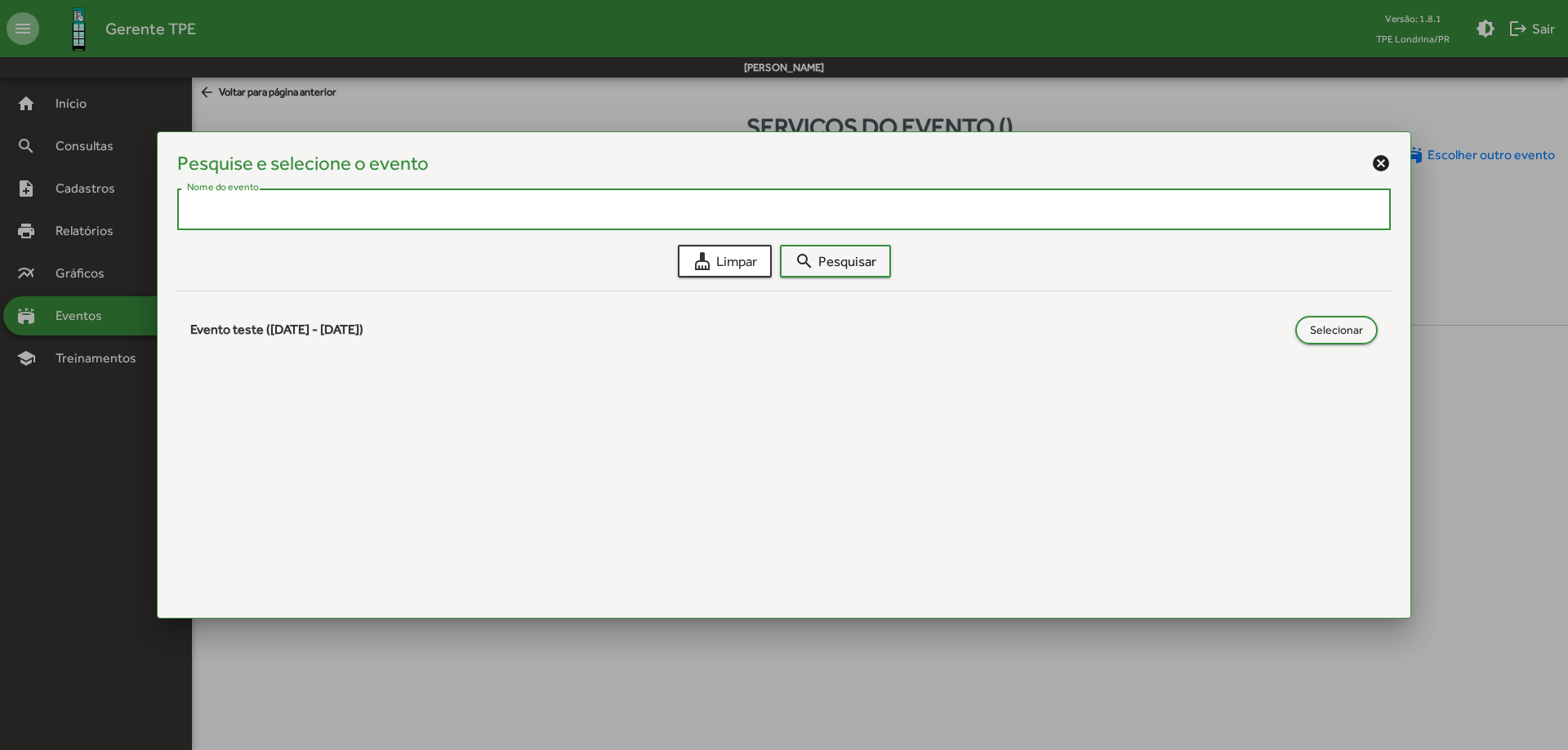
click at [1384, 158] on mat-icon "cancel" at bounding box center [1381, 163] width 20 height 20
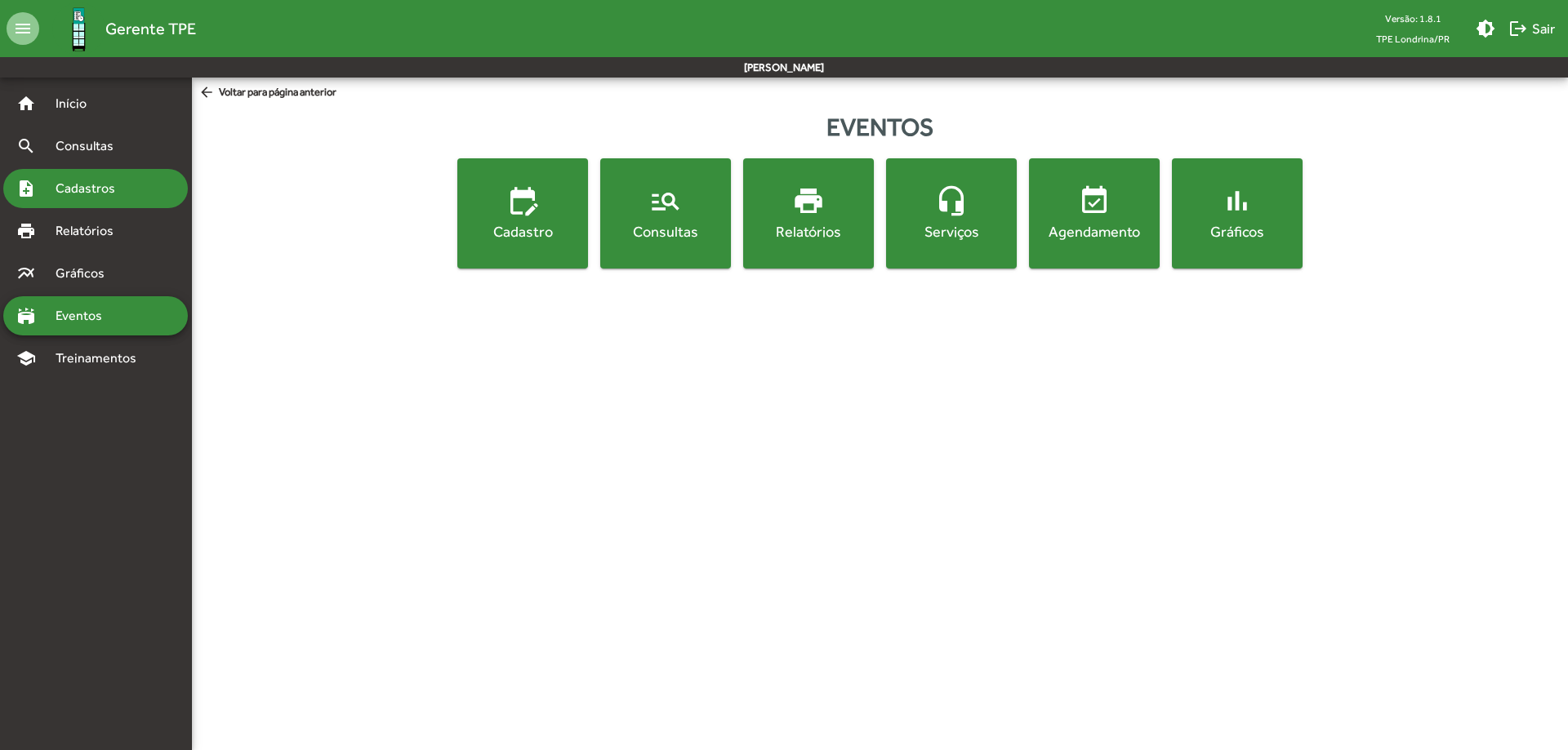
click at [99, 188] on span "Cadastros" at bounding box center [91, 189] width 90 height 20
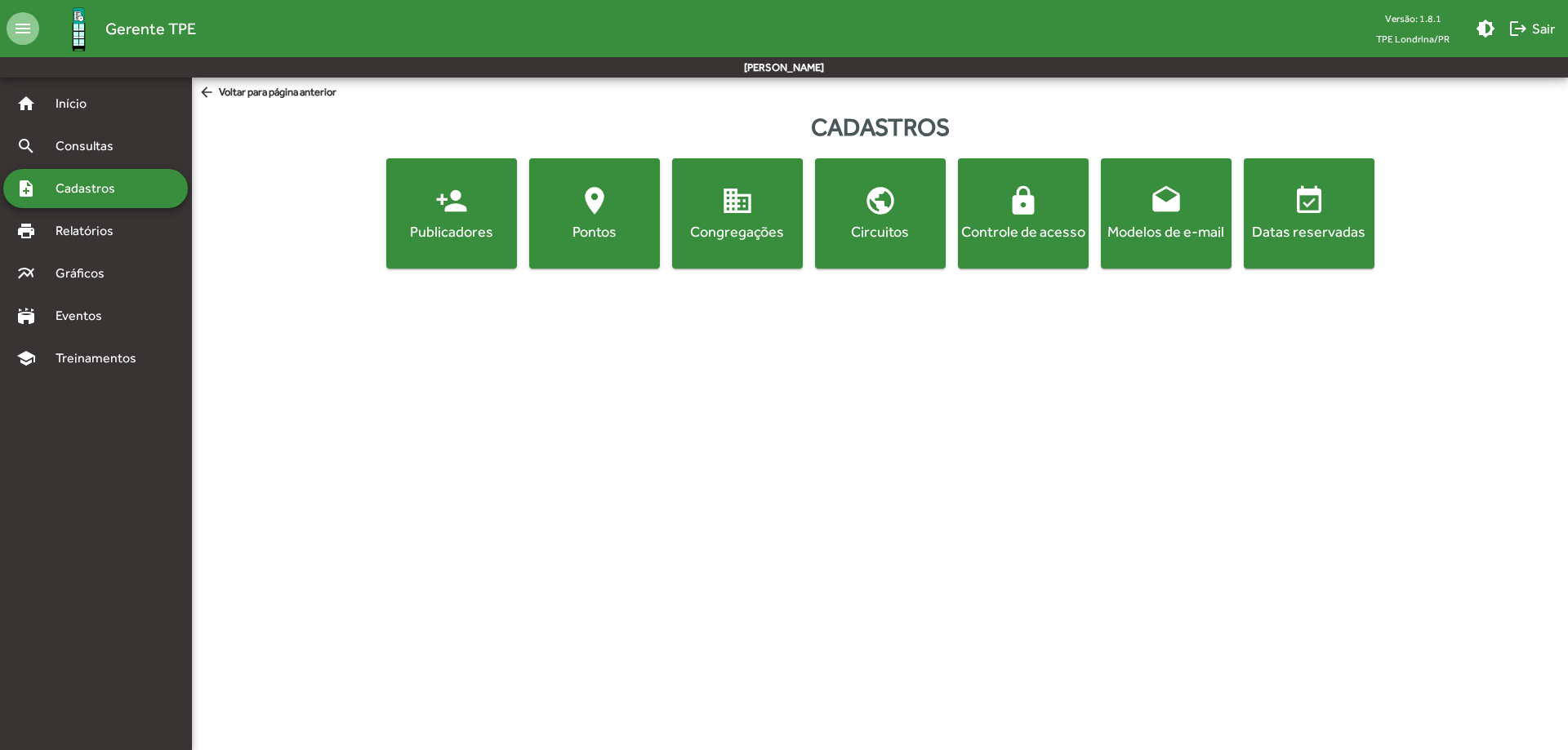
click at [984, 226] on div "Controle de acesso" at bounding box center [1023, 230] width 124 height 20
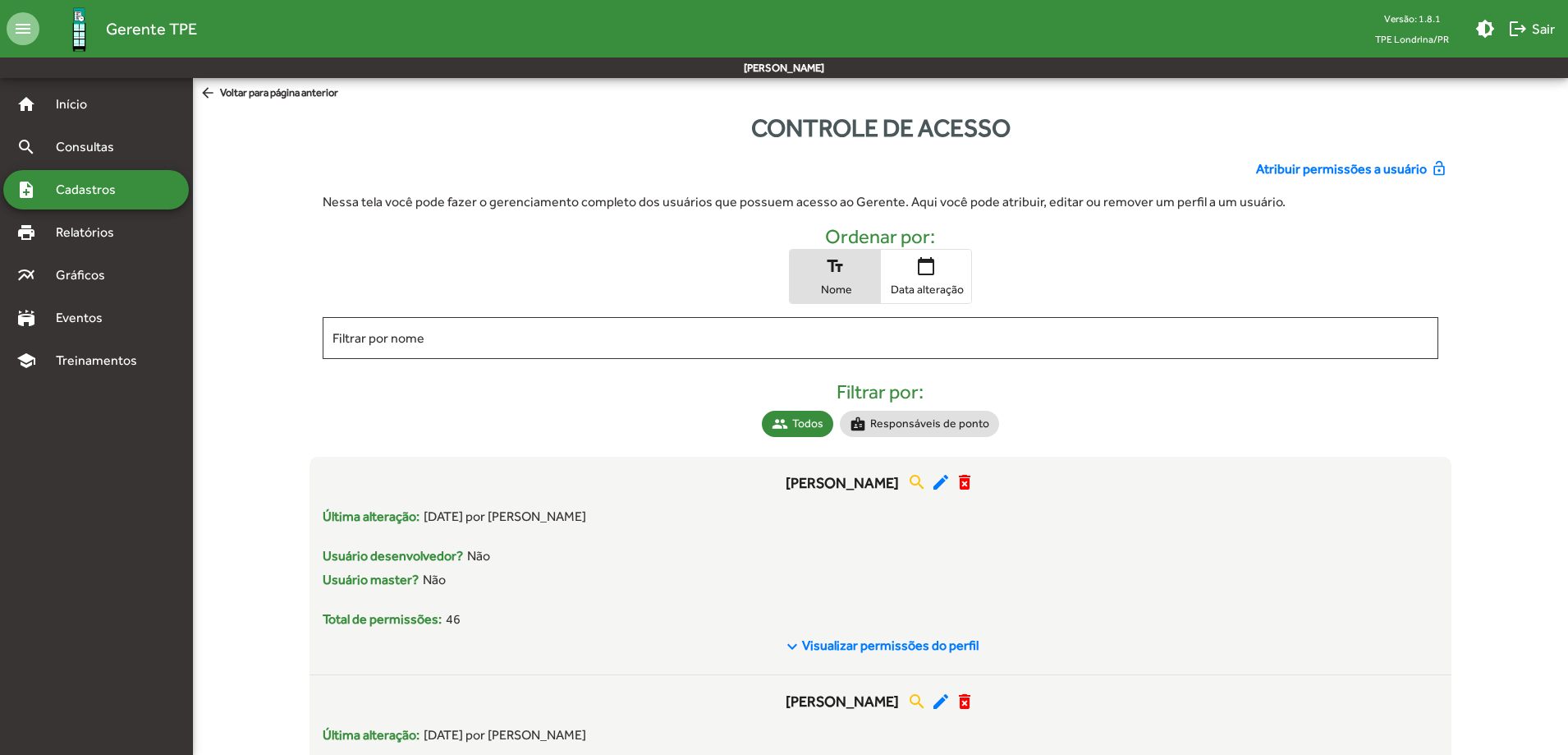
click at [1308, 173] on span "Atribuir permissões a usuário" at bounding box center [1341, 170] width 170 height 20
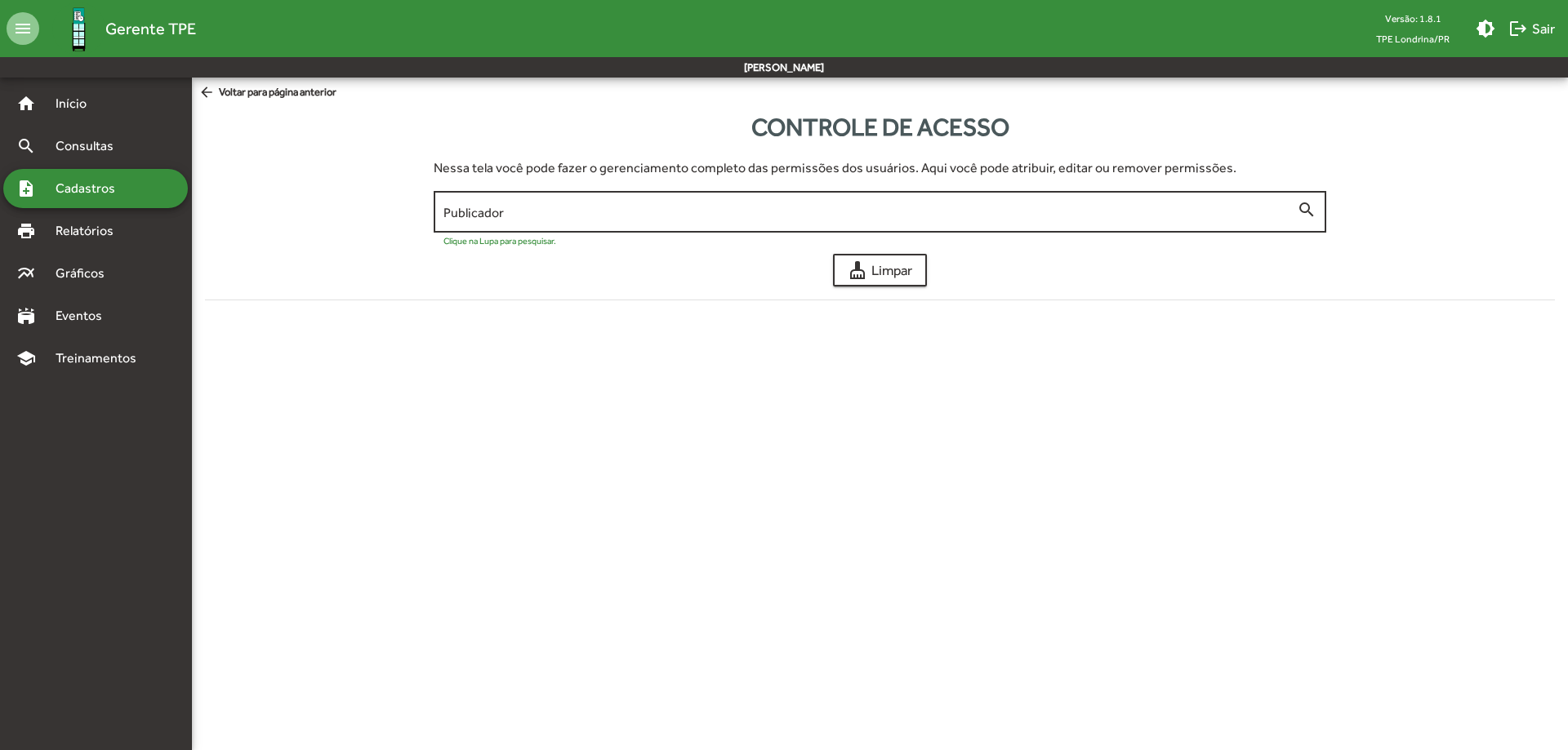
click at [908, 214] on input "Publicador" at bounding box center [870, 212] width 854 height 15
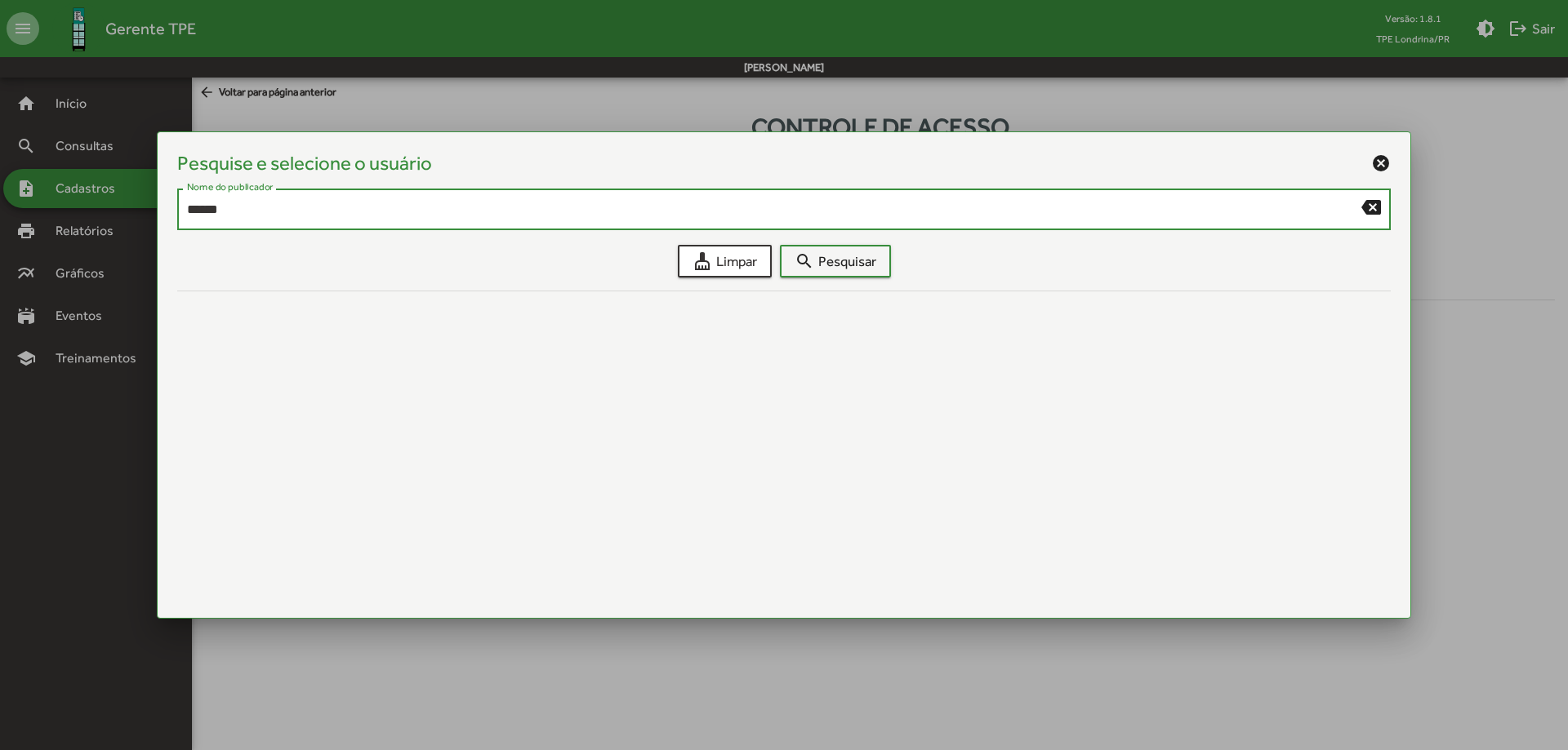
type input "******"
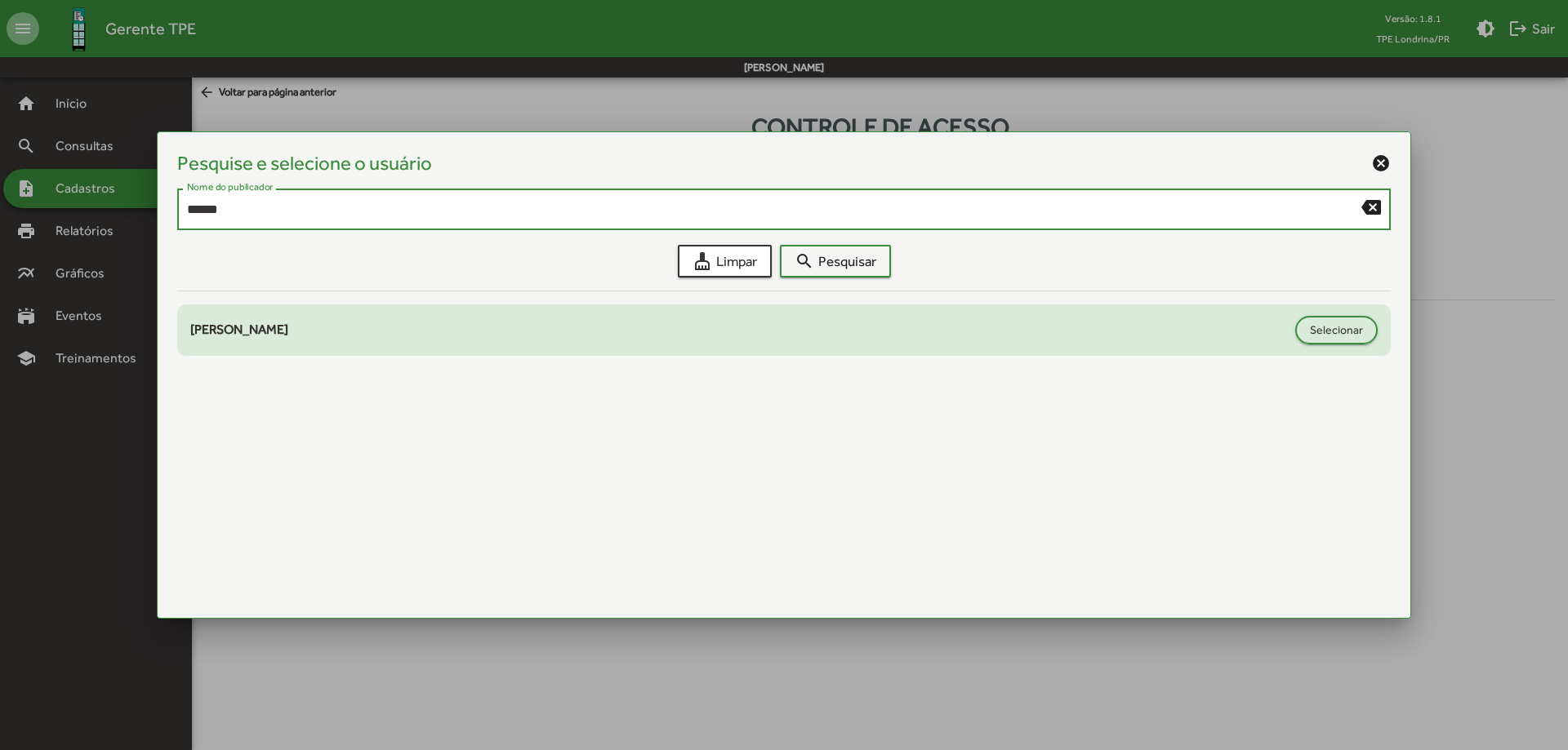
click at [441, 330] on div "[PERSON_NAME]" at bounding box center [739, 330] width 1096 height 20
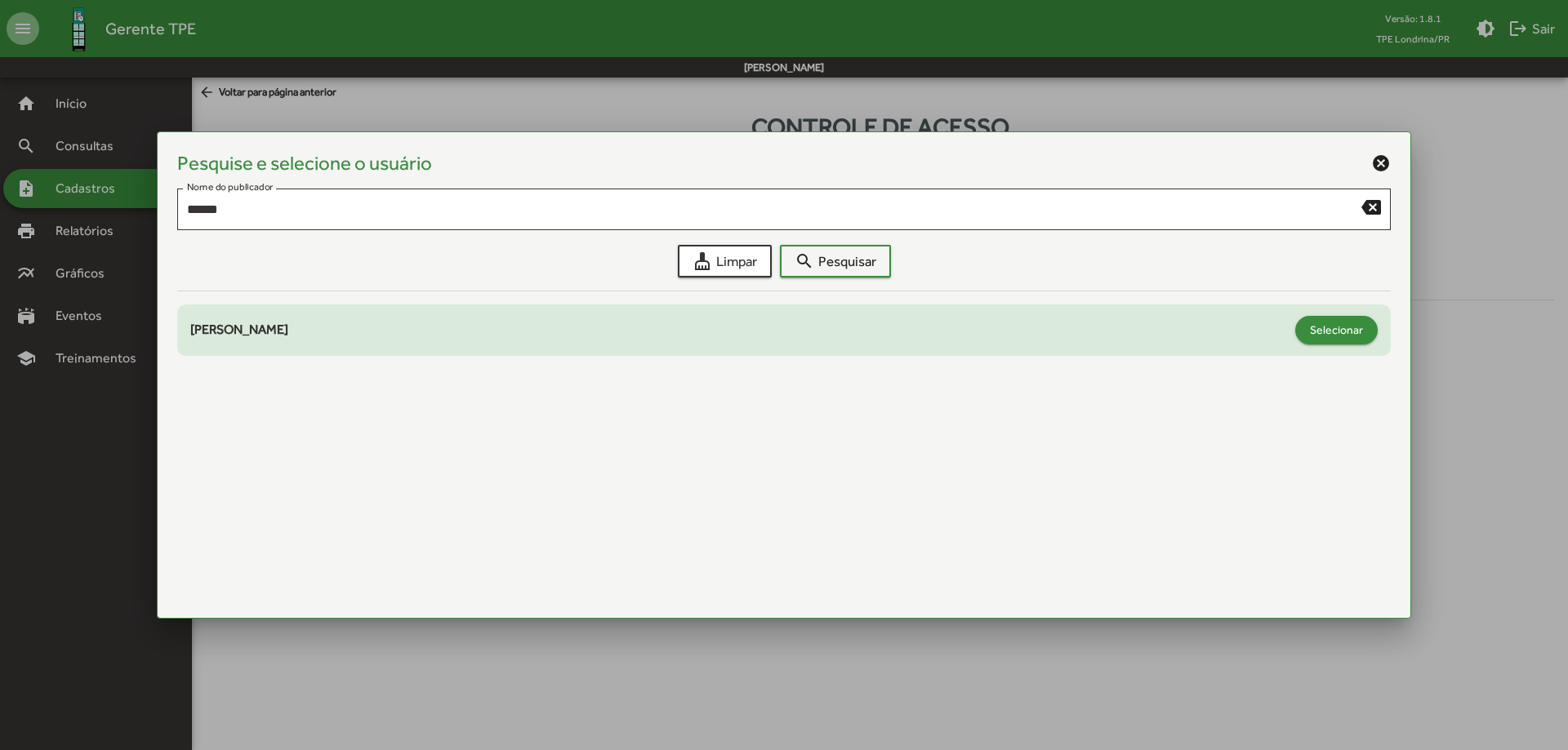
click at [1355, 329] on span "Selecionar" at bounding box center [1337, 329] width 53 height 29
type input "**********"
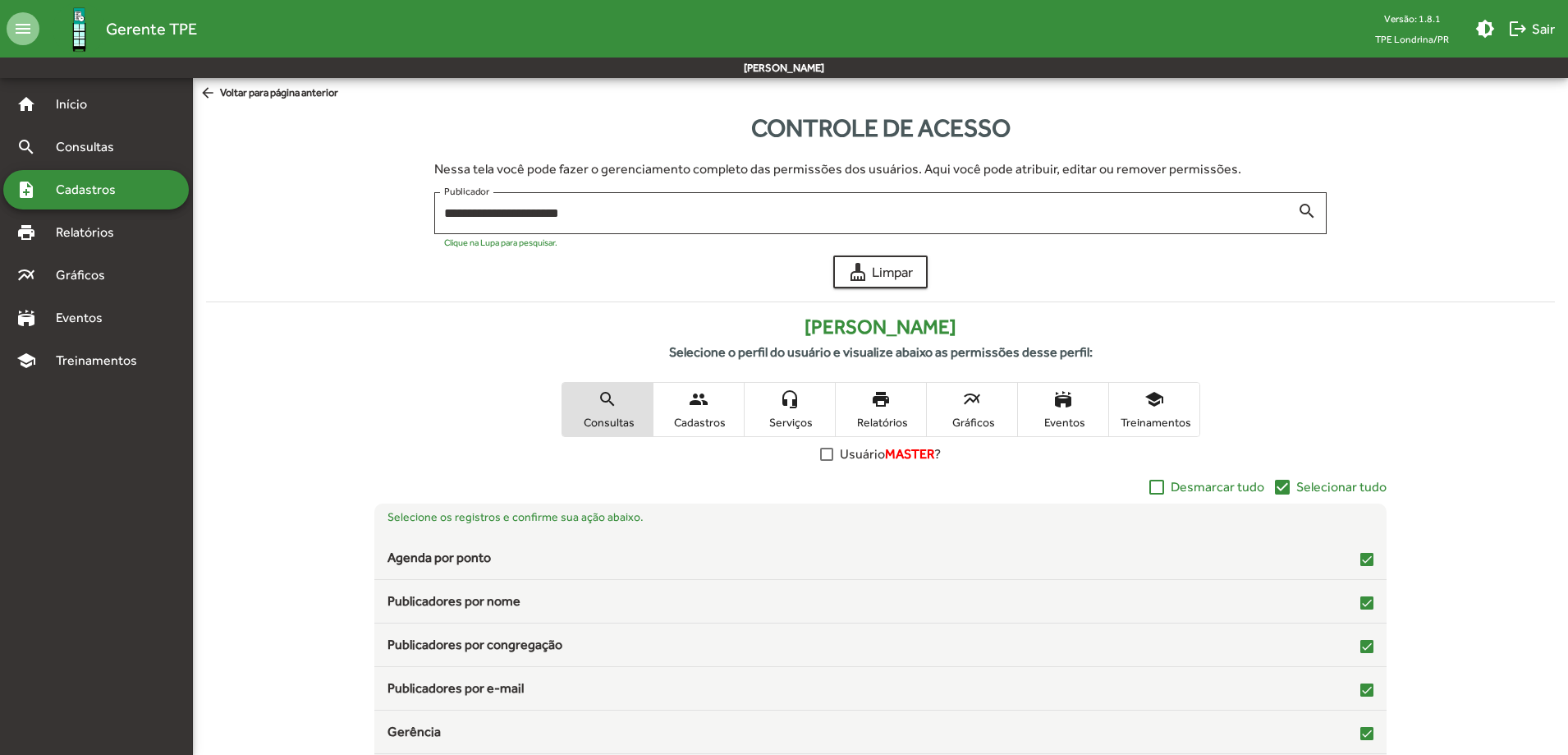
click at [792, 415] on span "Serviços" at bounding box center [790, 422] width 82 height 15
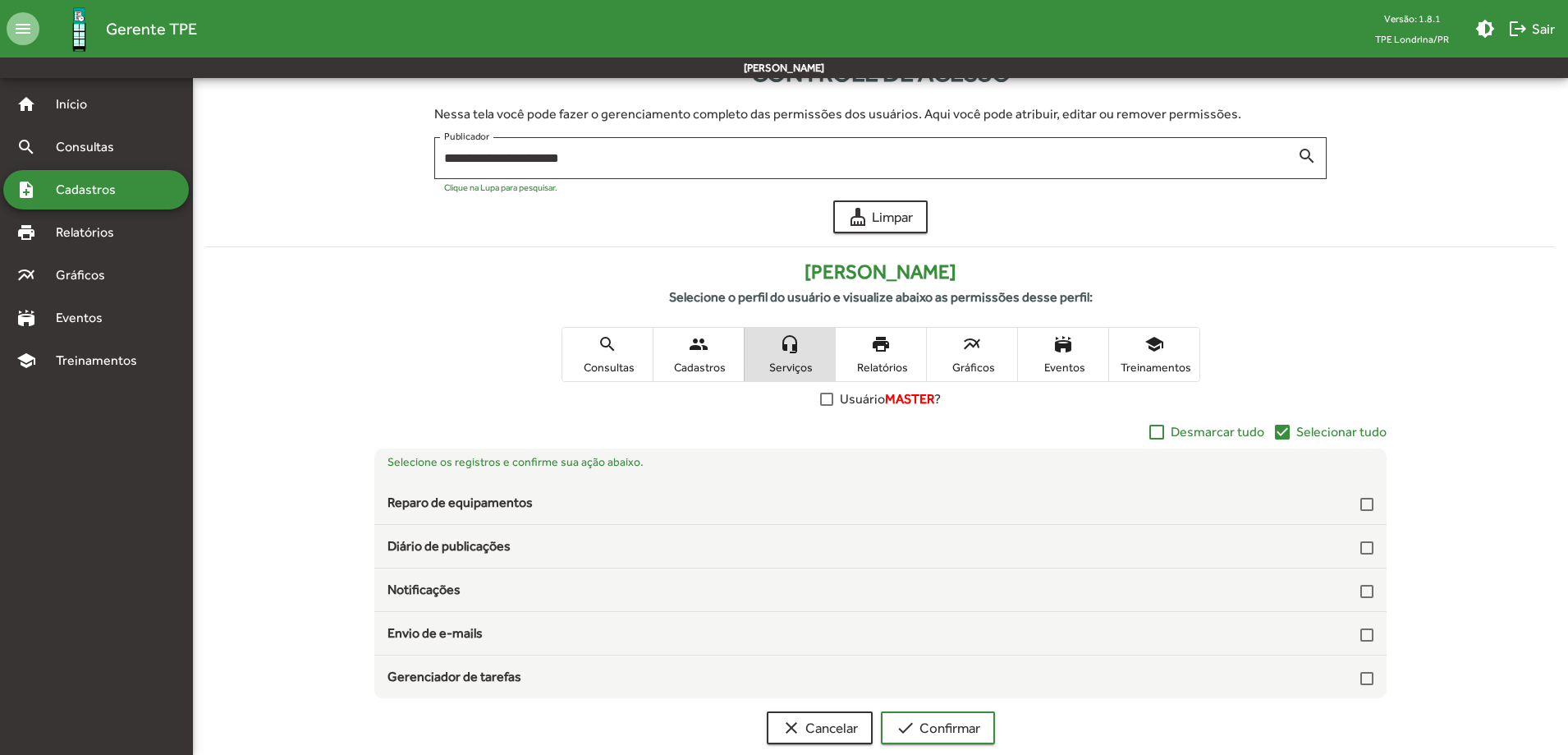
scroll to position [84, 0]
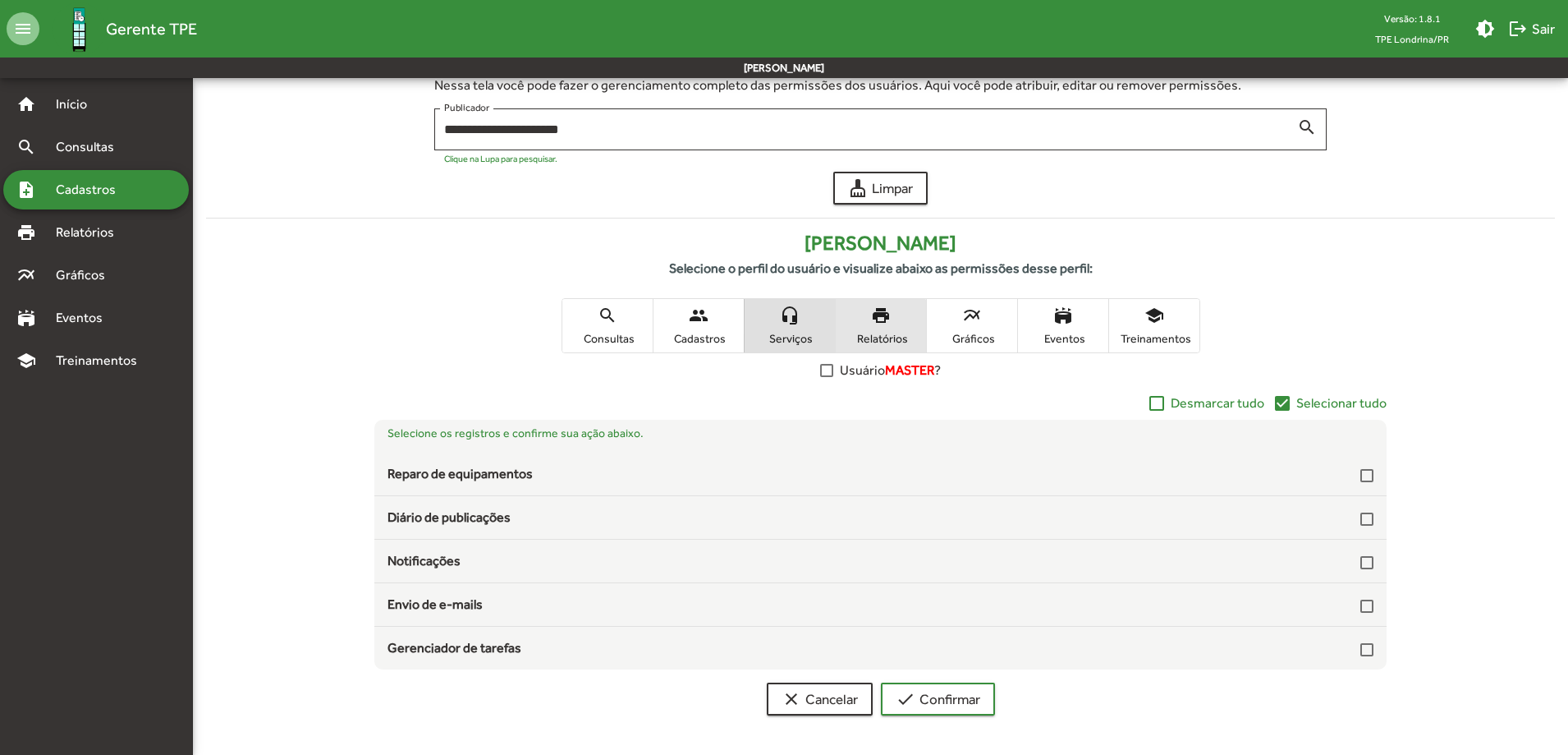
click at [873, 336] on span "Relatórios" at bounding box center [881, 338] width 82 height 15
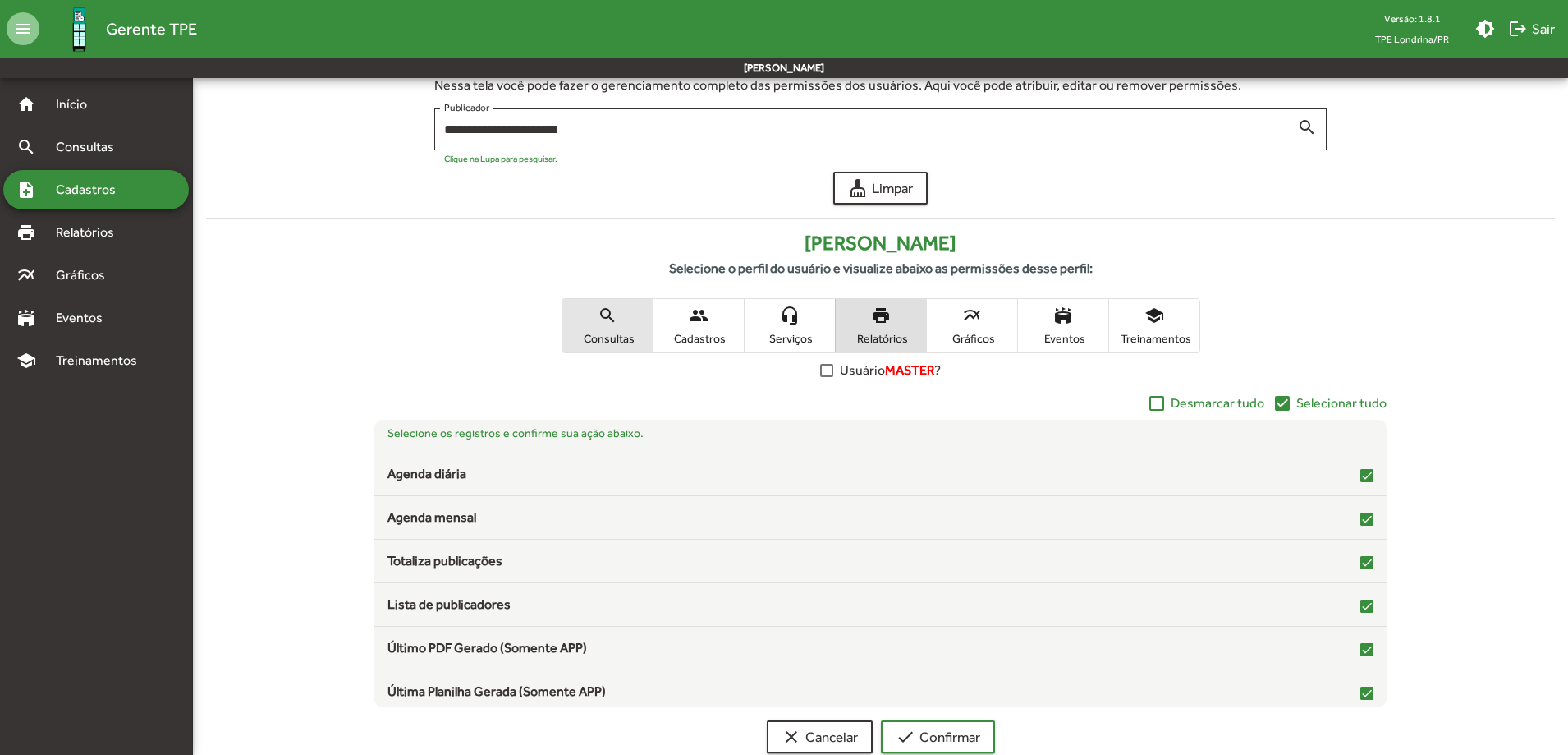
click at [615, 331] on span "Consultas" at bounding box center [607, 338] width 82 height 15
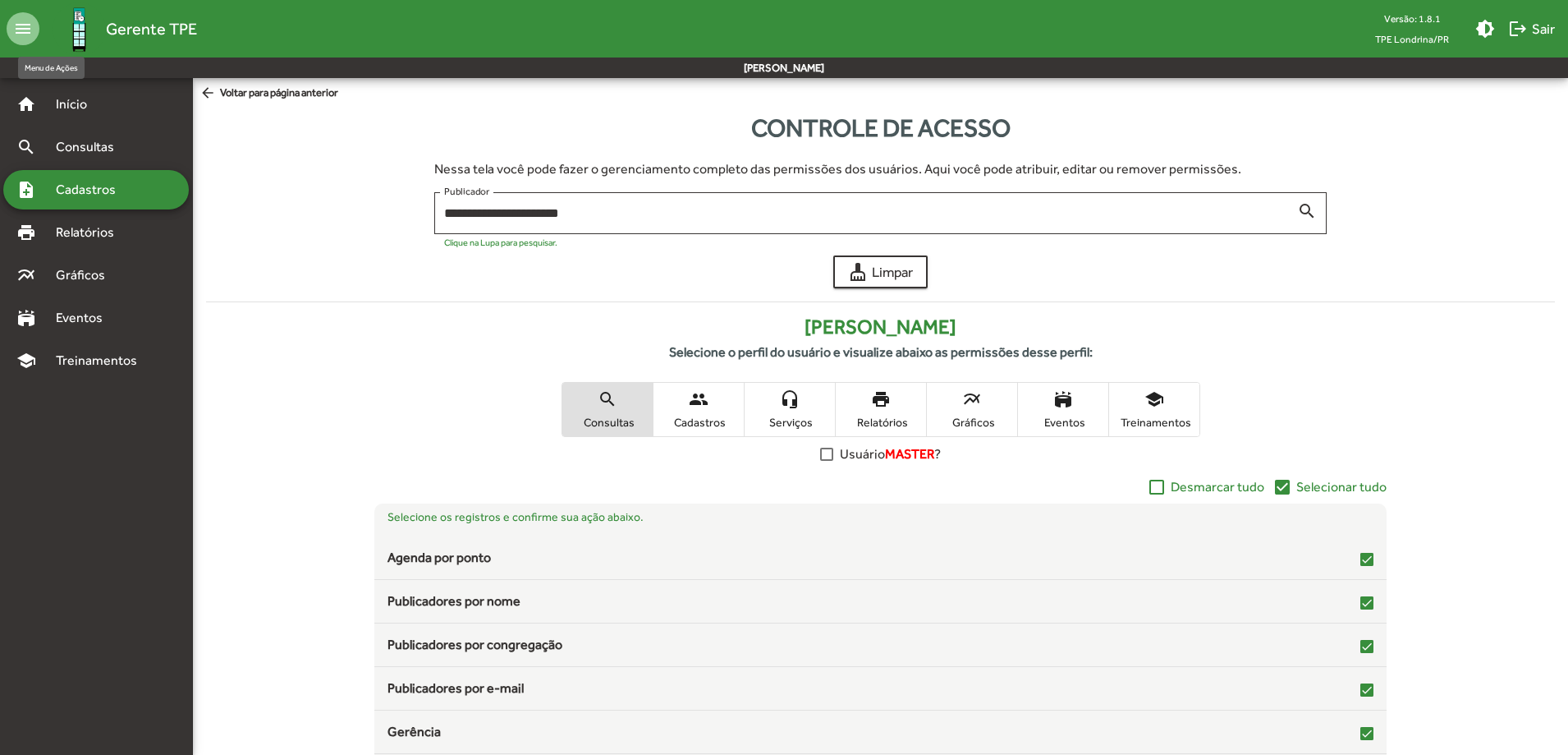
click at [24, 33] on mat-icon "menu" at bounding box center [22, 29] width 33 height 33
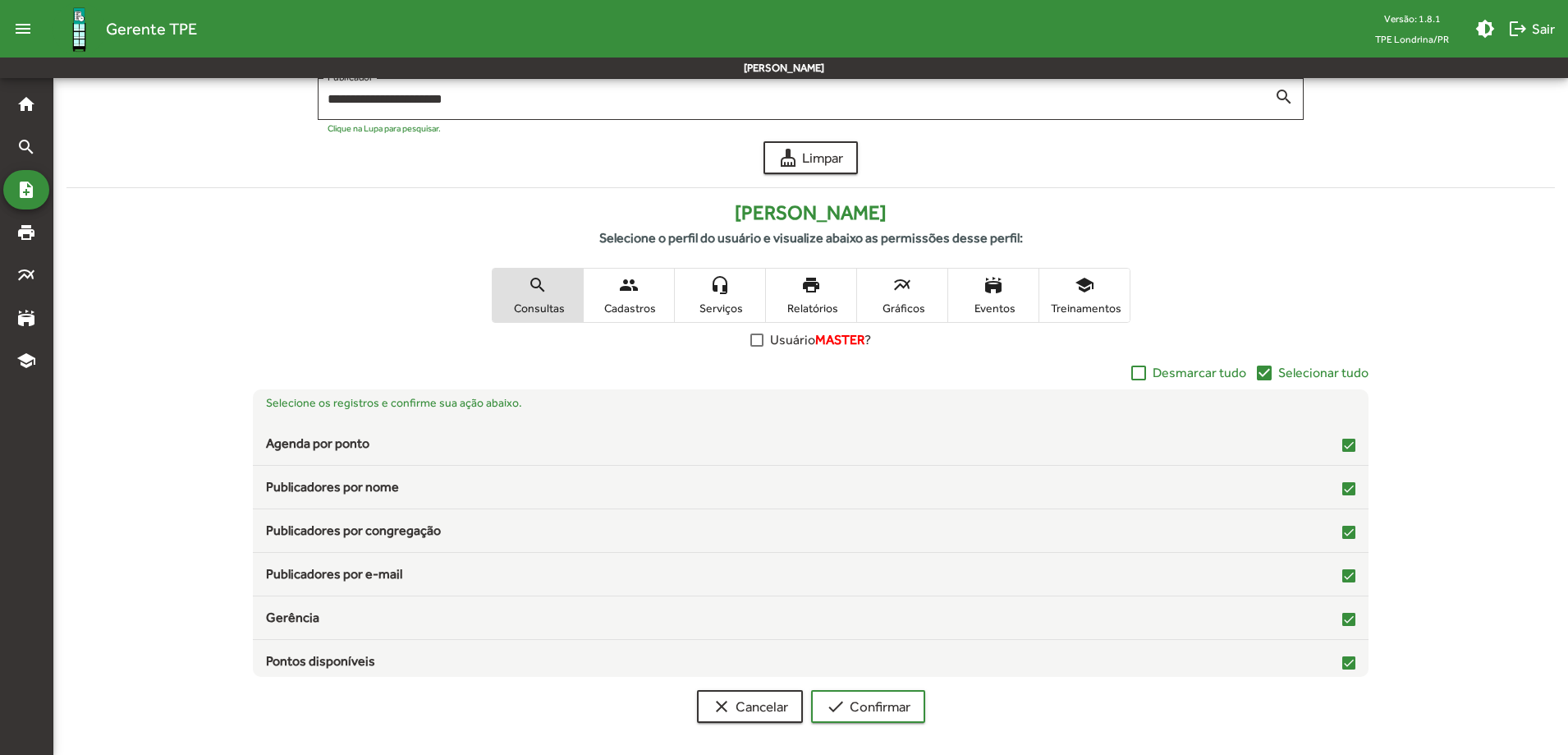
scroll to position [121, 0]
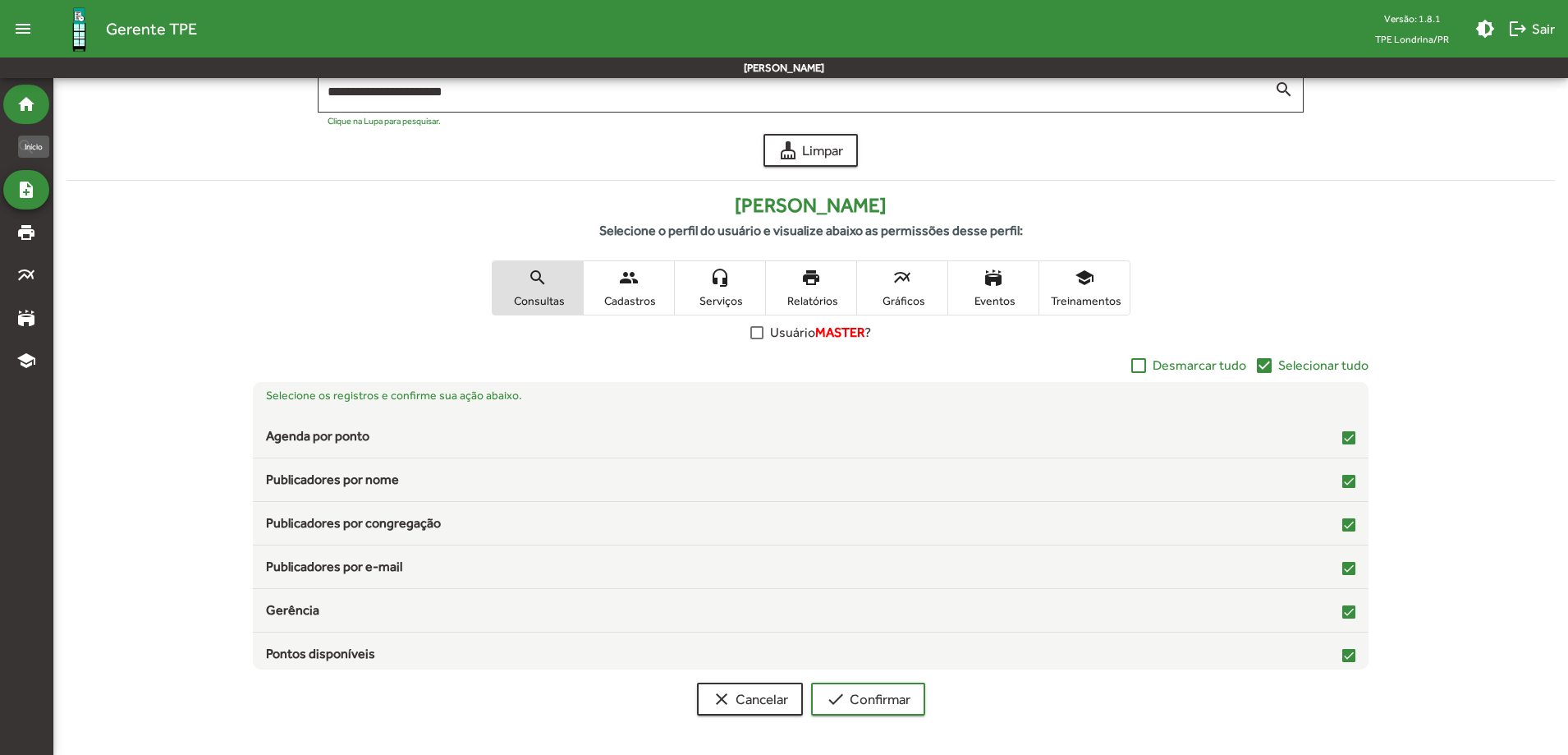
click at [41, 95] on div "home" at bounding box center [27, 104] width 46 height 39
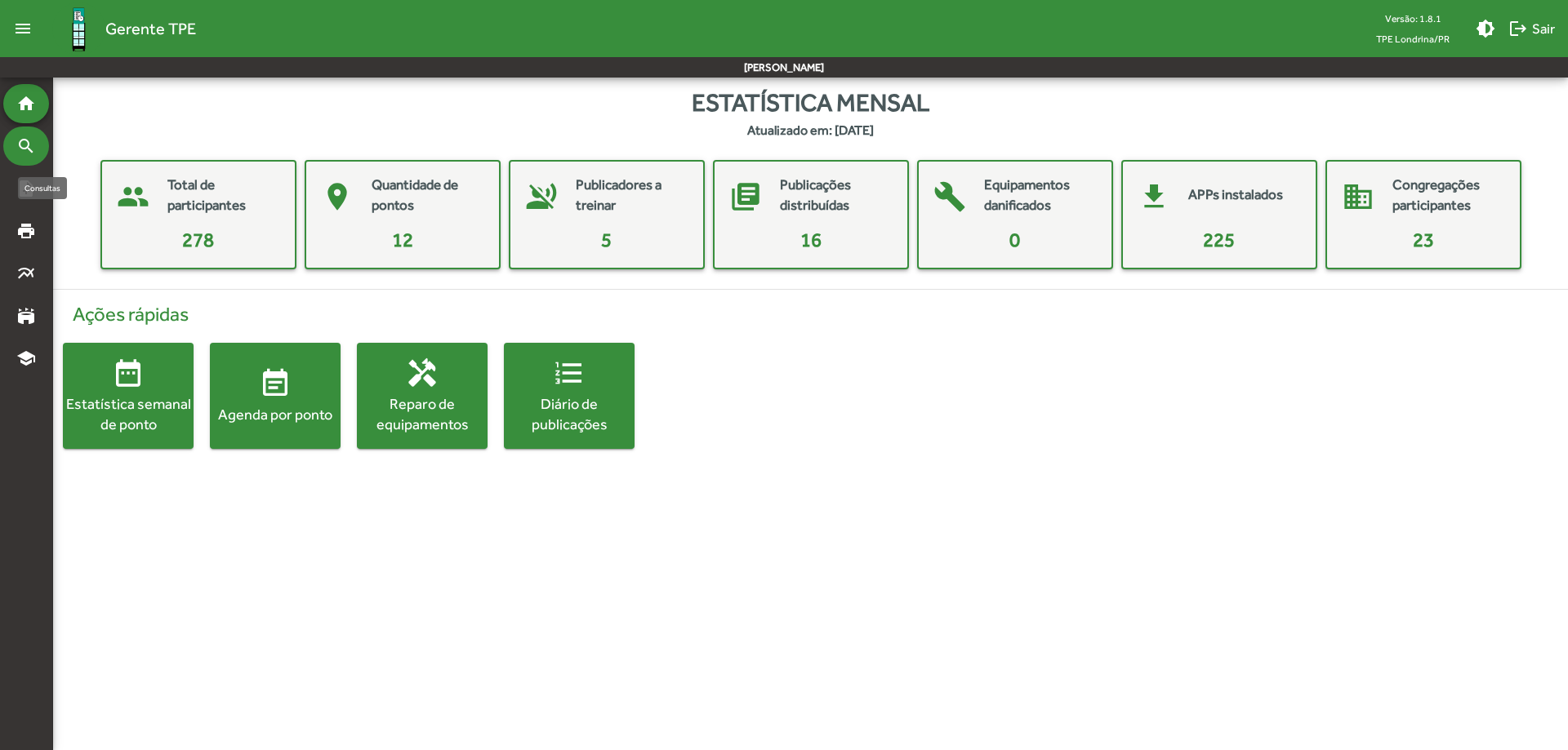
click at [25, 155] on mat-icon "search" at bounding box center [26, 146] width 20 height 20
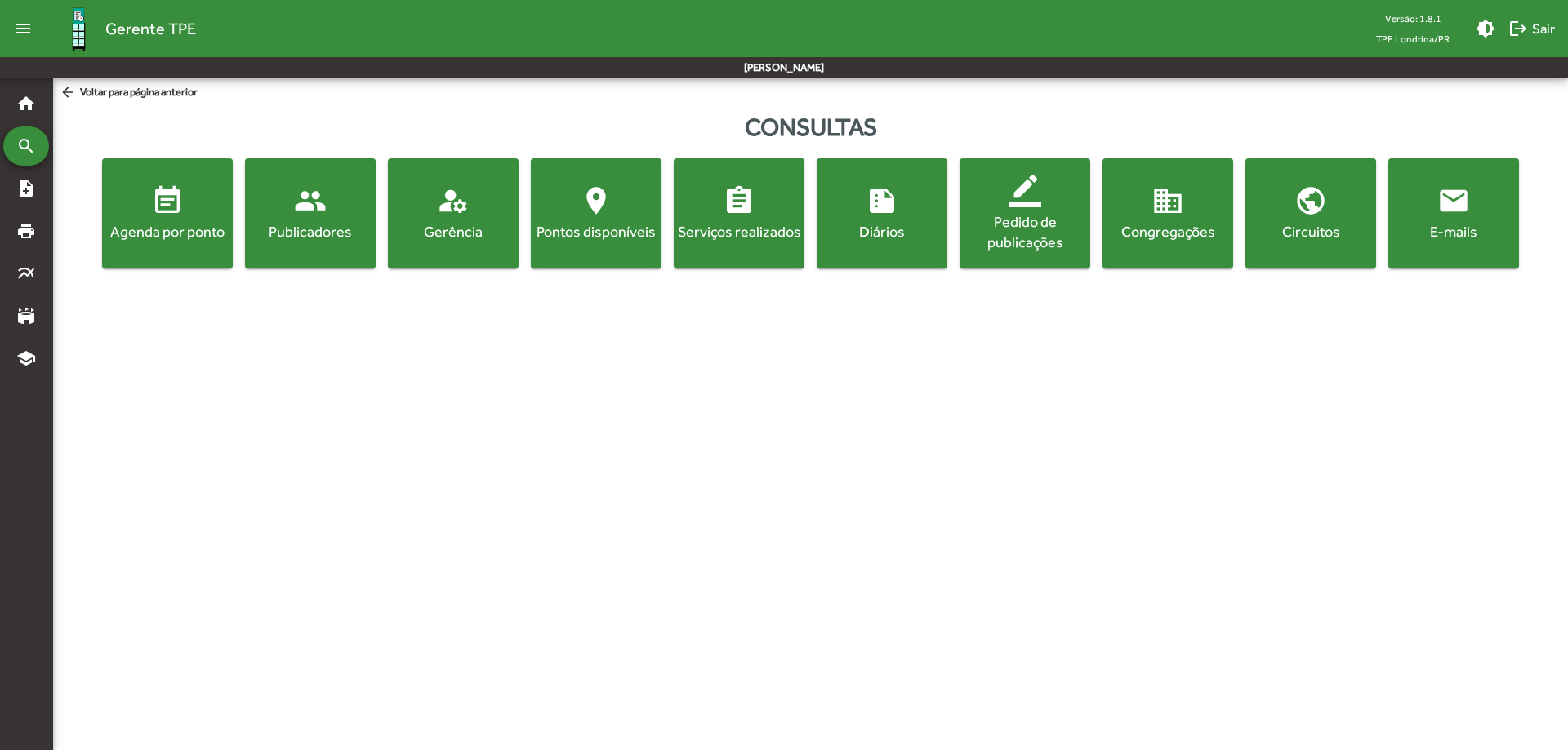
click at [288, 229] on div "Publicadores" at bounding box center [310, 230] width 124 height 20
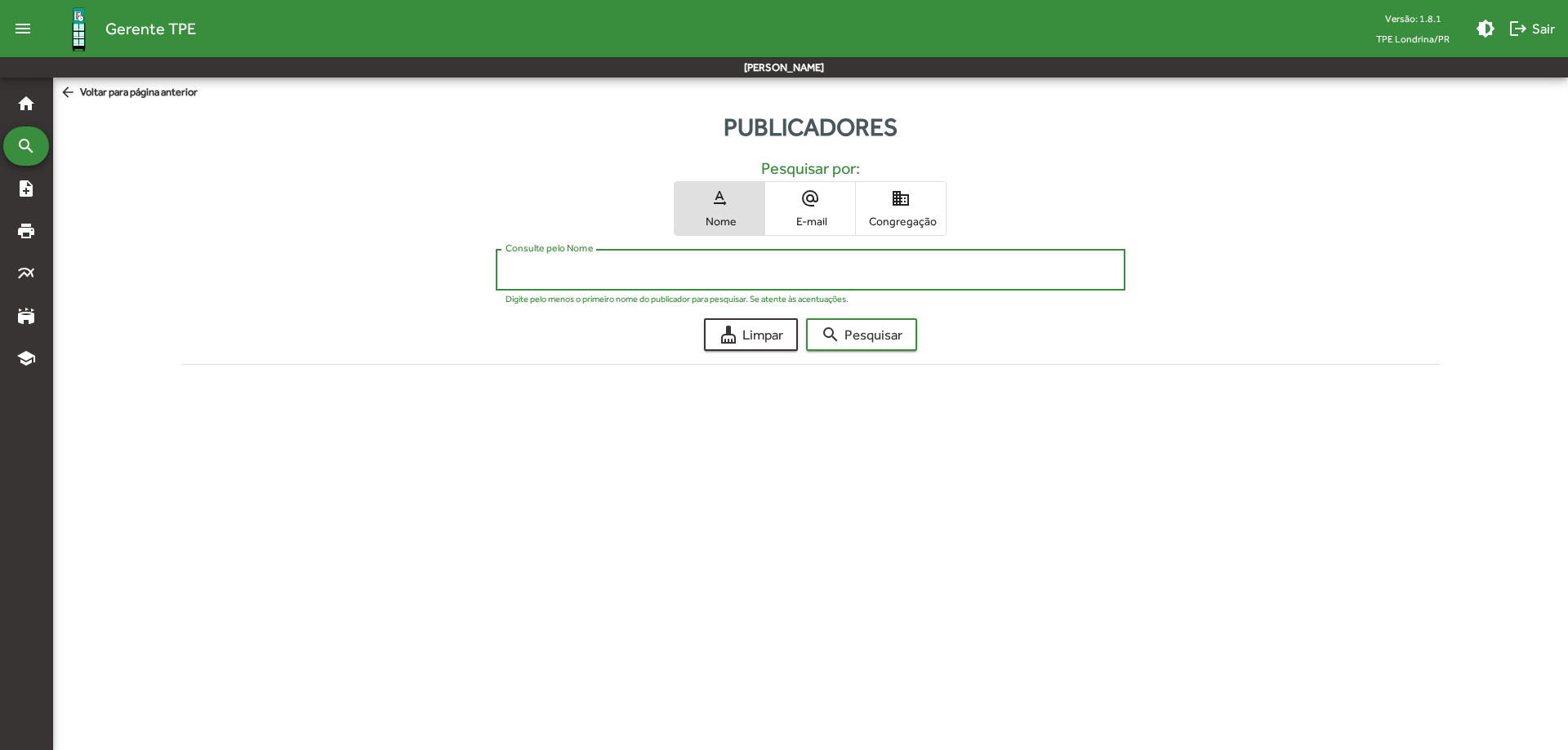
click at [610, 270] on input "Consulte pelo Nome" at bounding box center [811, 270] width 610 height 15
click at [806, 318] on button "search Pesquisar" at bounding box center [861, 334] width 111 height 33
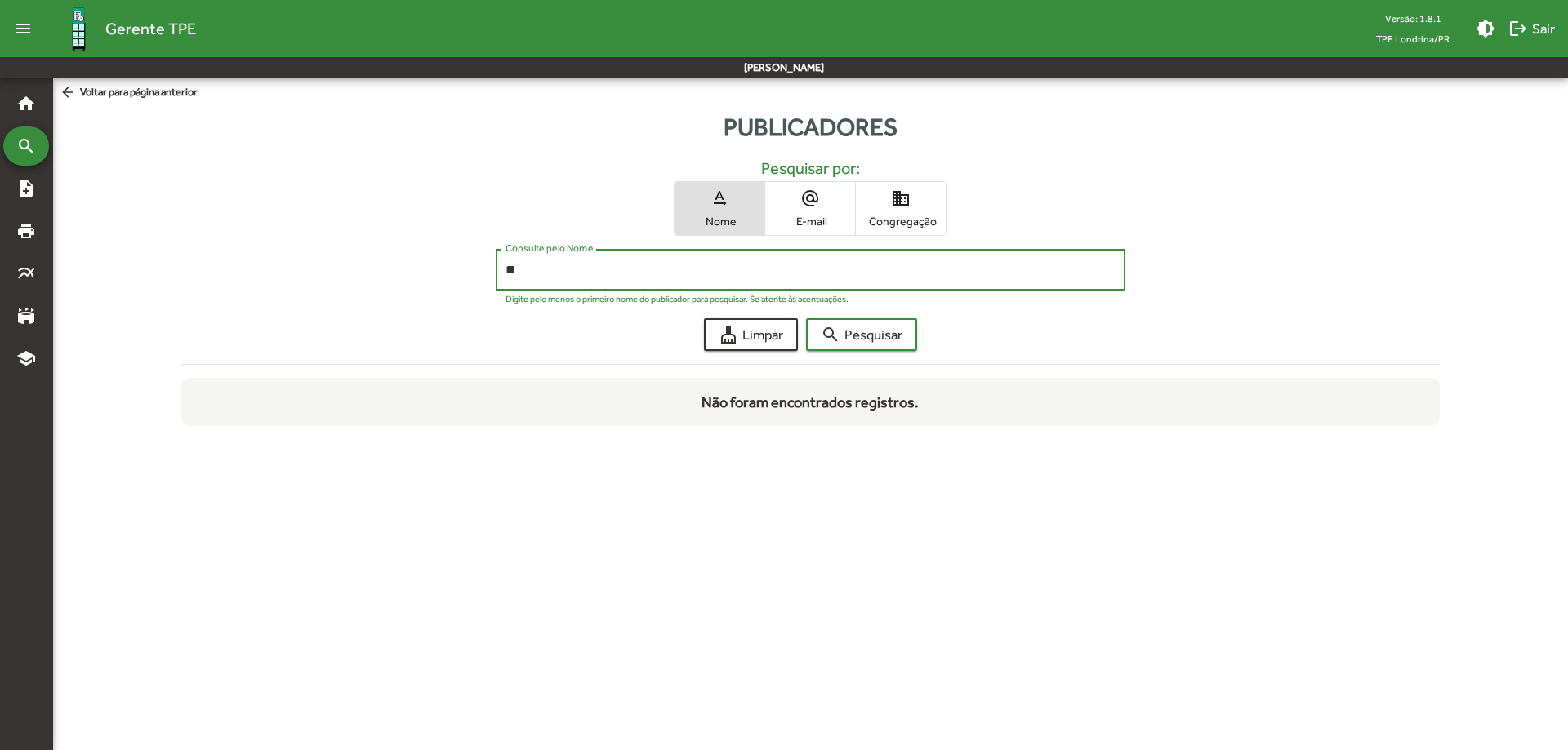
type input "*"
click at [806, 318] on button "search Pesquisar" at bounding box center [861, 334] width 111 height 33
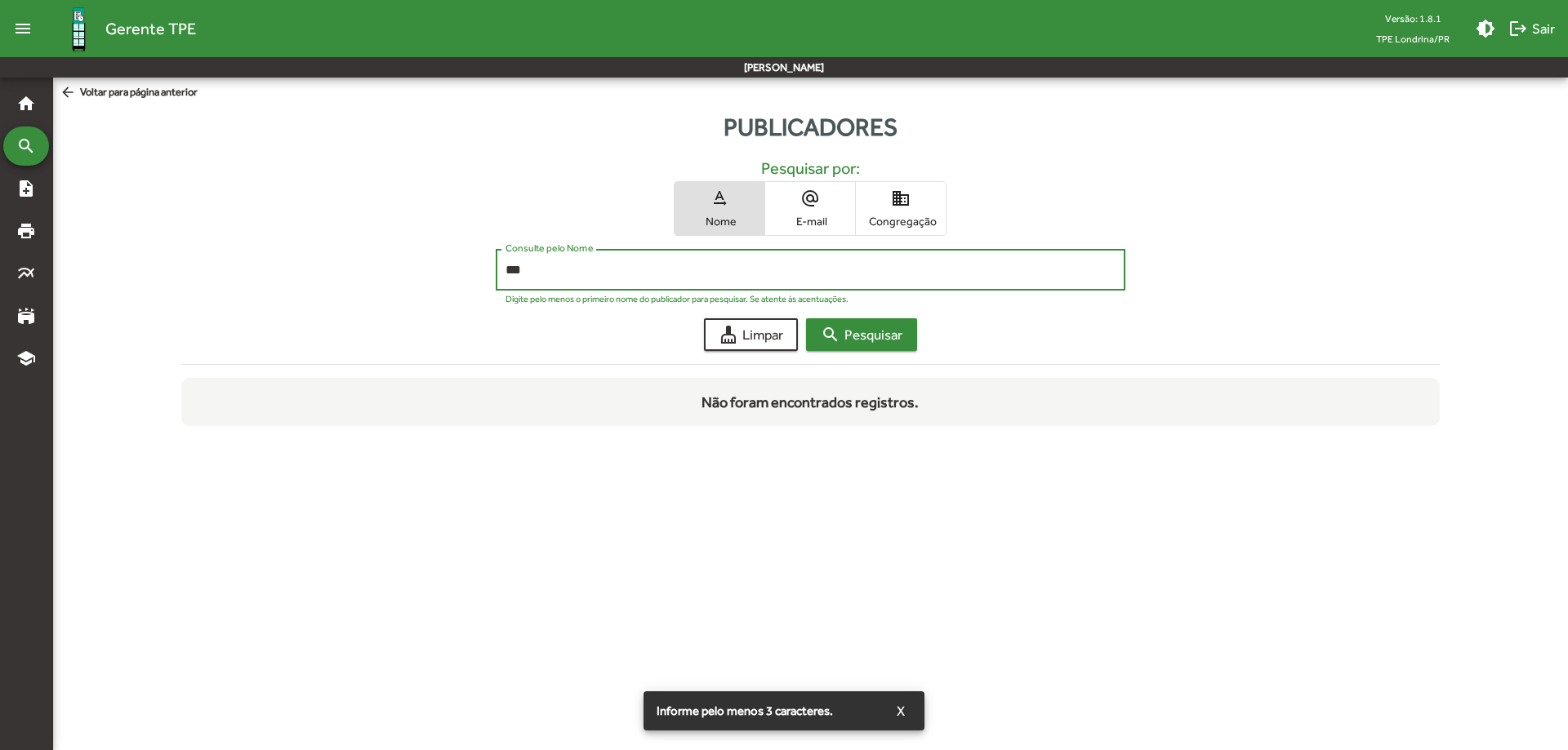
type input "***"
click at [871, 328] on span "search Pesquisar" at bounding box center [861, 334] width 82 height 29
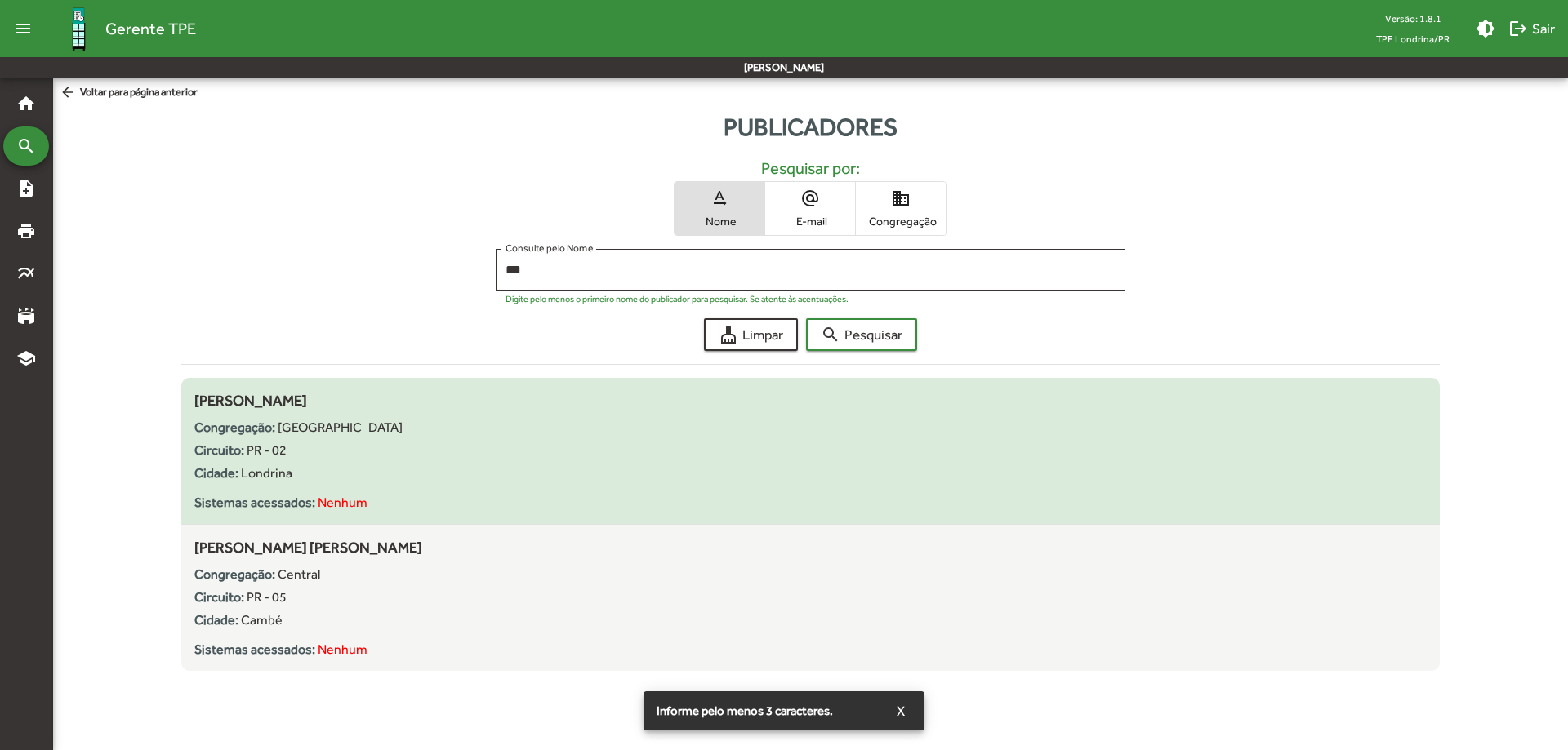
click at [362, 422] on div "Congregação: Higienópolis" at bounding box center [811, 427] width 1233 height 20
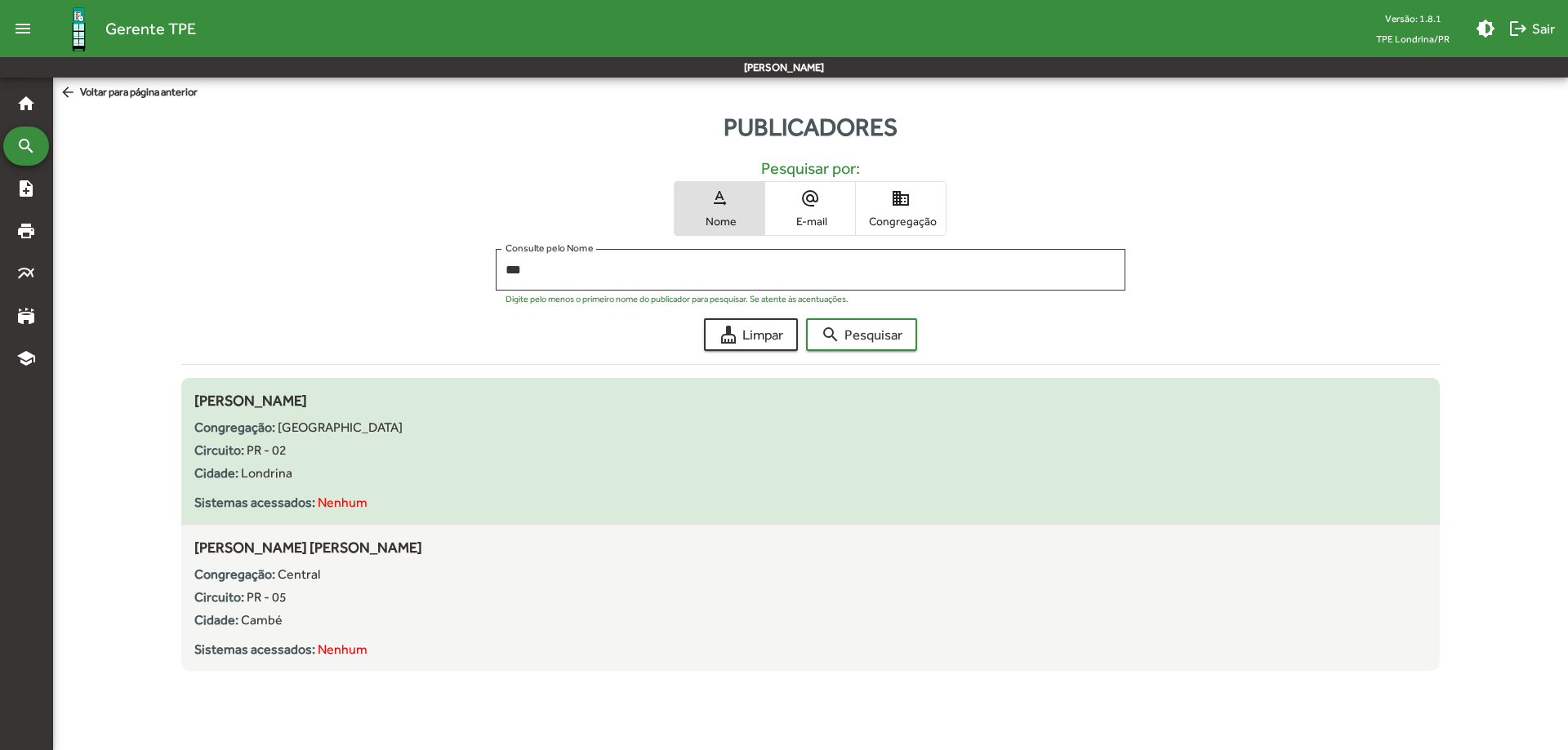
click at [283, 428] on span "Higienópolis" at bounding box center [340, 426] width 125 height 15
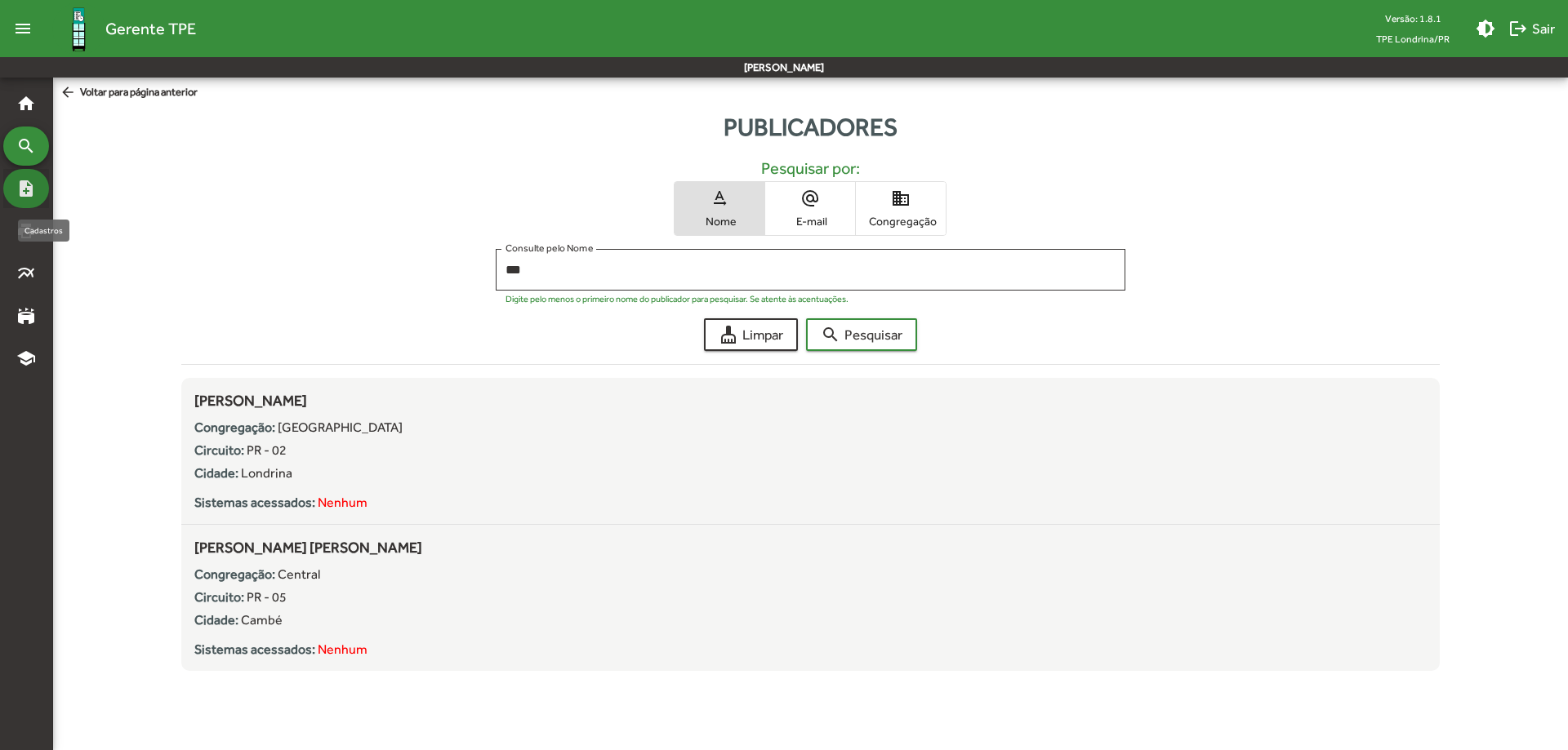
click at [19, 181] on mat-icon "note_add" at bounding box center [26, 189] width 20 height 20
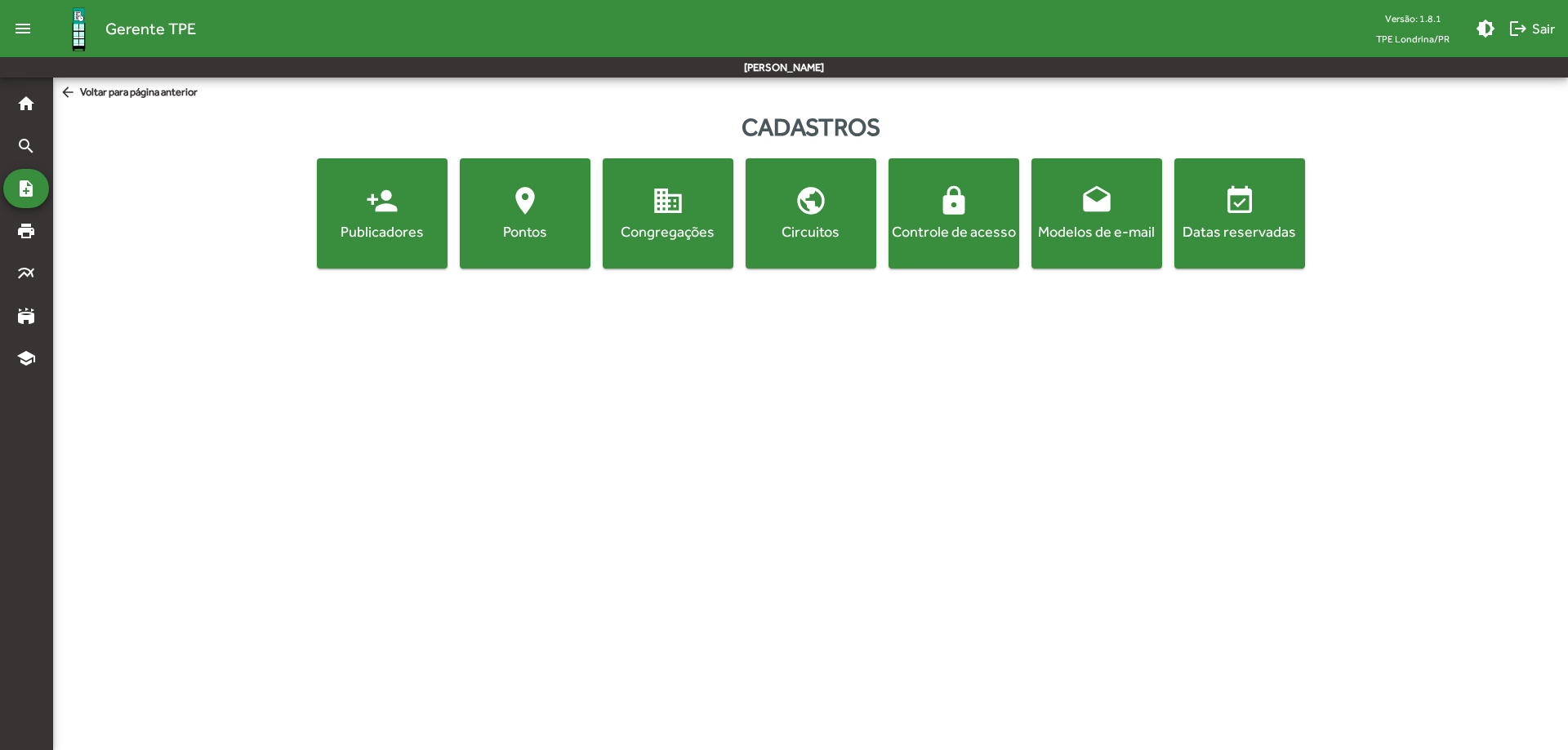
click at [1292, 223] on div "Datas reservadas" at bounding box center [1240, 230] width 124 height 20
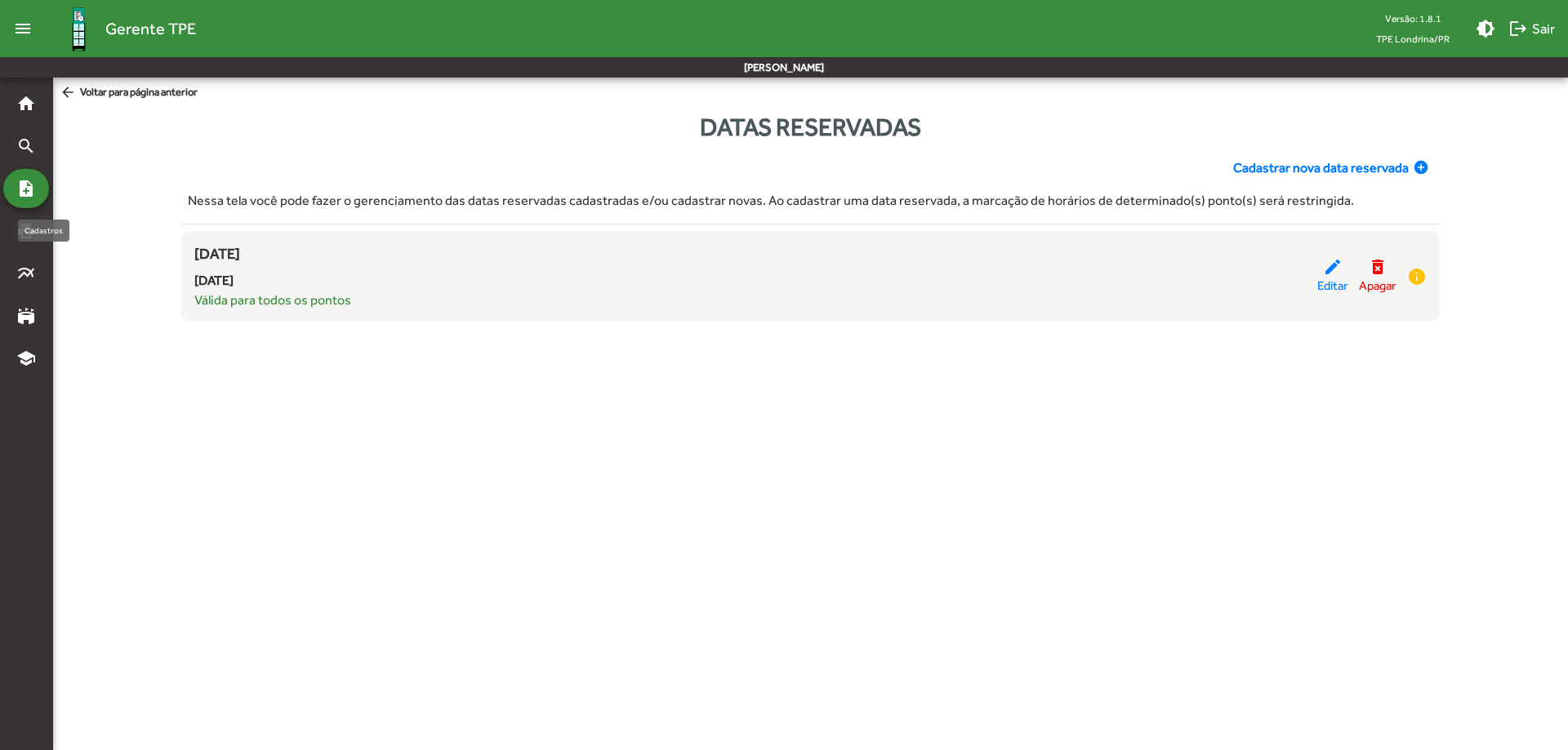
click at [36, 180] on div "note_add" at bounding box center [27, 189] width 46 height 39
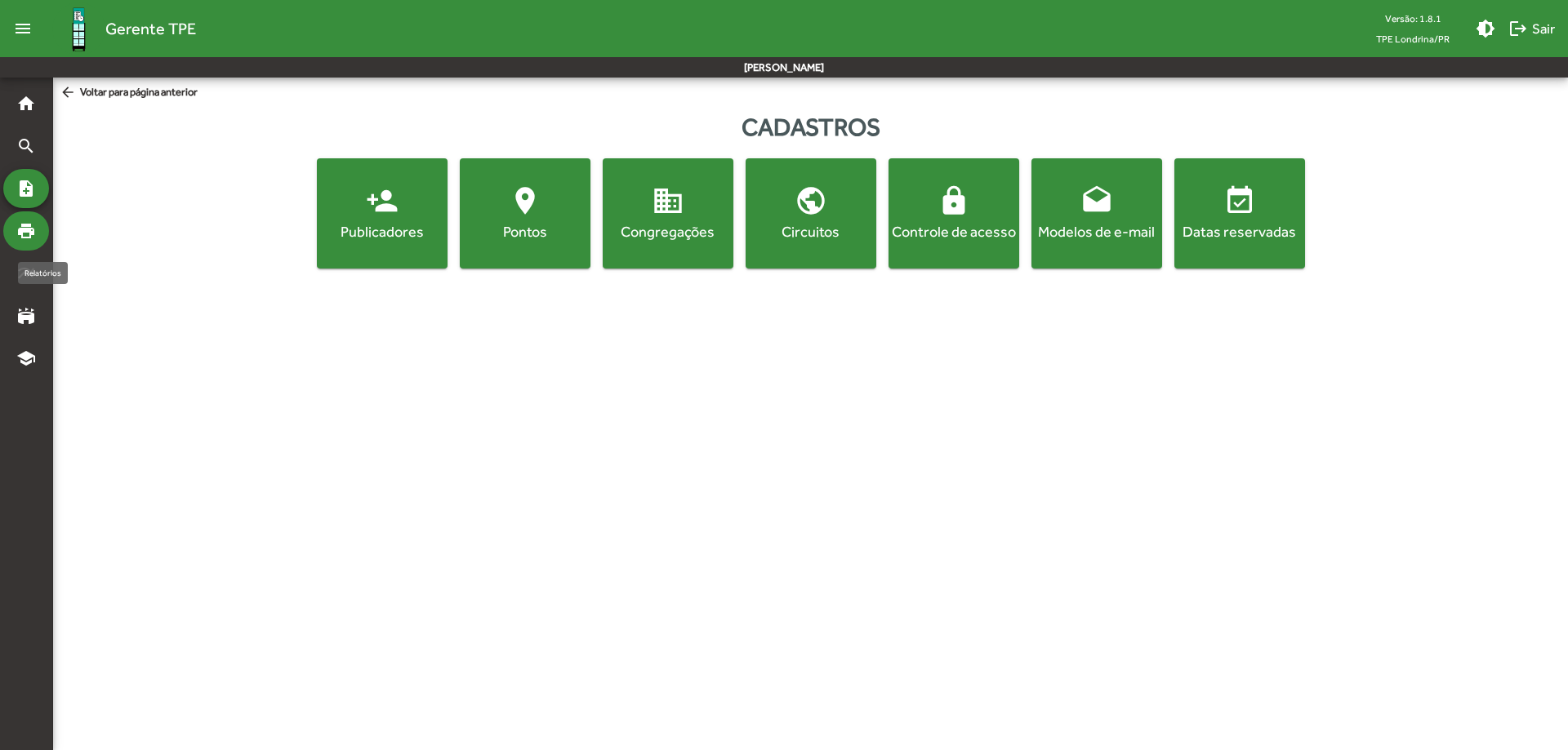
click at [20, 237] on mat-icon "print" at bounding box center [26, 230] width 20 height 20
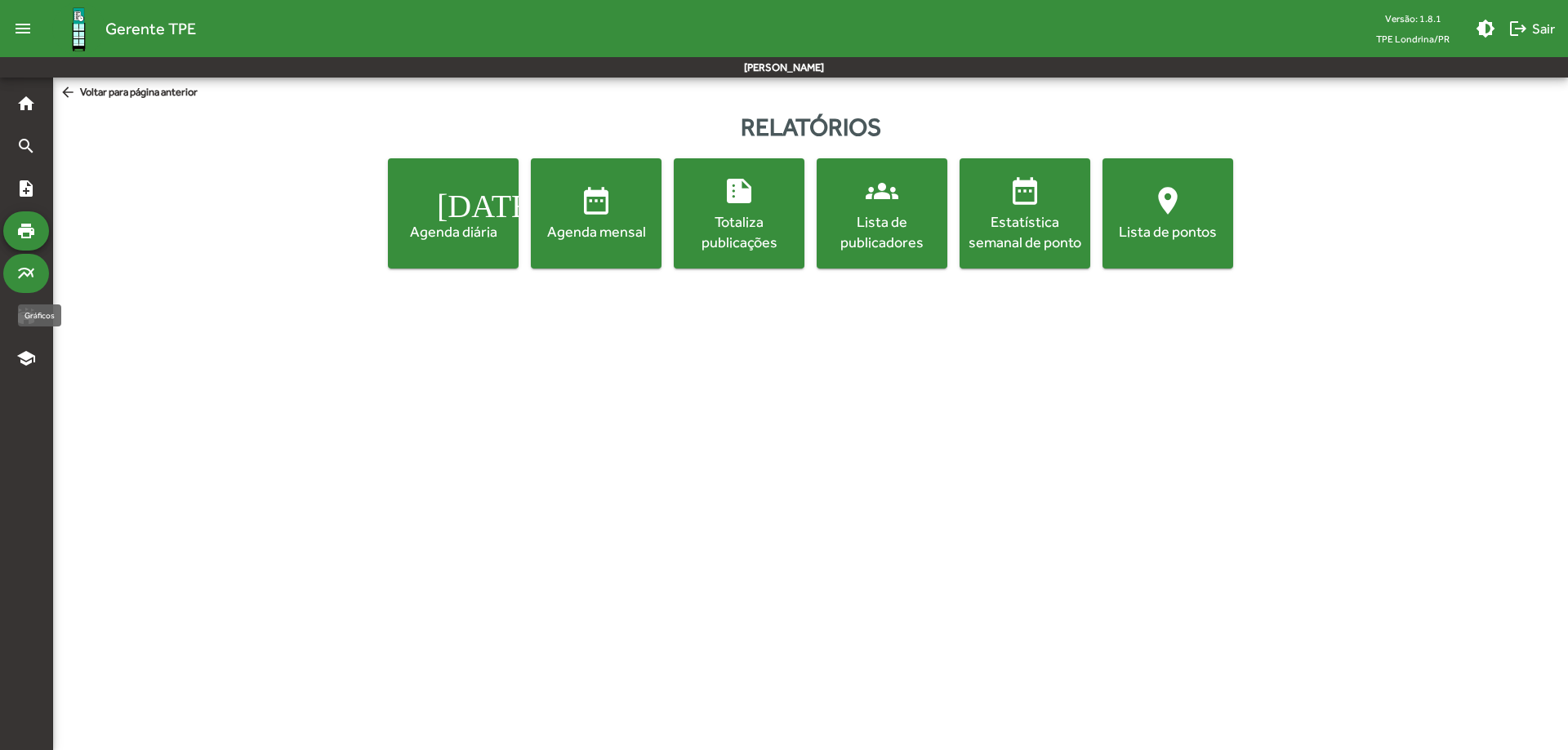
click at [26, 256] on div "multiline_chart" at bounding box center [27, 273] width 46 height 39
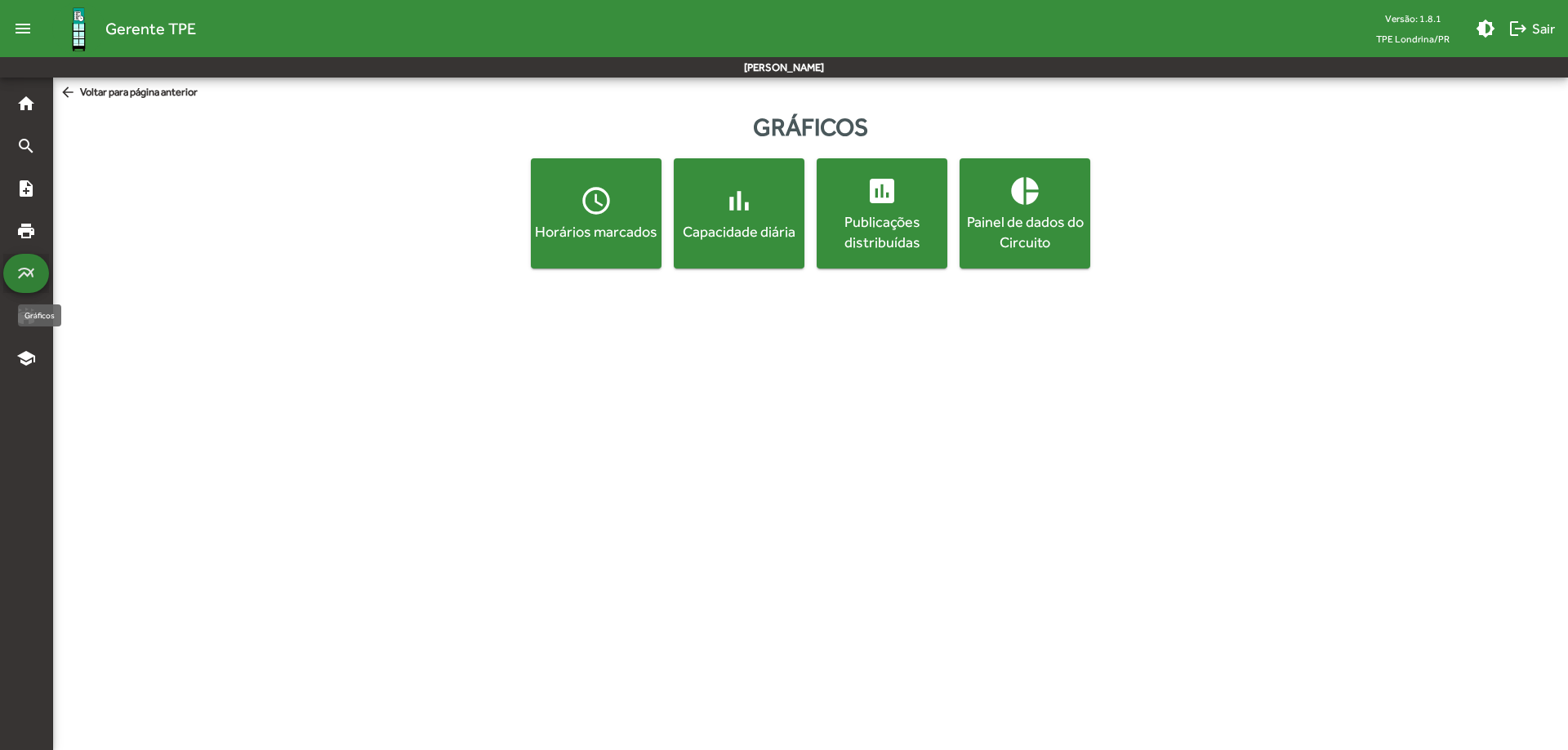
click at [31, 277] on mat-icon "multiline_chart" at bounding box center [26, 273] width 20 height 20
click at [32, 316] on mat-icon "stadium" at bounding box center [26, 316] width 20 height 20
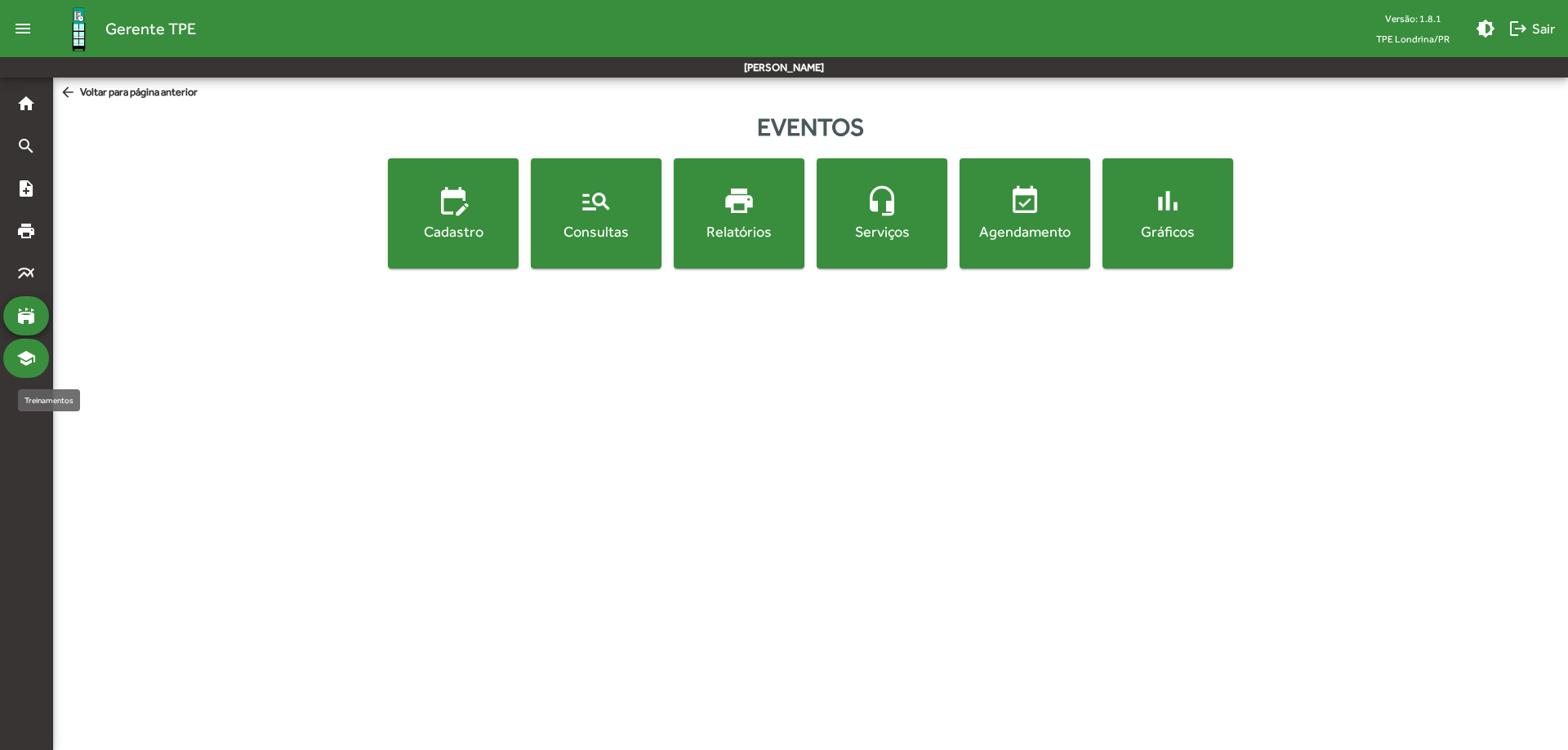
click at [24, 359] on mat-icon "school" at bounding box center [26, 358] width 20 height 20
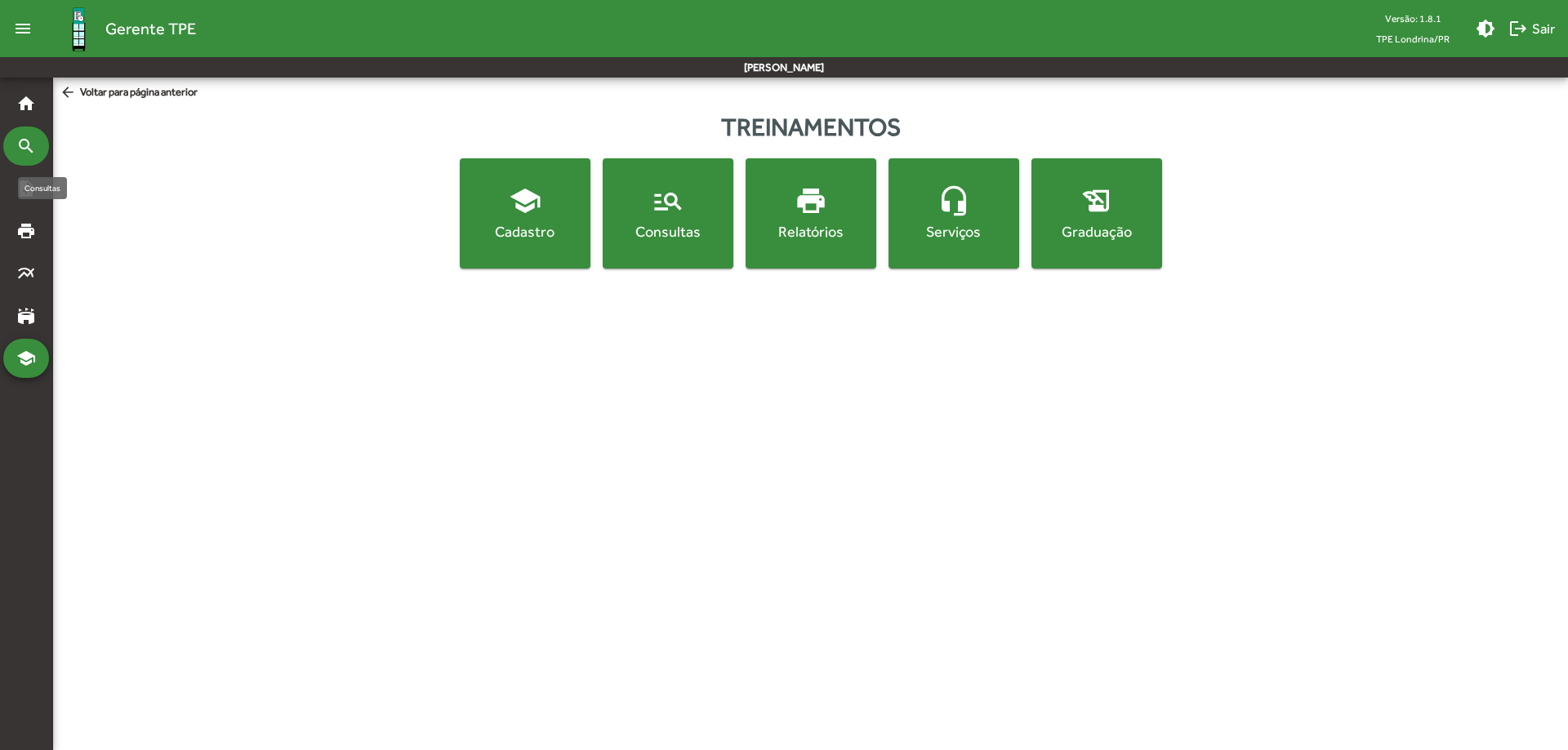
click at [20, 149] on mat-icon "search" at bounding box center [26, 146] width 20 height 20
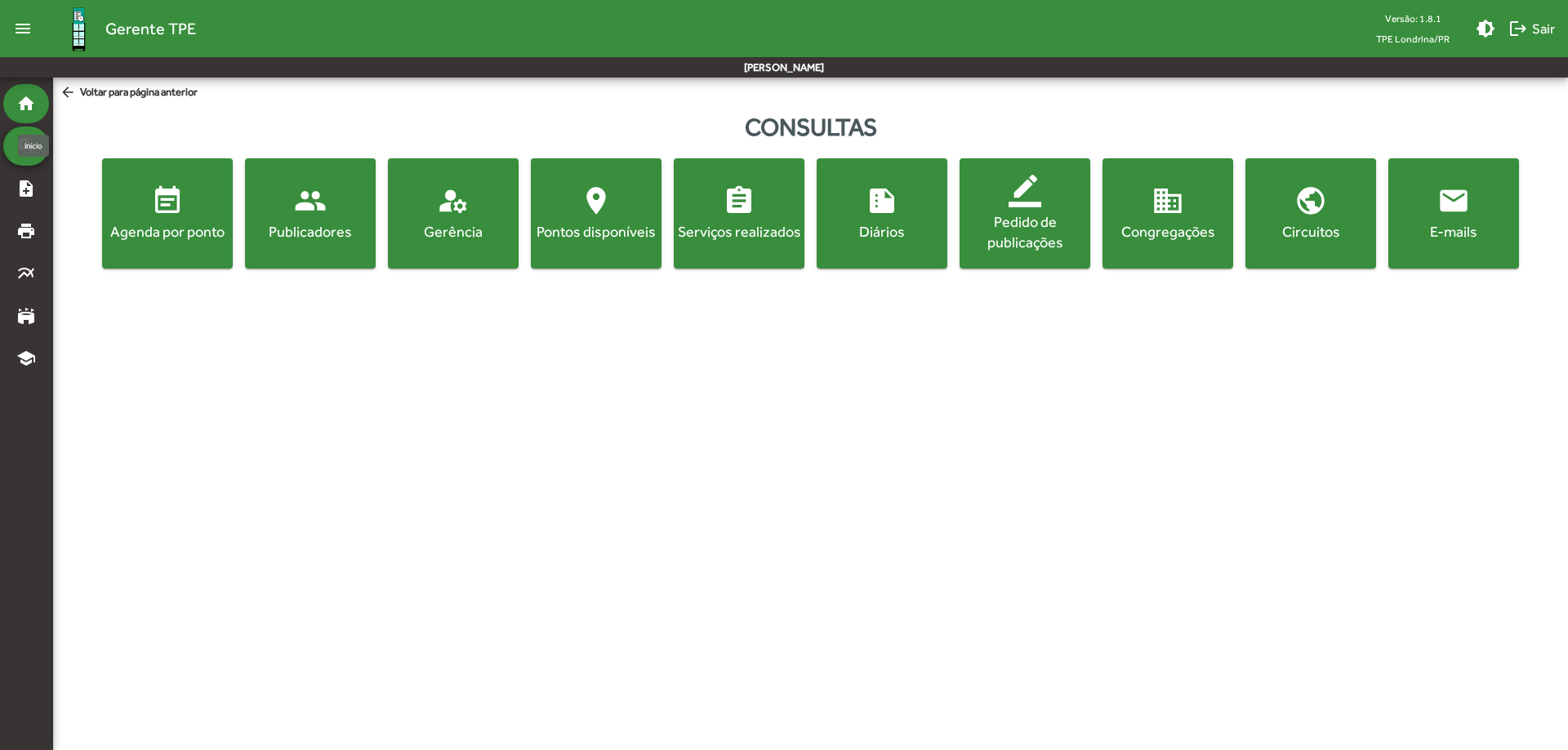
click at [26, 119] on div "home" at bounding box center [27, 104] width 46 height 39
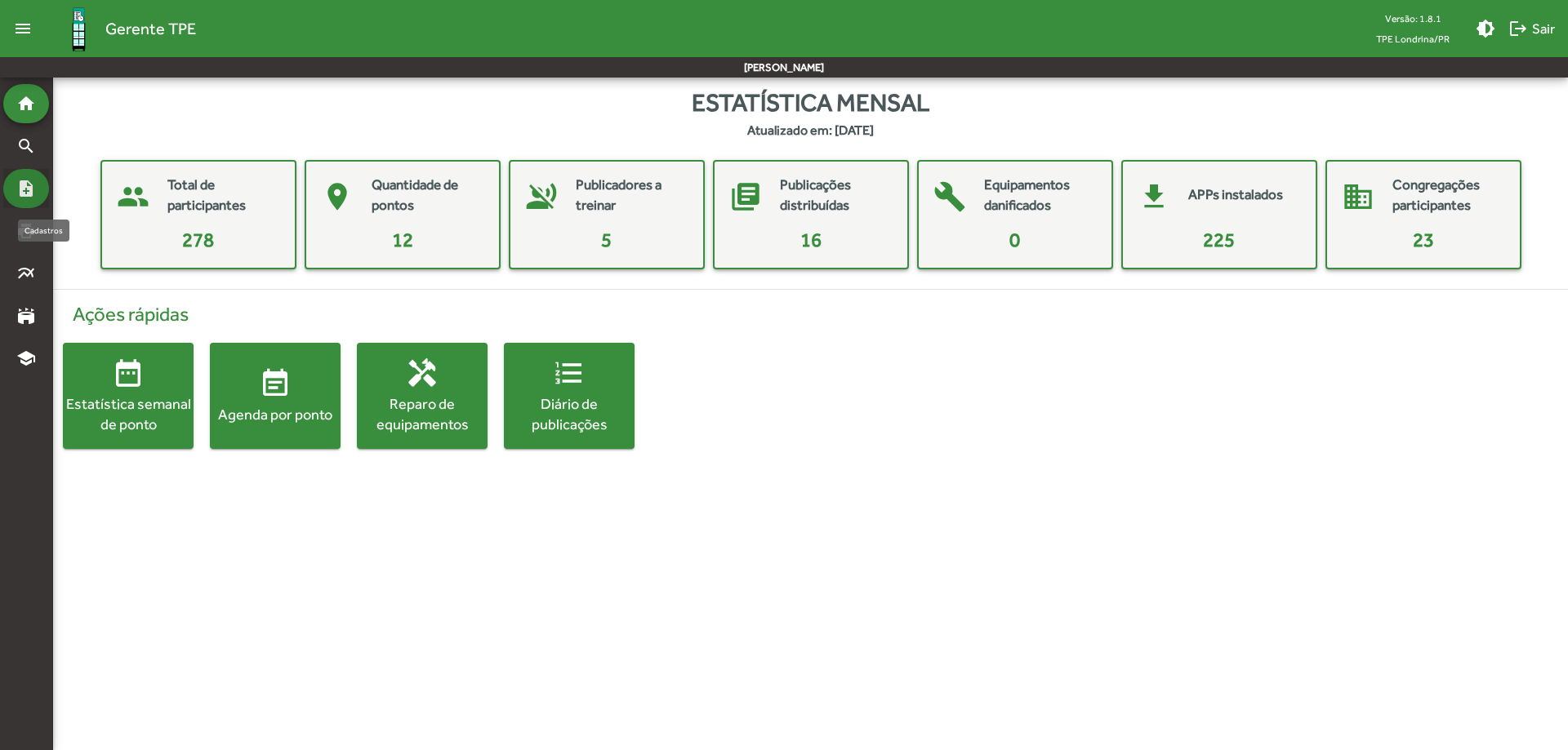
click at [28, 200] on div "note_add" at bounding box center [27, 189] width 46 height 39
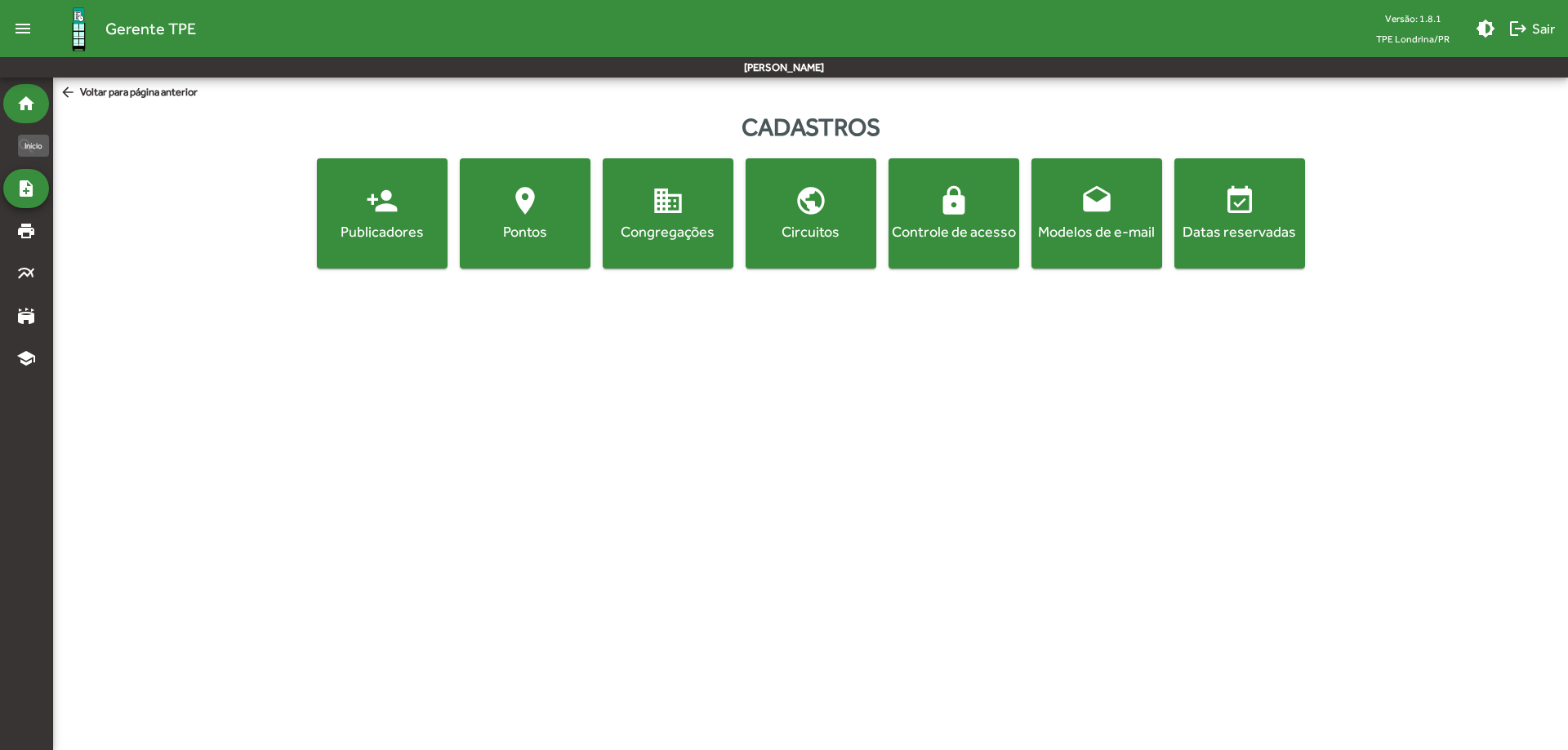
click at [15, 108] on div "home" at bounding box center [27, 104] width 46 height 39
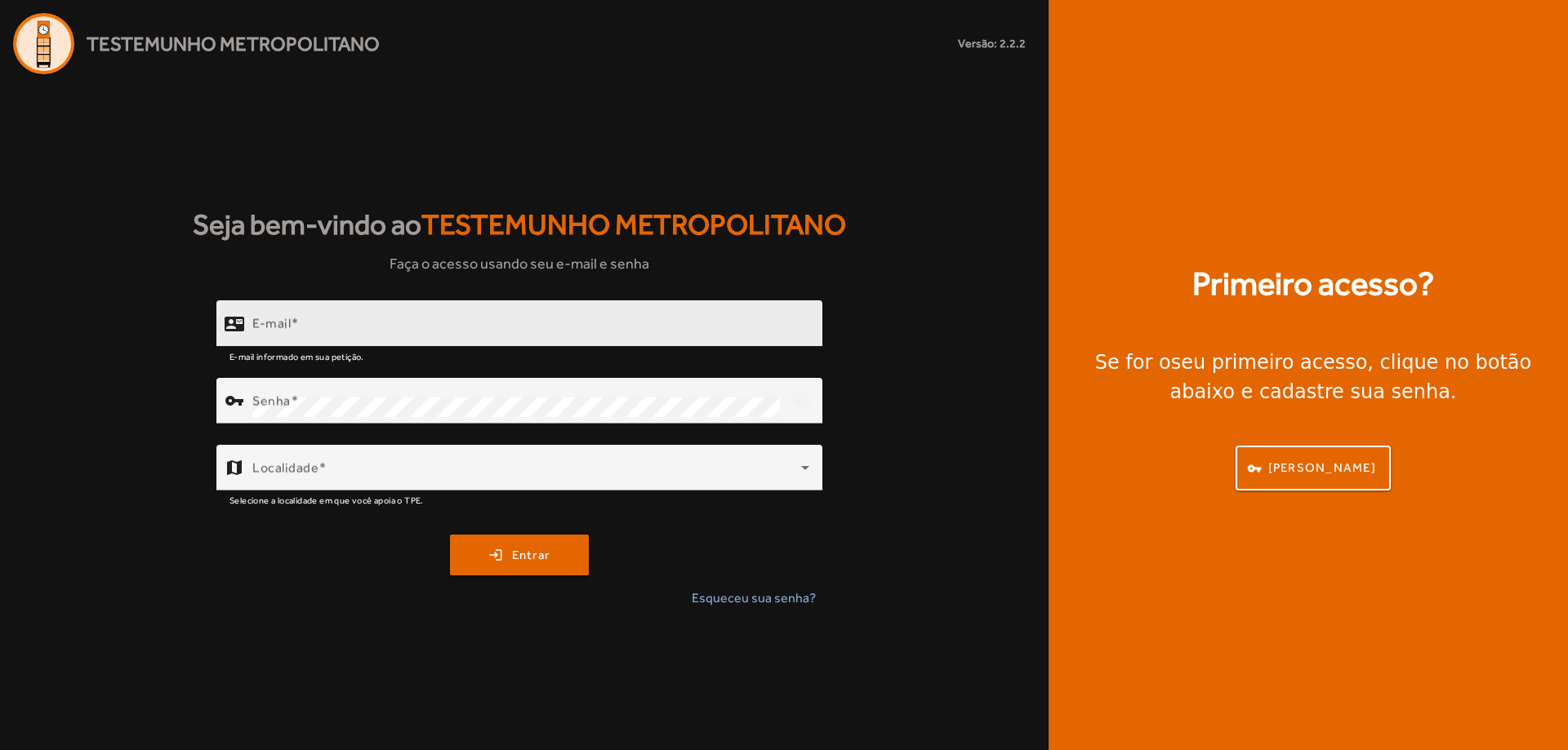
click at [372, 327] on input "E-mail" at bounding box center [530, 331] width 557 height 20
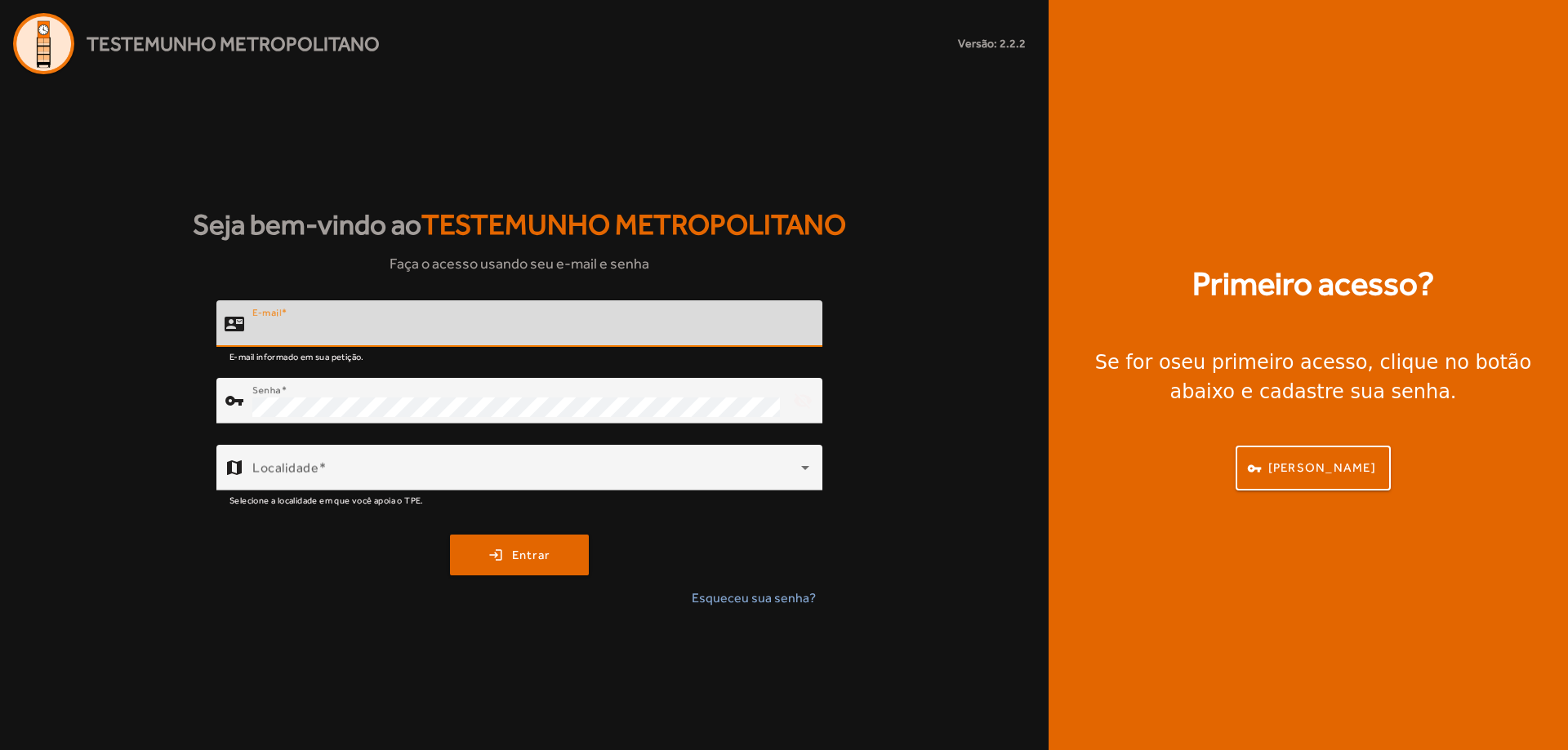
type input "**********"
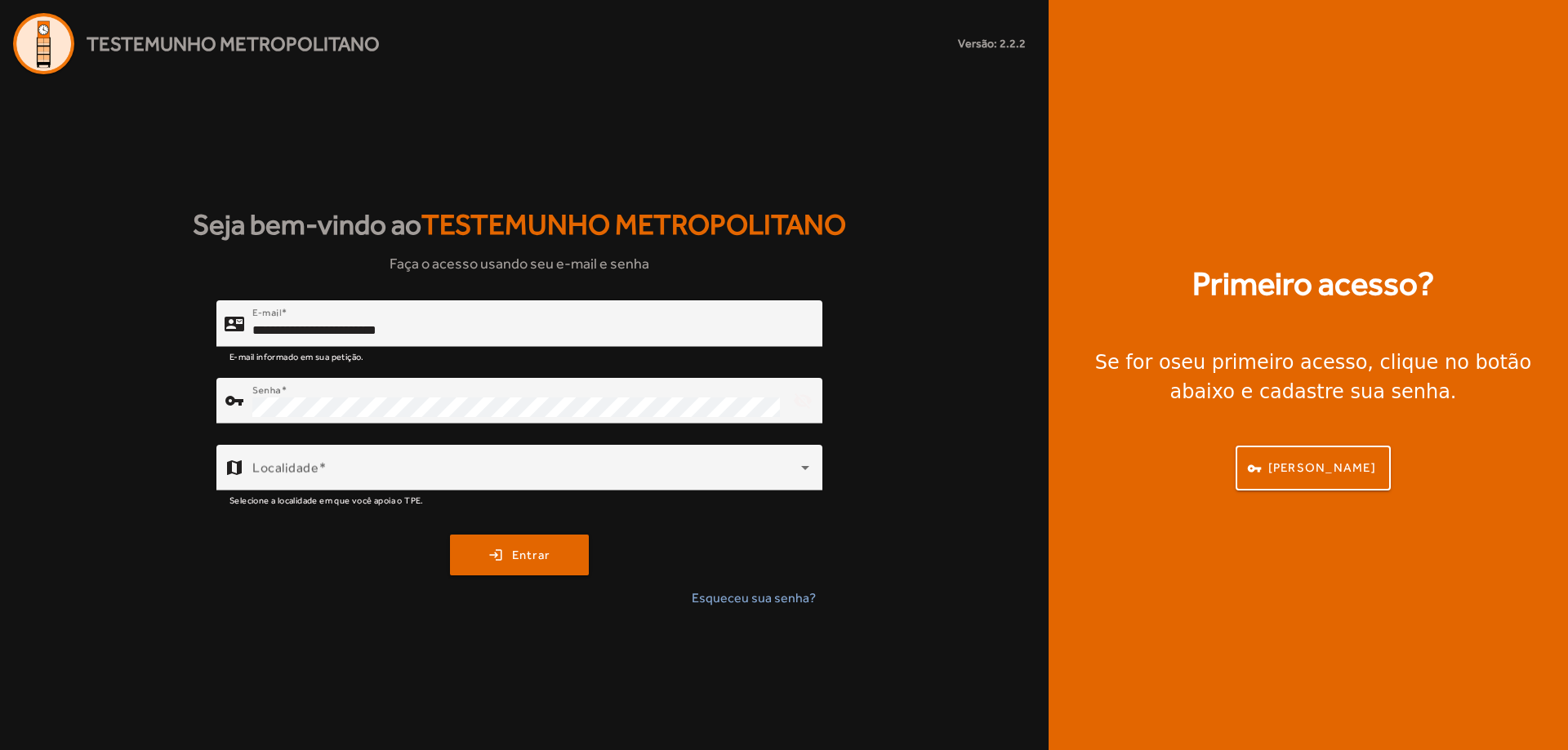
click at [403, 374] on div "**********" at bounding box center [519, 461] width 1039 height 321
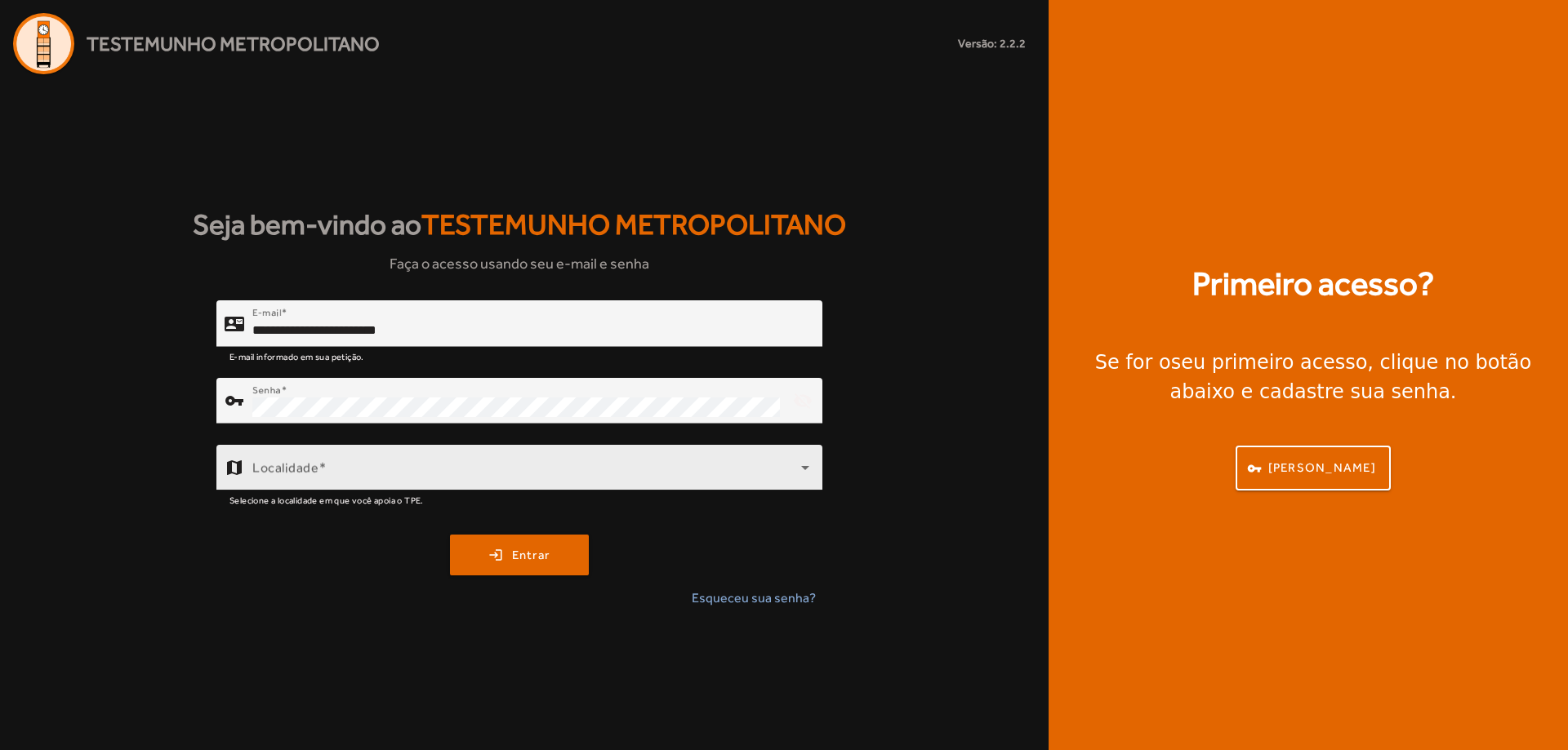
click at [389, 469] on span at bounding box center [526, 474] width 549 height 20
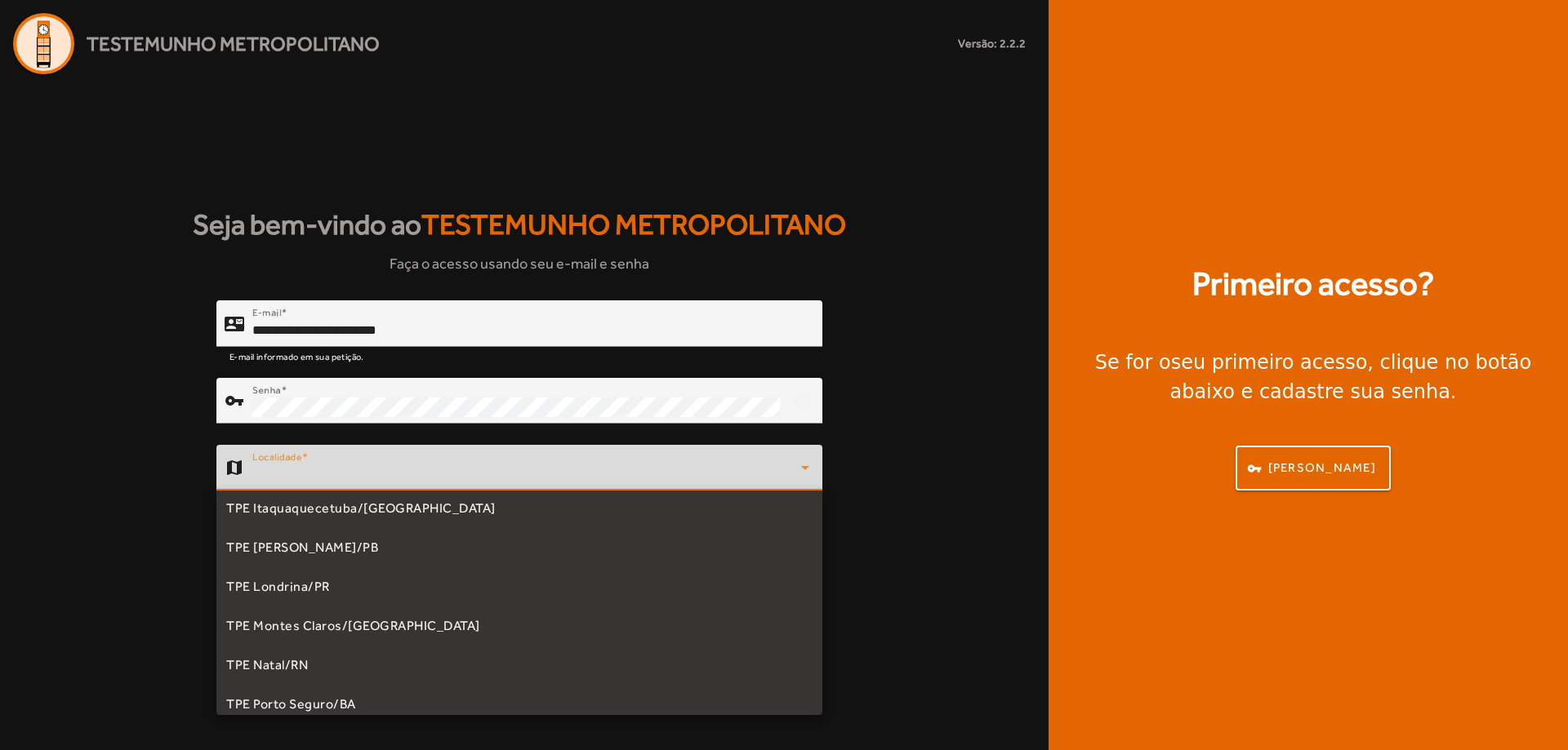
scroll to position [141, 0]
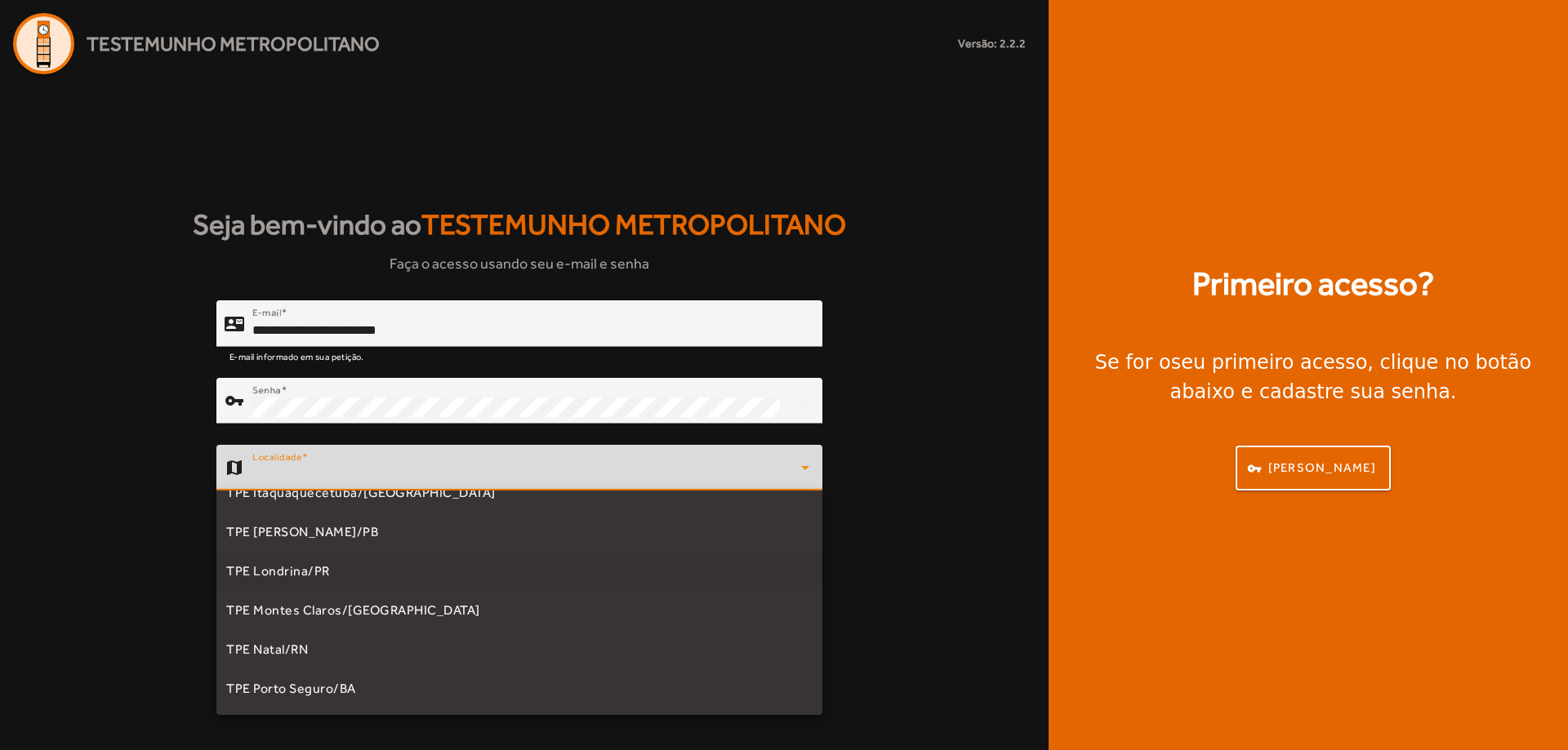
click at [347, 578] on mat-option "TPE Londrina/PR" at bounding box center [519, 571] width 606 height 39
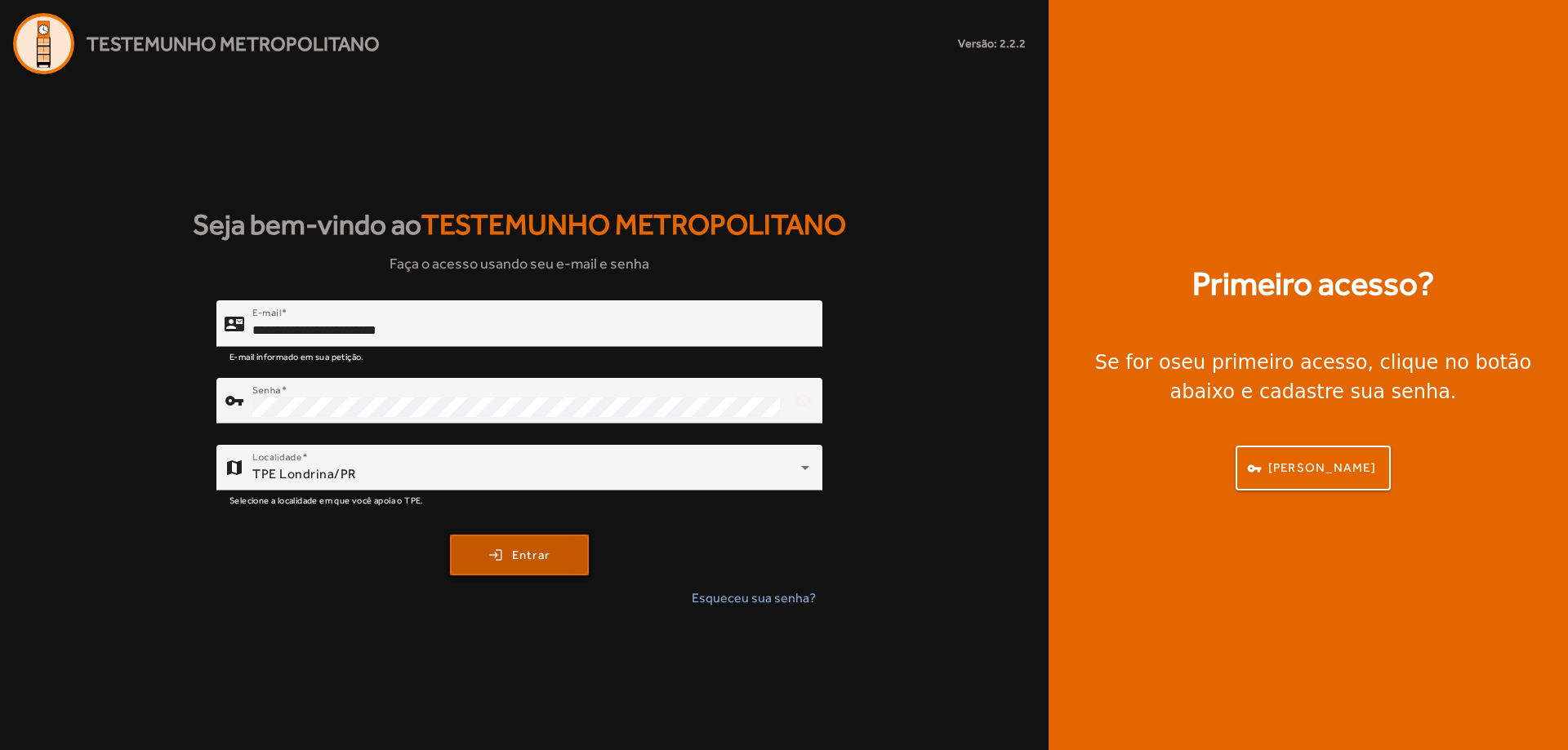
click at [512, 552] on span "Entrar" at bounding box center [530, 555] width 38 height 19
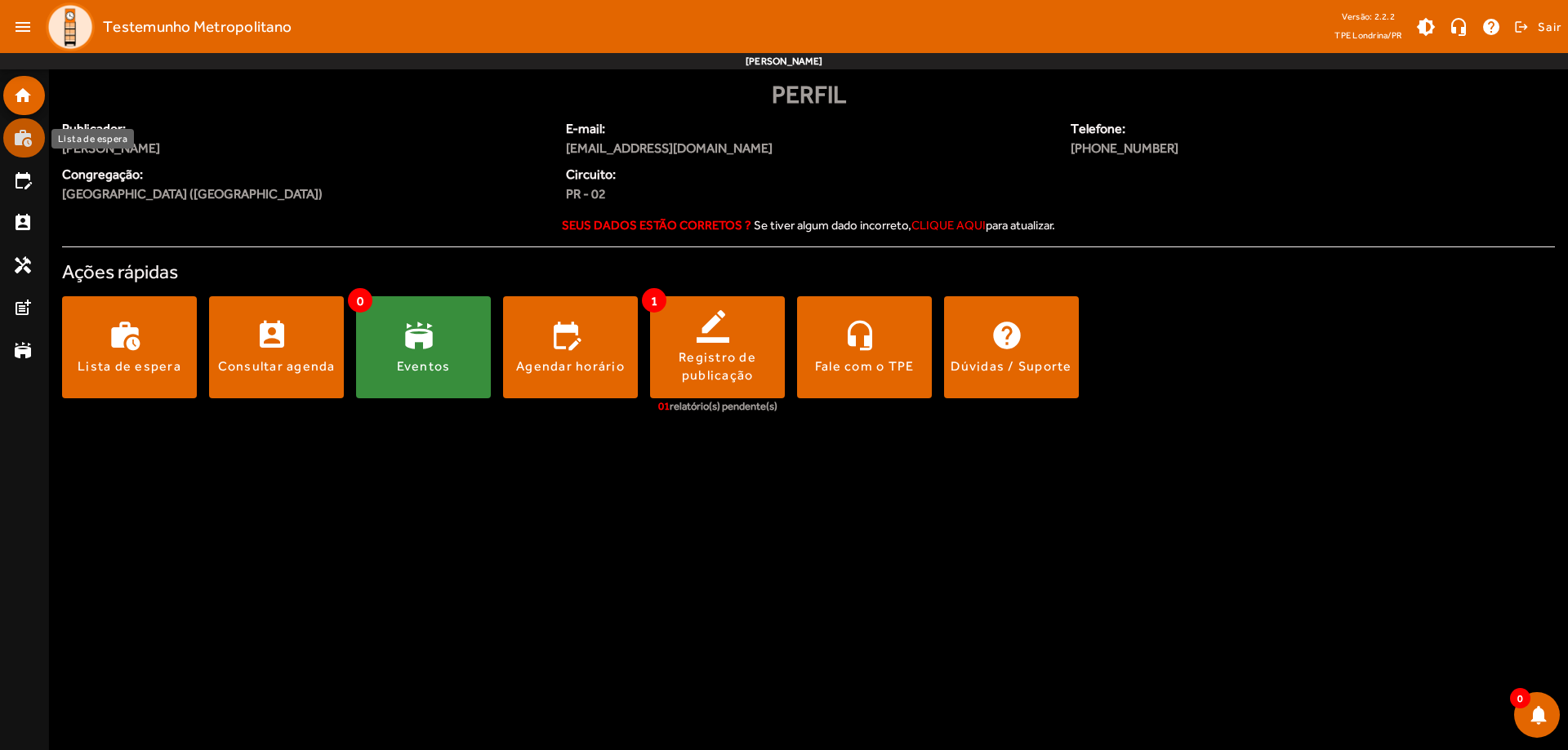
click at [16, 147] on mat-icon "work_history" at bounding box center [23, 138] width 20 height 20
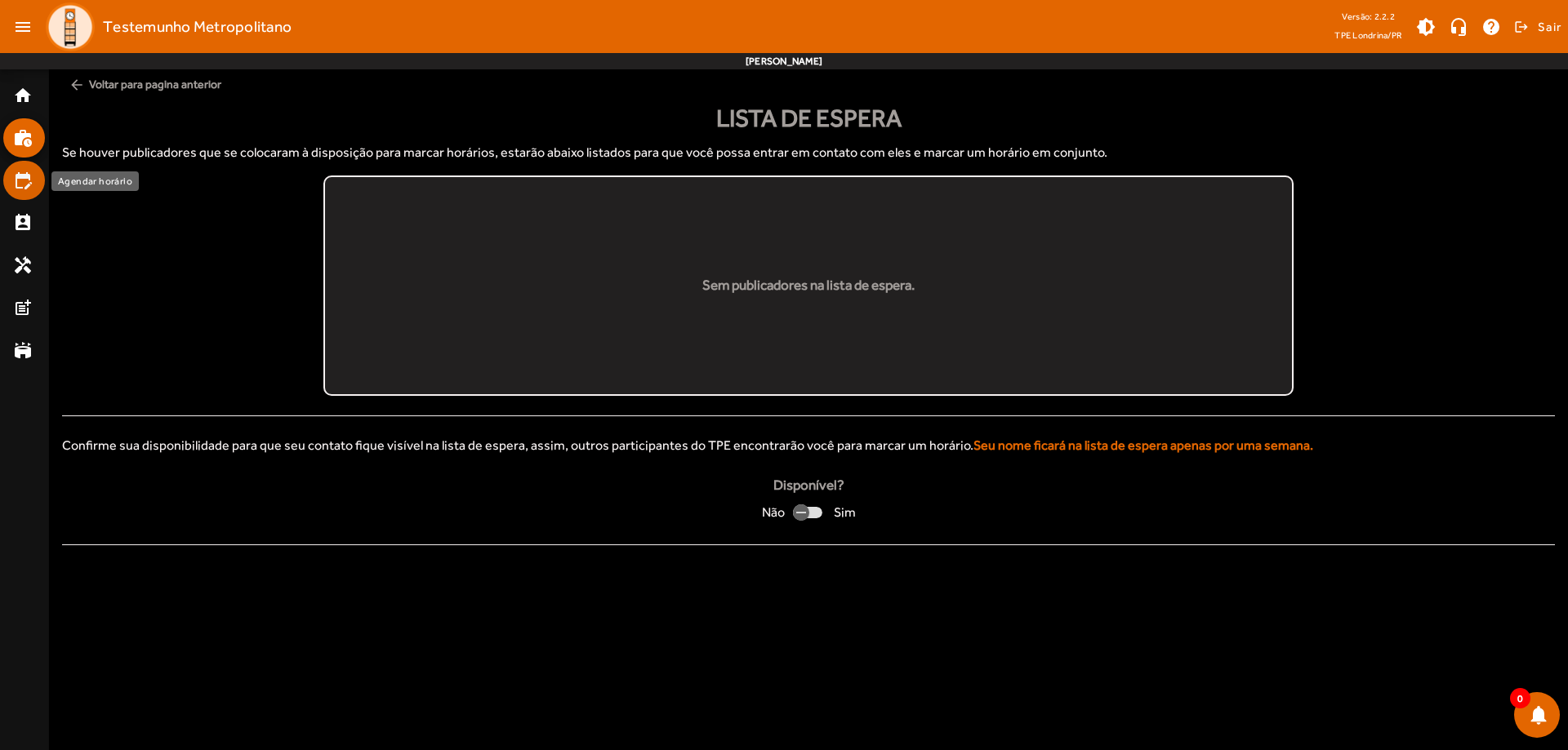
click at [24, 174] on mat-icon "edit_calendar" at bounding box center [23, 180] width 20 height 20
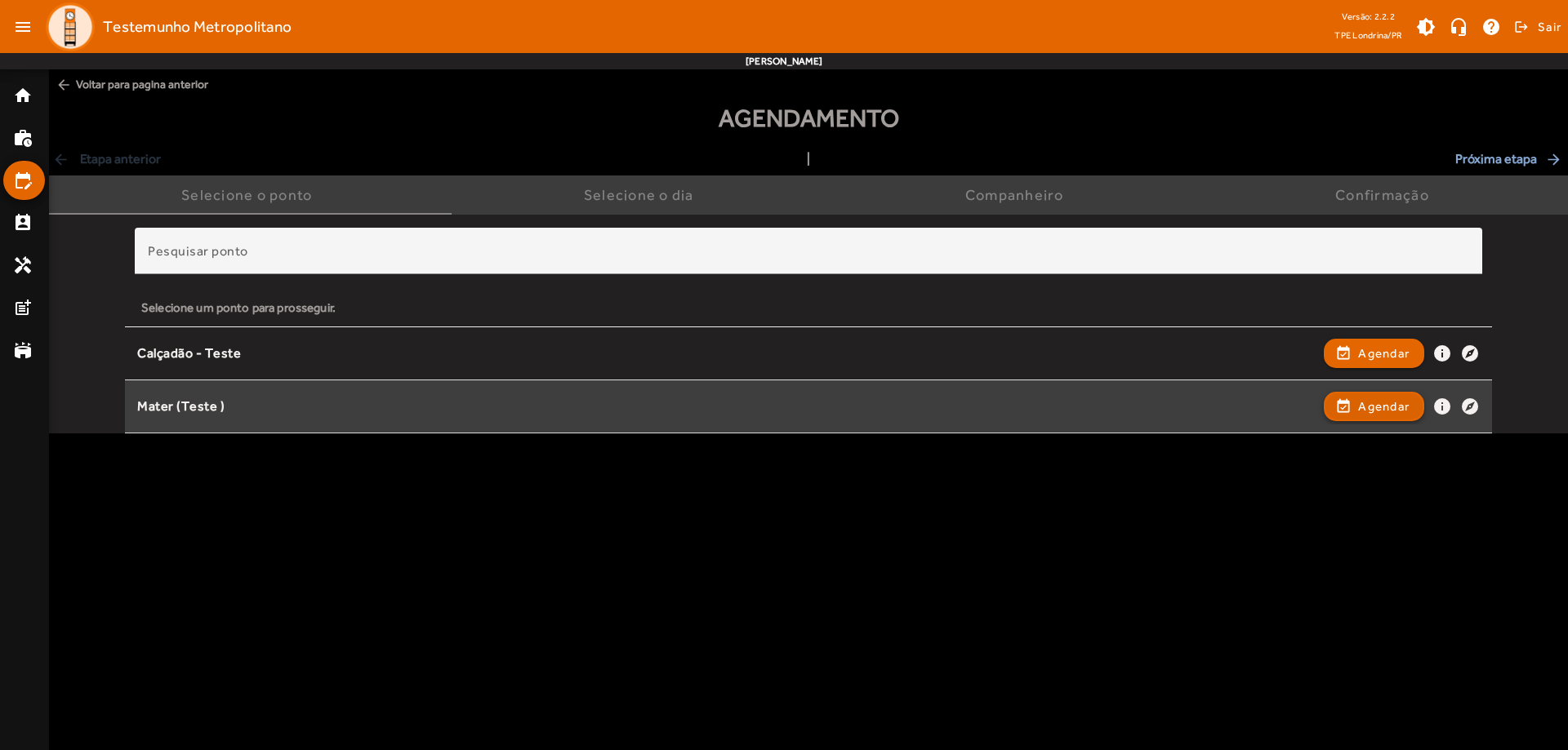
click at [1365, 404] on span "Agendar" at bounding box center [1384, 406] width 51 height 20
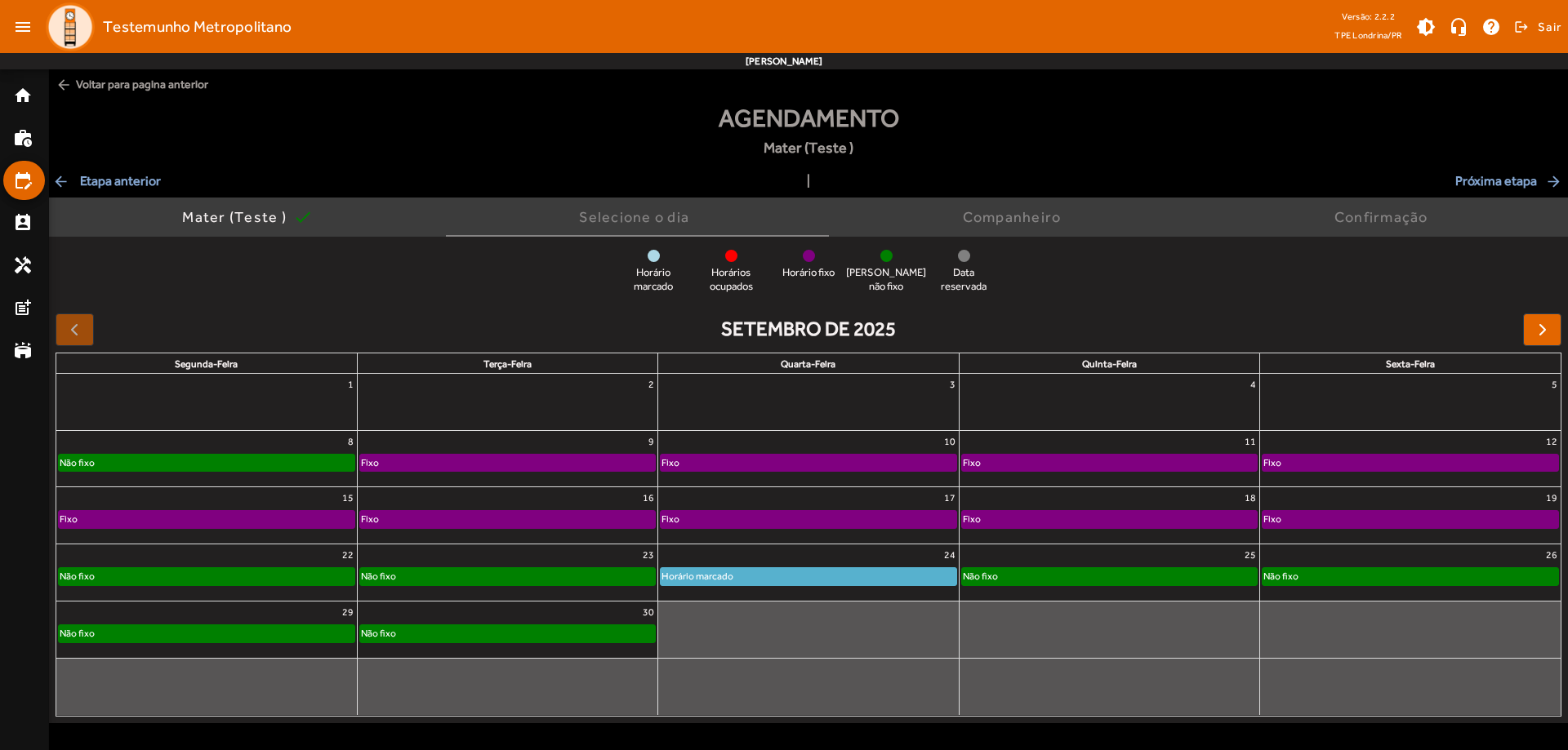
click at [303, 472] on div "Não fixo" at bounding box center [207, 465] width 301 height 26
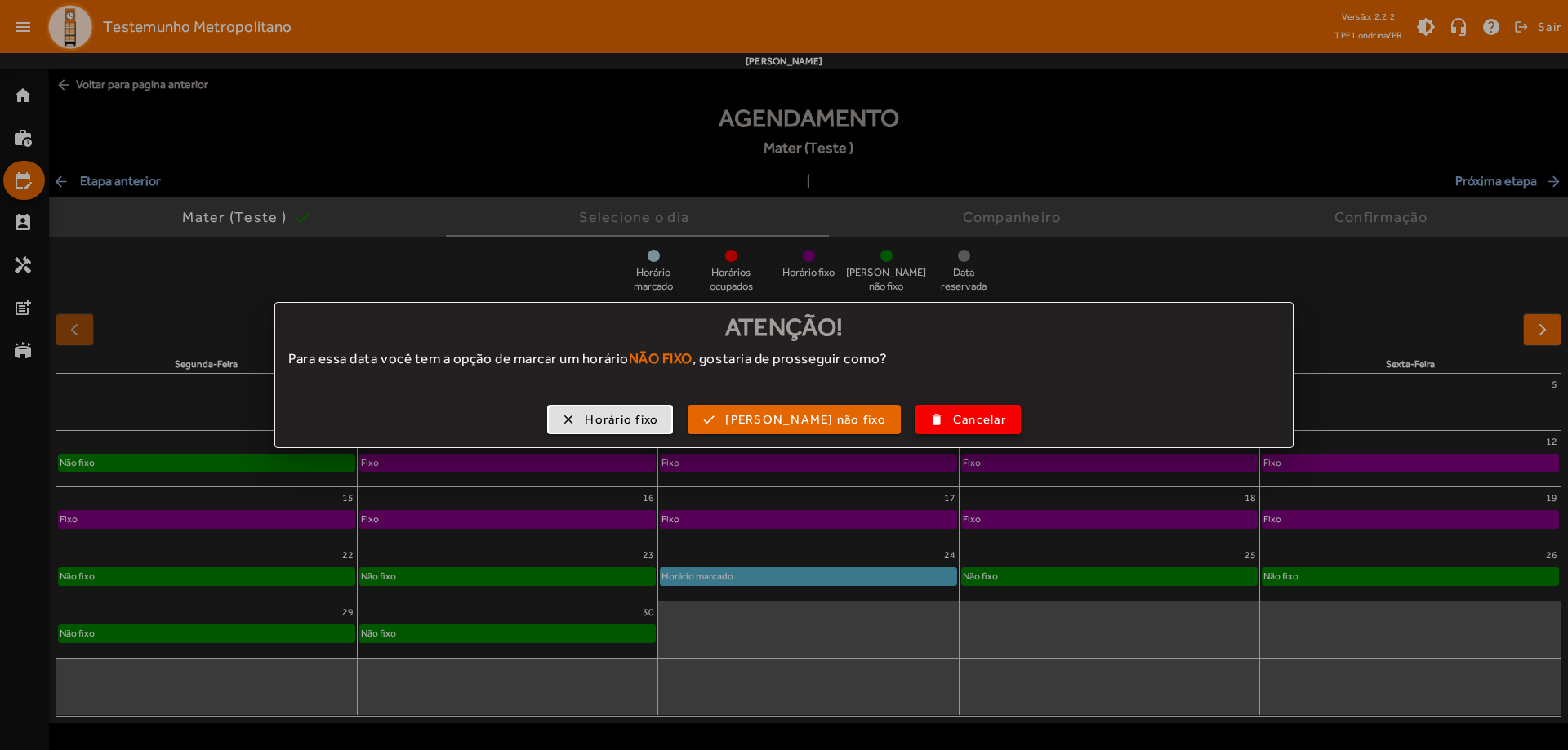
click at [953, 415] on span "Cancelar" at bounding box center [979, 419] width 53 height 19
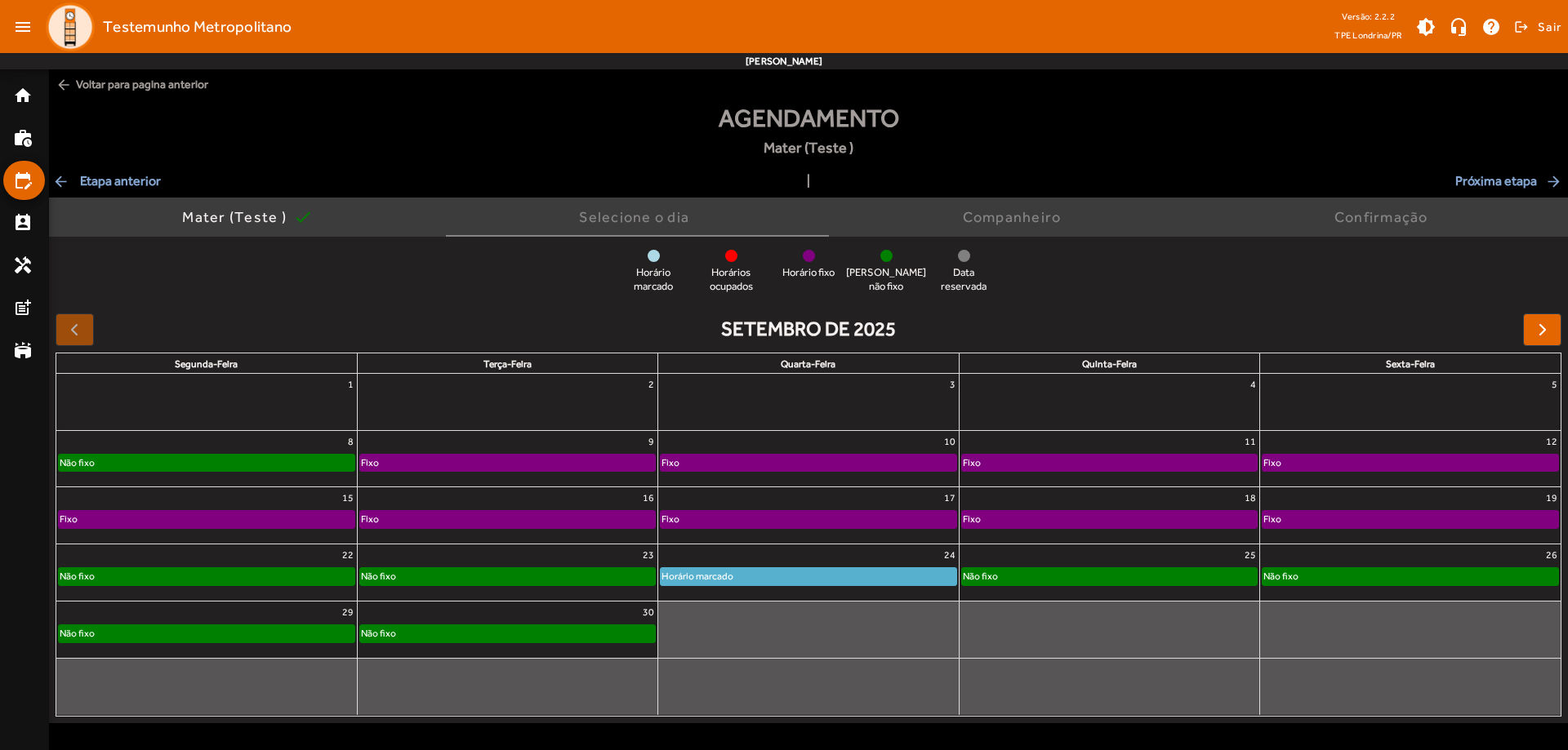
click at [252, 461] on div "Não fixo" at bounding box center [206, 463] width 295 height 16
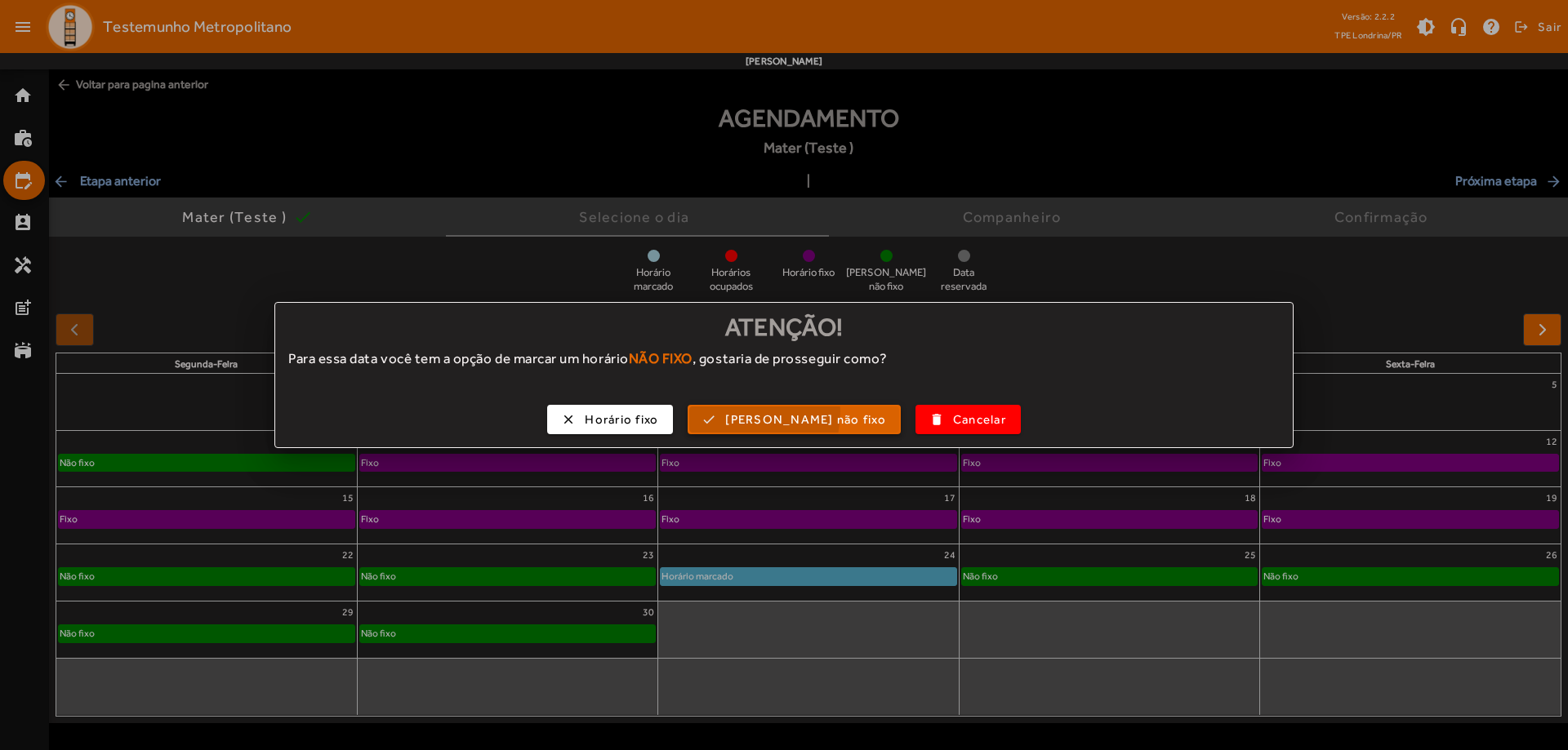
click at [752, 411] on span "button" at bounding box center [794, 419] width 210 height 39
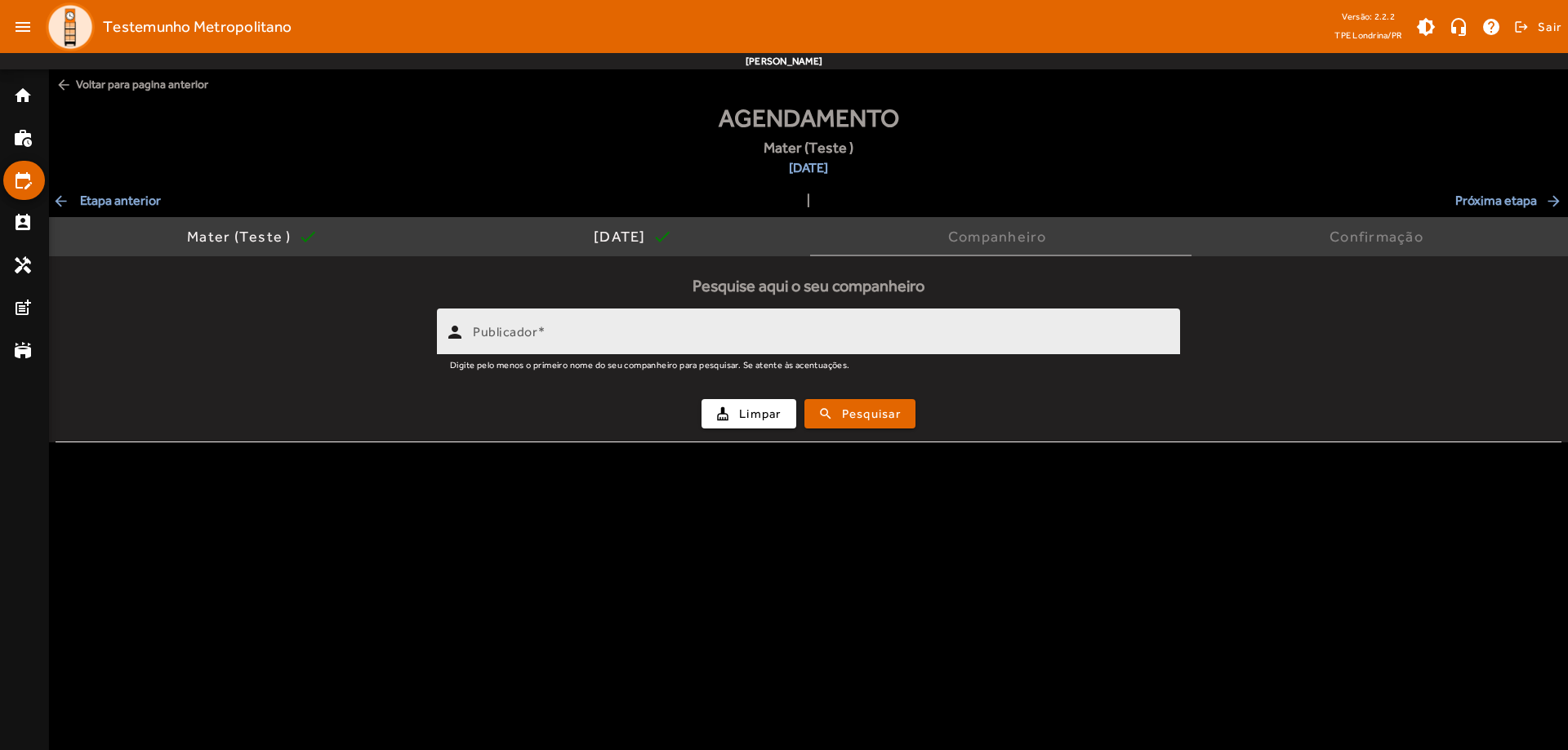
click at [550, 335] on input "Publicador" at bounding box center [819, 339] width 694 height 20
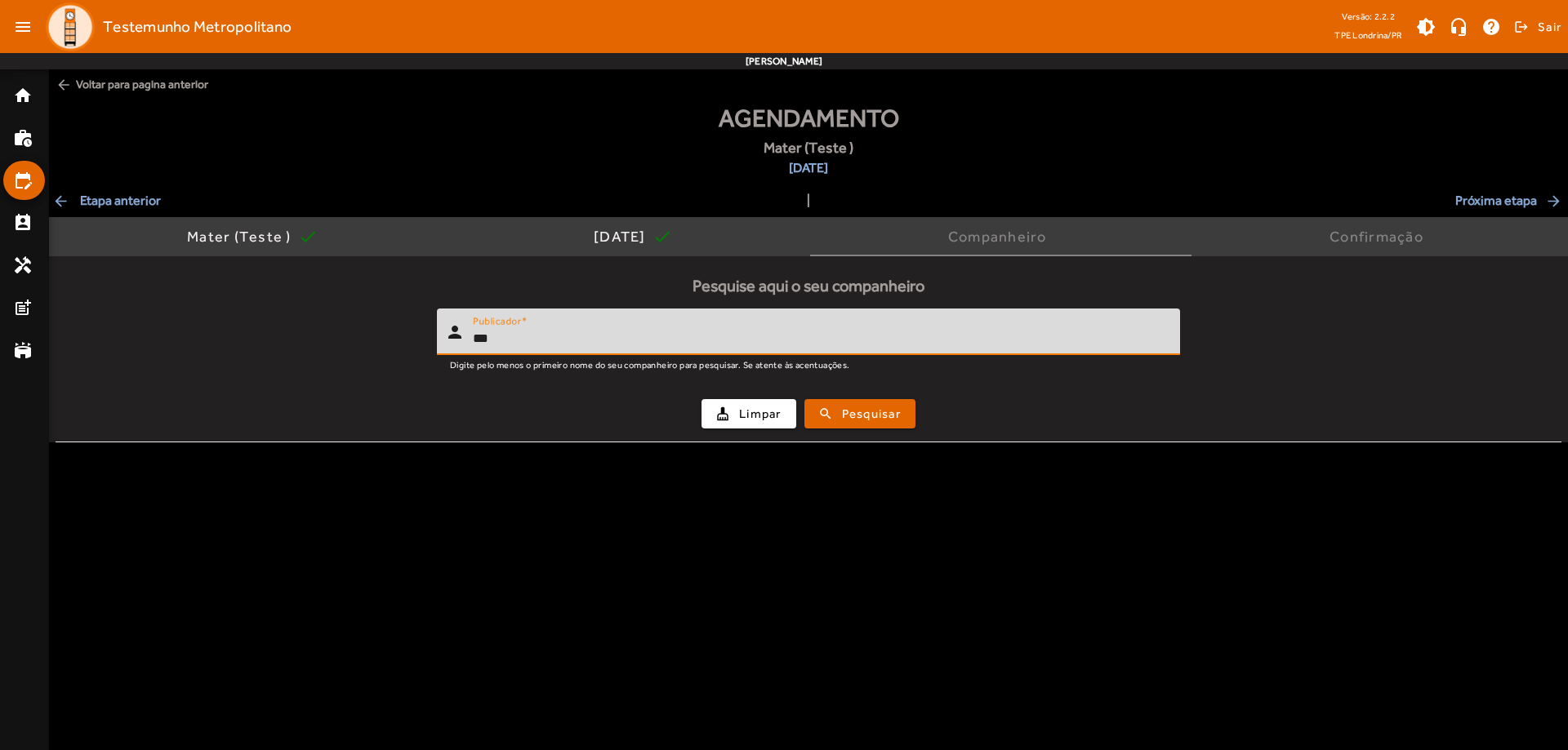
type input "***"
click at [804, 399] on button "search Pesquisar" at bounding box center [859, 413] width 111 height 29
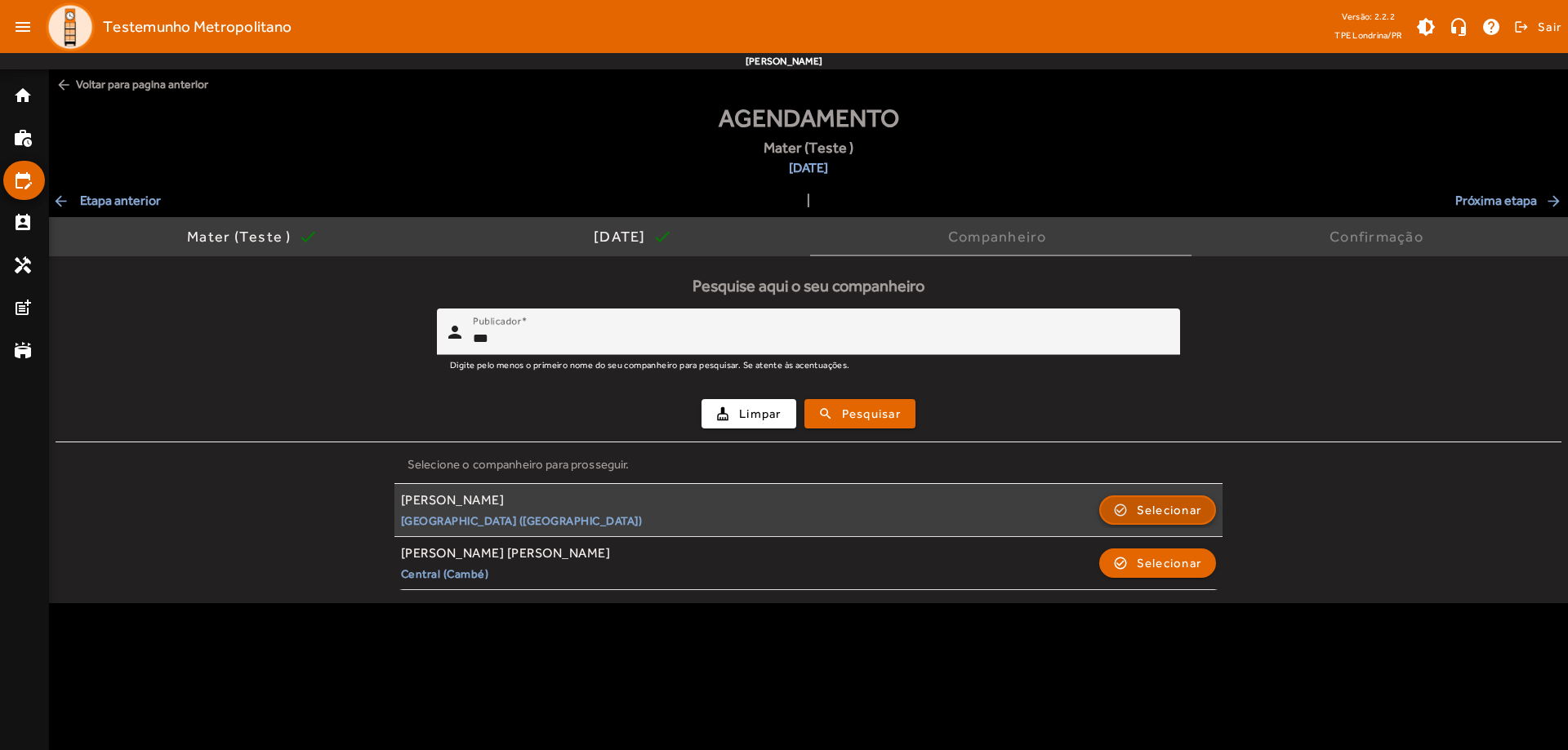
click at [1137, 502] on span "Selecionar" at bounding box center [1170, 510] width 66 height 20
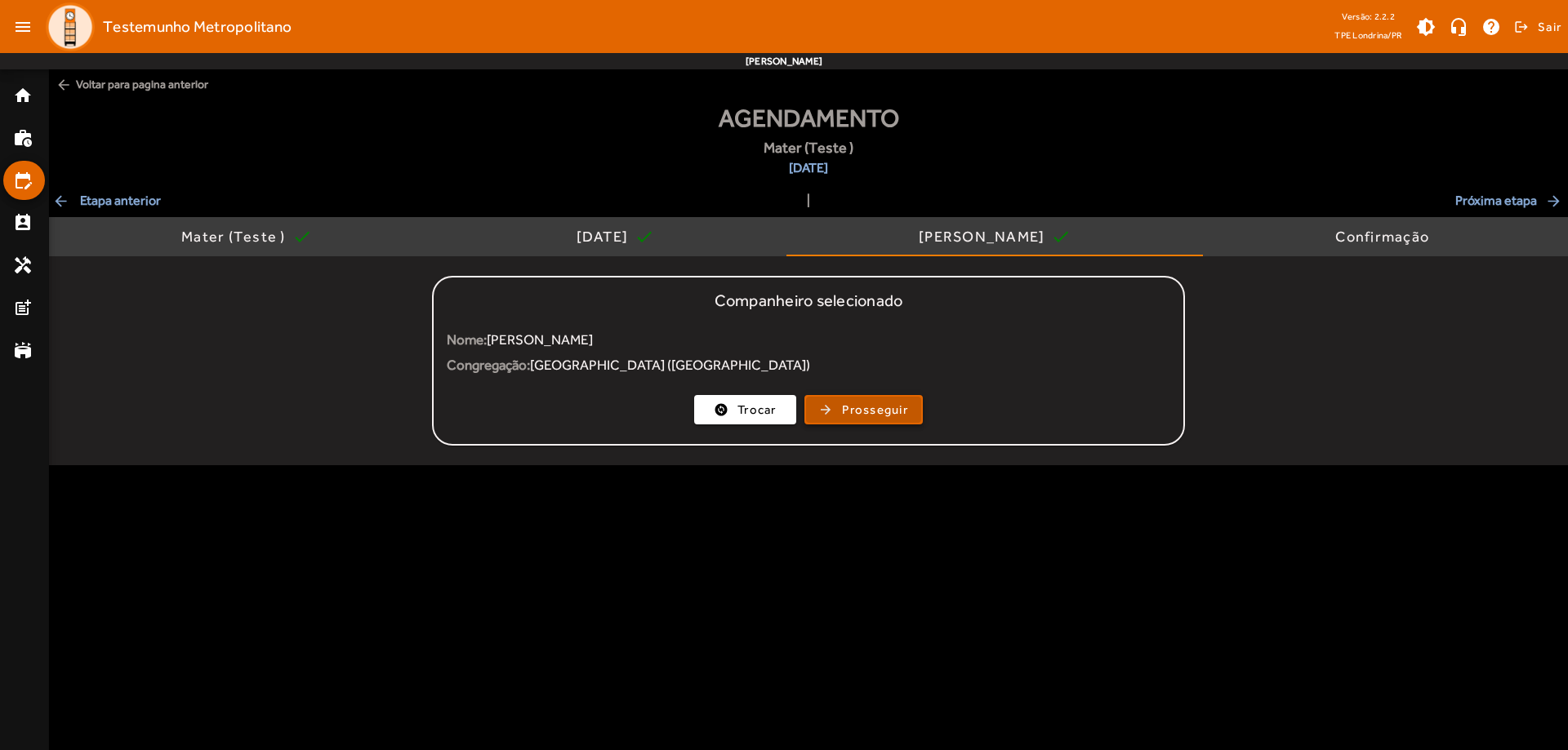
click at [874, 413] on span "Prosseguir" at bounding box center [874, 410] width 67 height 19
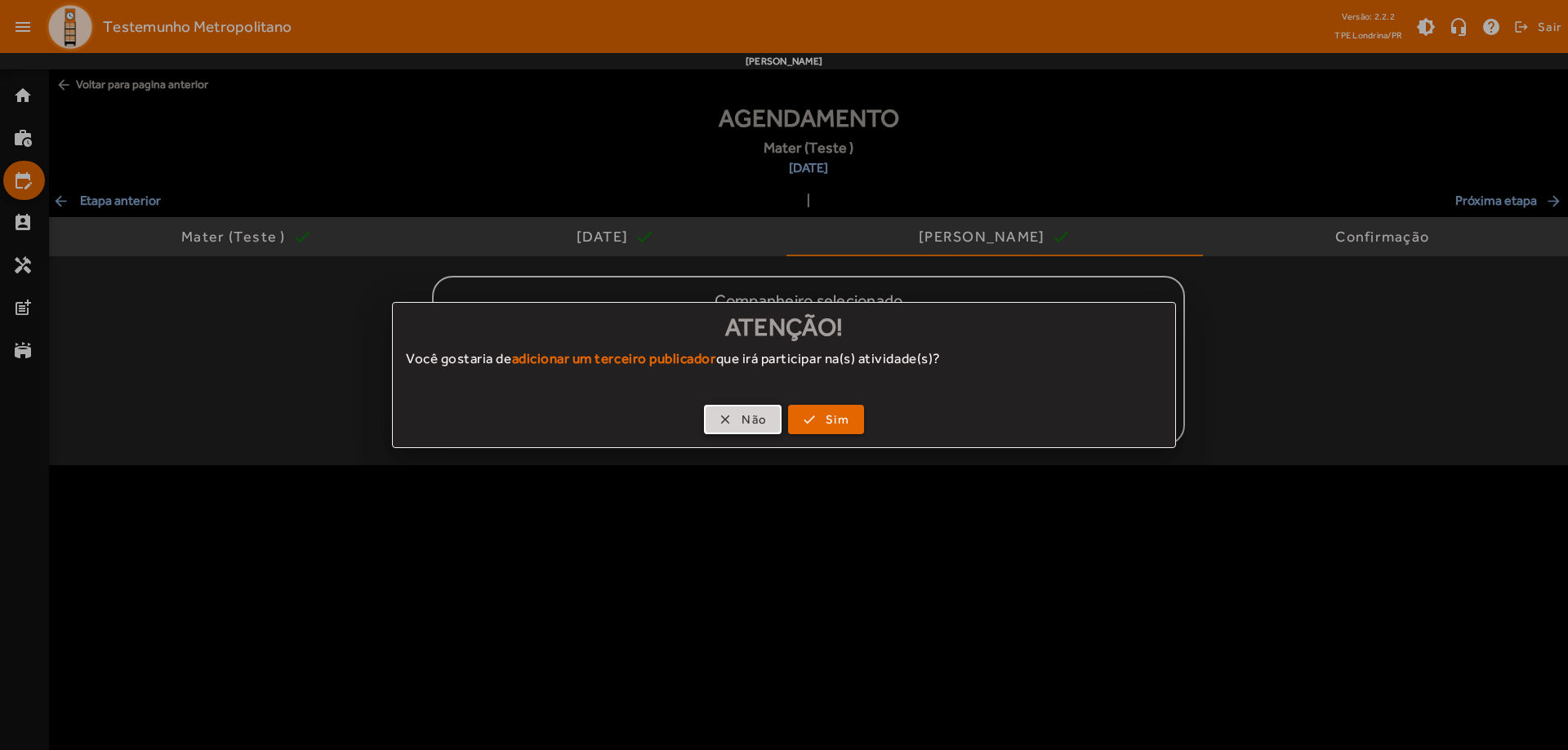
click at [735, 421] on span "button" at bounding box center [742, 419] width 74 height 39
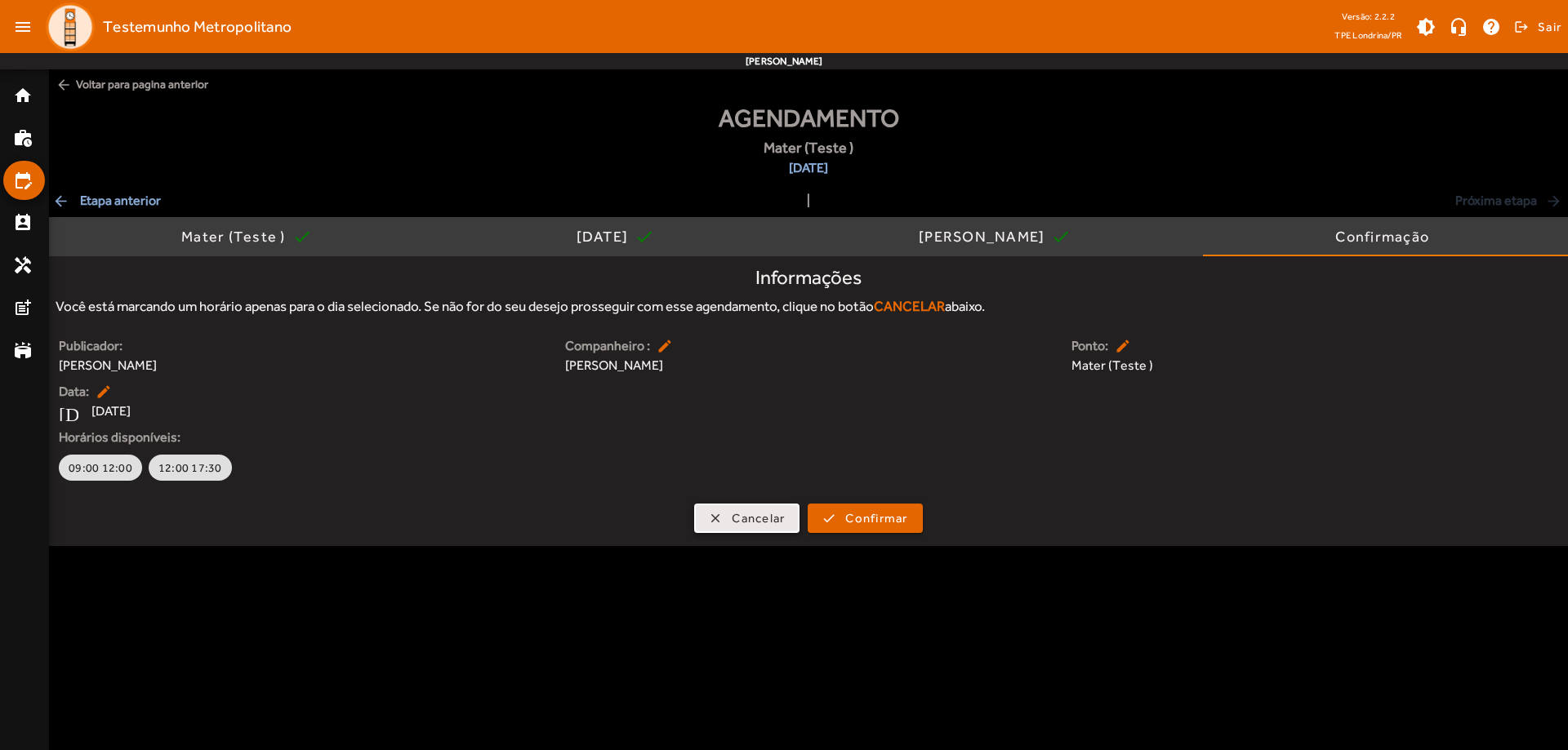
click at [732, 512] on span "Cancelar" at bounding box center [758, 518] width 53 height 19
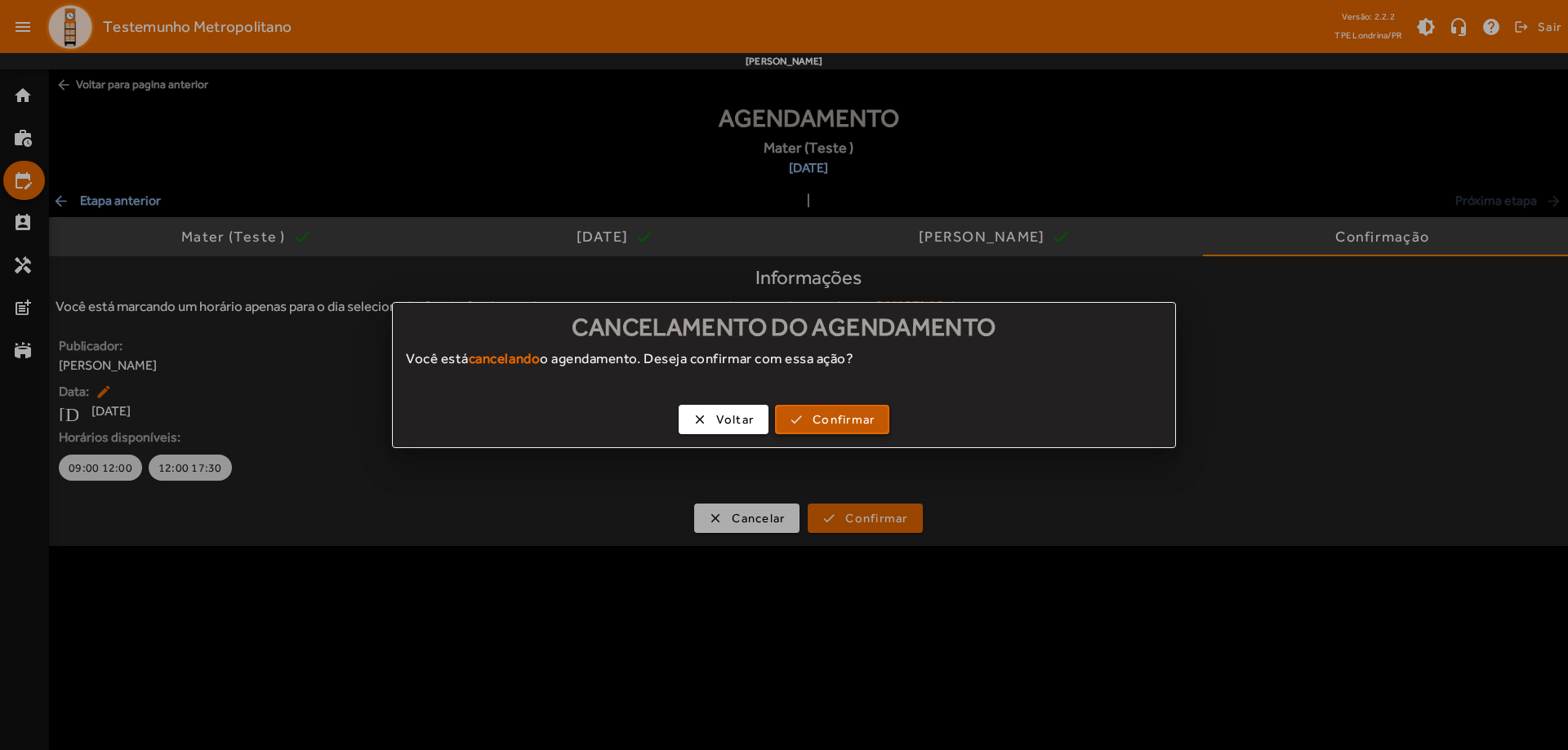
click at [822, 412] on span "Confirmar" at bounding box center [843, 419] width 62 height 19
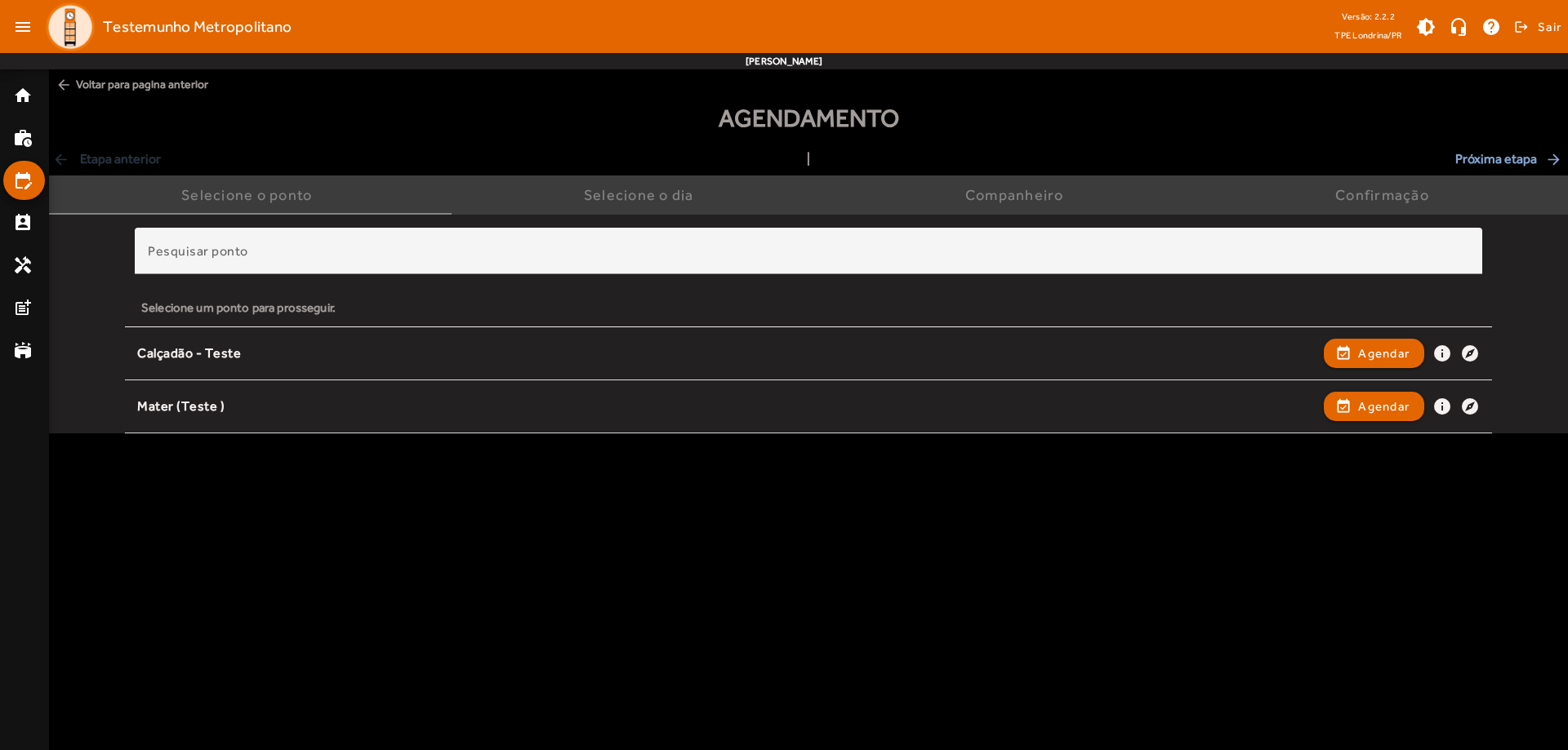
click at [551, 535] on body "menu Testemunho Metropolitano Versão: 2.2.2 TPE Londrina/PR brightness_medium h…" at bounding box center [784, 375] width 1568 height 750
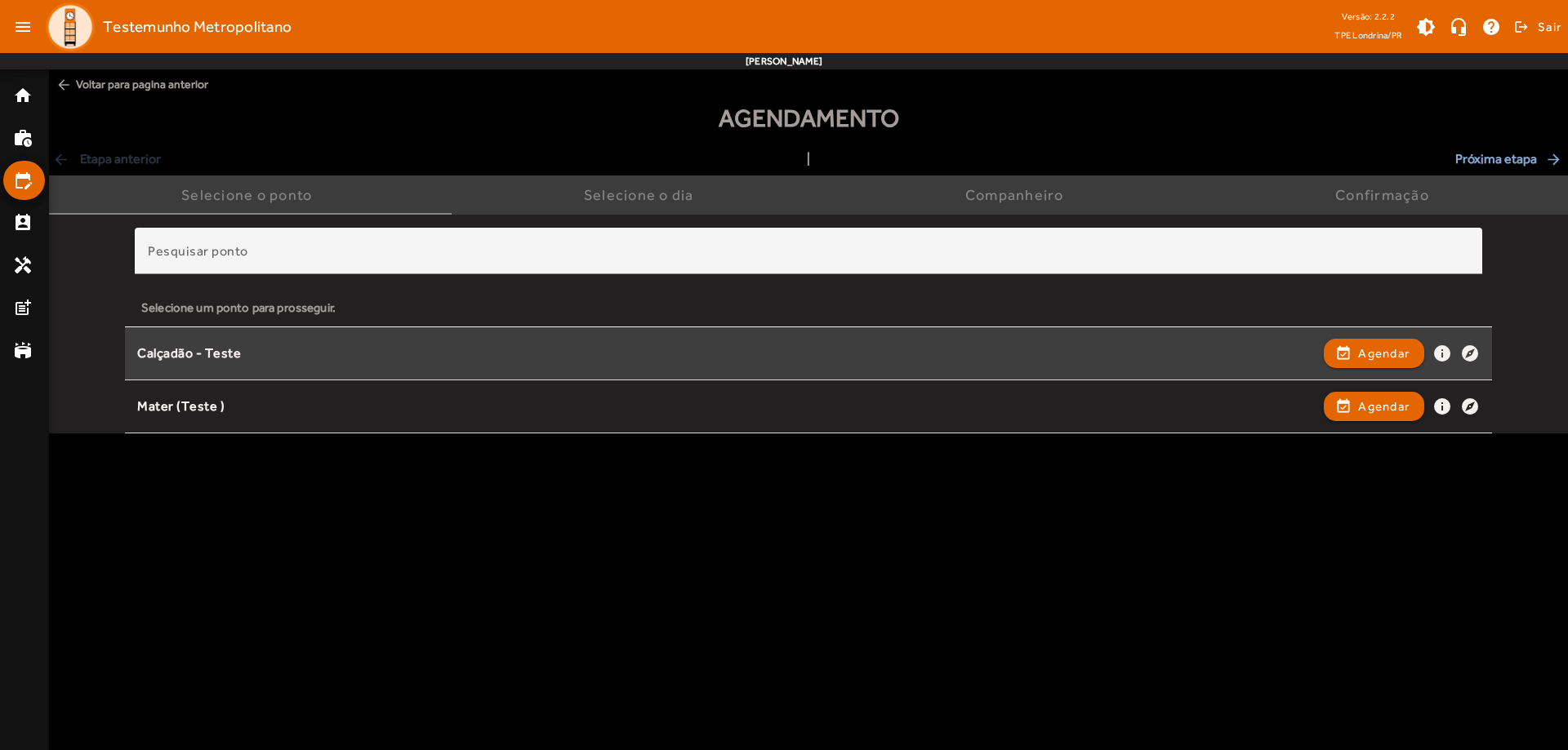
click at [446, 363] on div "Calçadão - Teste event_available Agendar info explore" at bounding box center [808, 353] width 1342 height 36
click at [1384, 348] on span "Agendar" at bounding box center [1384, 354] width 51 height 20
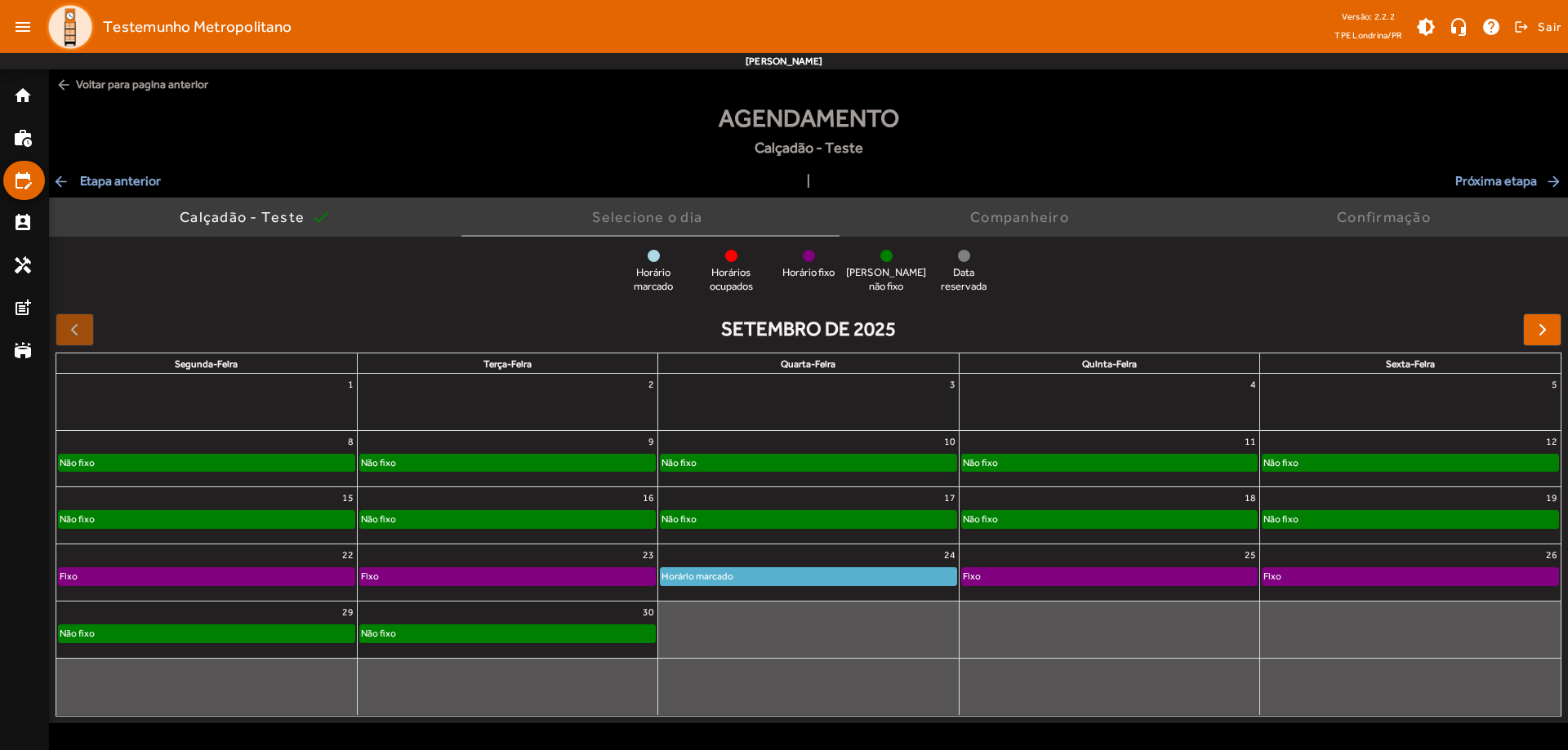
click at [822, 466] on div "Não fixo" at bounding box center [808, 463] width 294 height 16
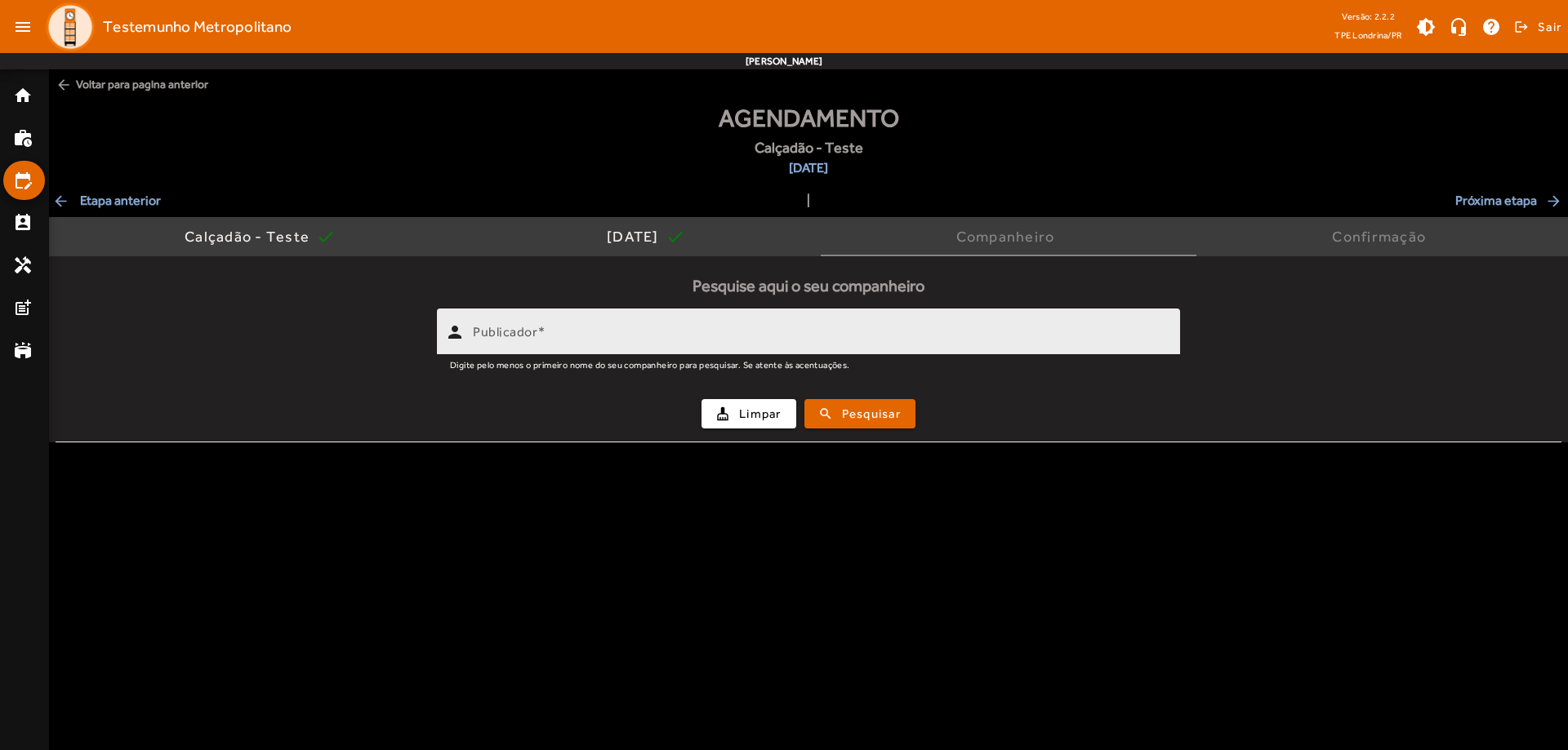
click at [600, 324] on div "Publicador" at bounding box center [819, 332] width 694 height 46
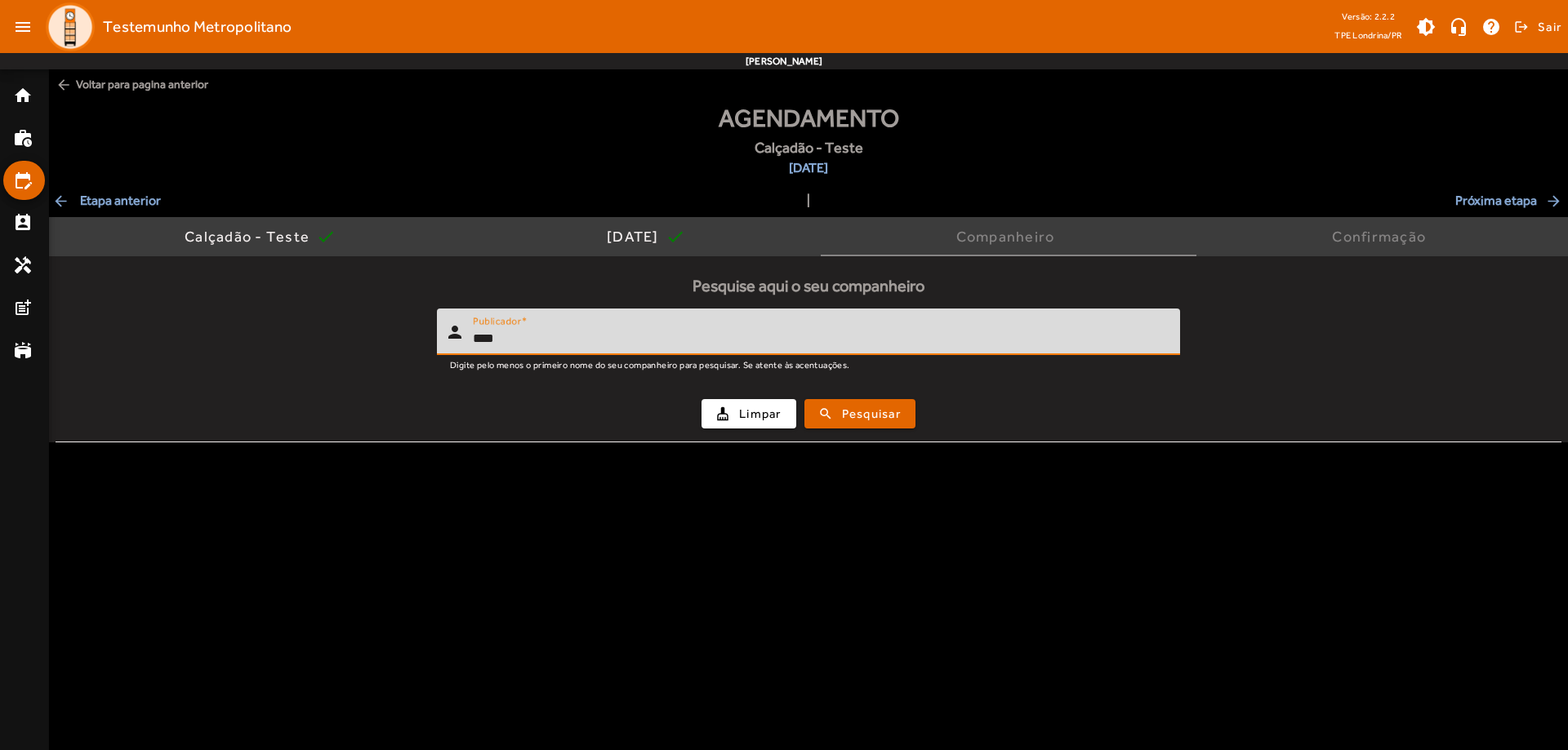
type input "****"
click at [804, 399] on button "search Pesquisar" at bounding box center [859, 413] width 111 height 29
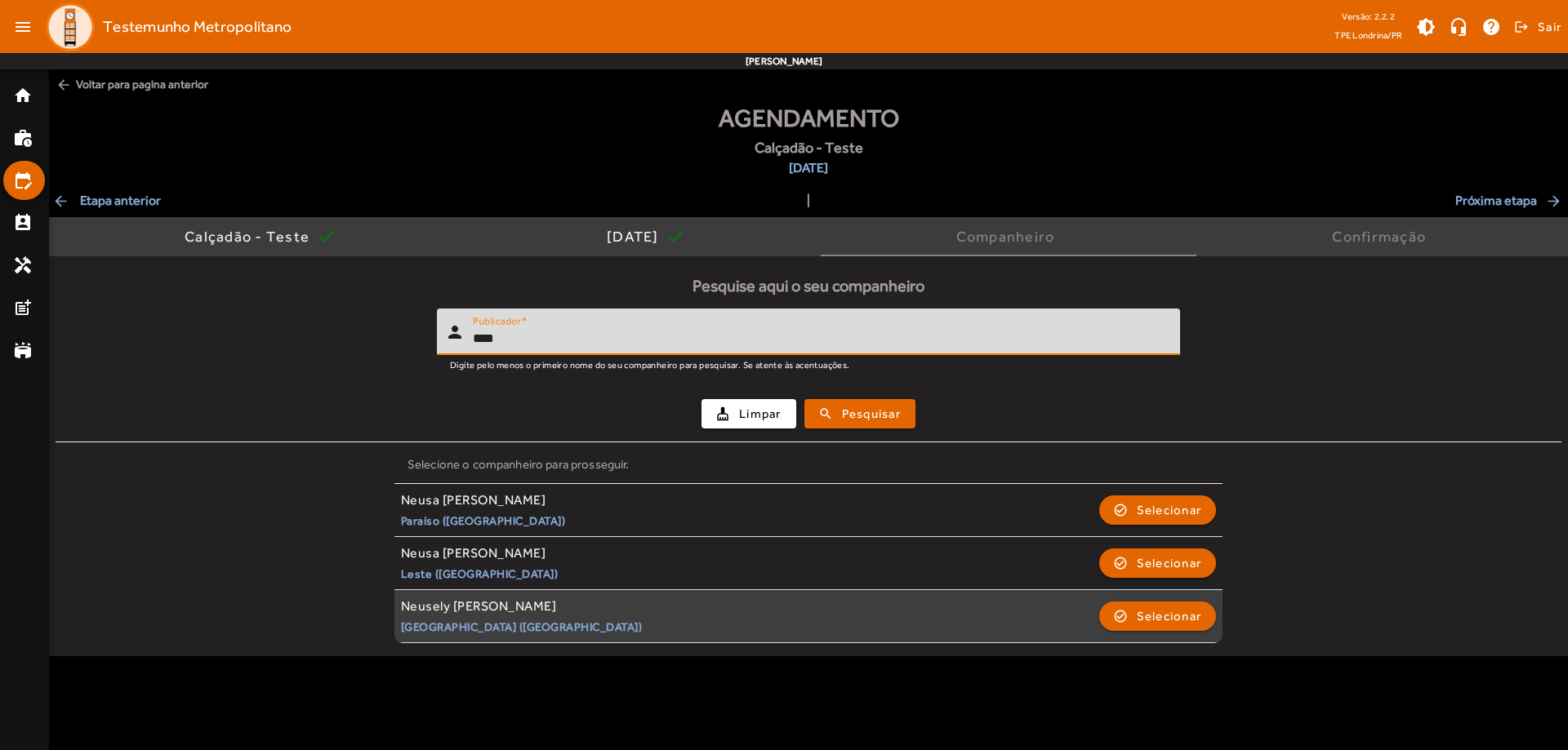
click at [495, 612] on div "Neusely [PERSON_NAME]" at bounding box center [521, 606] width 242 height 17
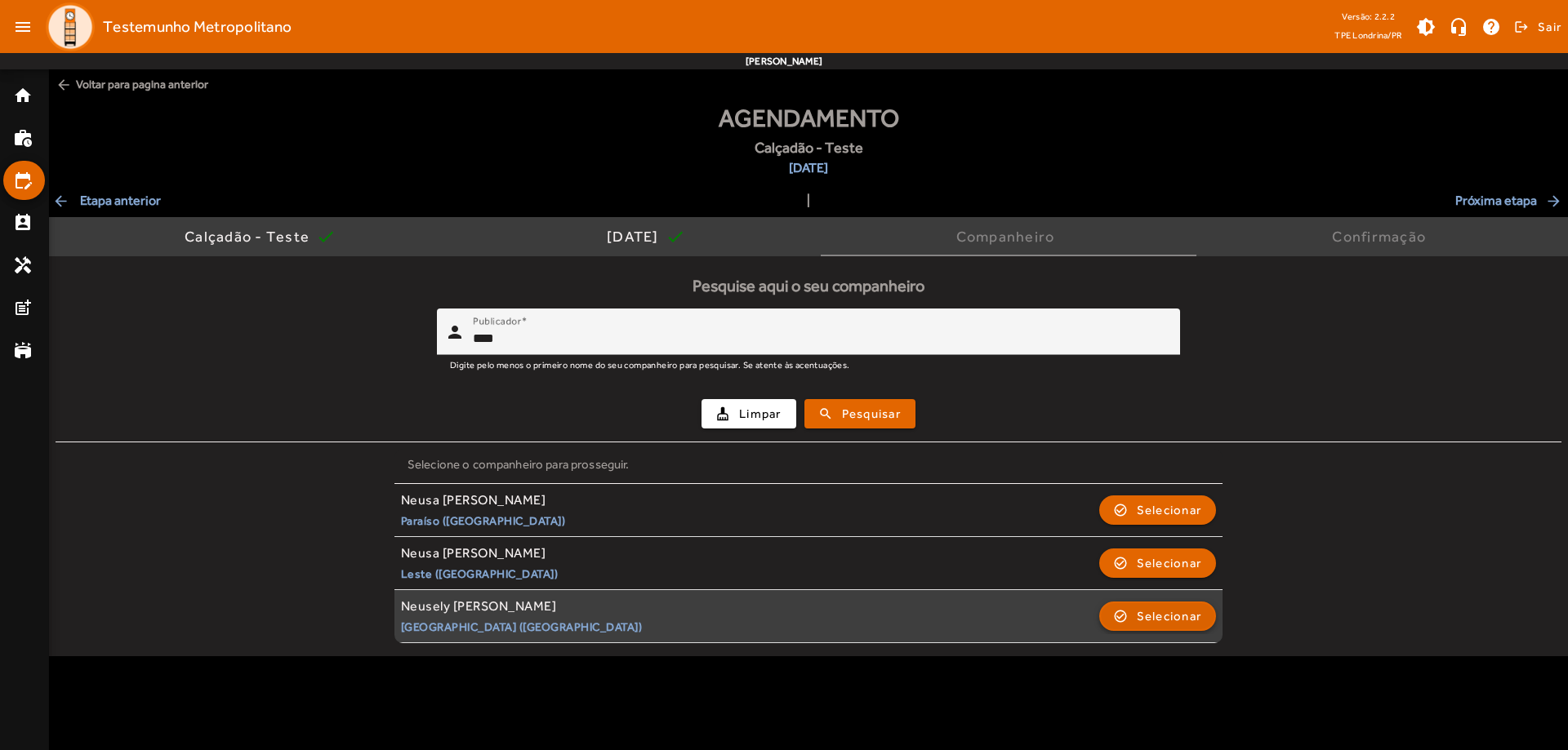
click at [1133, 619] on span "button" at bounding box center [1157, 616] width 114 height 39
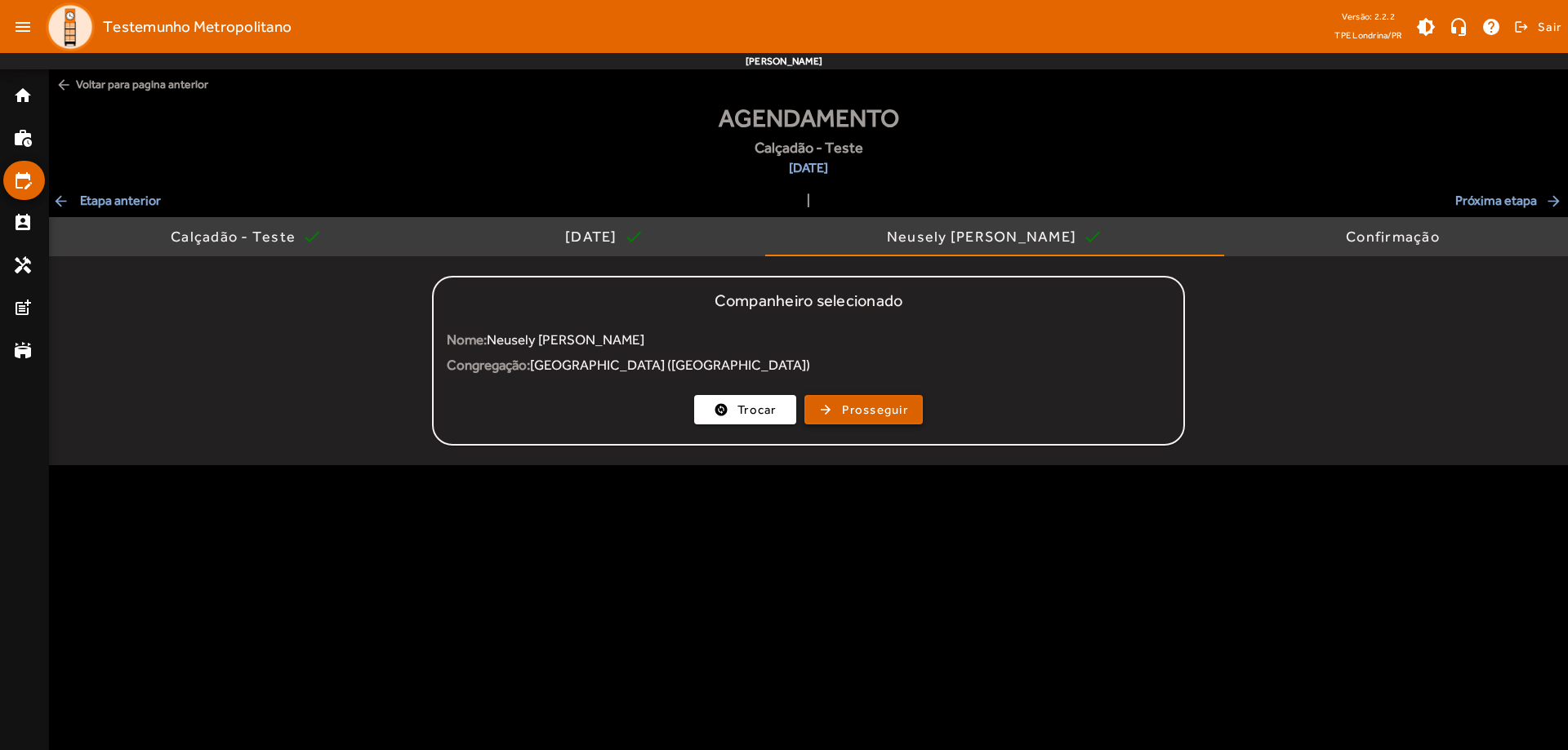
click at [855, 414] on span "Prosseguir" at bounding box center [874, 410] width 67 height 19
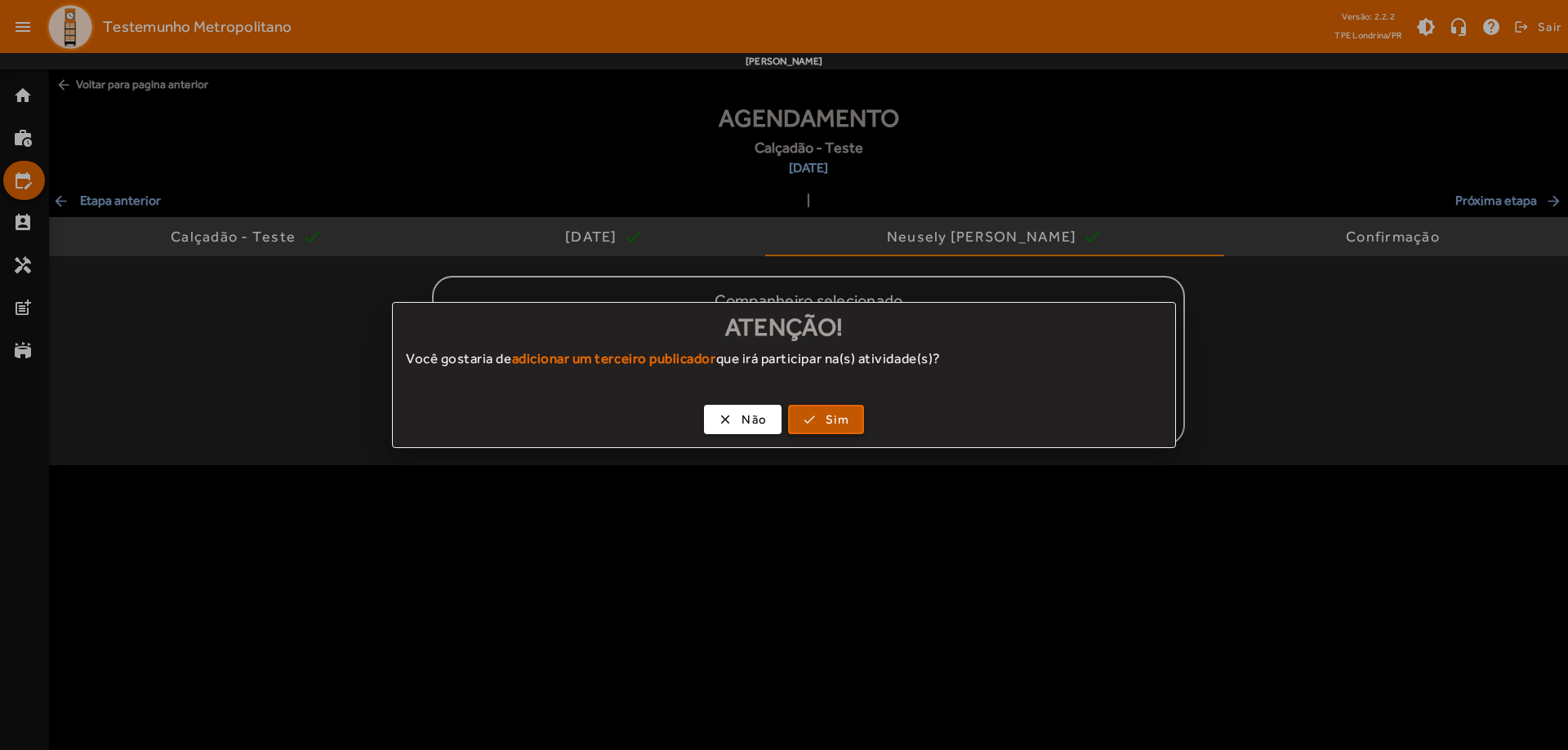
click at [850, 414] on span "button" at bounding box center [826, 419] width 73 height 39
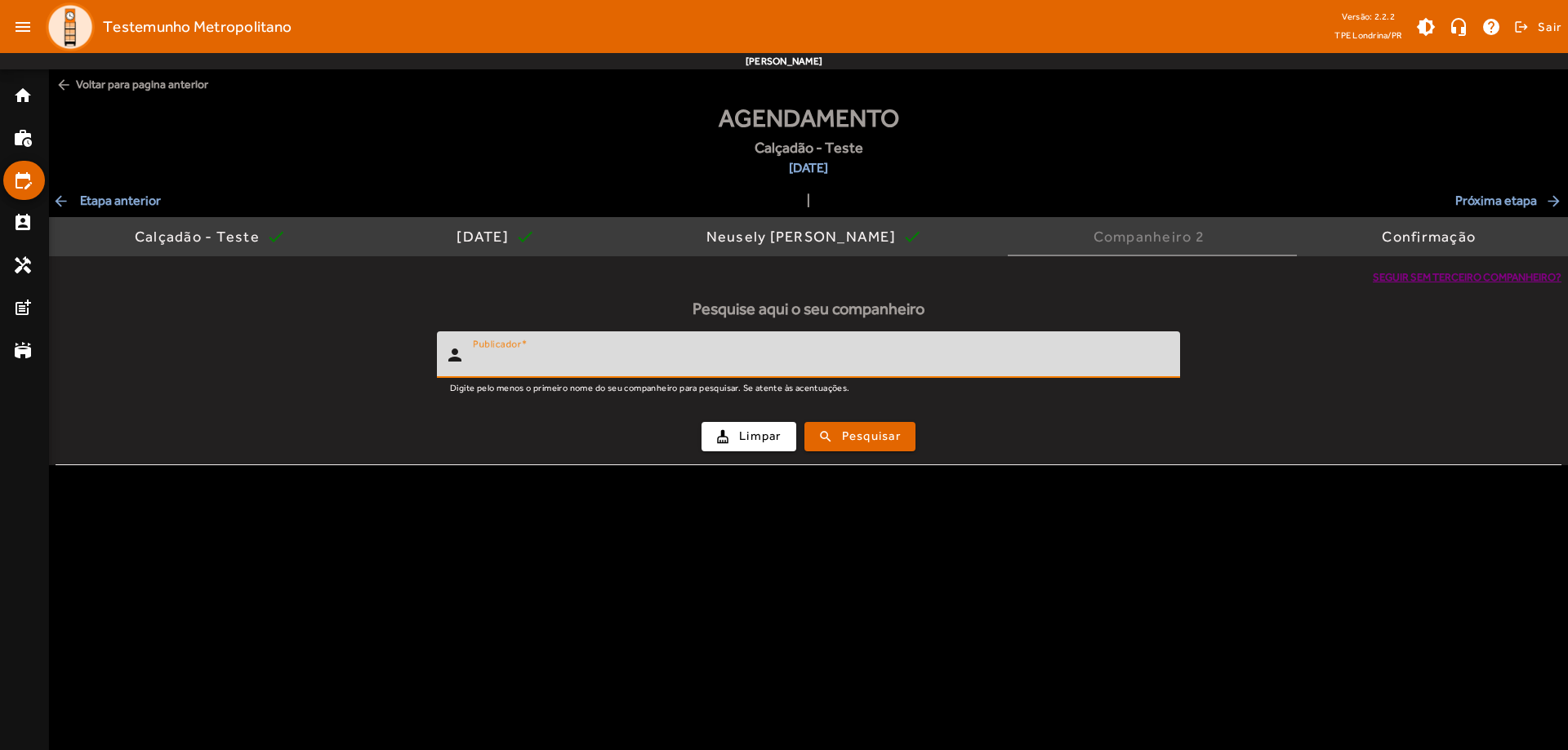
click at [819, 356] on input "Publicador" at bounding box center [819, 362] width 694 height 20
type input "****"
click at [804, 422] on button "search Pesquisar" at bounding box center [859, 436] width 111 height 29
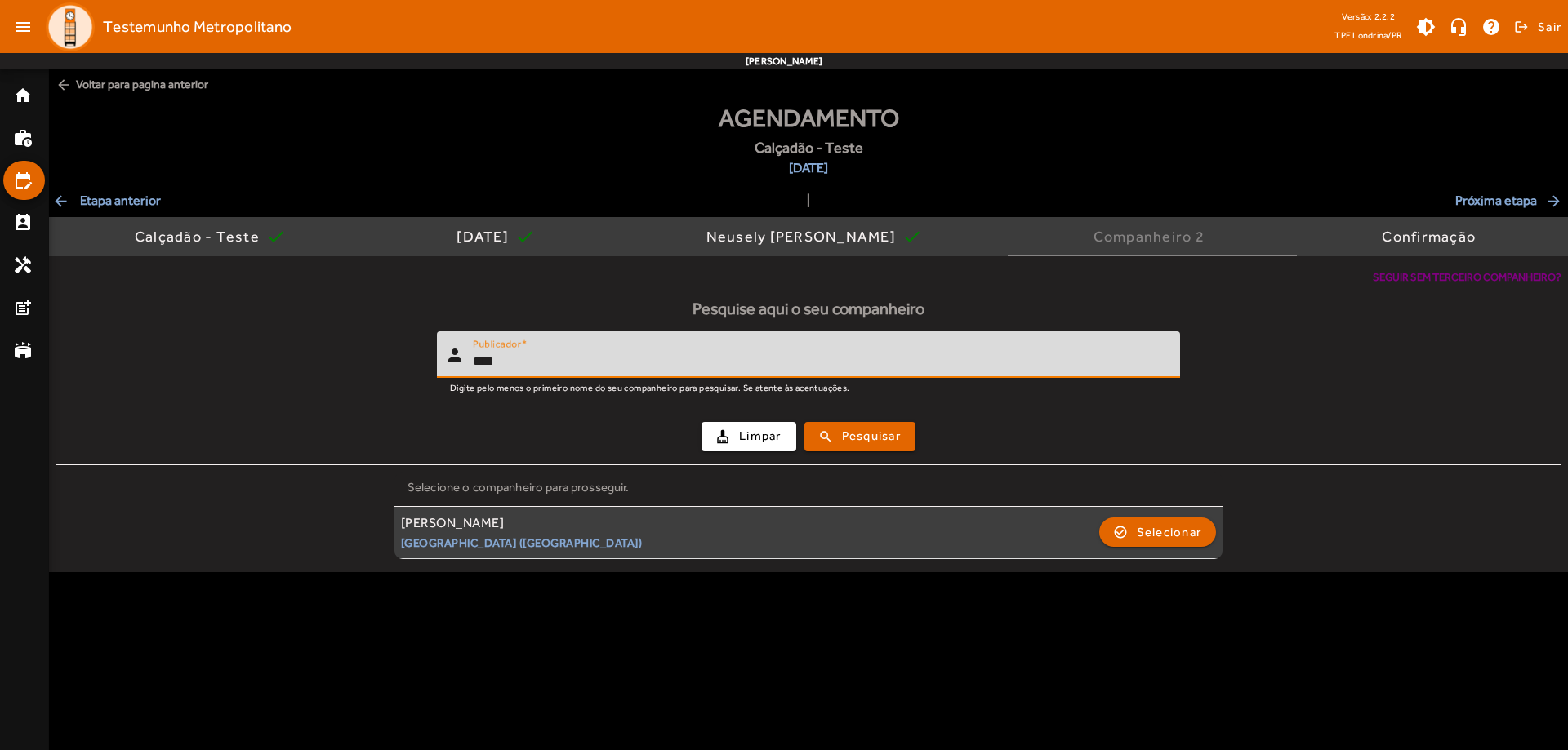
click at [699, 531] on div "[PERSON_NAME] Higienópolis ([GEOGRAPHIC_DATA]) check_circle_outline Selecionar" at bounding box center [808, 533] width 815 height 36
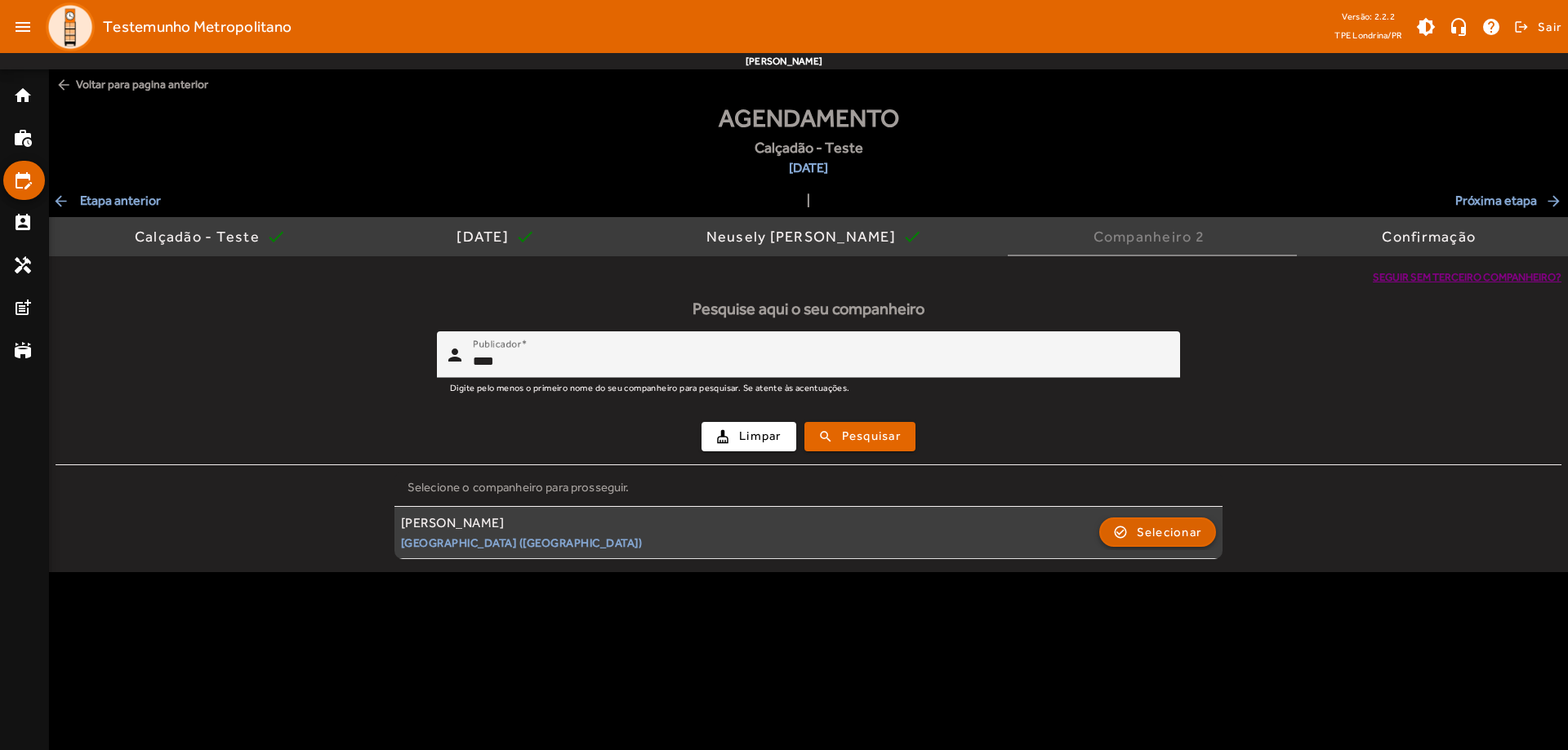
click at [1143, 527] on span "Selecionar" at bounding box center [1170, 532] width 66 height 20
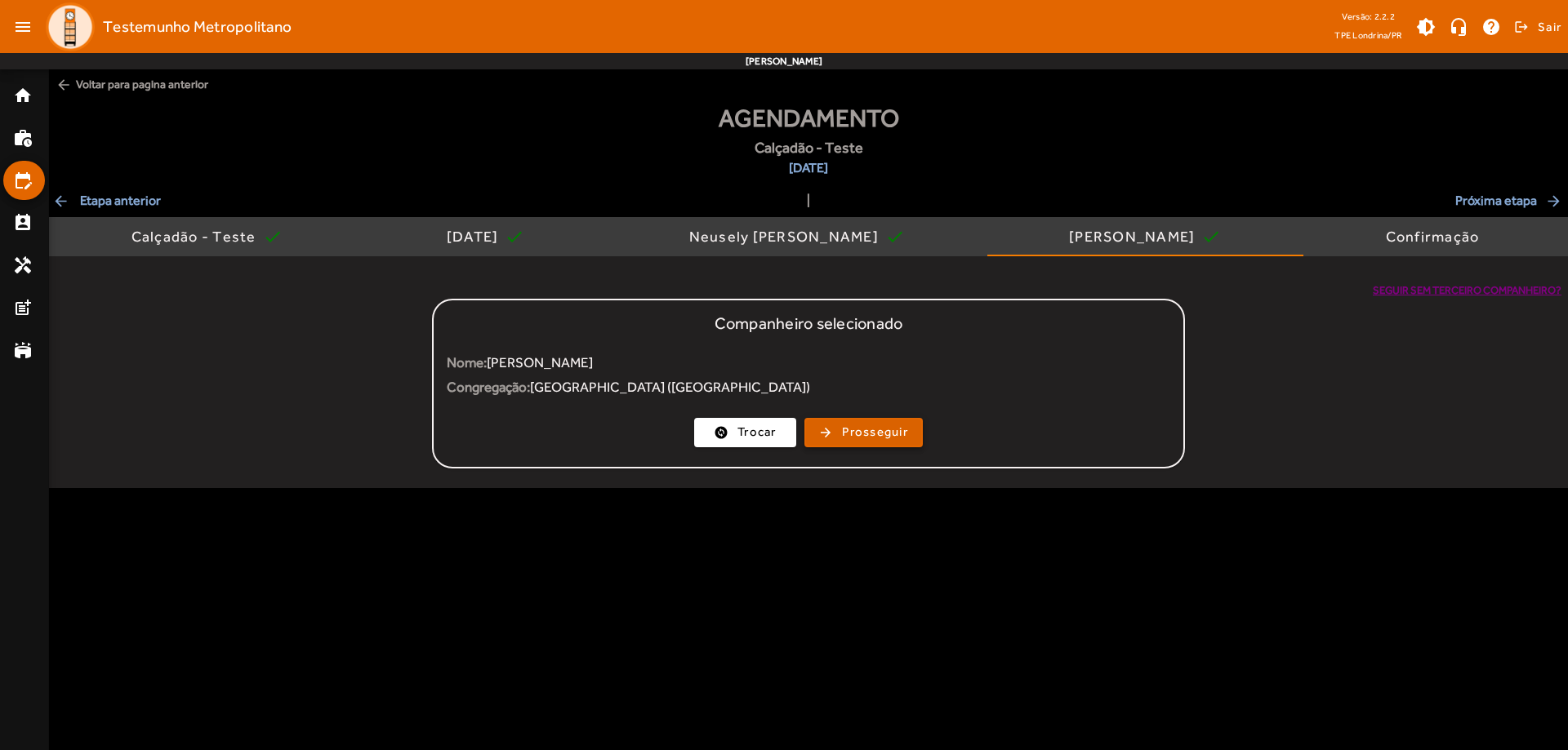
click at [865, 437] on span "Prosseguir" at bounding box center [874, 432] width 67 height 19
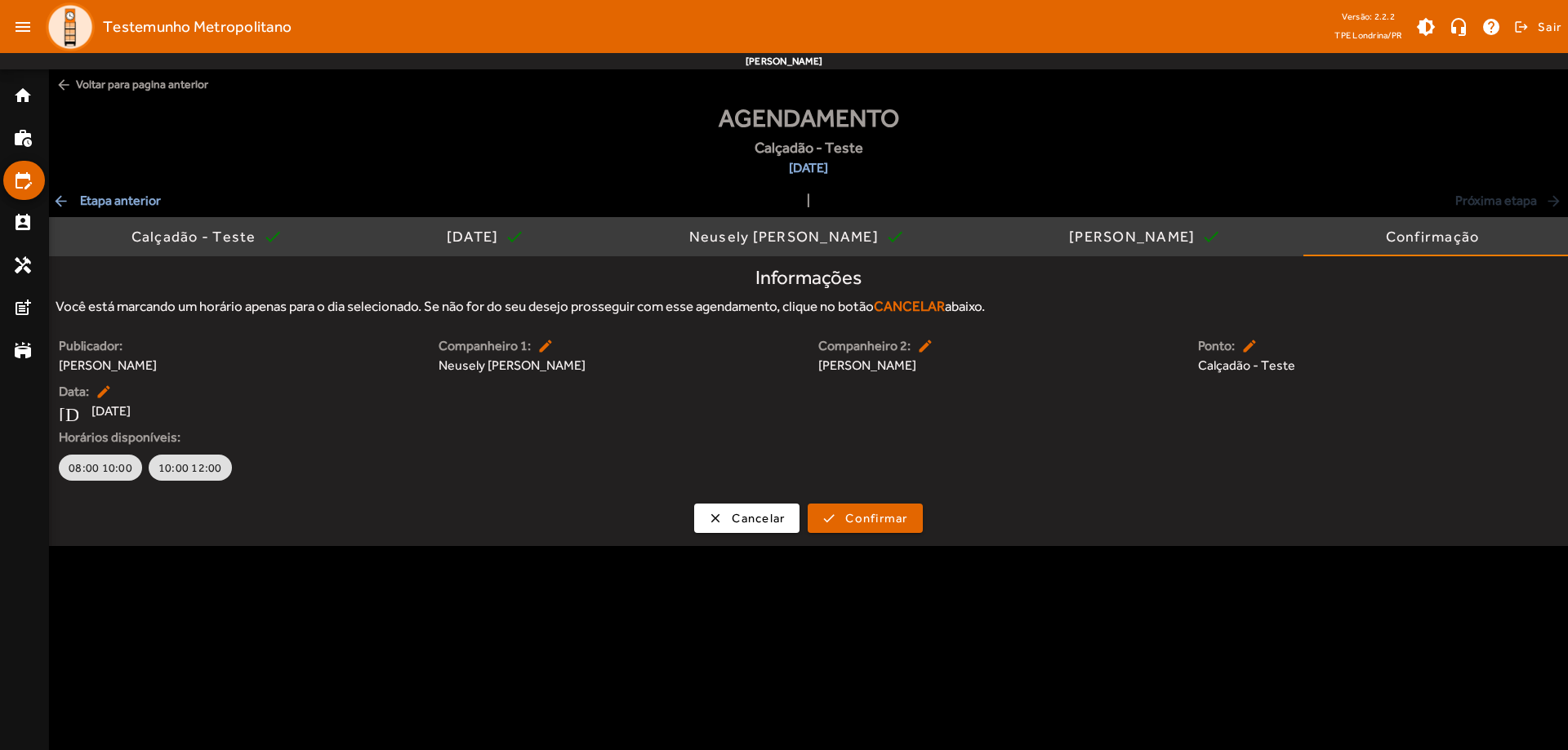
click at [113, 358] on span "[PERSON_NAME]" at bounding box center [239, 365] width 360 height 20
click at [114, 387] on mat-icon "edit" at bounding box center [106, 392] width 20 height 16
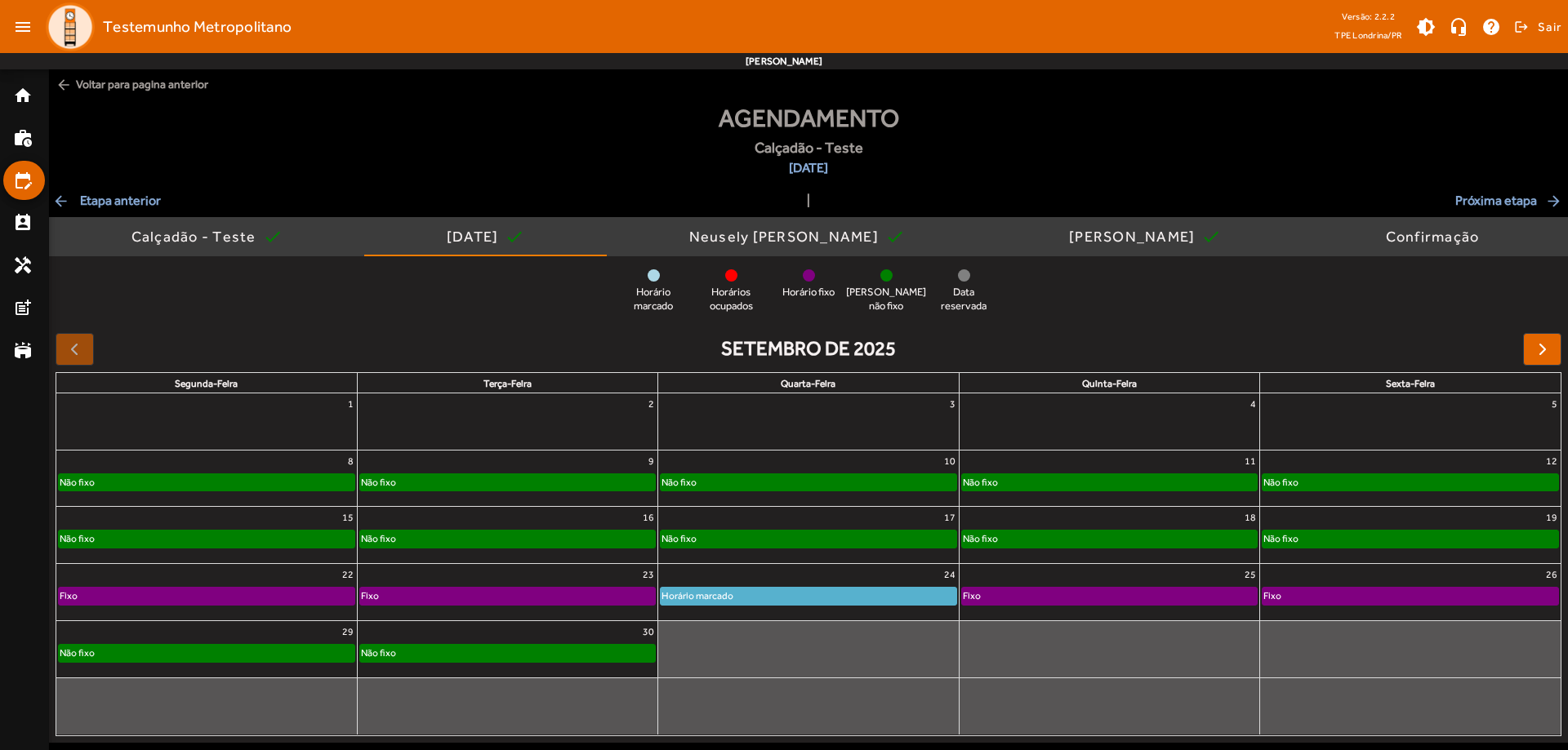
click at [861, 484] on div "Não fixo" at bounding box center [808, 482] width 294 height 16
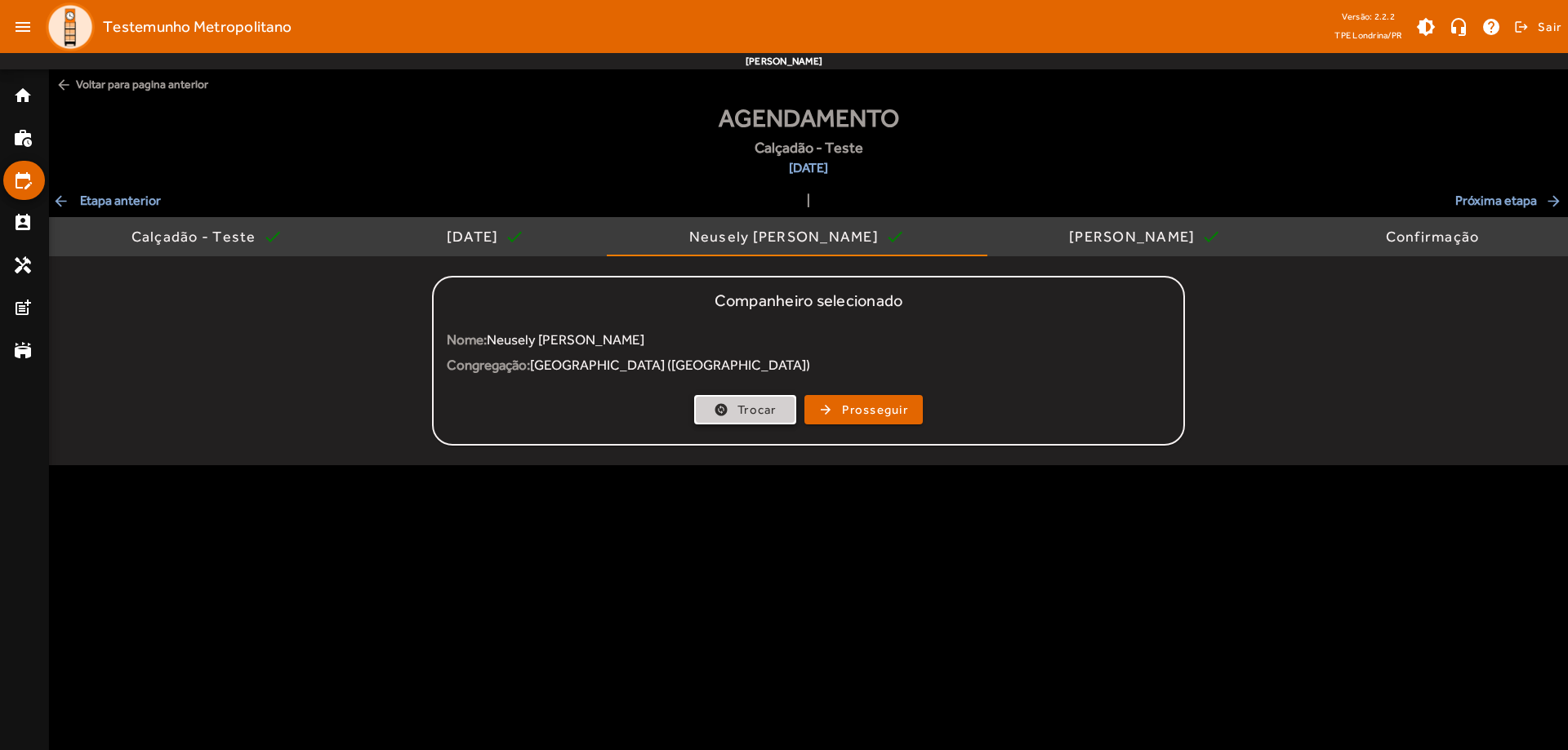
click at [753, 407] on span "Trocar" at bounding box center [757, 410] width 39 height 19
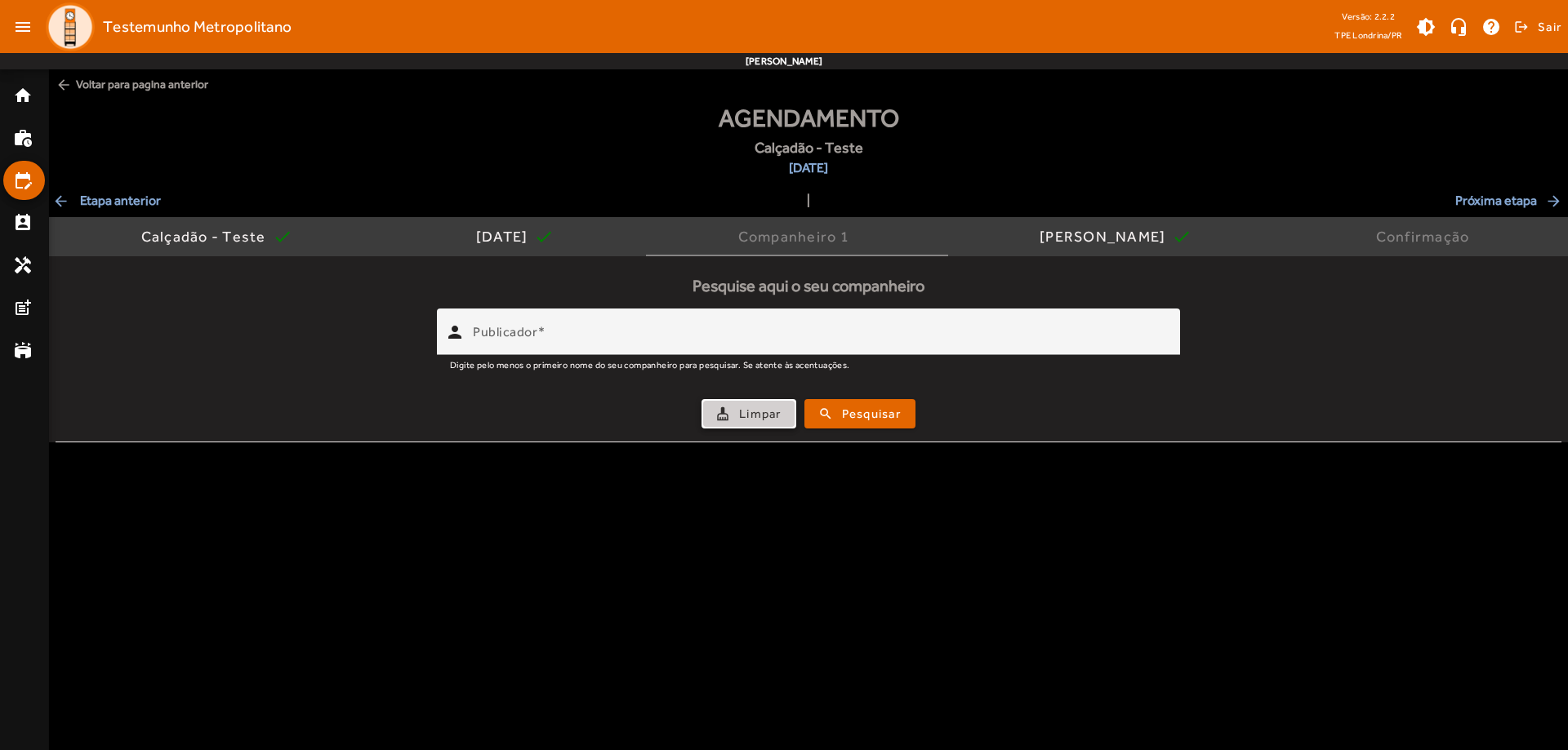
click at [755, 415] on span "Limpar" at bounding box center [760, 414] width 43 height 19
click at [133, 199] on span "arrow_back Etapa anterior" at bounding box center [106, 200] width 108 height 20
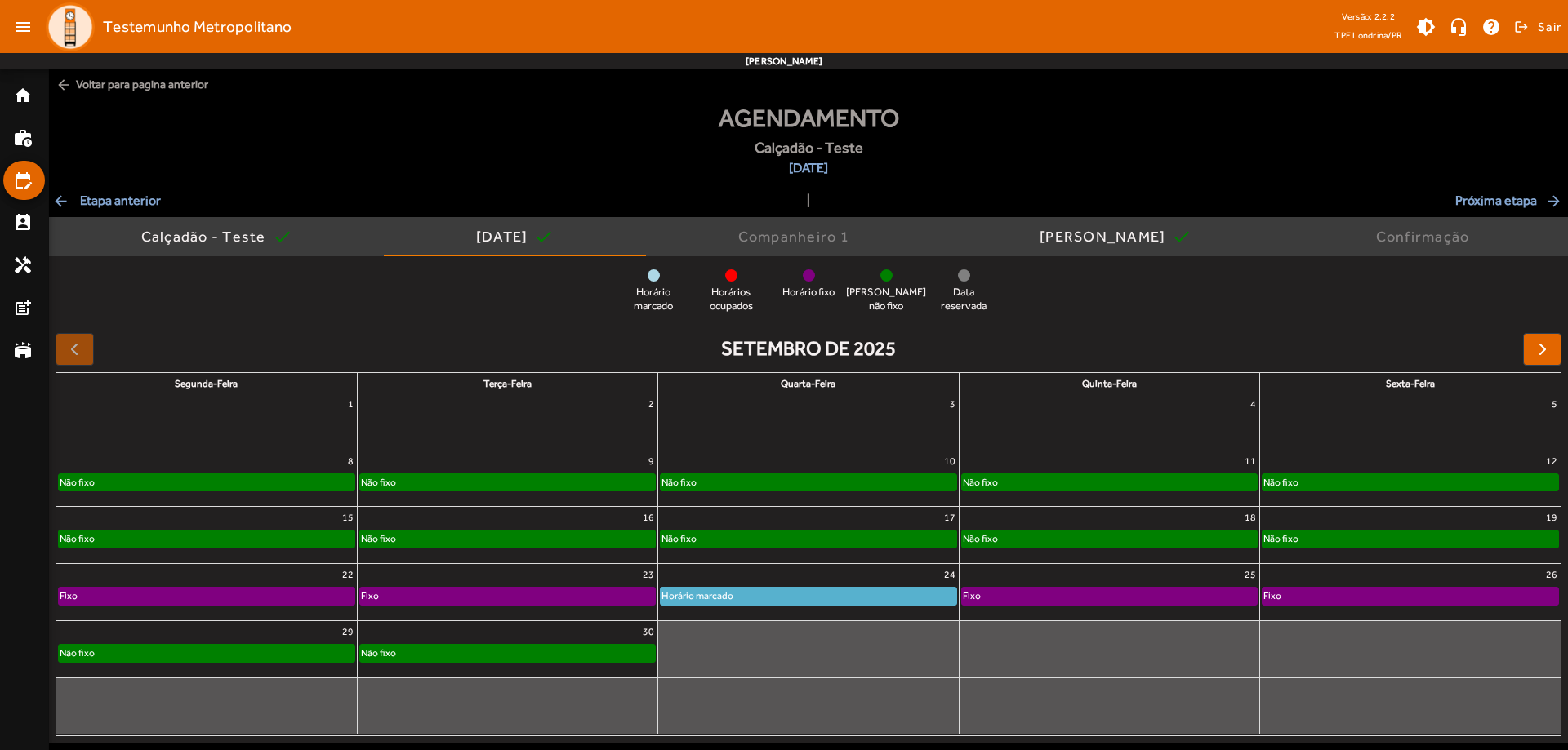
click at [108, 92] on span "arrow_back Voltar para pagina anterior" at bounding box center [808, 84] width 1518 height 30
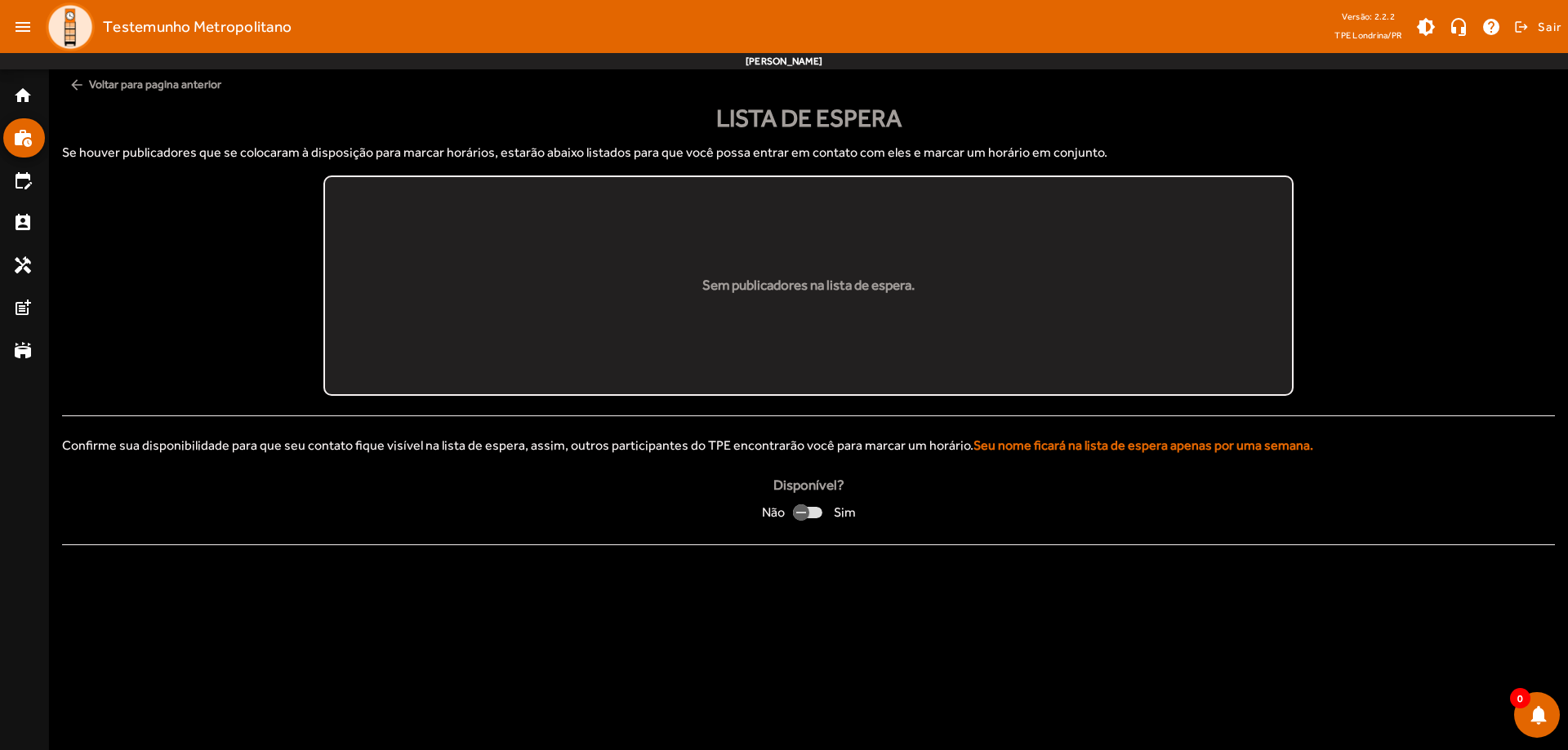
click at [108, 92] on span "arrow_back Voltar para pagina anterior" at bounding box center [808, 84] width 1493 height 30
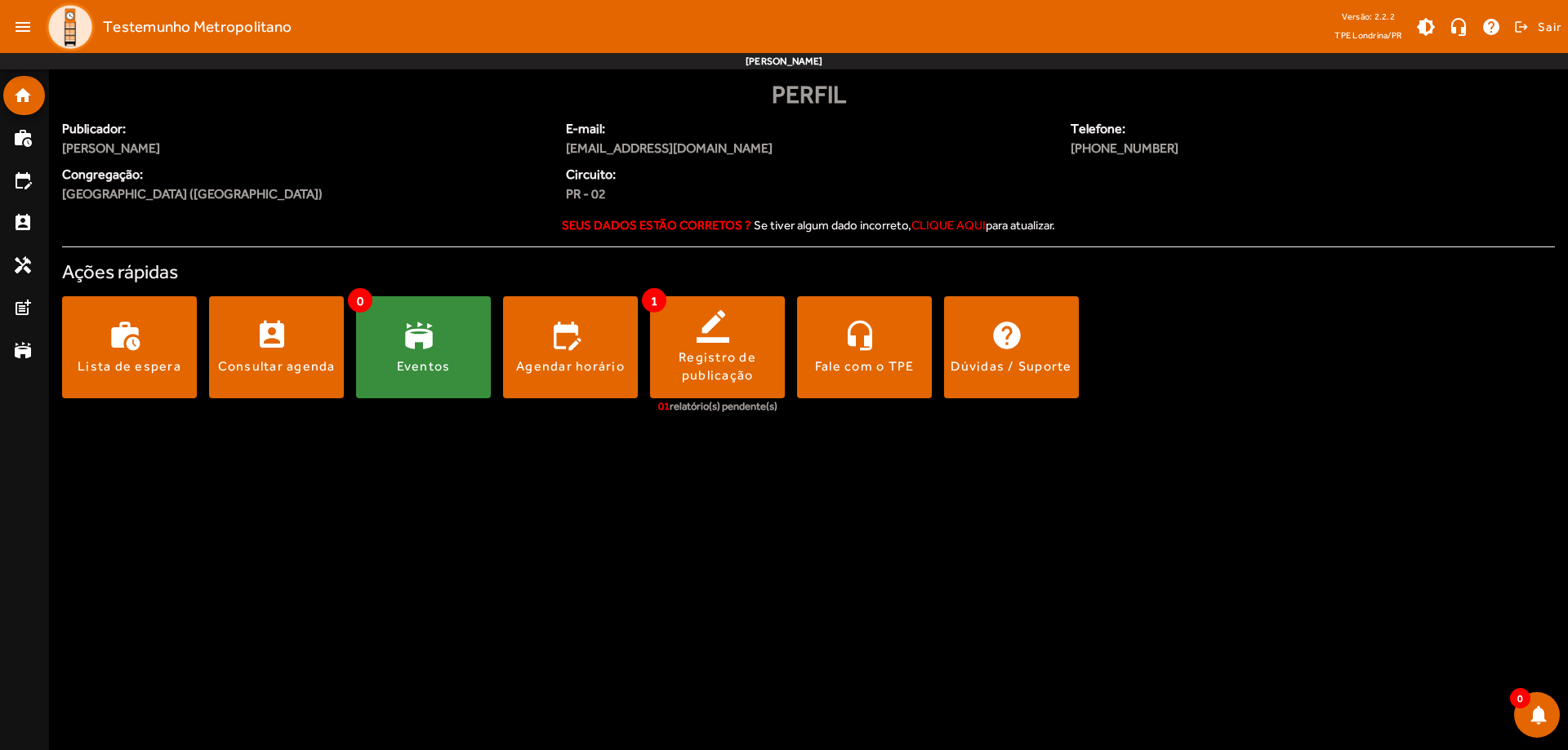
click at [625, 229] on strong "Seus dados estão corretos ?" at bounding box center [656, 225] width 190 height 14
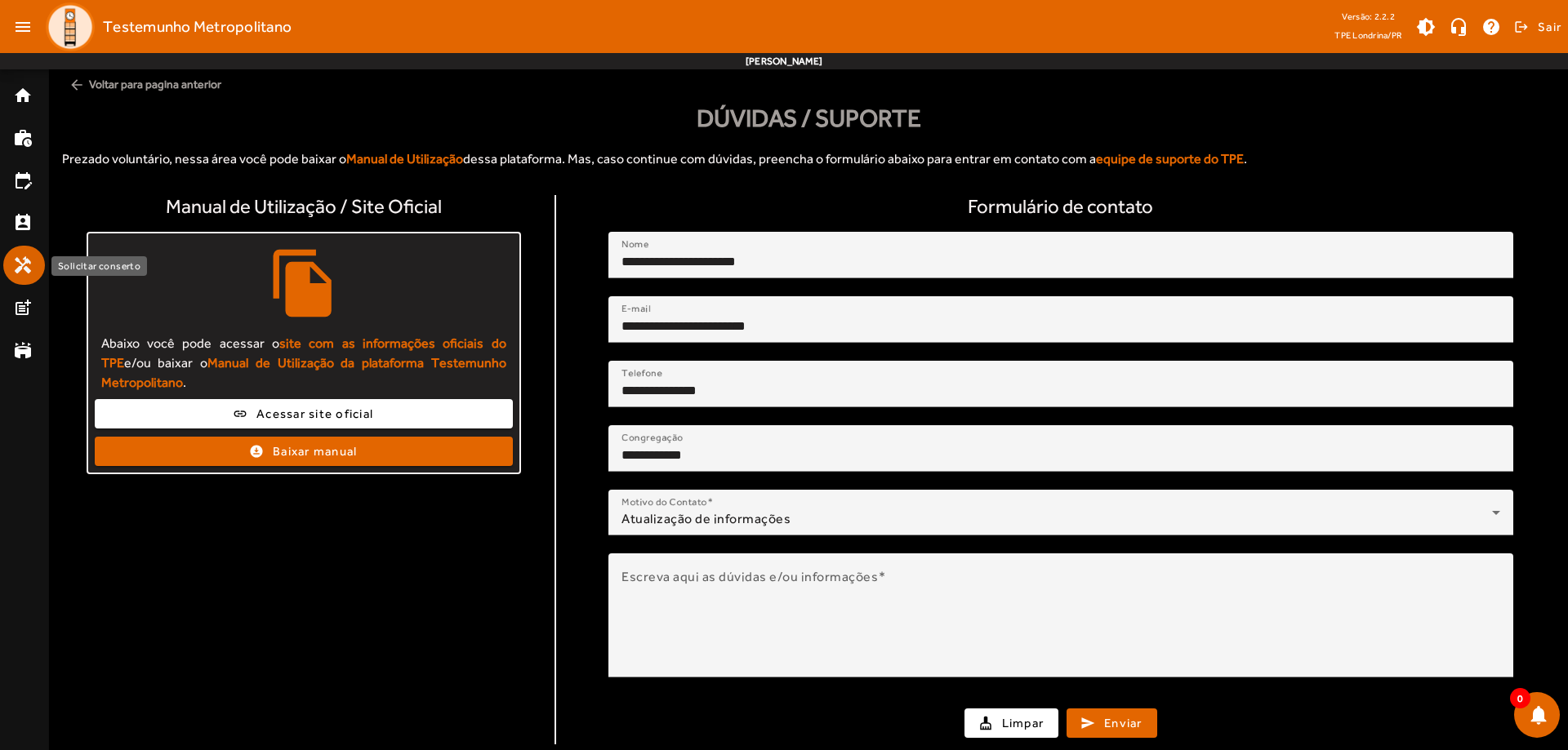
click at [23, 270] on mat-icon "handyman" at bounding box center [23, 265] width 20 height 20
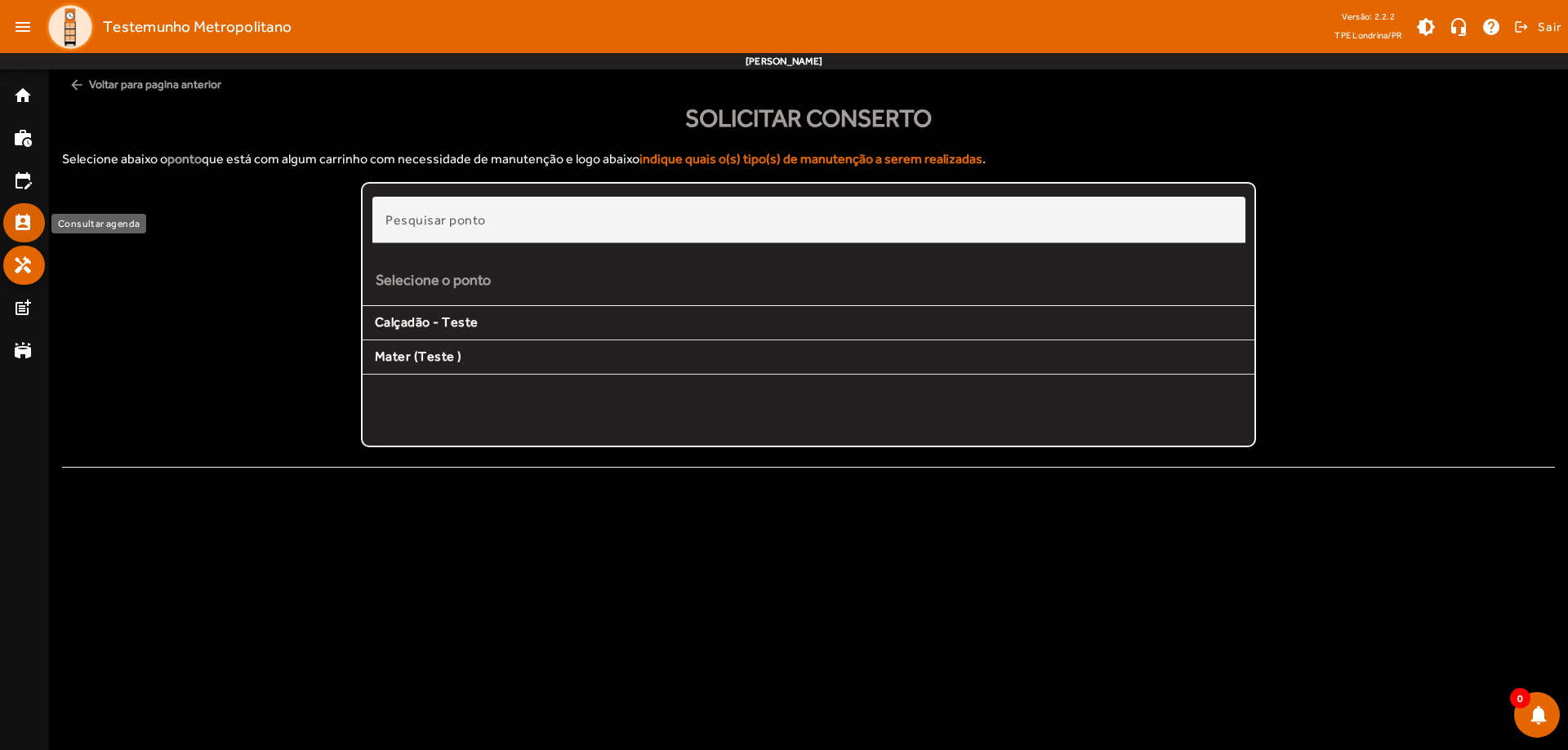
click at [22, 226] on mat-icon "perm_contact_calendar" at bounding box center [23, 223] width 20 height 20
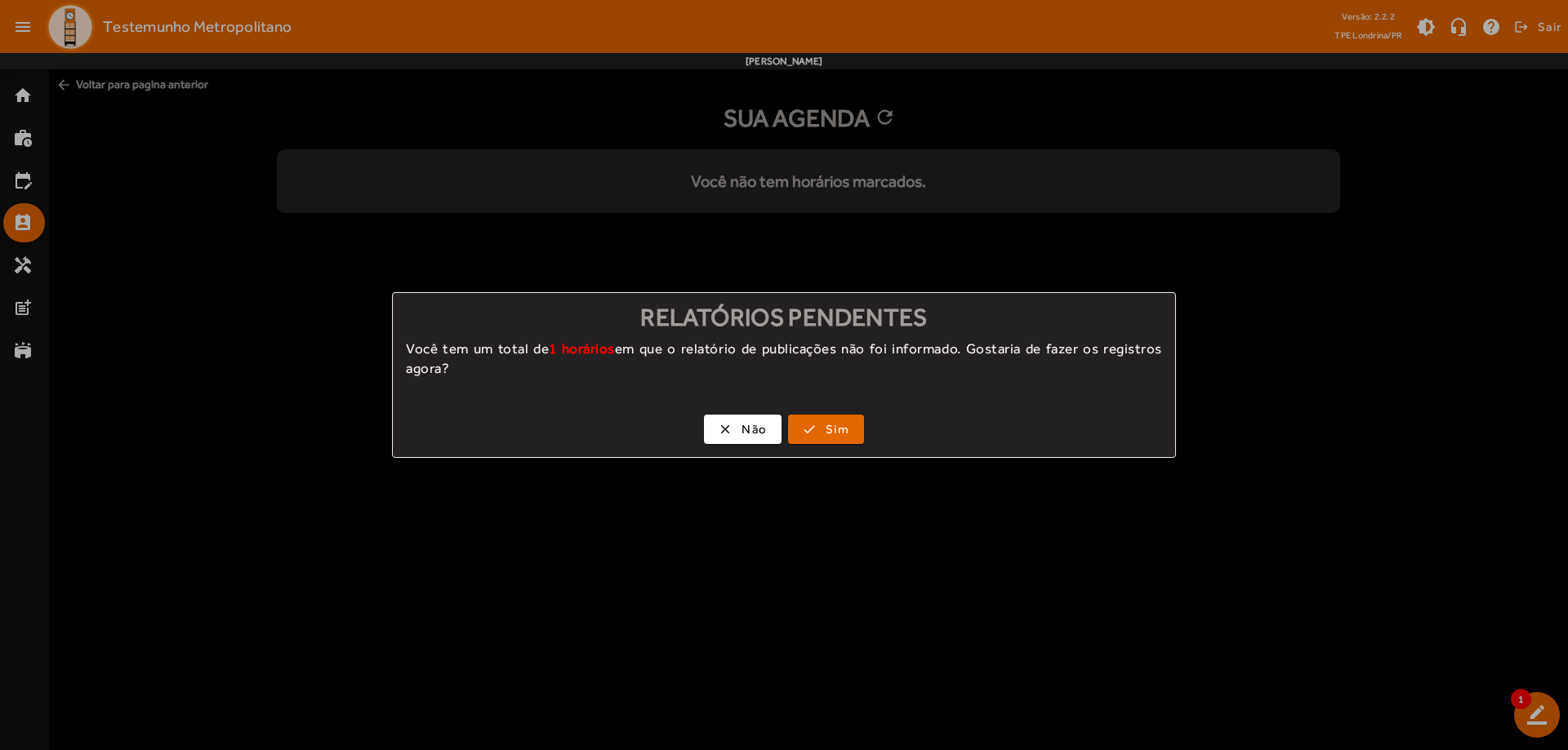
click at [15, 168] on div at bounding box center [784, 375] width 1568 height 750
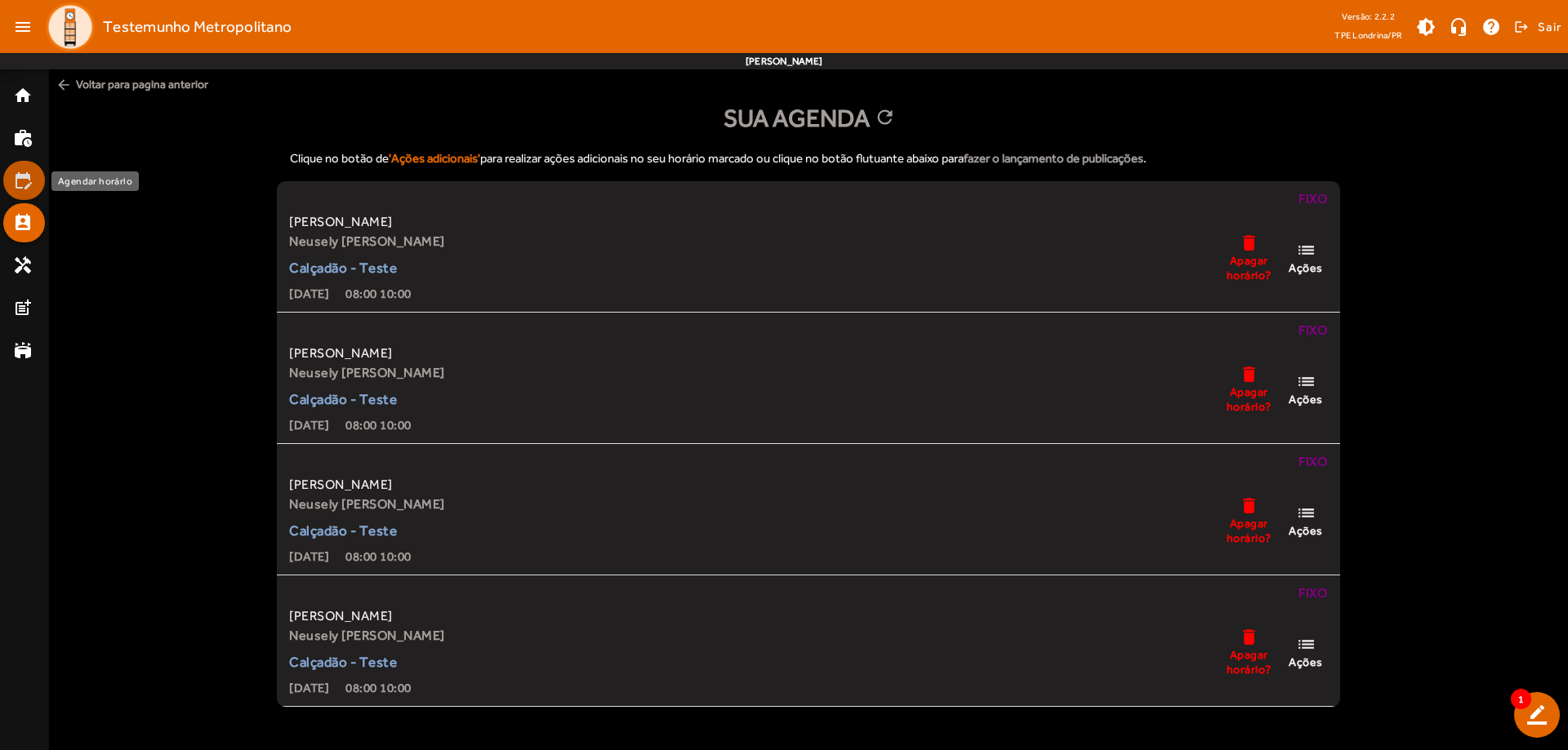
click at [27, 179] on mat-icon "edit_calendar" at bounding box center [23, 180] width 20 height 20
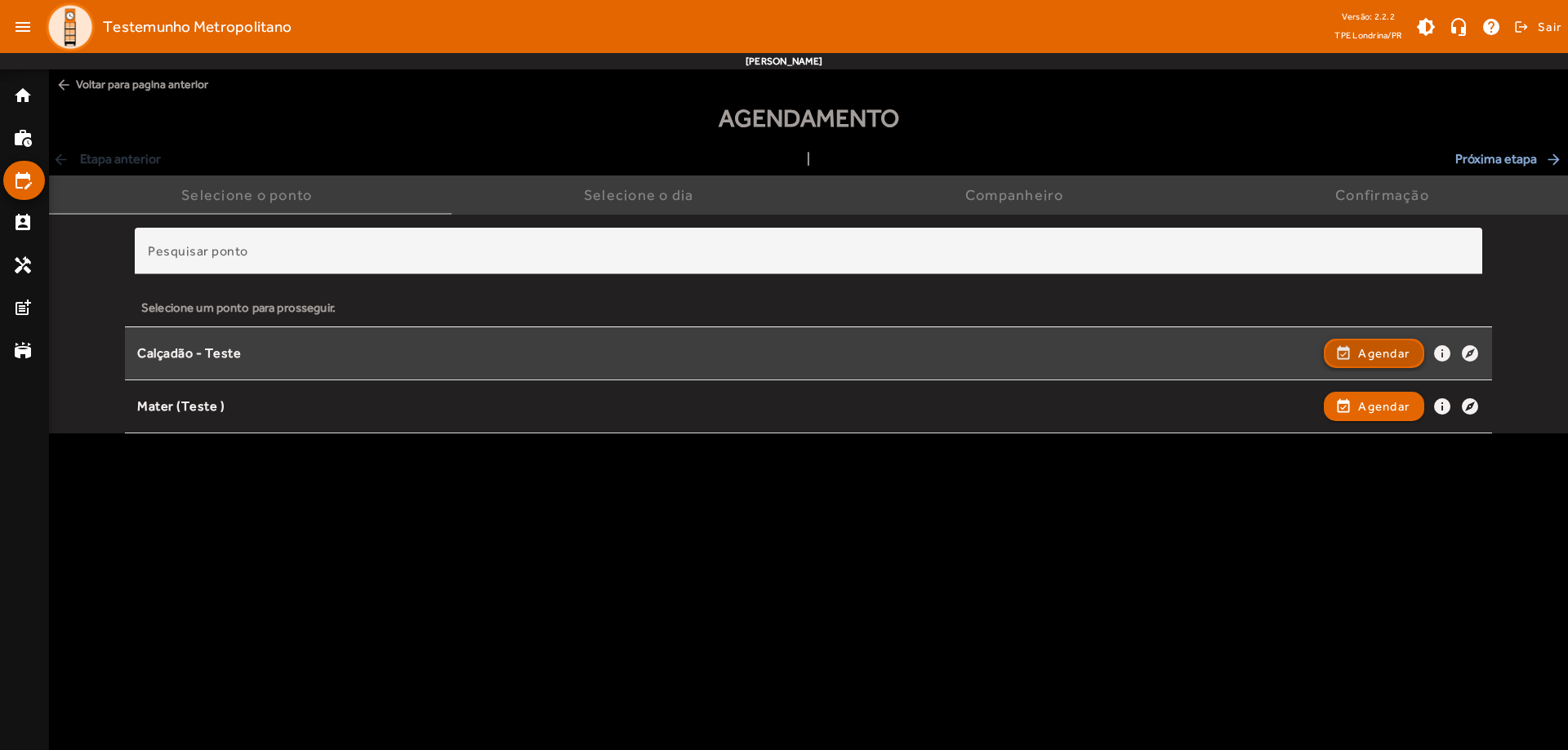
click at [1360, 345] on span "Agendar" at bounding box center [1384, 354] width 51 height 20
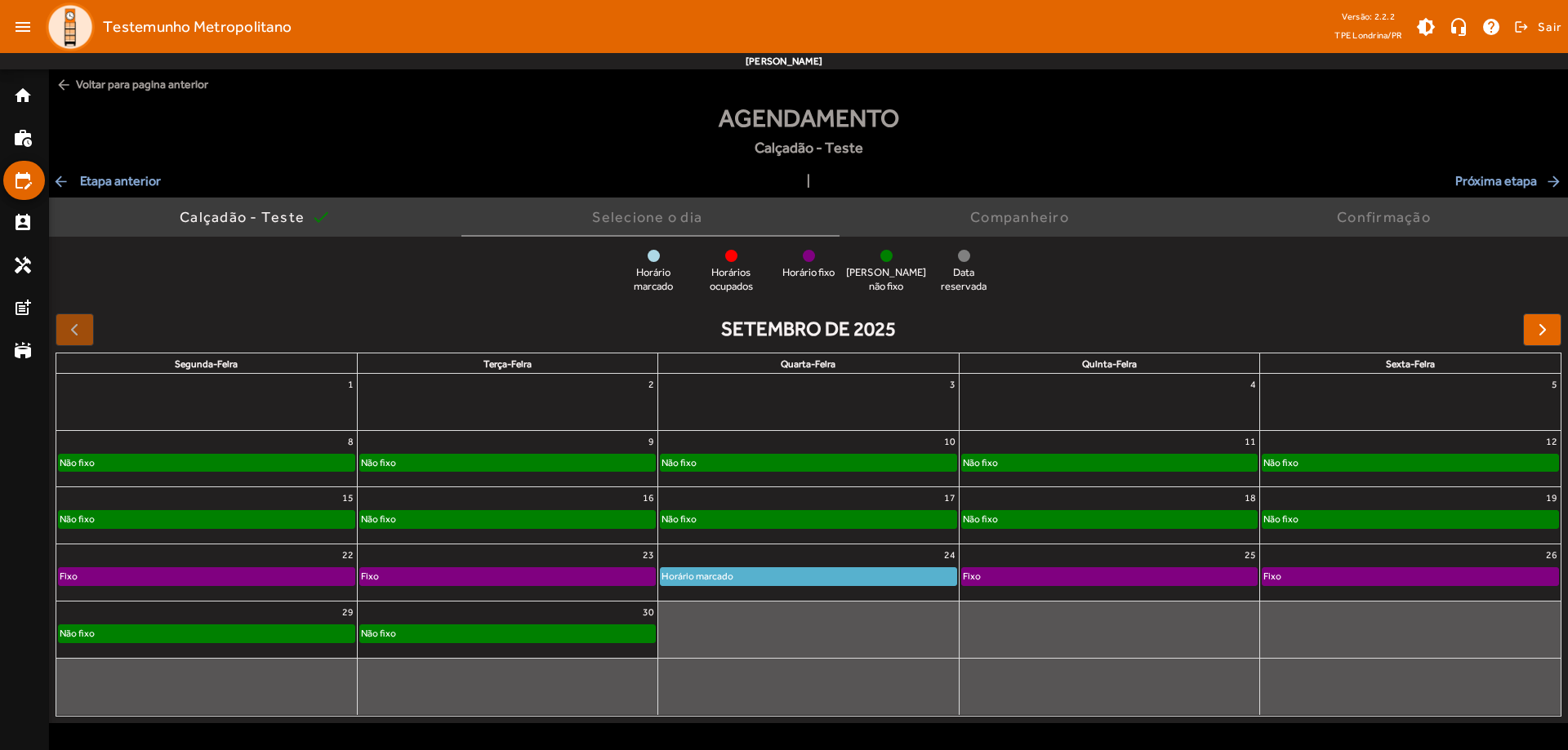
click at [1476, 181] on span "Próxima etapa arrow_forward" at bounding box center [1509, 181] width 109 height 20
click at [844, 520] on div "Não fixo" at bounding box center [808, 519] width 294 height 16
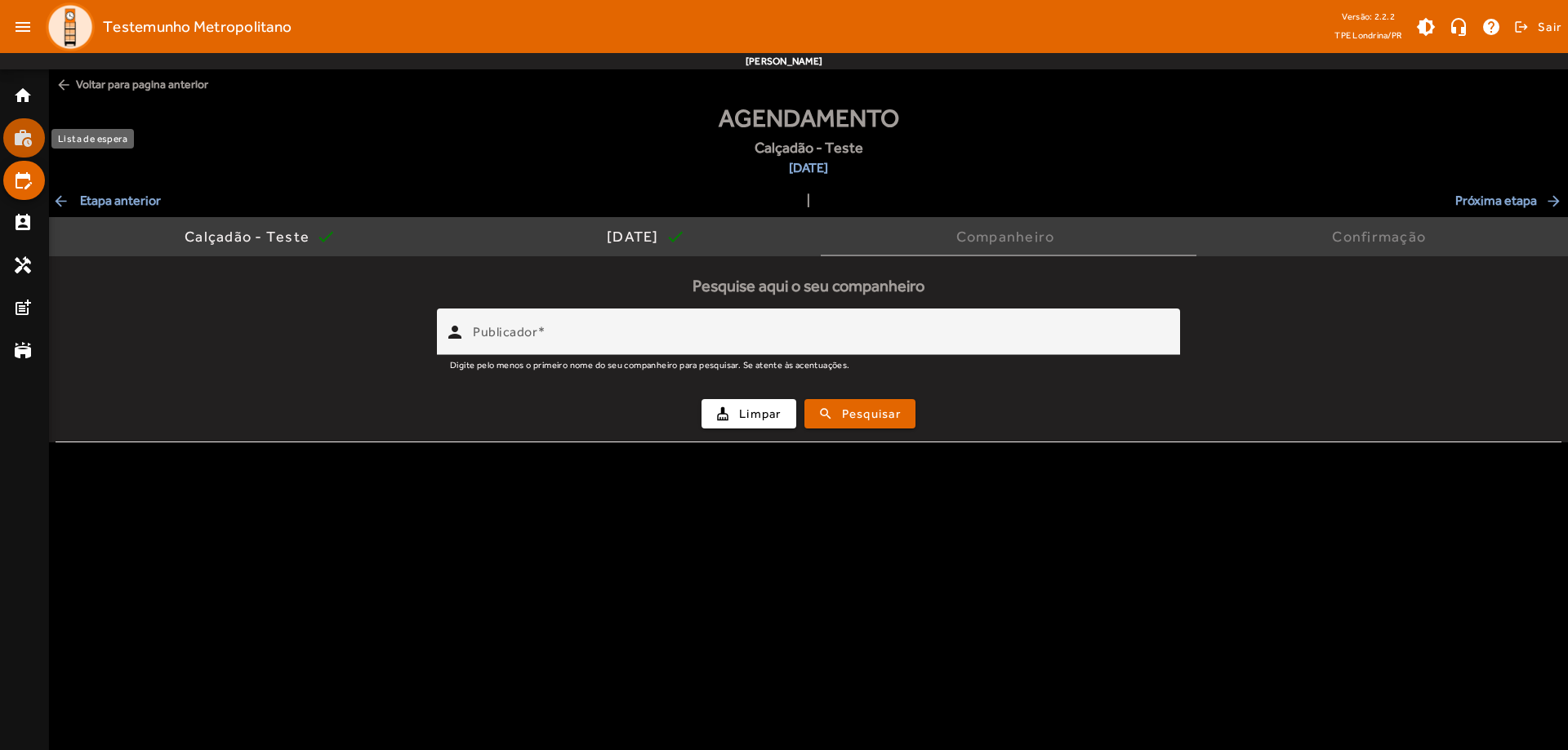
click at [15, 139] on mat-icon "work_history" at bounding box center [23, 138] width 20 height 20
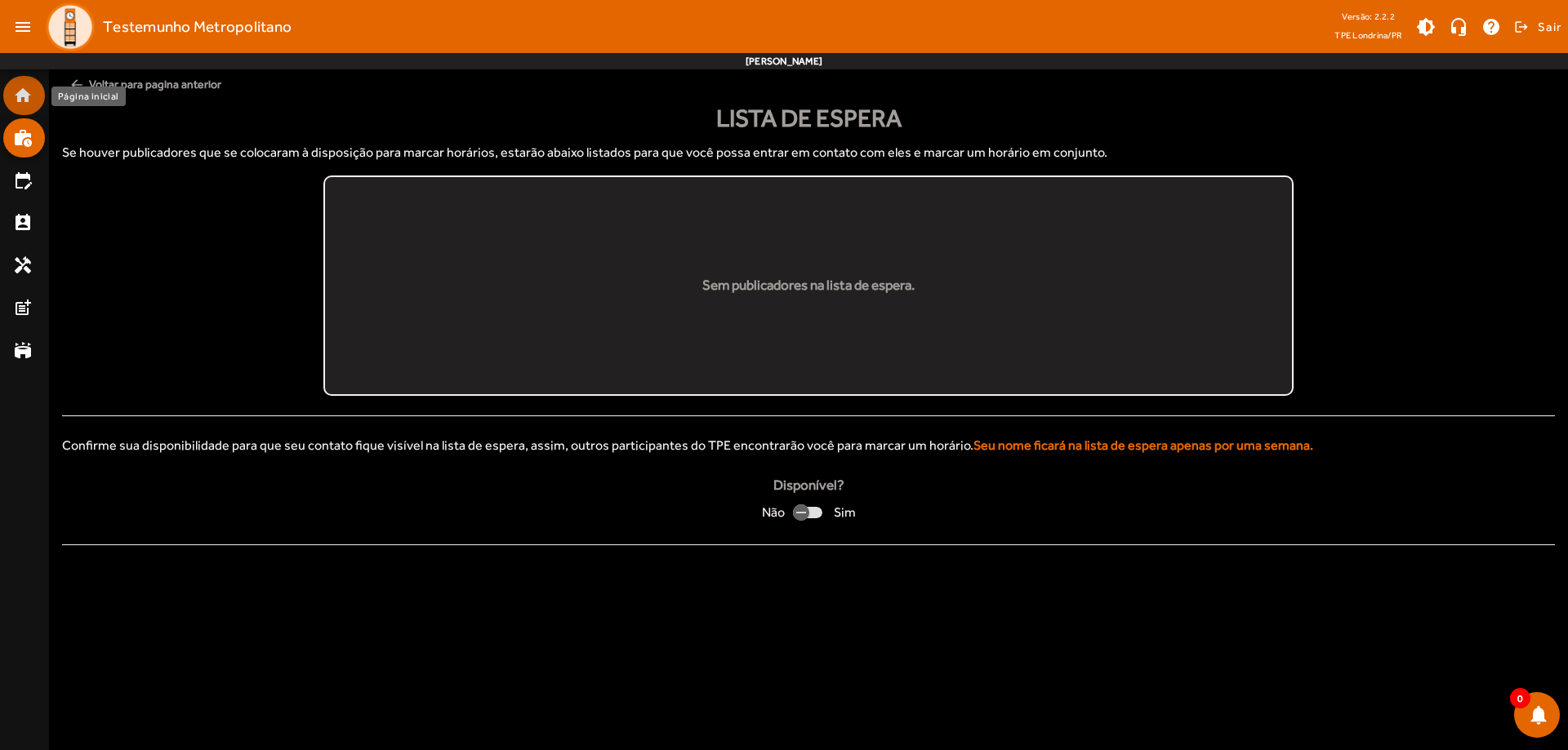
click at [20, 104] on mat-icon "home" at bounding box center [23, 96] width 20 height 20
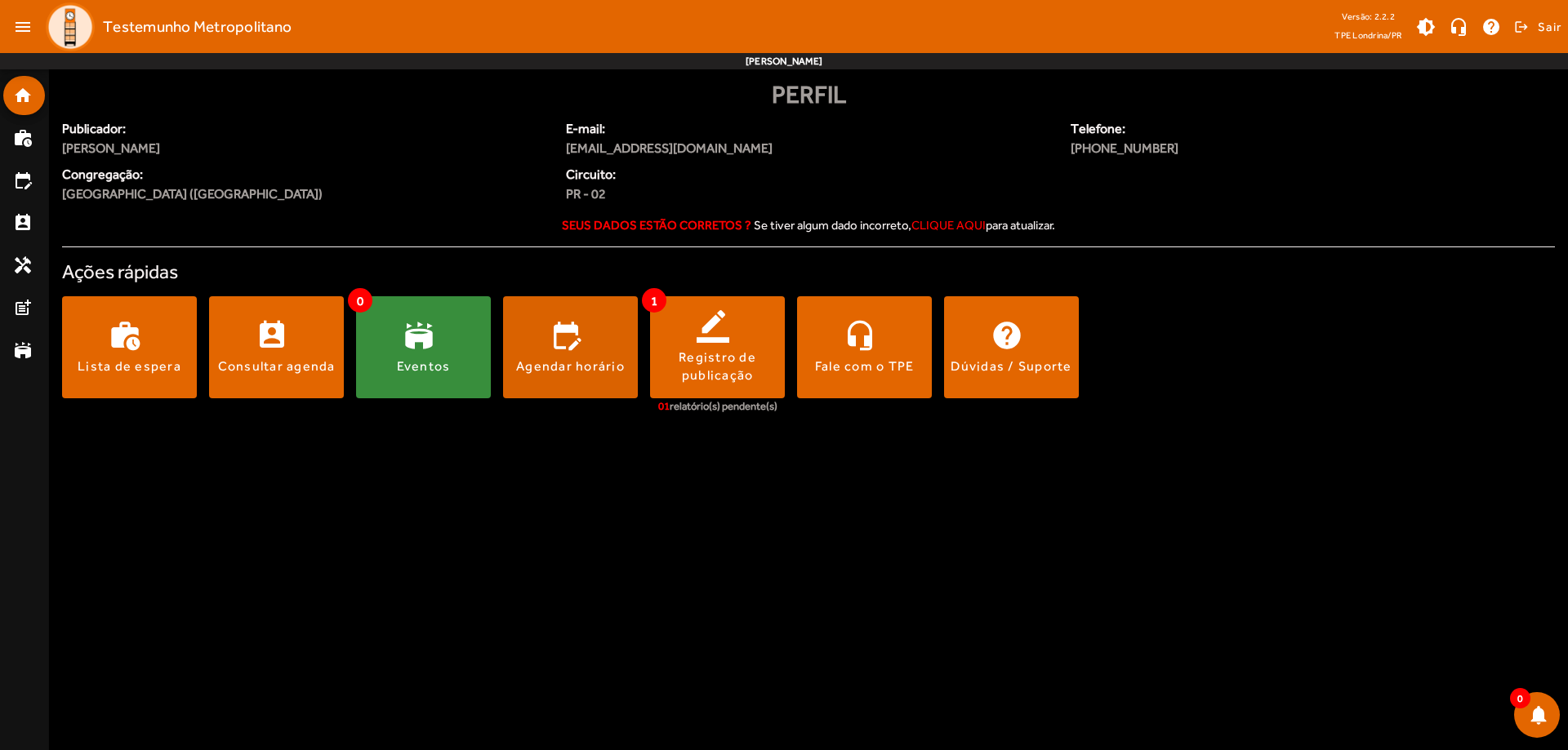
click at [569, 363] on div "Agendar horário" at bounding box center [570, 366] width 108 height 18
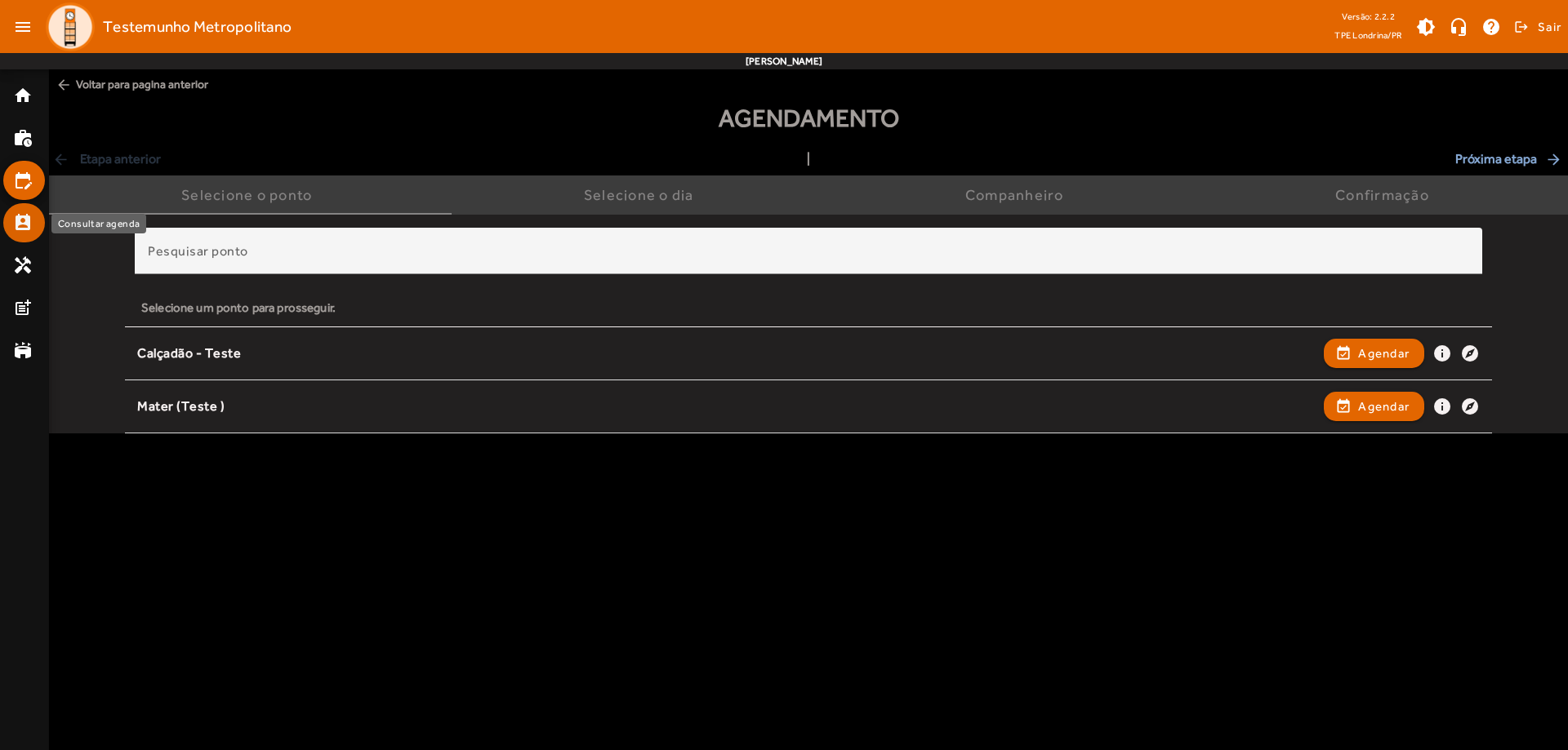
click at [27, 224] on mat-icon "perm_contact_calendar" at bounding box center [23, 223] width 20 height 20
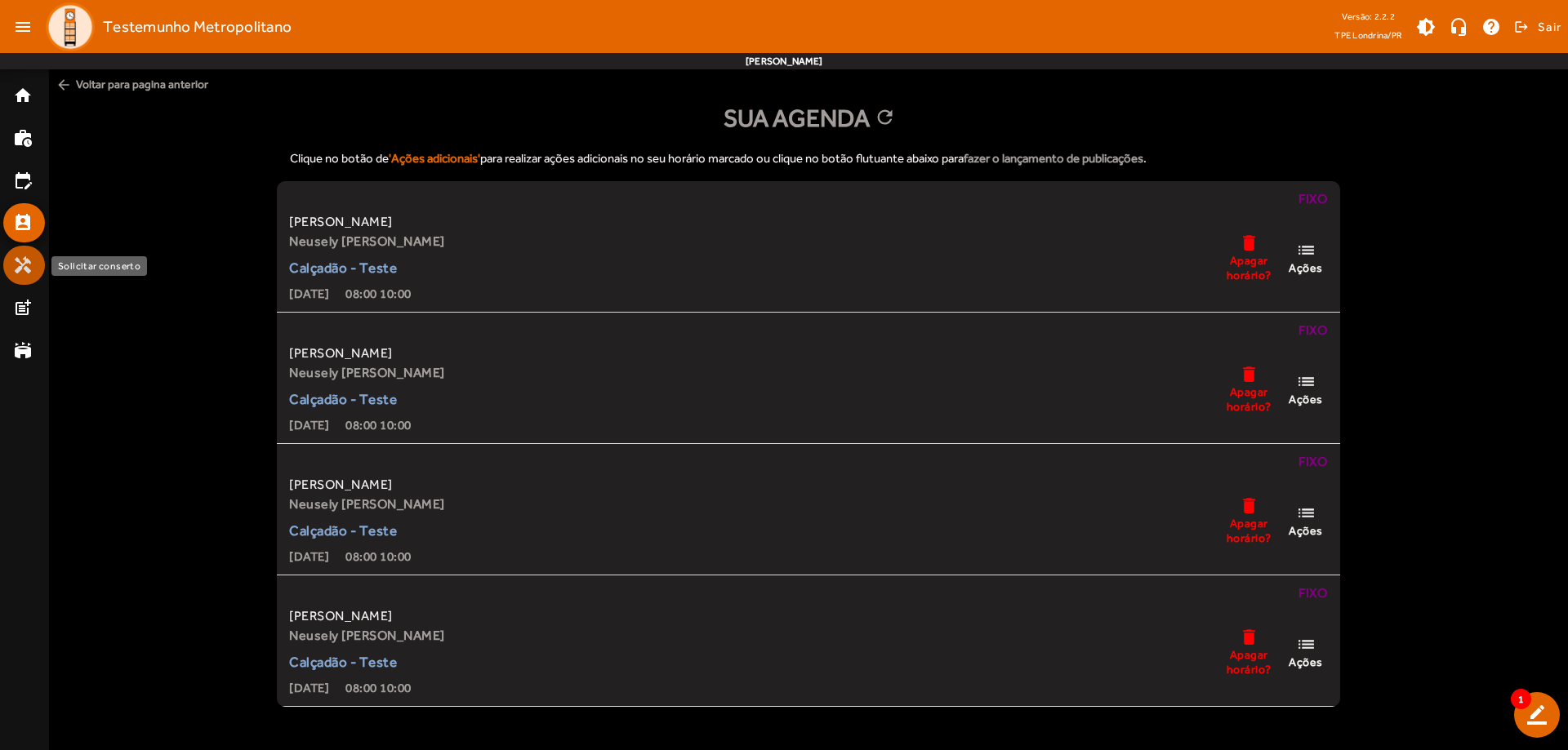
click at [27, 255] on mat-icon "handyman" at bounding box center [23, 265] width 20 height 20
